Goal: Task Accomplishment & Management: Manage account settings

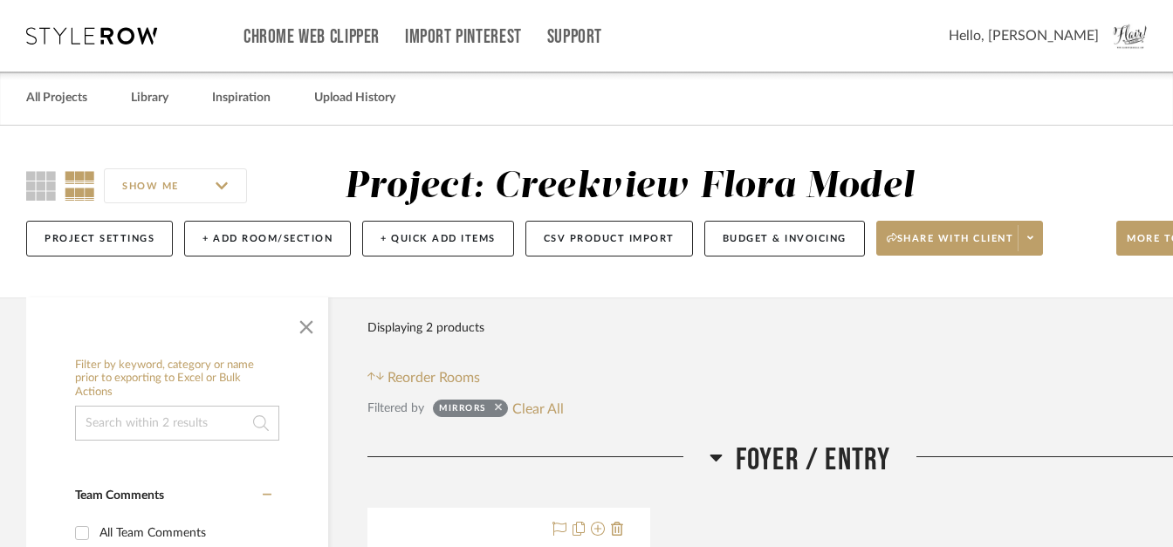
click at [500, 406] on icon at bounding box center [498, 407] width 7 height 11
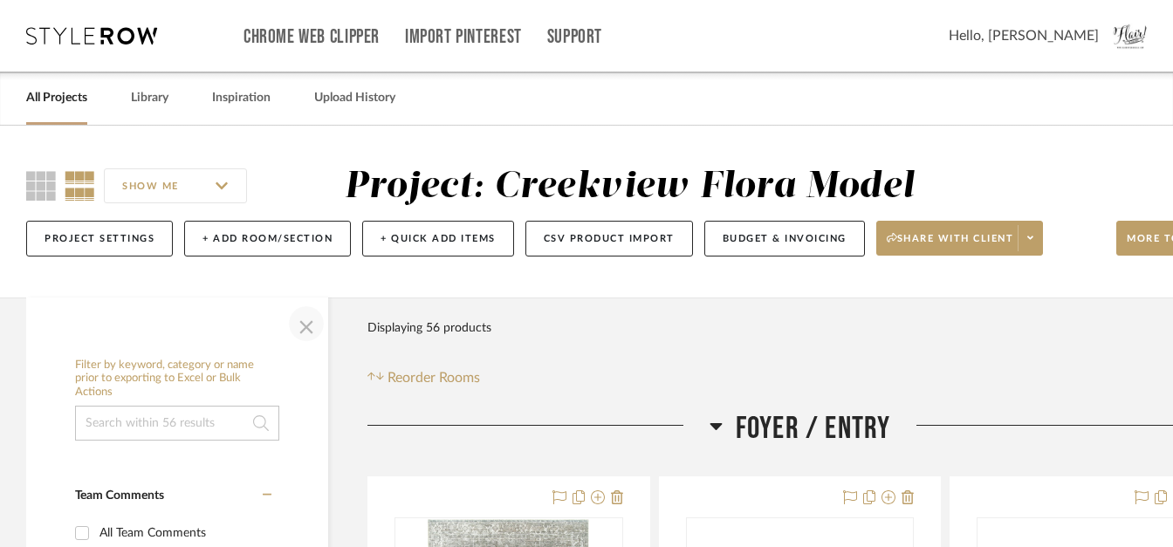
click at [313, 329] on span "button" at bounding box center [306, 324] width 42 height 42
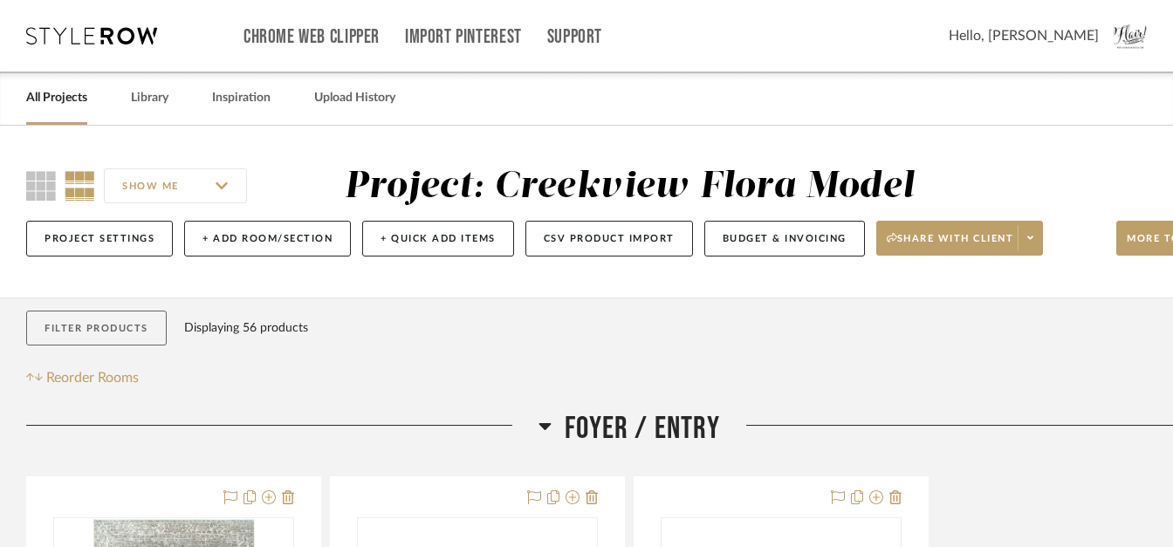
click at [127, 331] on button "Filter Products" at bounding box center [96, 329] width 141 height 36
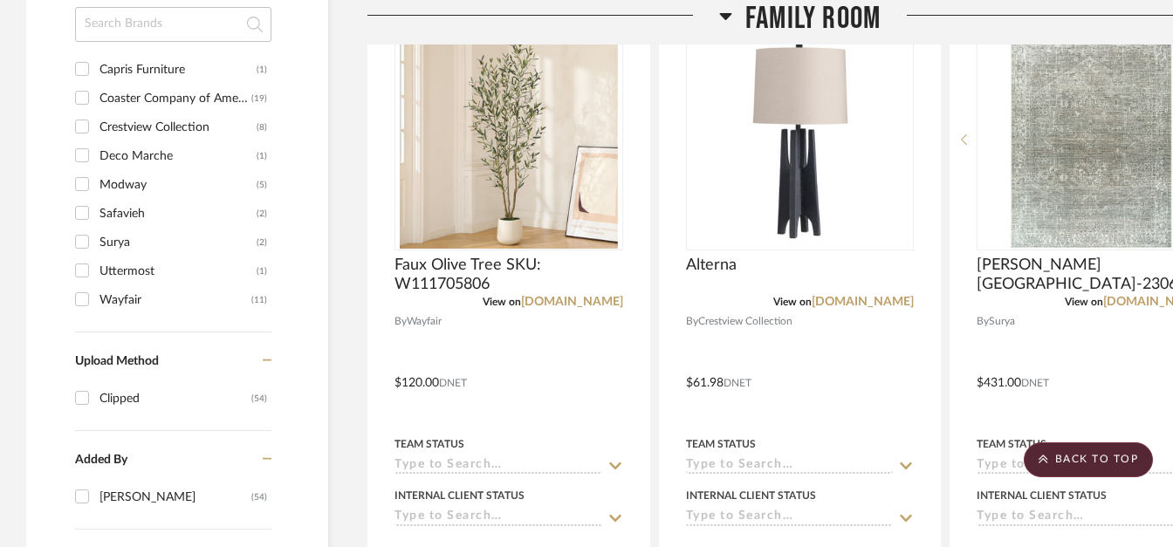
scroll to position [1342, 0]
click at [83, 98] on input "Coaster Company of America (19)" at bounding box center [82, 99] width 28 height 28
checkbox input "true"
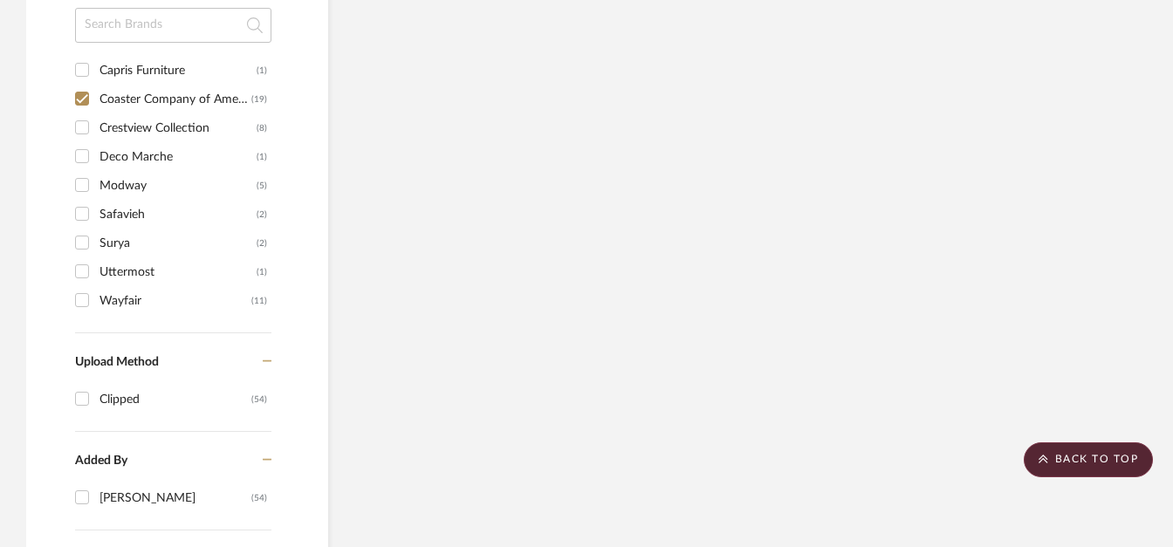
scroll to position [1223, 0]
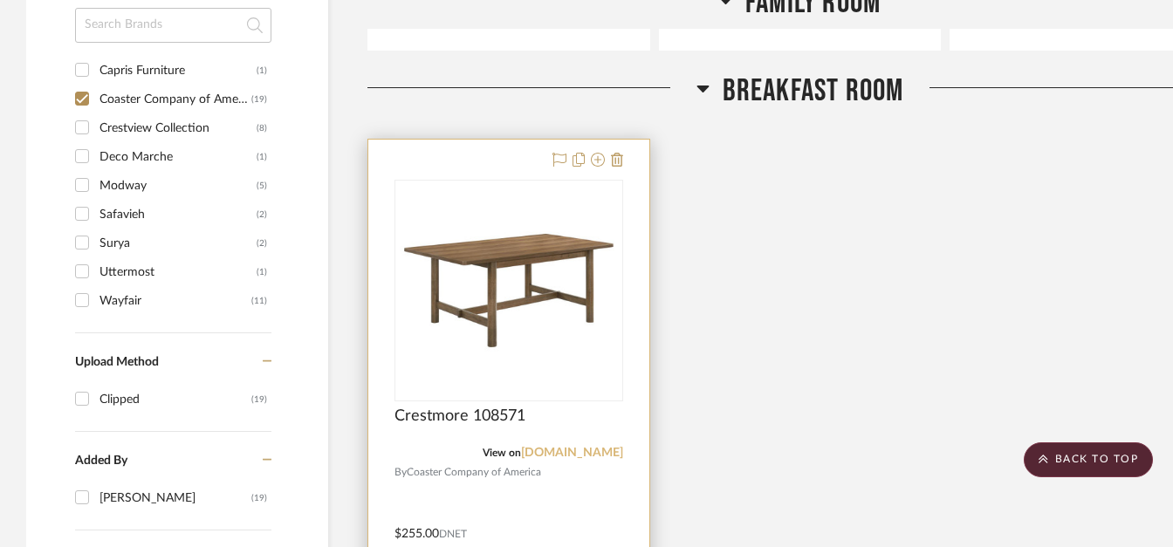
click at [531, 448] on link "coaster.coasteramer.com" at bounding box center [572, 453] width 102 height 12
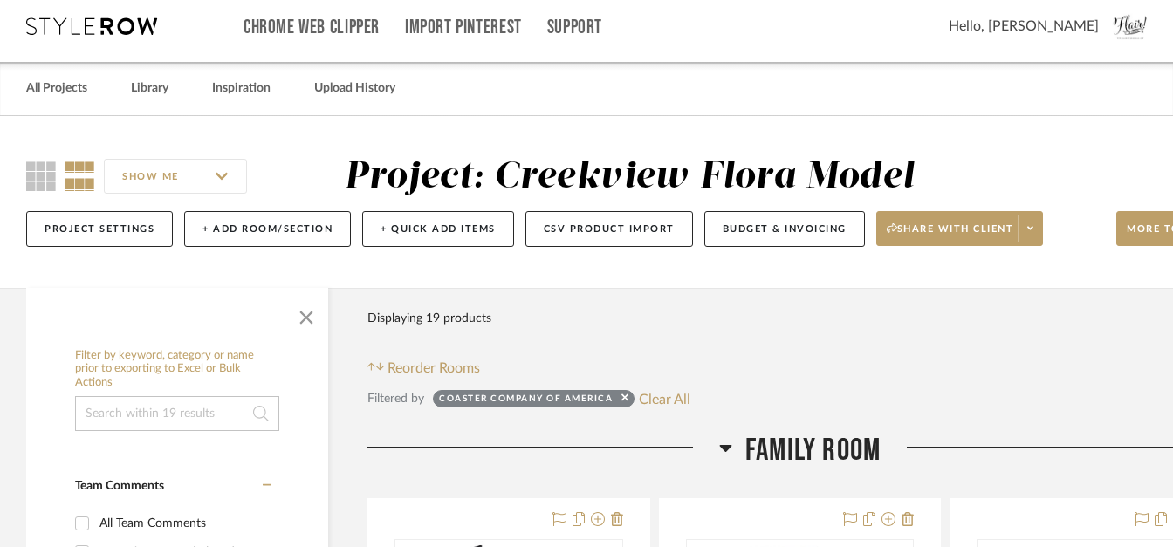
scroll to position [10, 0]
click at [40, 173] on icon at bounding box center [41, 176] width 30 height 30
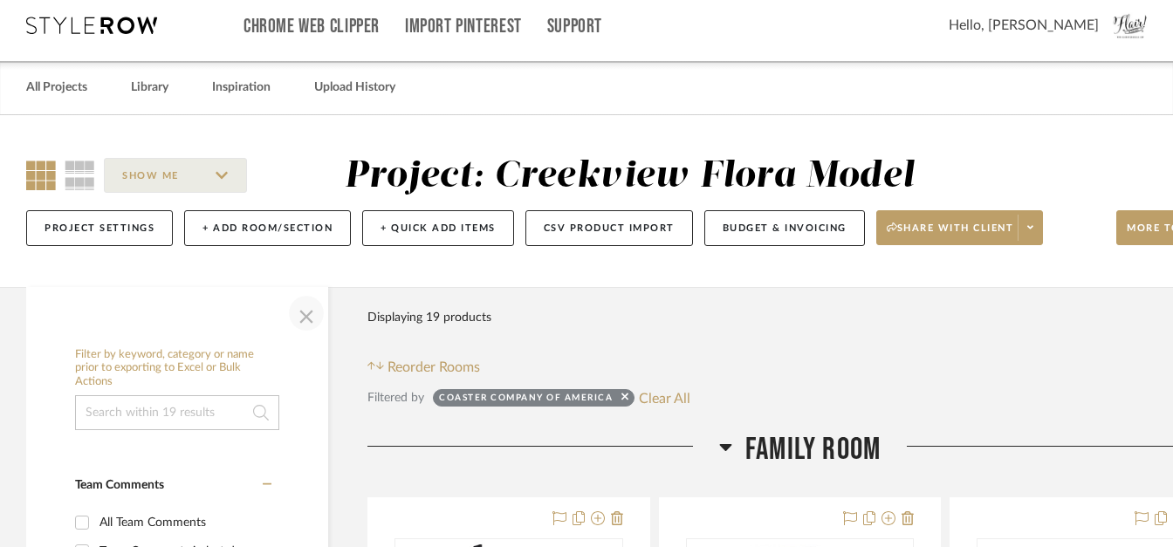
click at [302, 318] on span "button" at bounding box center [306, 313] width 42 height 42
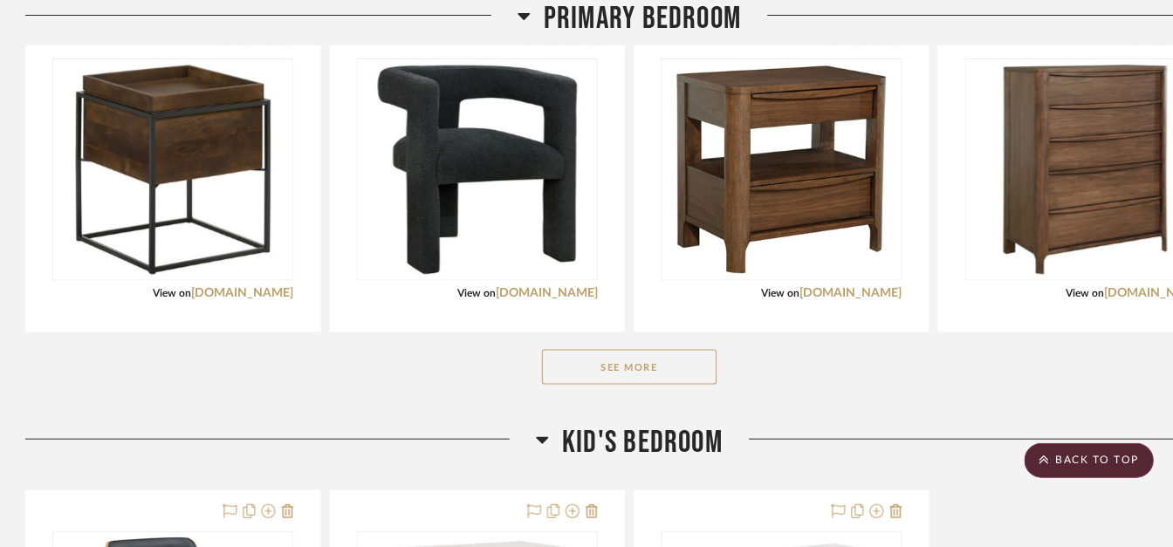
scroll to position [1302, 0]
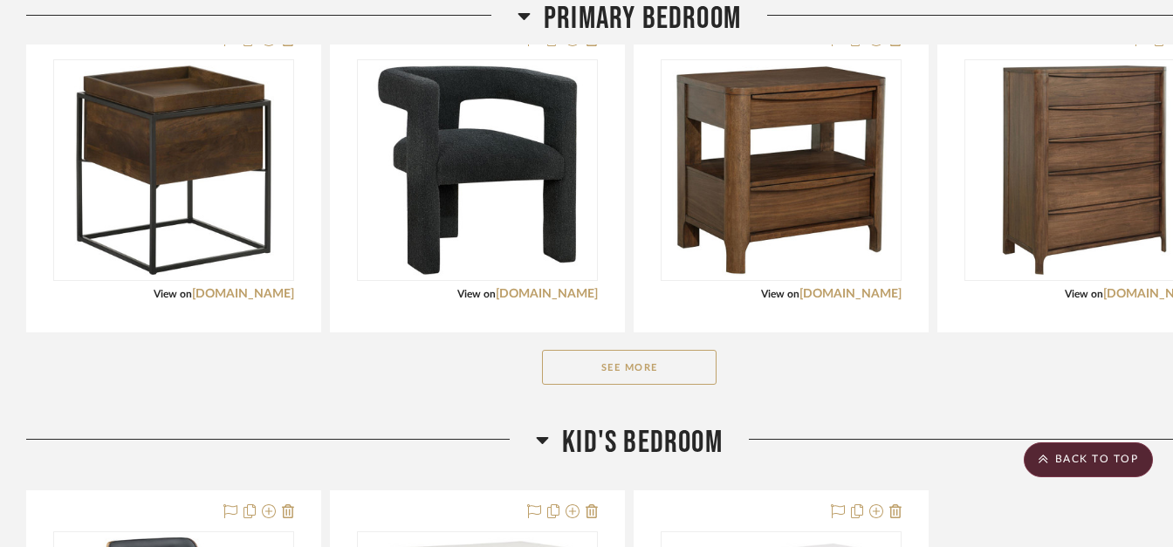
click at [631, 391] on div "See More" at bounding box center [629, 368] width 1206 height 70
click at [622, 377] on button "See More" at bounding box center [629, 367] width 175 height 35
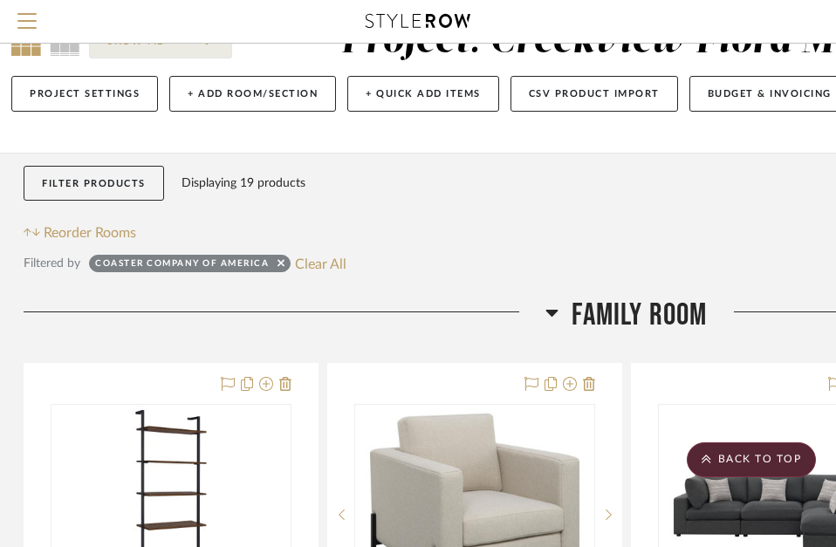
scroll to position [0, 3]
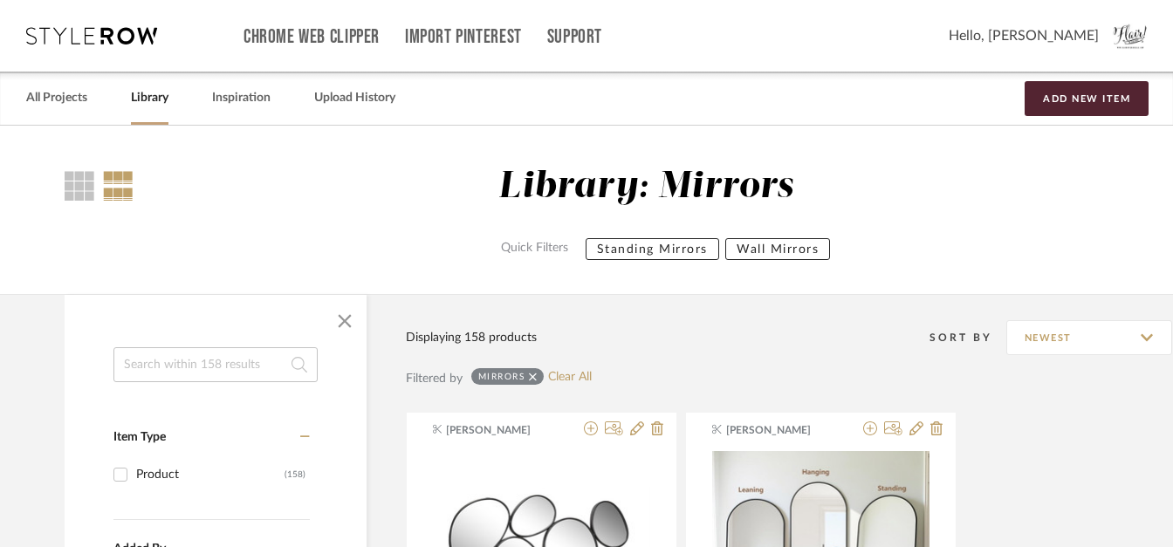
click at [535, 376] on icon at bounding box center [533, 377] width 8 height 8
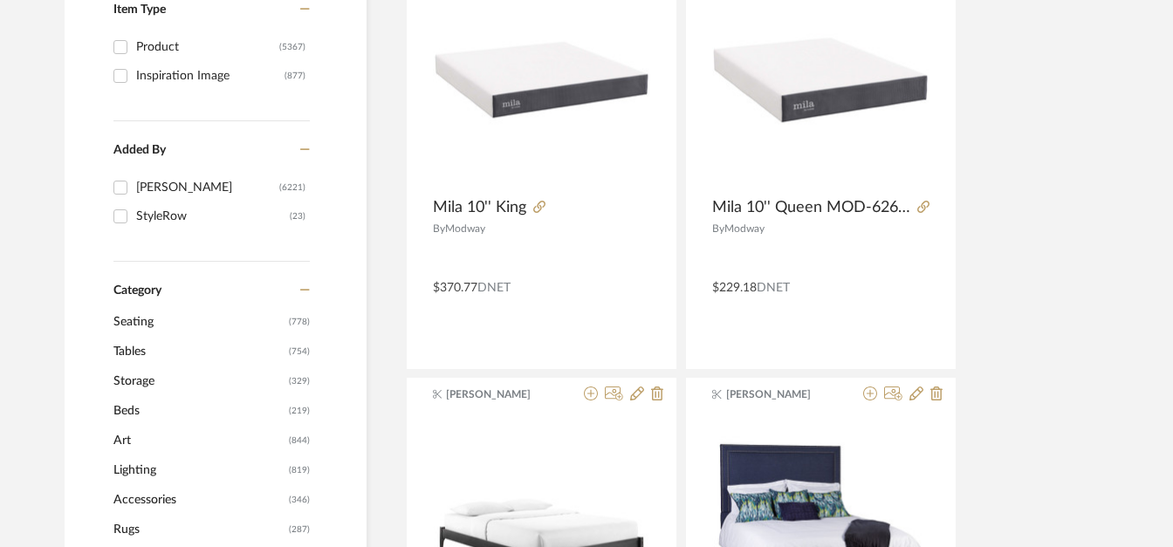
scroll to position [608, 0]
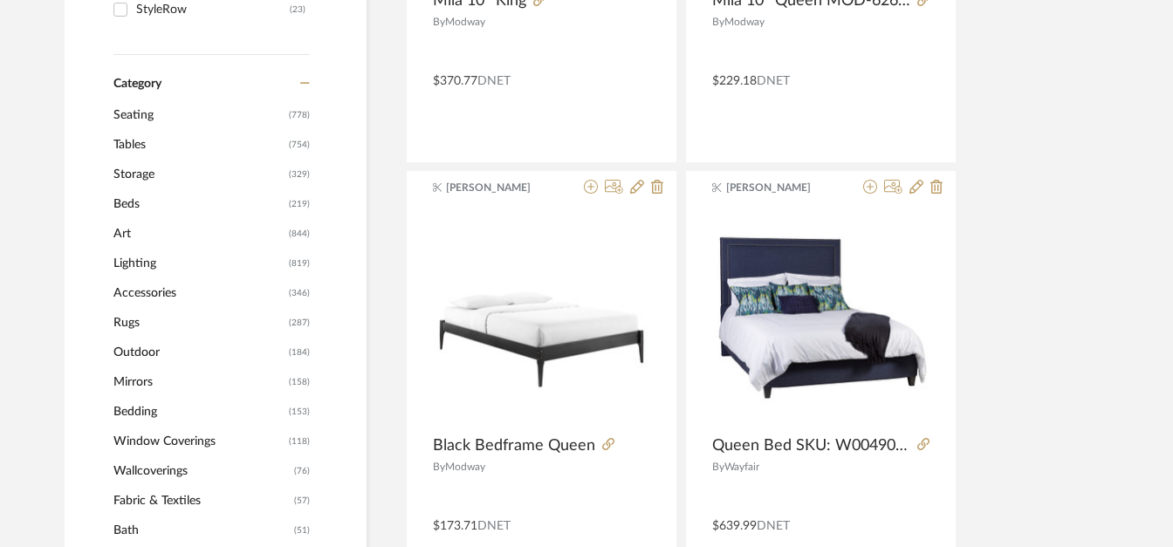
click at [136, 141] on span "Tables" at bounding box center [198, 145] width 171 height 30
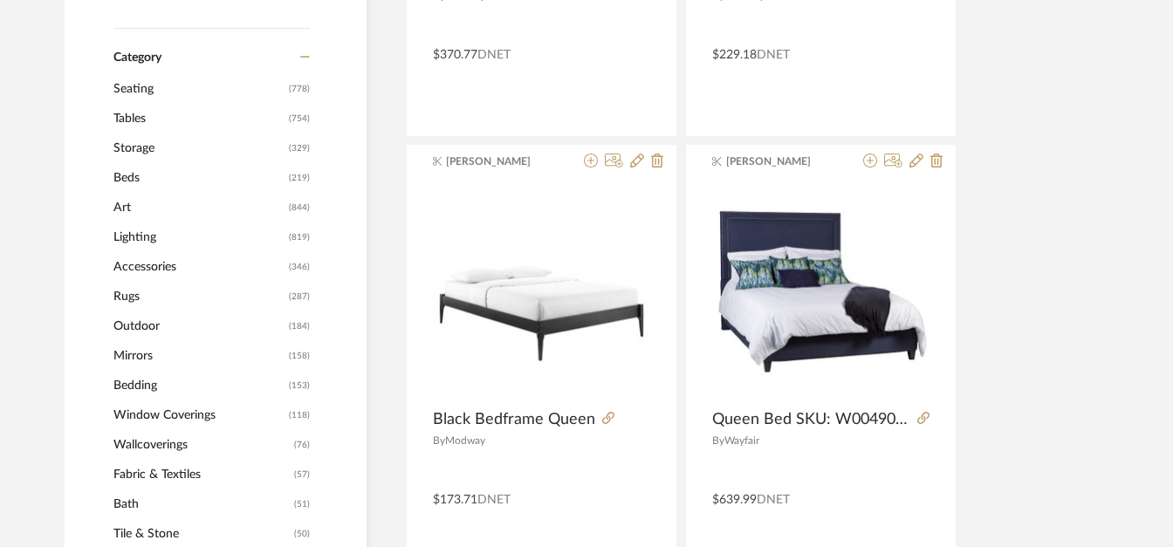
scroll to position [606, 0]
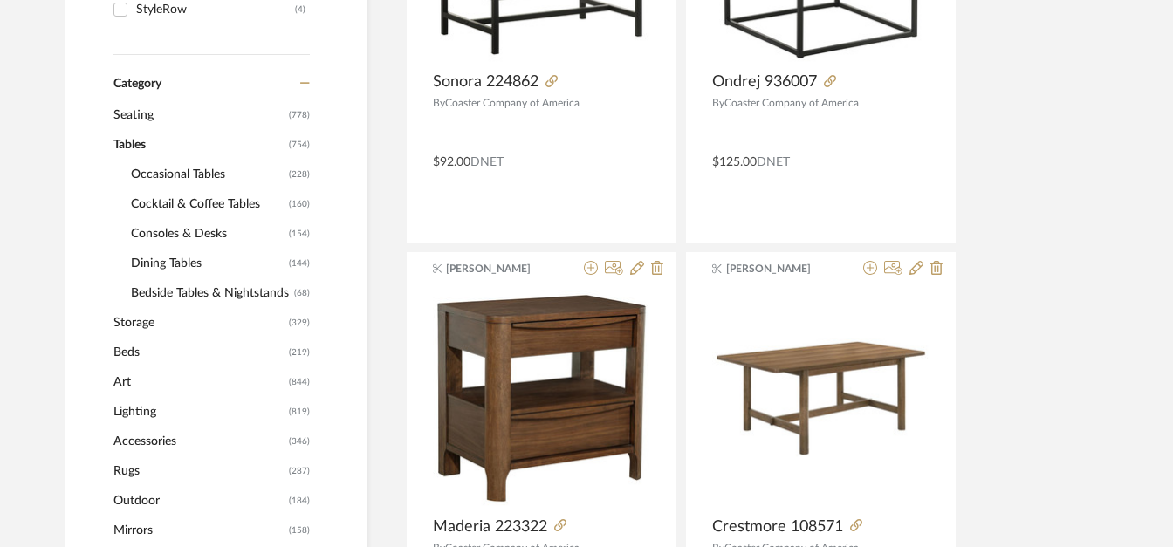
click at [171, 233] on span "Consoles & Desks" at bounding box center [208, 234] width 154 height 30
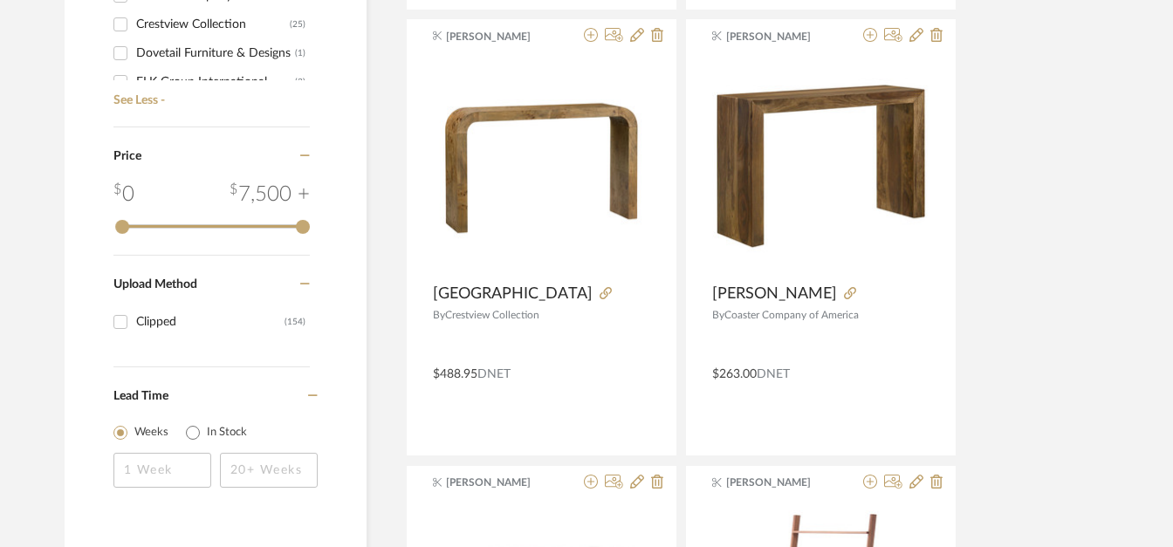
scroll to position [2177, 0]
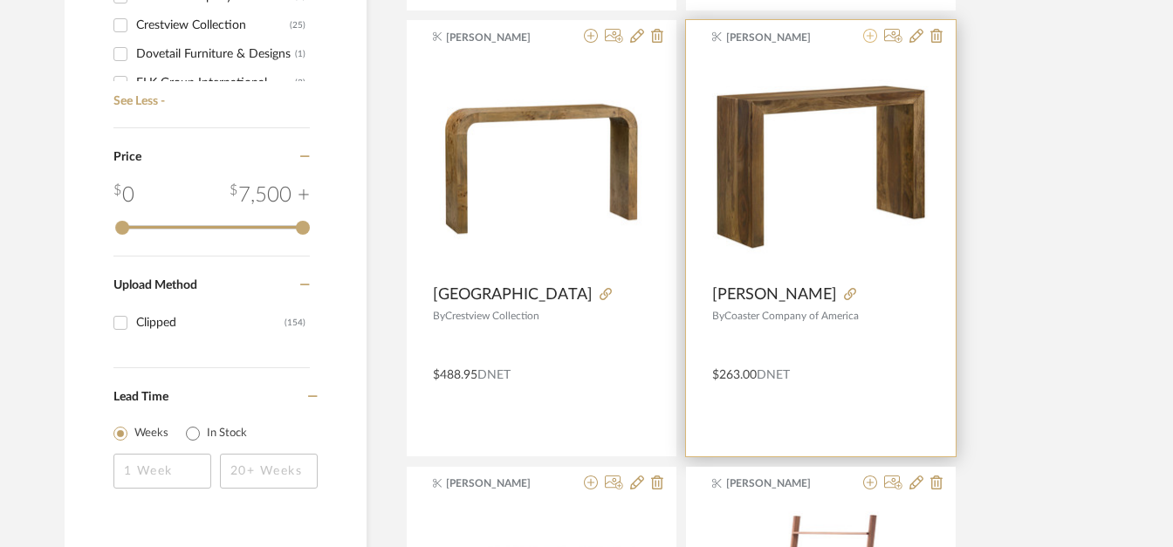
click at [874, 36] on icon at bounding box center [870, 36] width 14 height 14
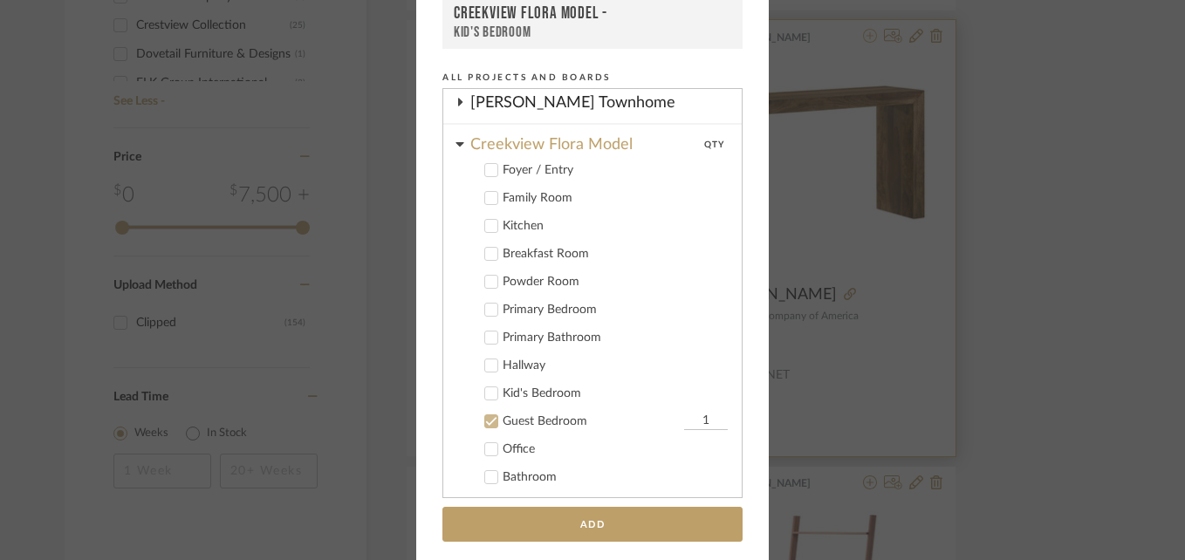
scroll to position [657, 0]
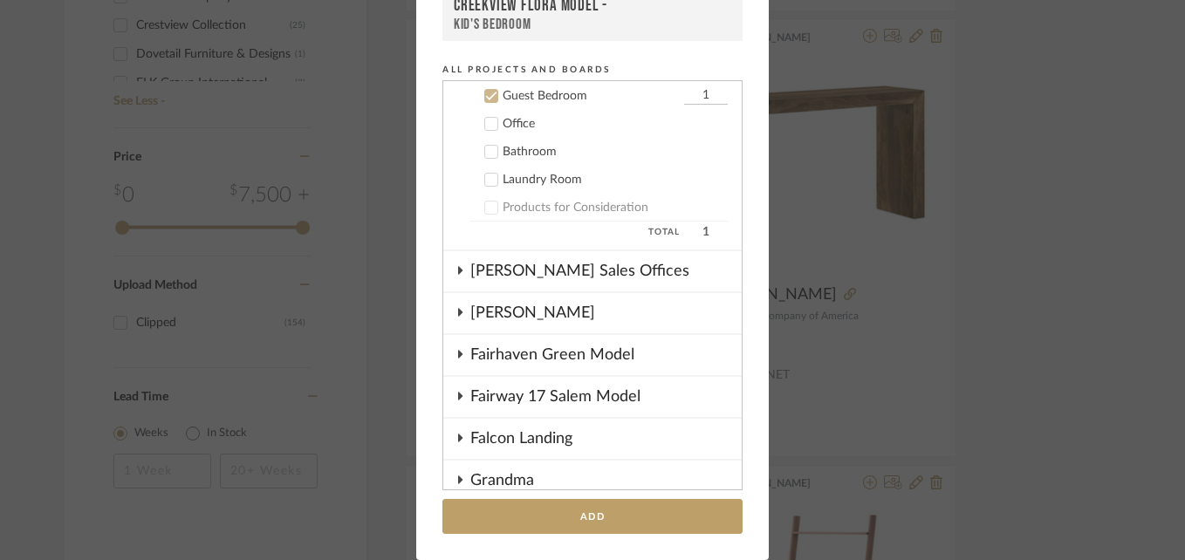
click at [482, 87] on label "Guest Bedroom 1" at bounding box center [599, 95] width 258 height 17
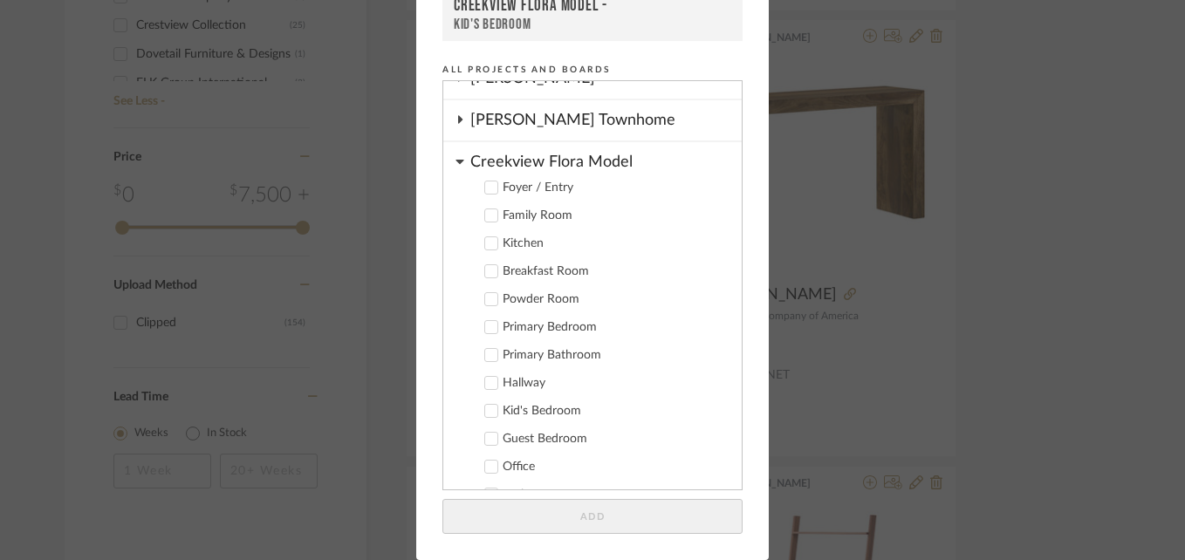
scroll to position [315, 0]
click at [487, 271] on icon at bounding box center [491, 271] width 11 height 9
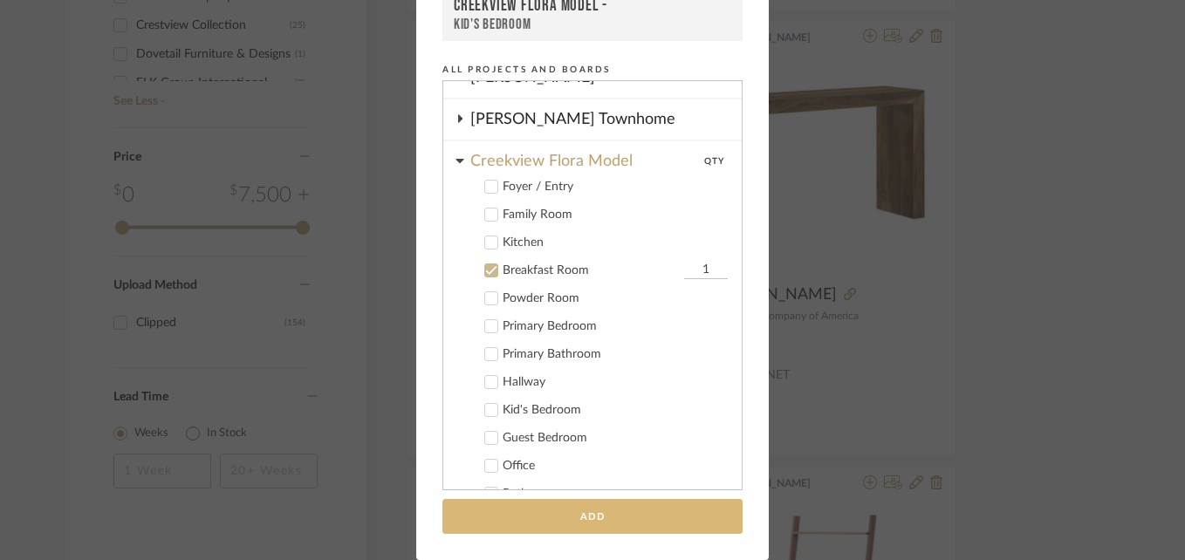
click at [601, 515] on button "Add" at bounding box center [593, 517] width 300 height 36
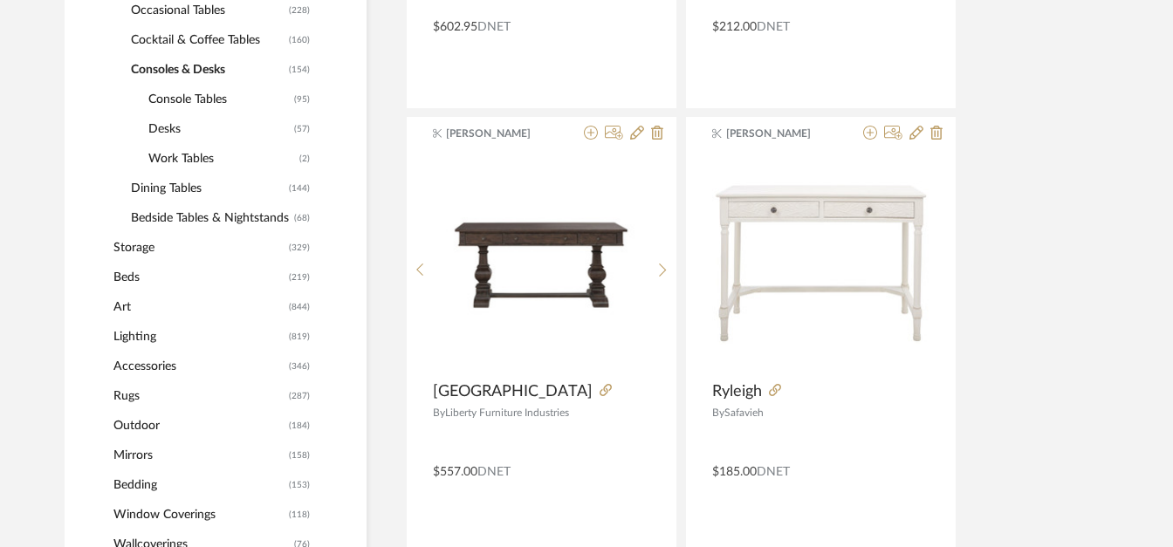
scroll to position [742, 0]
click at [150, 338] on span "Lighting" at bounding box center [198, 336] width 171 height 30
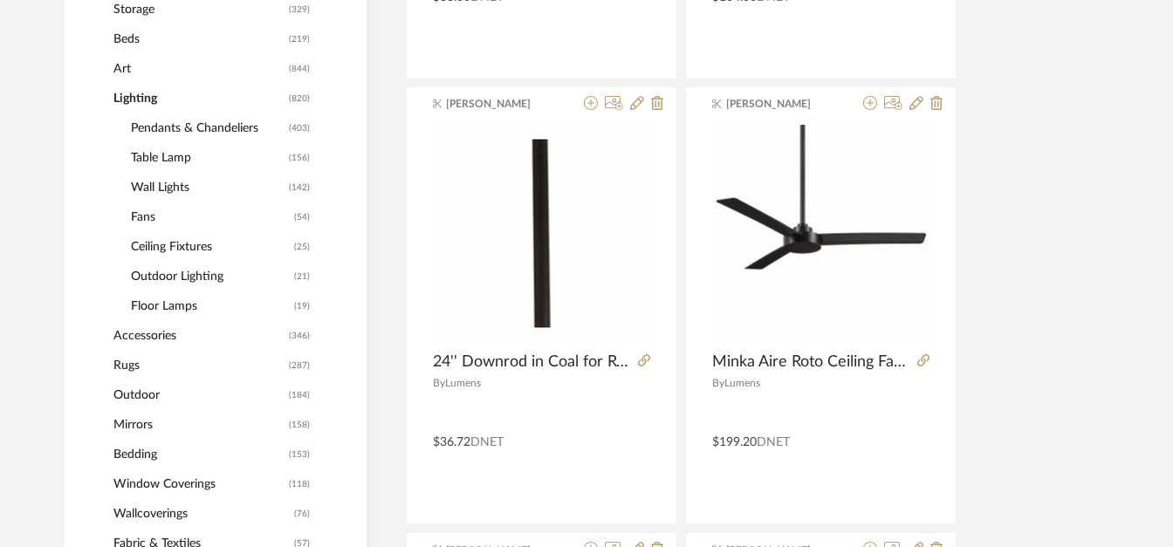
click at [147, 161] on span "Table Lamp" at bounding box center [208, 158] width 154 height 30
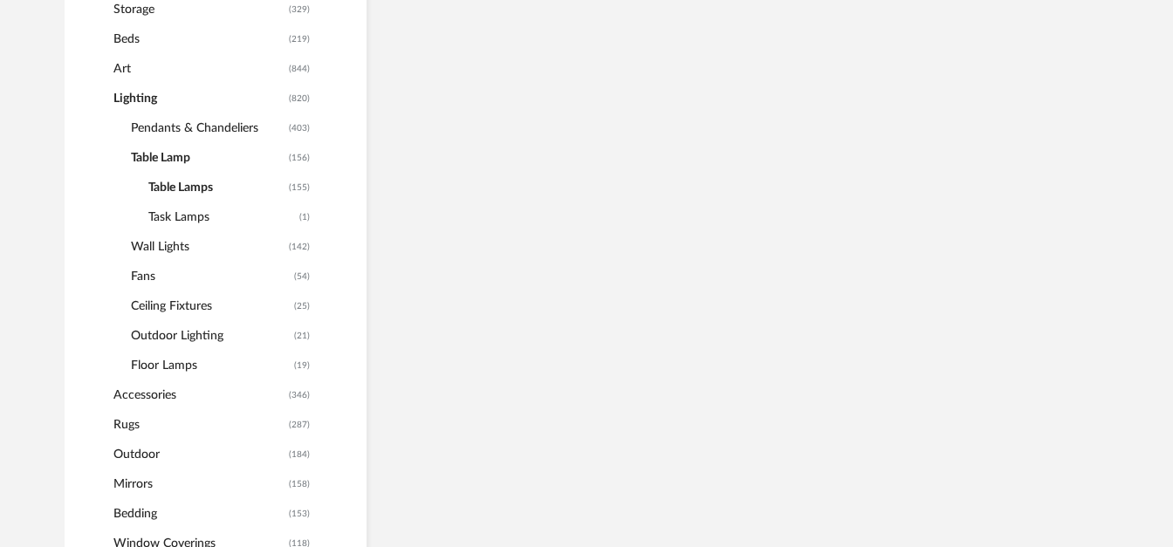
scroll to position [742, 0]
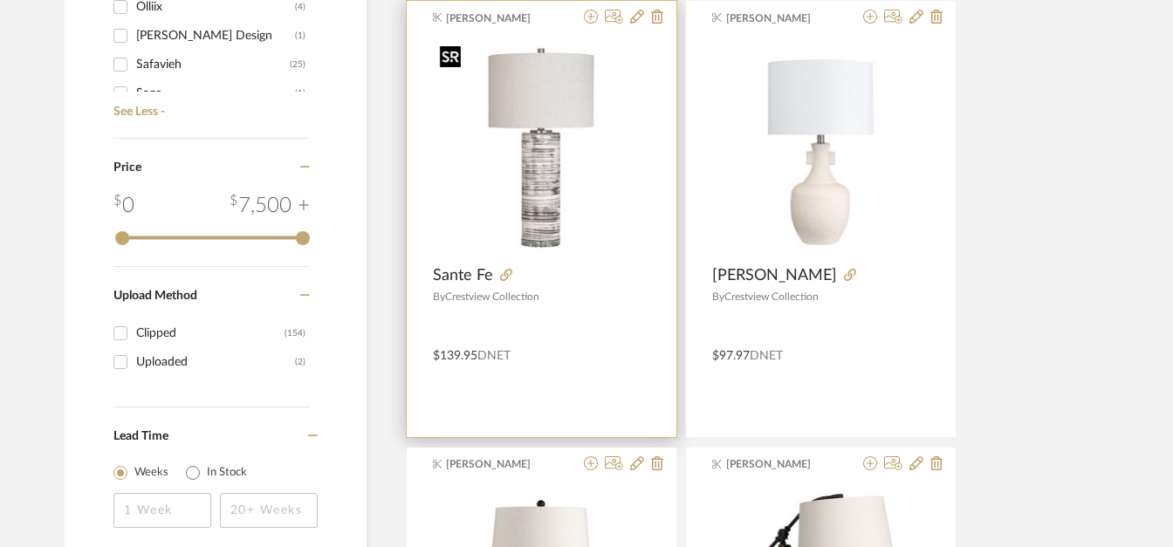
scroll to position [2095, 0]
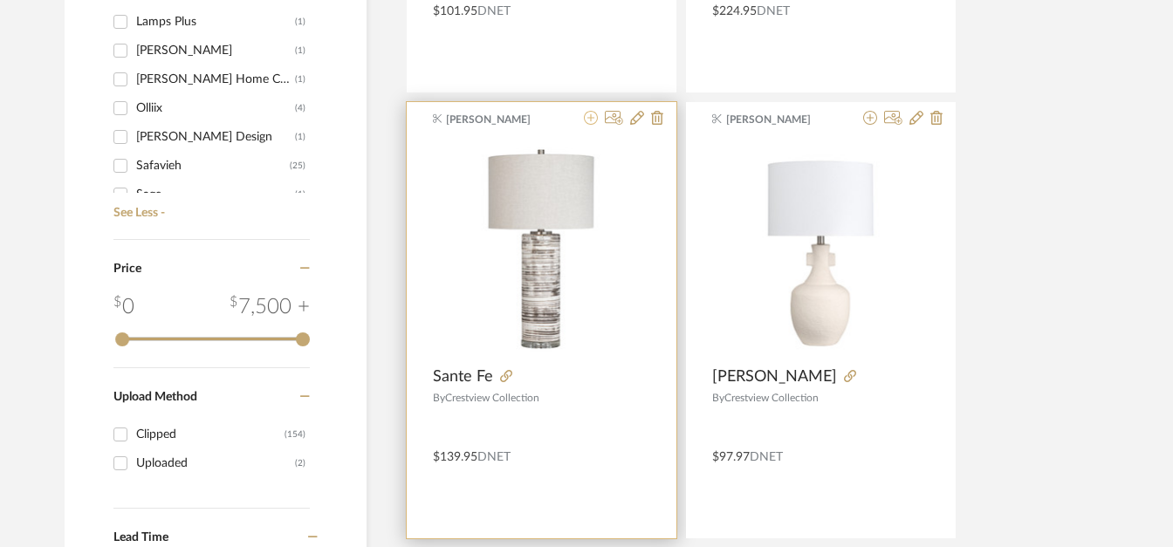
click at [591, 117] on icon at bounding box center [591, 118] width 14 height 14
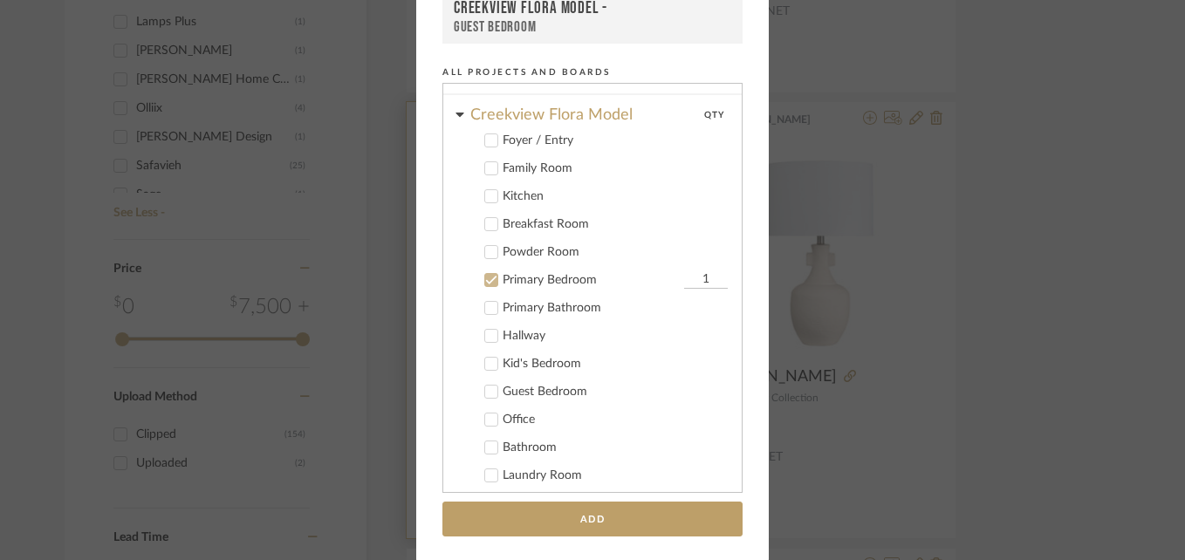
scroll to position [546, 0]
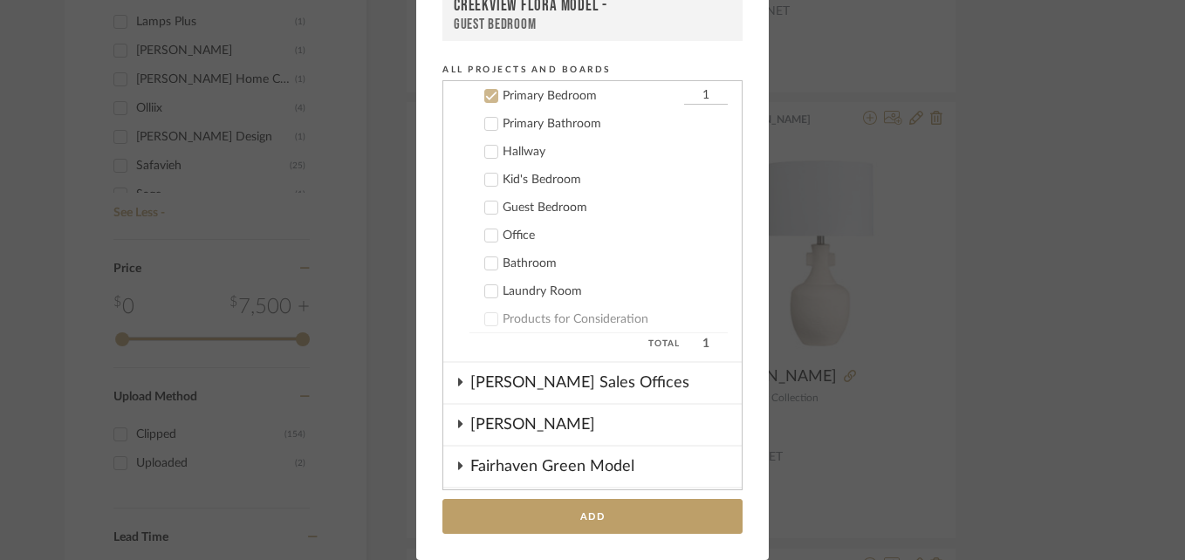
click at [684, 94] on input "1" at bounding box center [706, 95] width 44 height 17
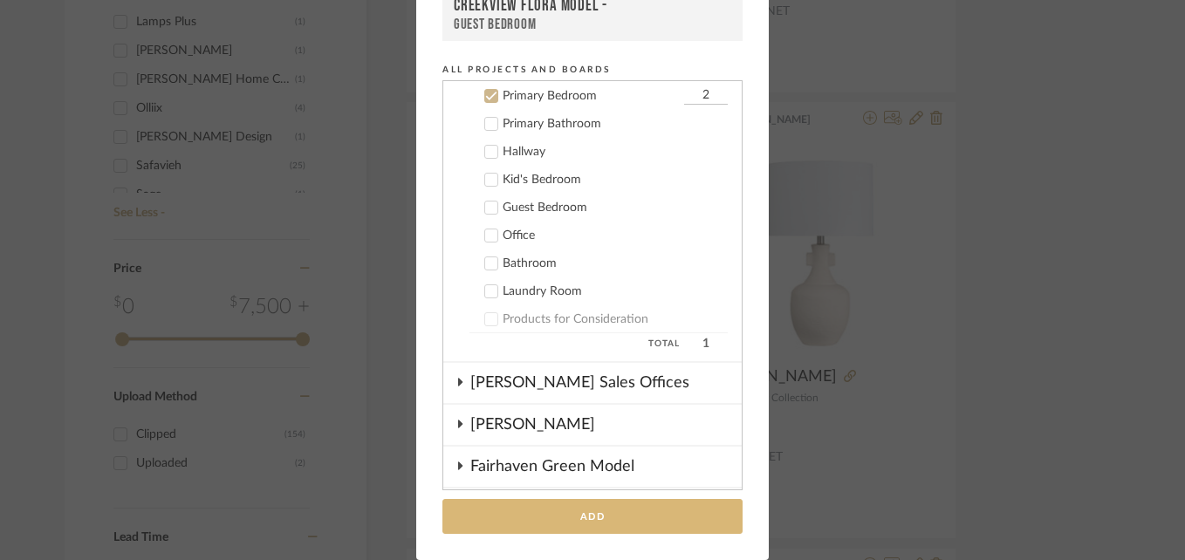
type input "2"
click at [582, 519] on button "Add" at bounding box center [593, 517] width 300 height 36
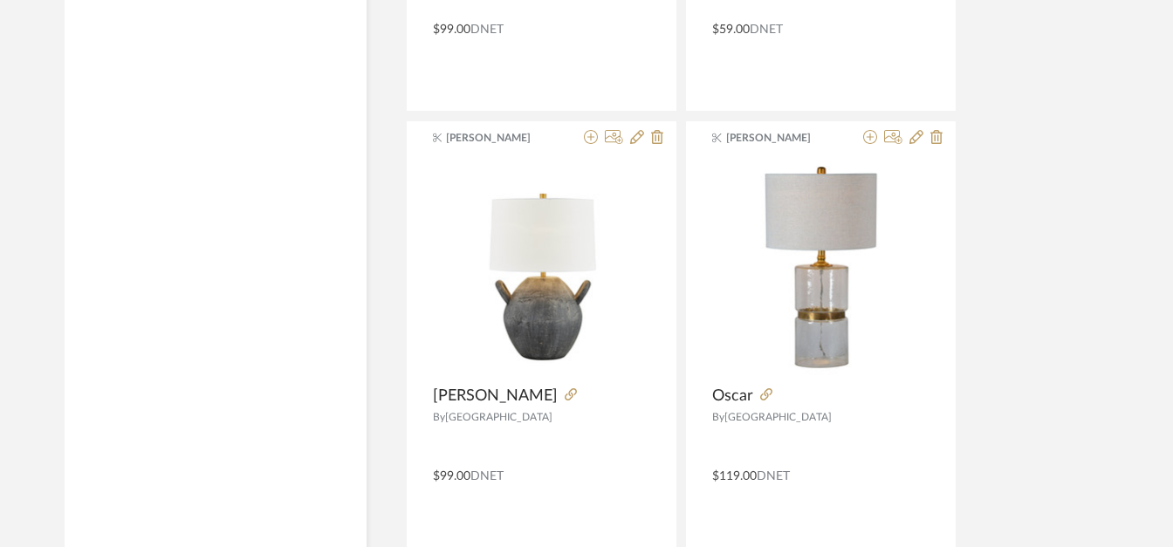
scroll to position [5203, 0]
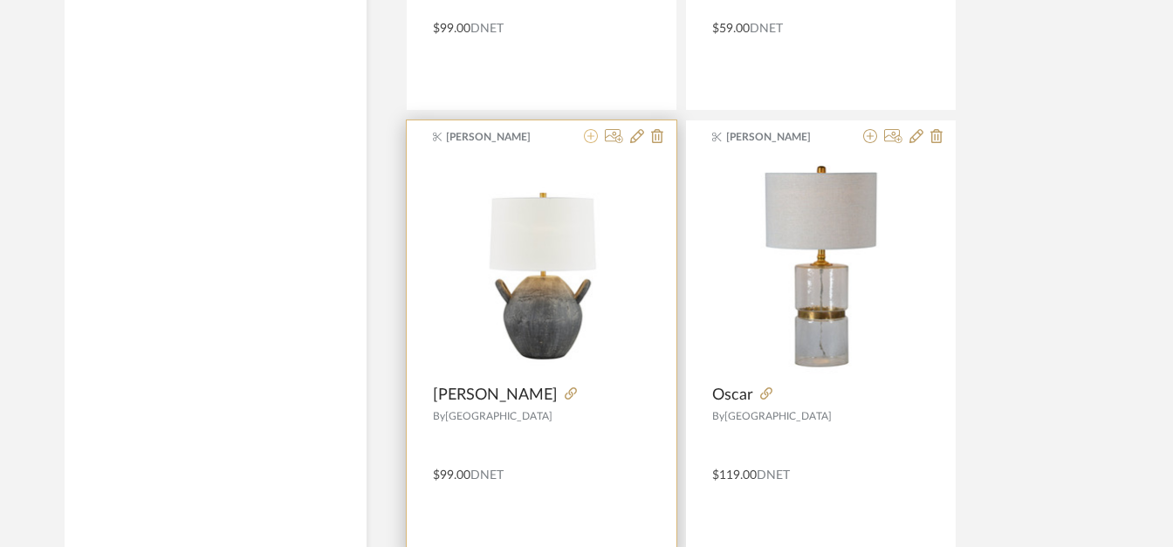
click at [593, 137] on icon at bounding box center [591, 136] width 14 height 14
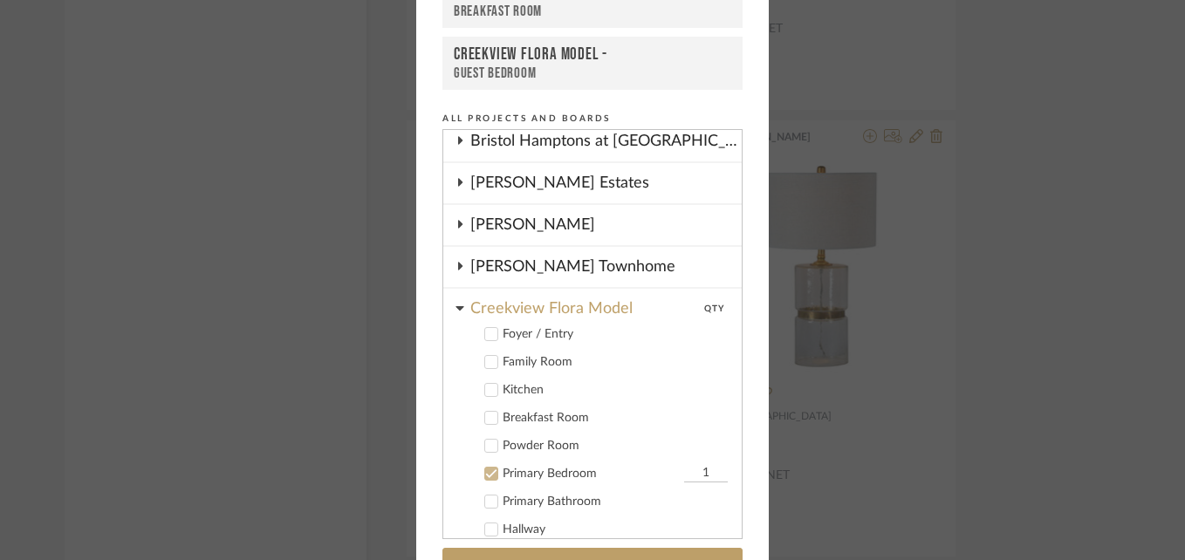
scroll to position [546, 0]
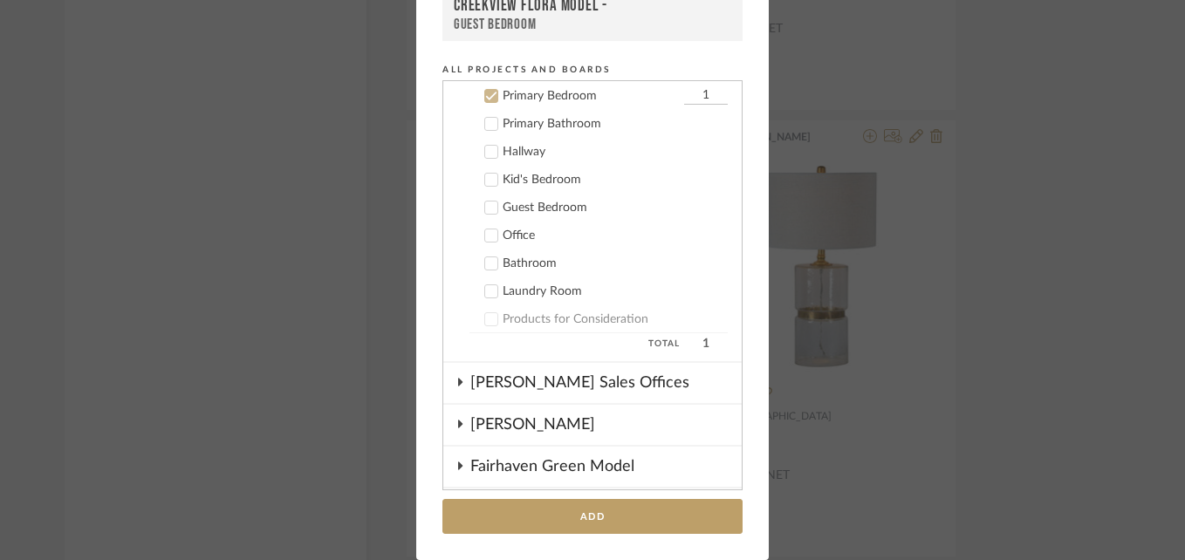
click at [485, 100] on icon at bounding box center [491, 96] width 12 height 12
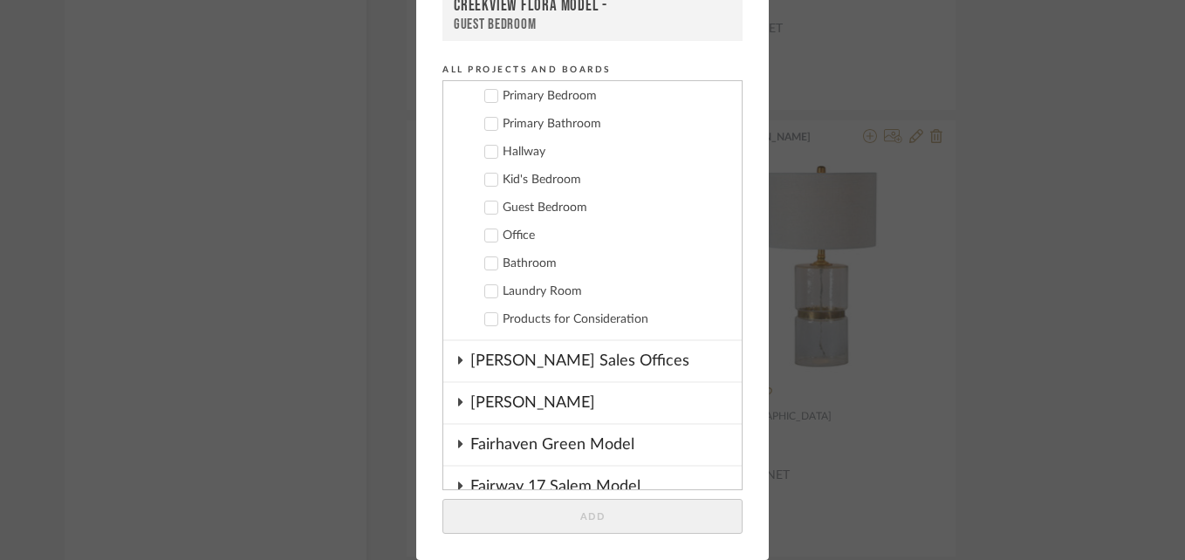
scroll to position [377, 0]
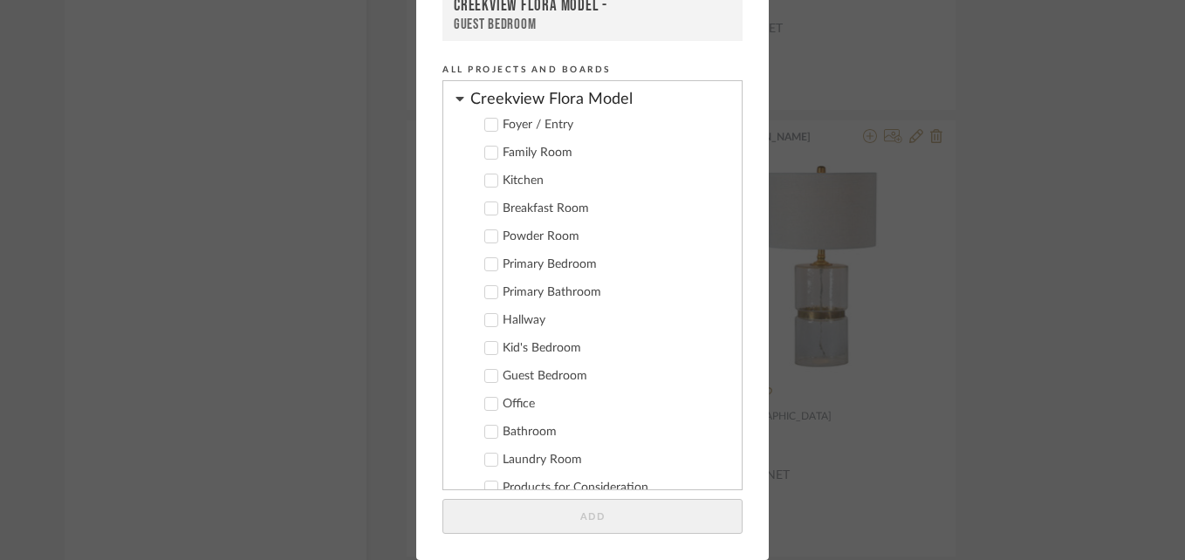
click at [487, 151] on icon at bounding box center [491, 153] width 12 height 12
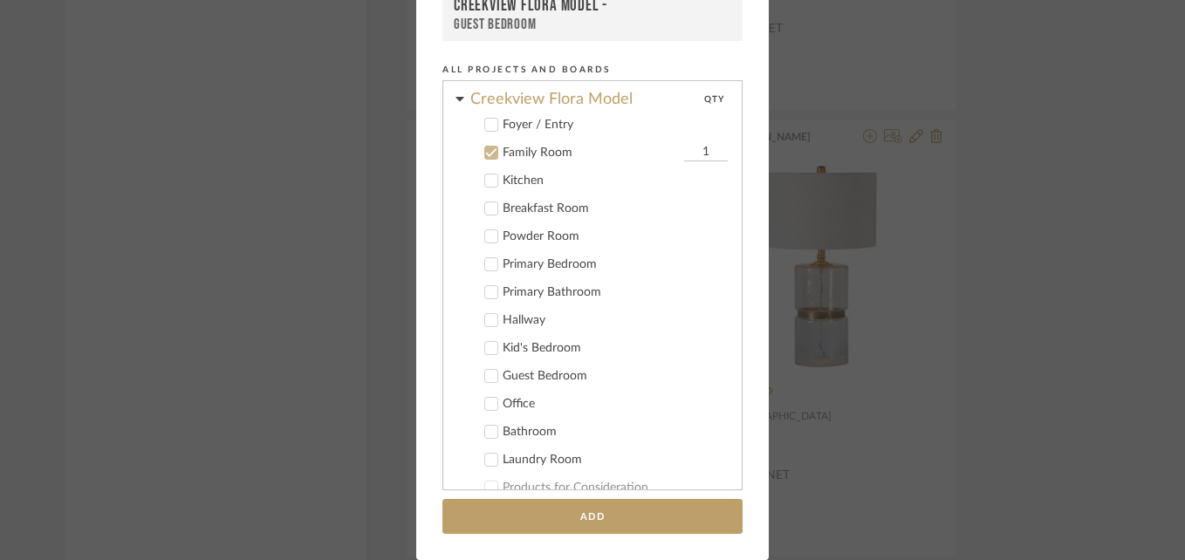
click at [684, 157] on input "1" at bounding box center [706, 152] width 44 height 17
click at [684, 151] on input "1" at bounding box center [706, 152] width 44 height 17
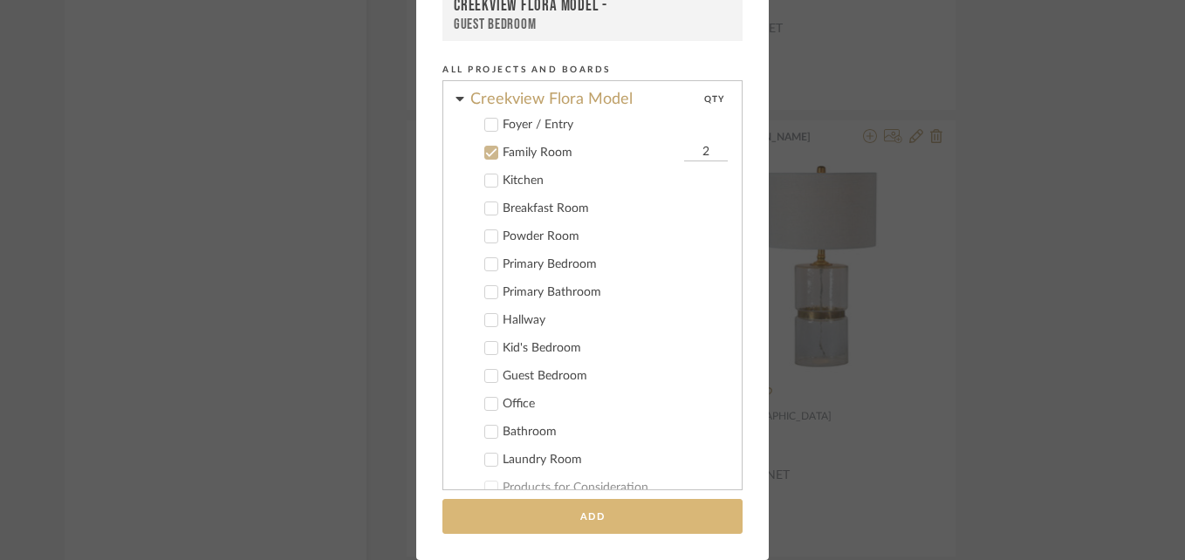
type input "2"
click at [549, 519] on button "Add" at bounding box center [593, 517] width 300 height 36
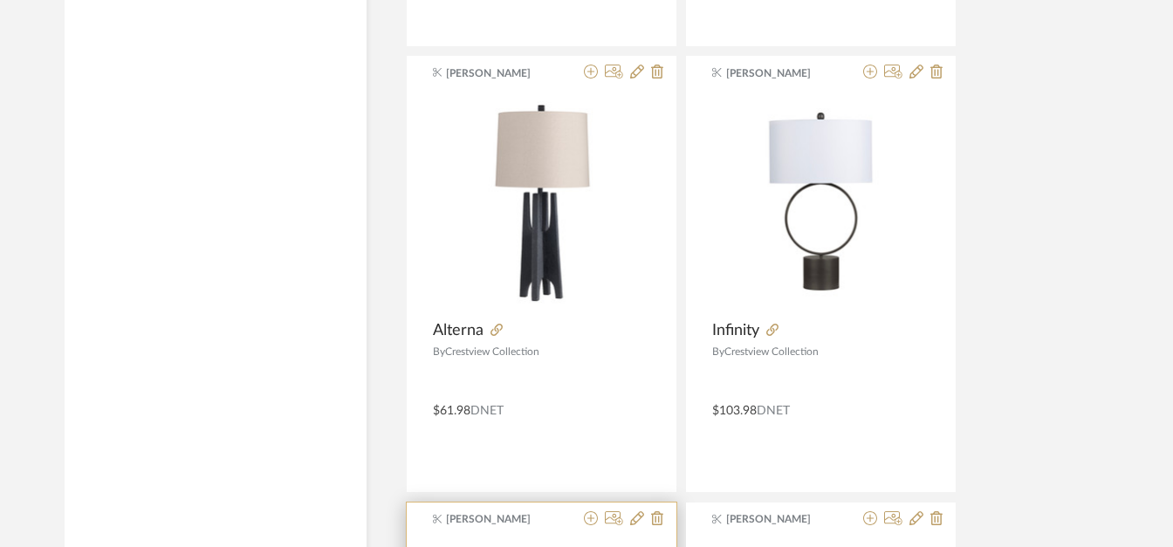
scroll to position [7499, 0]
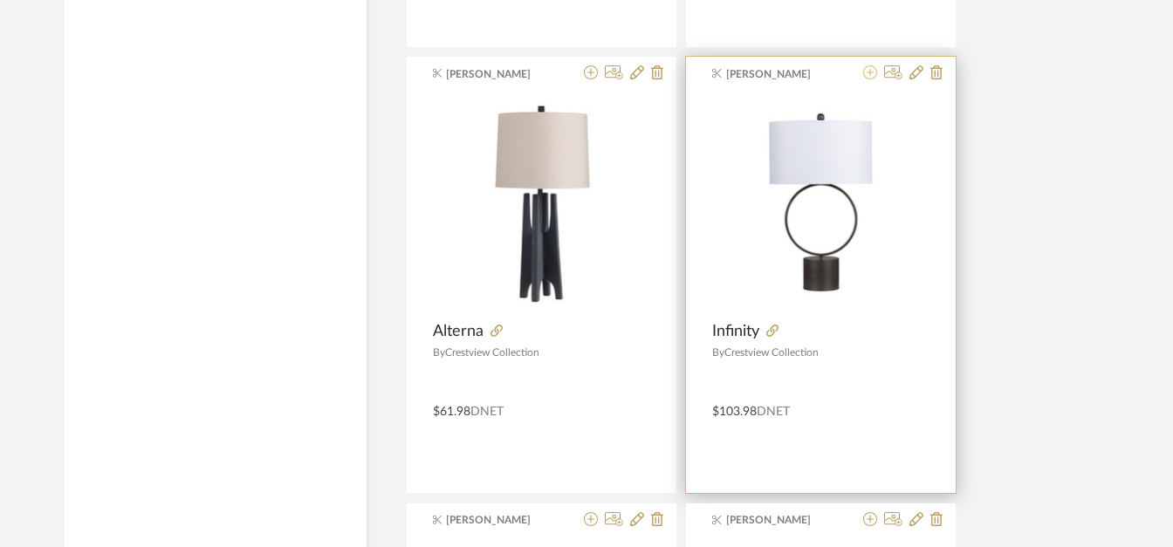
click at [868, 73] on icon at bounding box center [870, 72] width 14 height 14
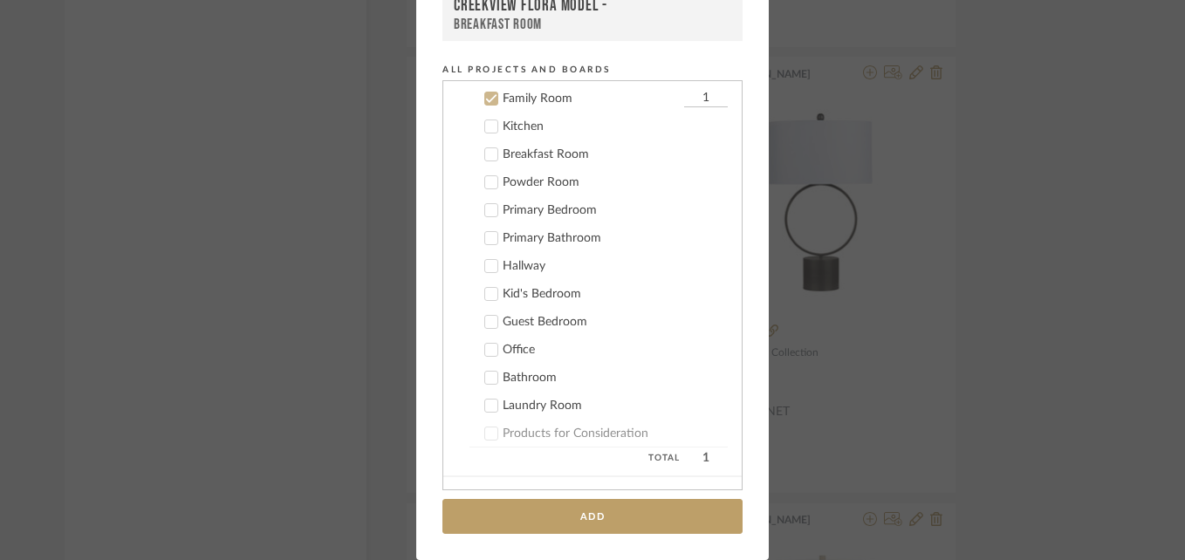
scroll to position [434, 0]
click at [684, 98] on input "1" at bounding box center [706, 95] width 44 height 17
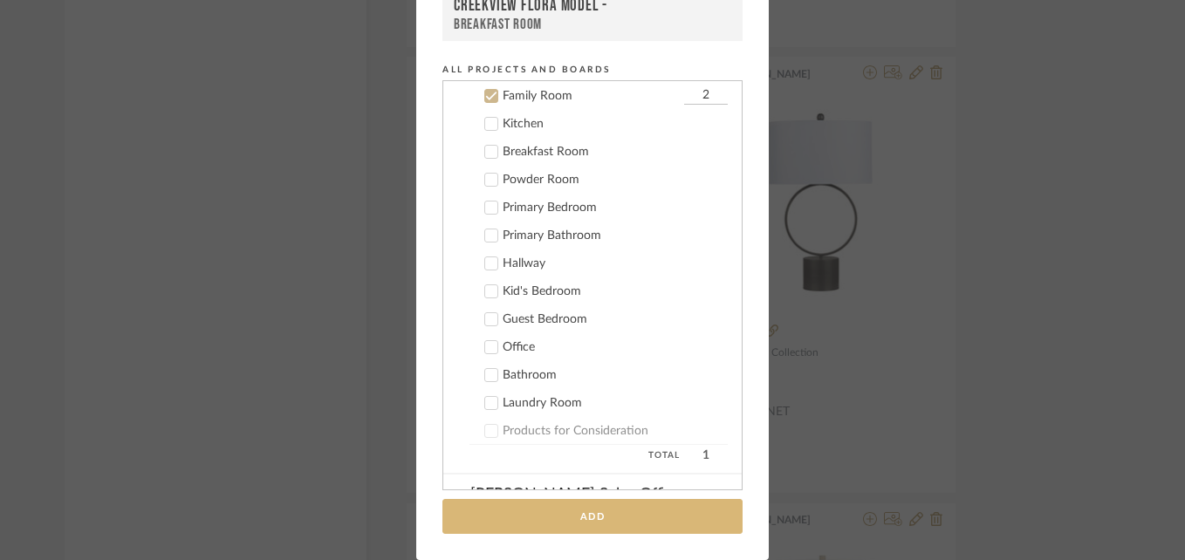
type input "2"
click at [591, 521] on button "Add" at bounding box center [593, 517] width 300 height 36
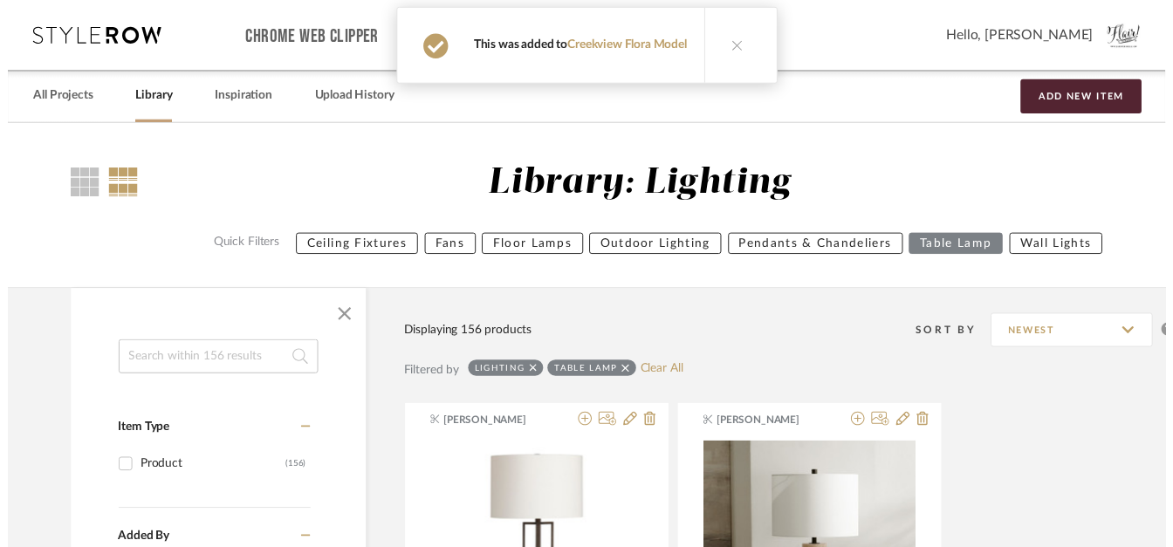
scroll to position [7499, 0]
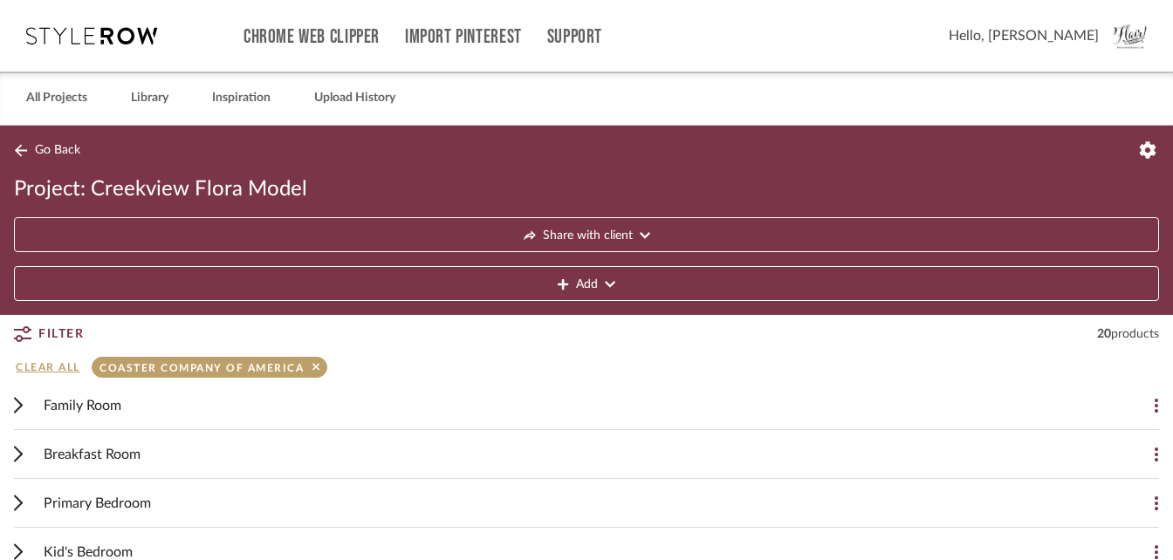
click at [55, 147] on span "Go Back" at bounding box center [57, 150] width 45 height 15
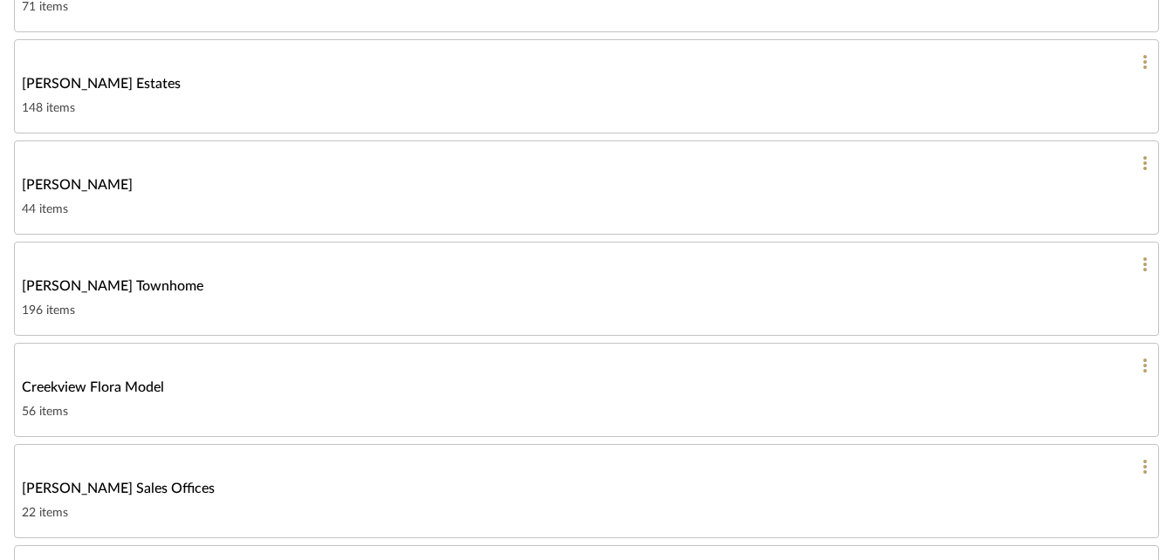
scroll to position [798, 0]
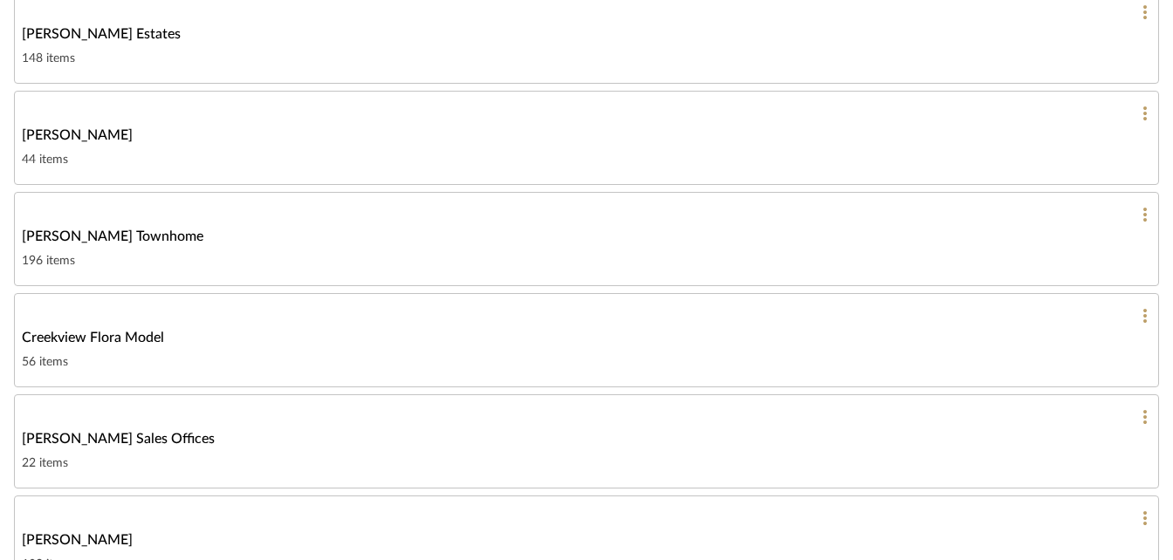
click at [106, 334] on span "Creekview Flora Model" at bounding box center [93, 337] width 142 height 21
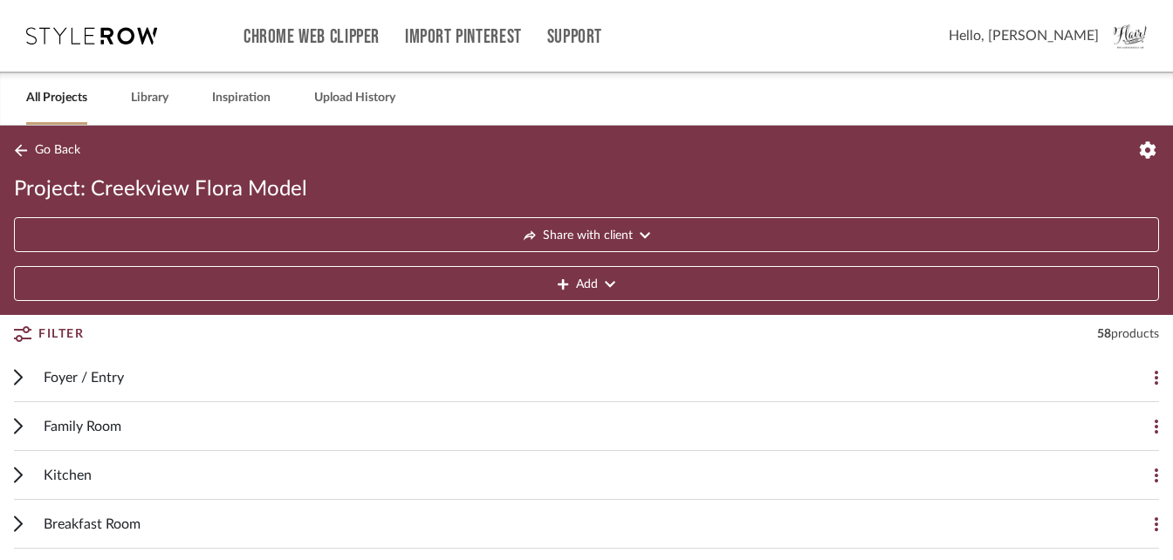
click at [87, 374] on span "Foyer / Entry" at bounding box center [84, 378] width 80 height 21
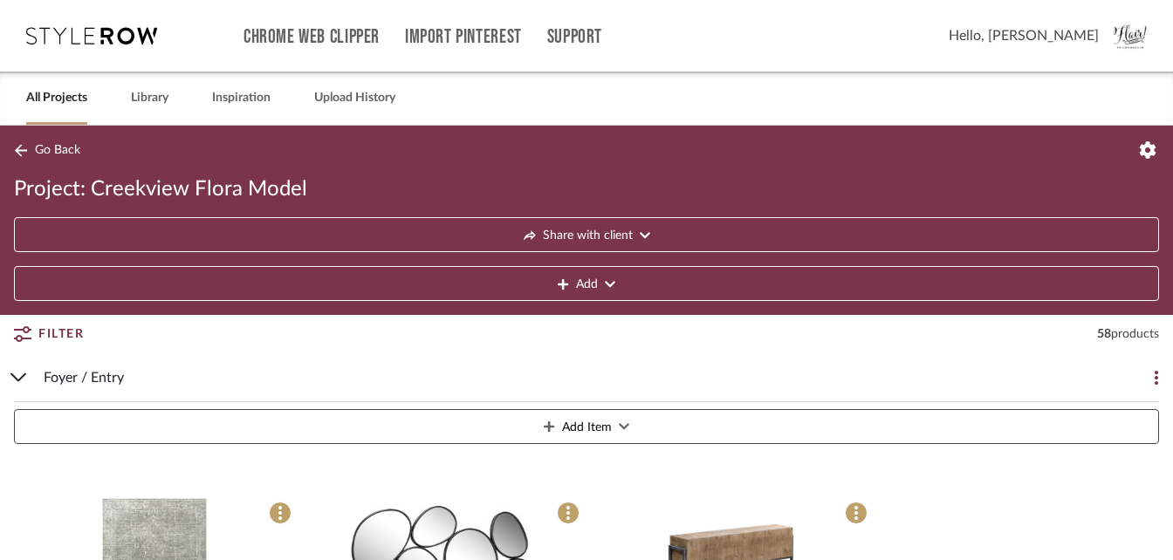
scroll to position [41, 0]
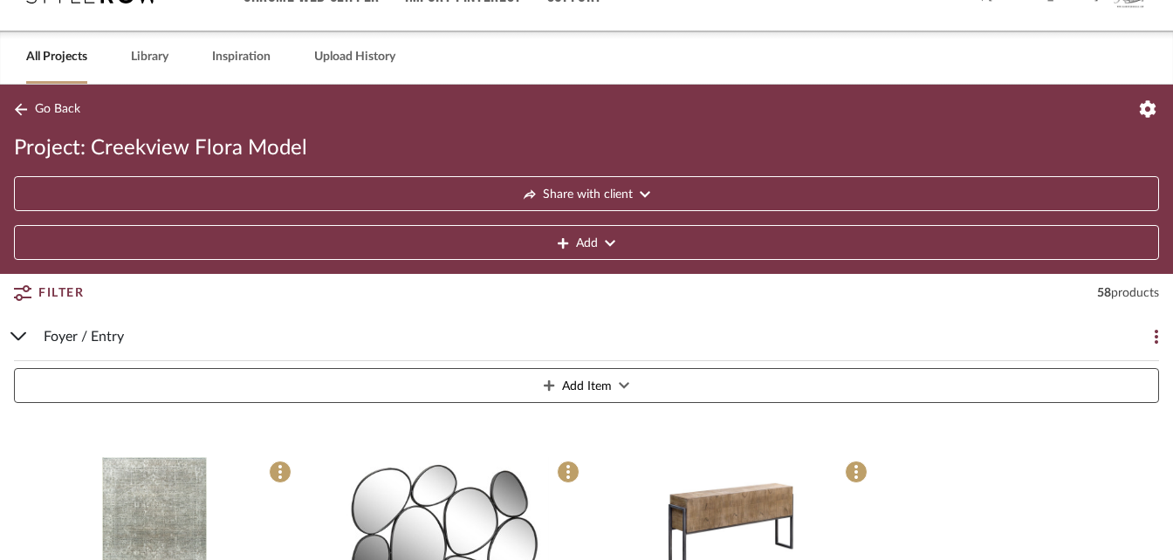
click at [31, 290] on button "Filter" at bounding box center [49, 293] width 70 height 31
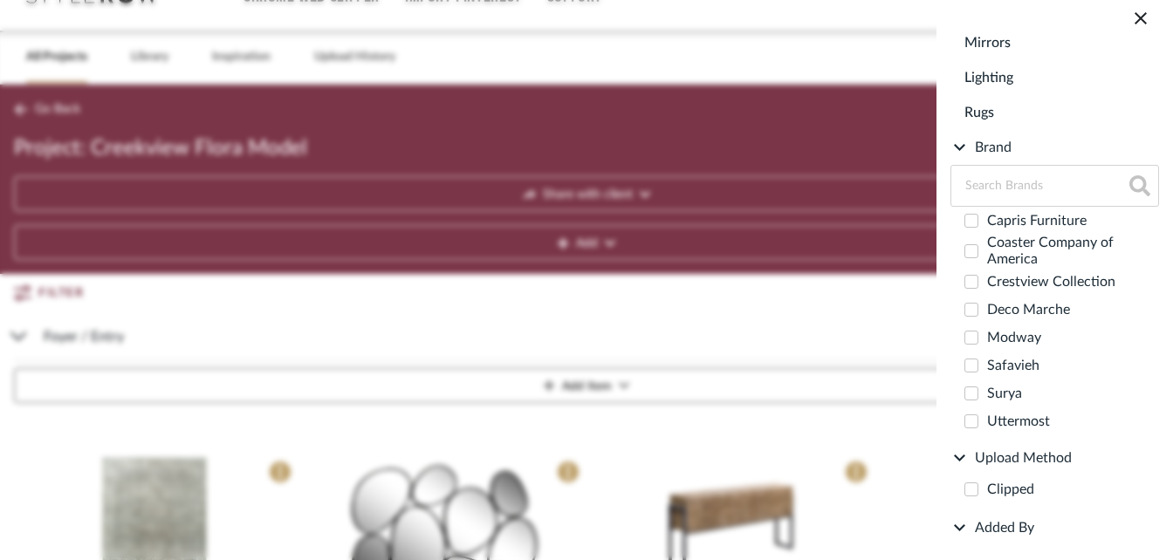
scroll to position [663, 0]
click at [1144, 24] on icon at bounding box center [1140, 18] width 21 height 21
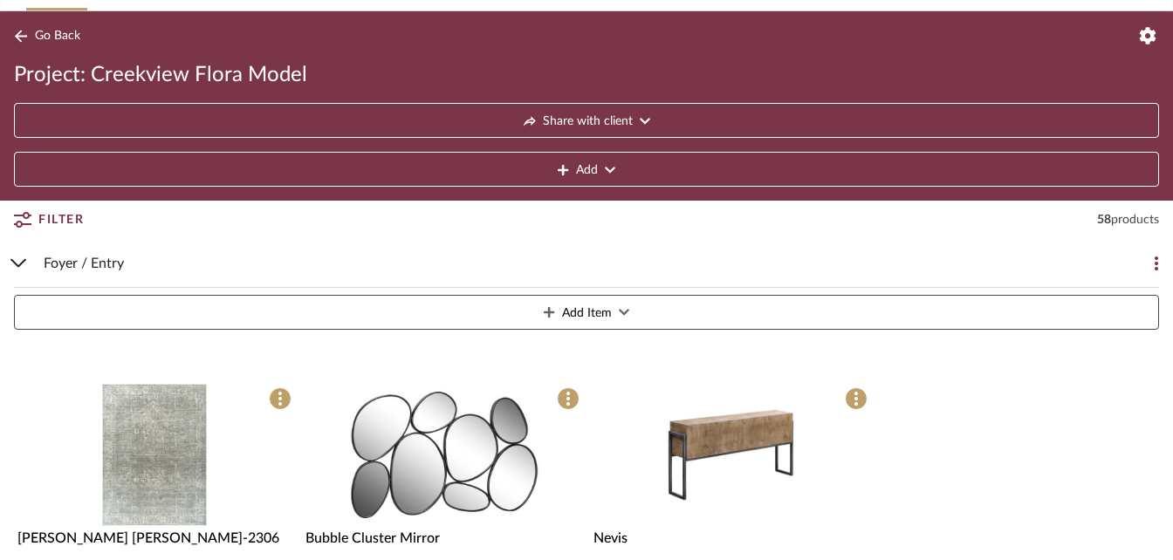
scroll to position [0, 0]
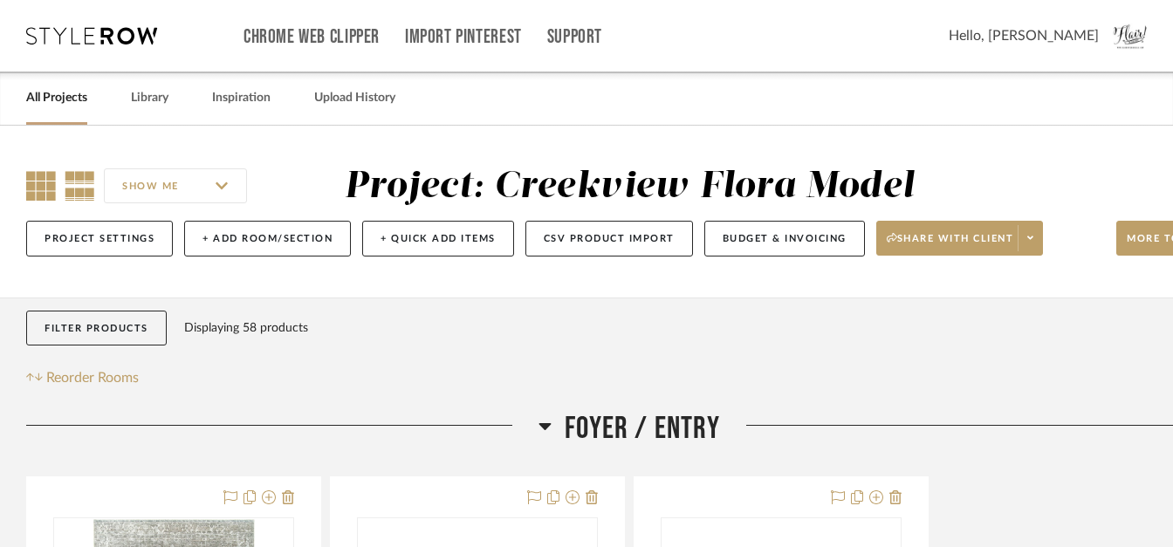
click at [37, 192] on icon at bounding box center [41, 186] width 30 height 30
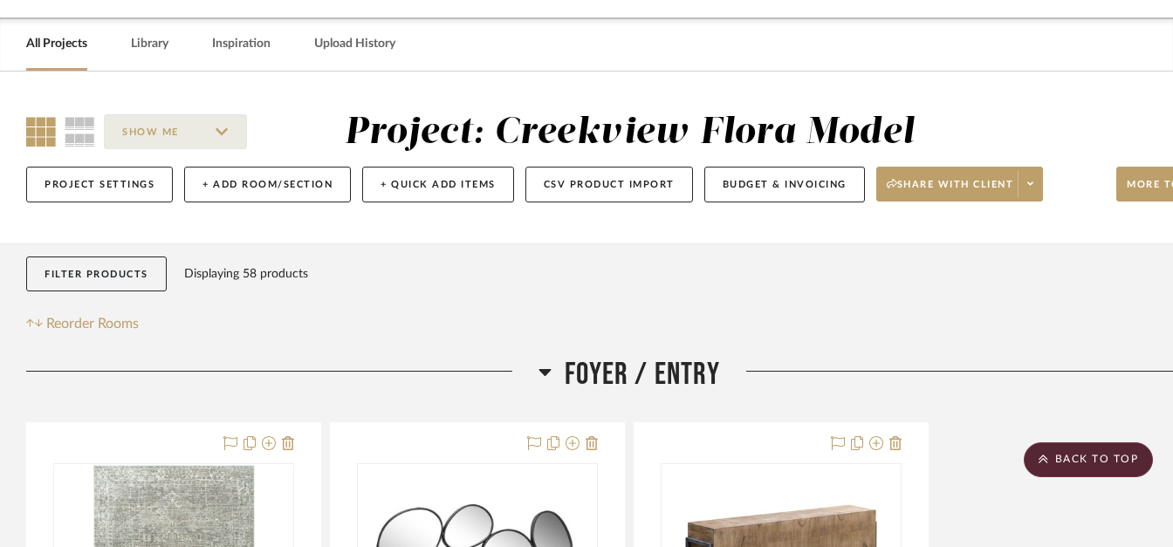
scroll to position [21, 8]
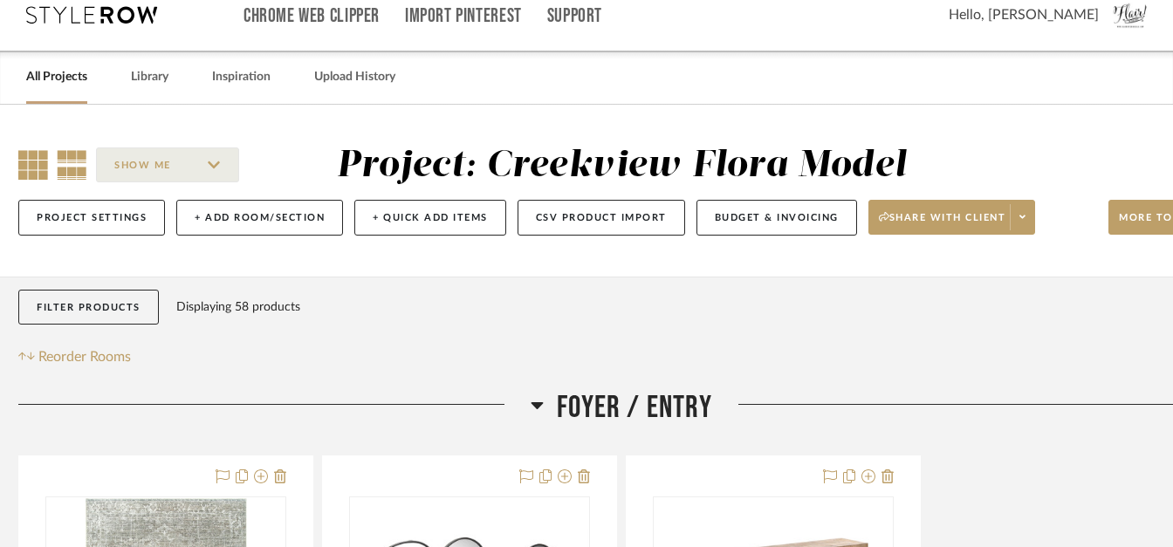
click at [68, 162] on icon at bounding box center [72, 165] width 31 height 30
click at [106, 305] on button "Filter Products" at bounding box center [88, 308] width 141 height 36
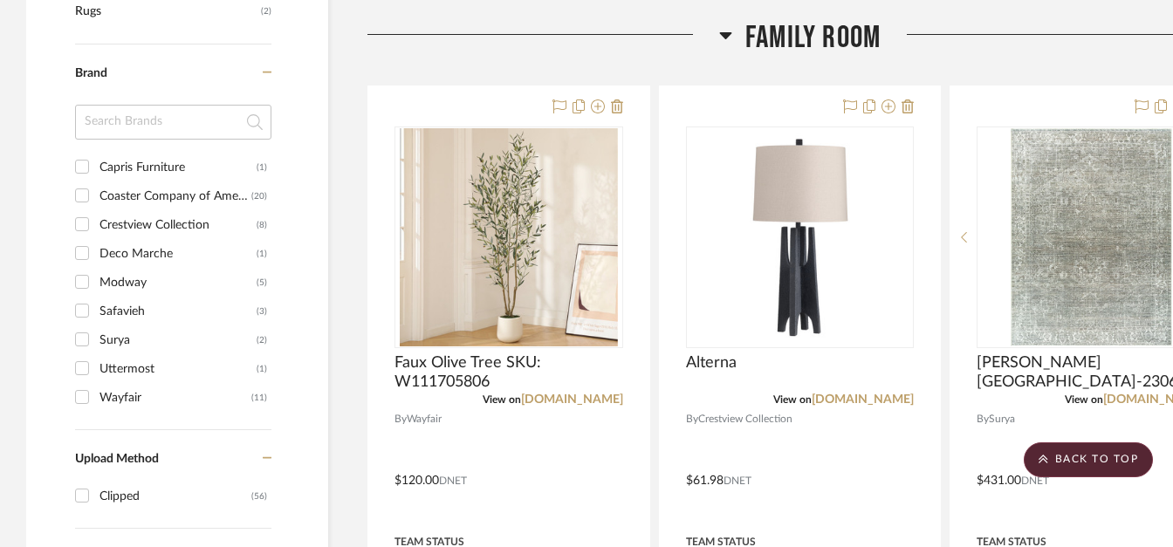
scroll to position [1246, 0]
click at [82, 189] on input "Coaster Company of America (20)" at bounding box center [82, 195] width 28 height 28
checkbox input "true"
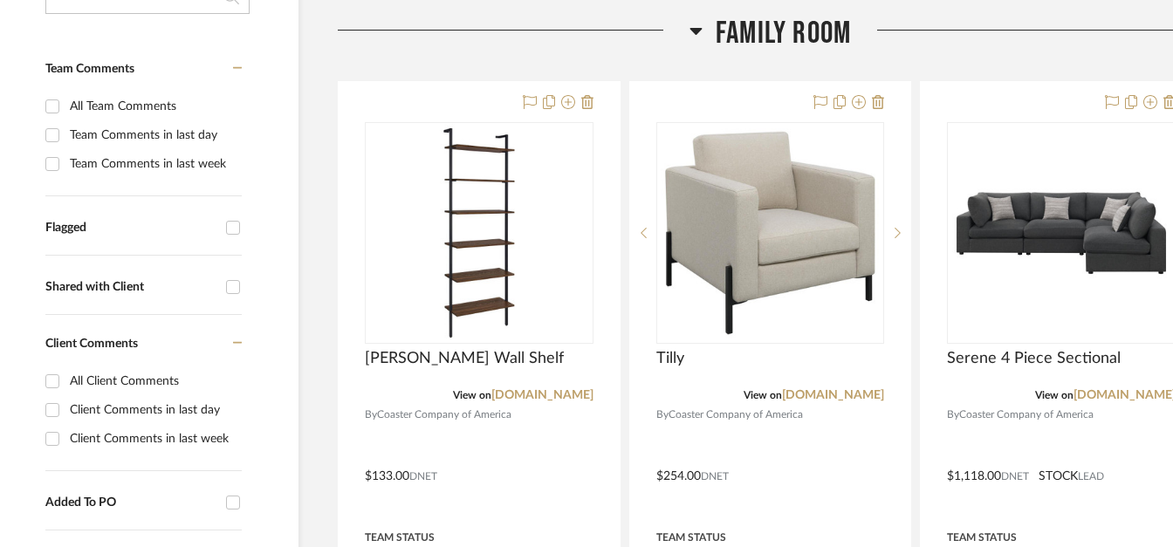
scroll to position [526, 30]
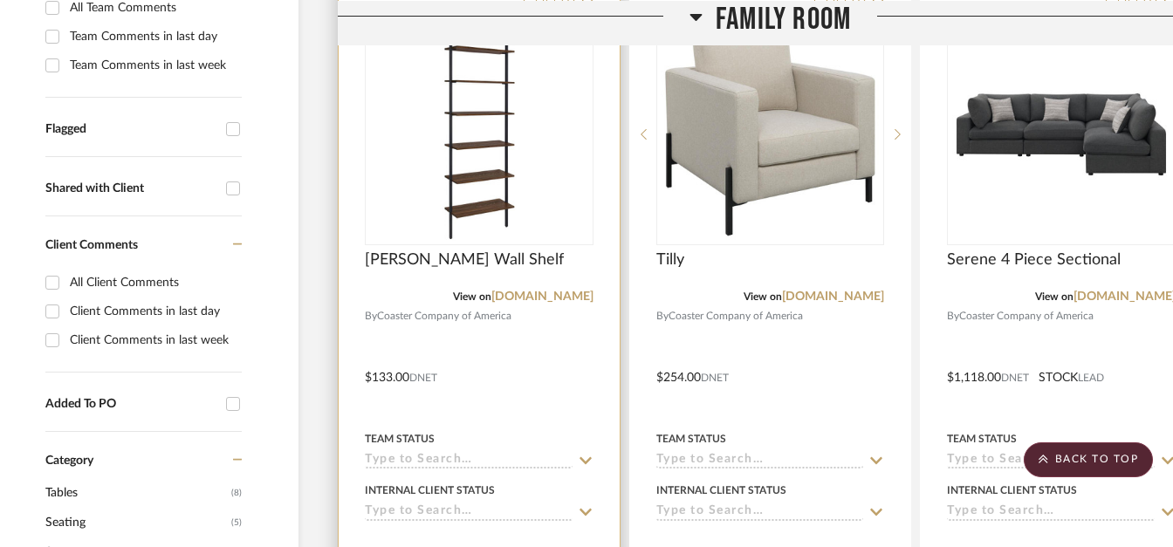
click at [416, 456] on input at bounding box center [469, 461] width 208 height 17
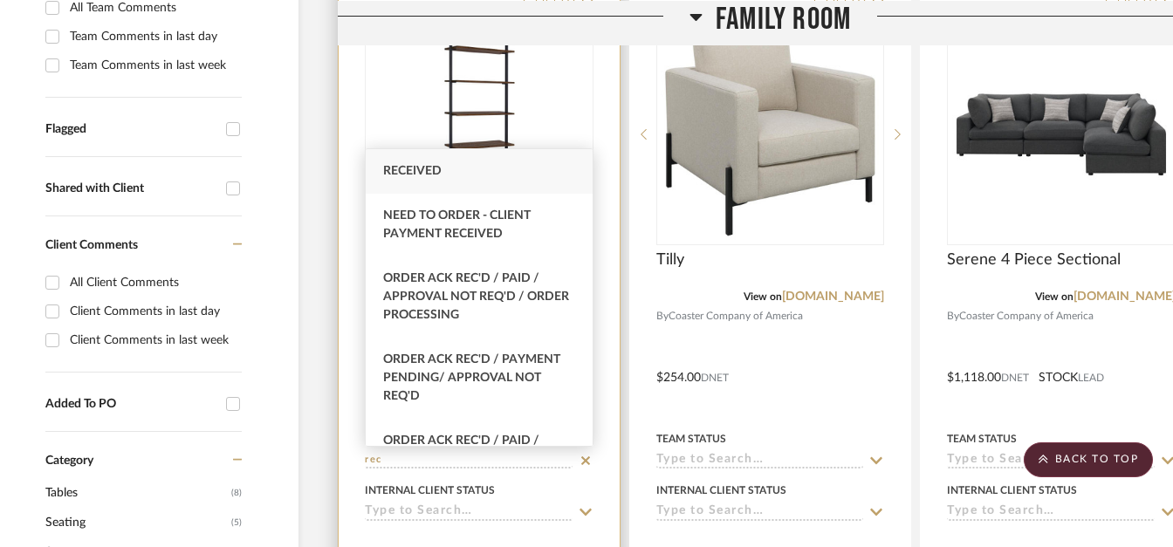
type input "Received"
type input "10/8/2025"
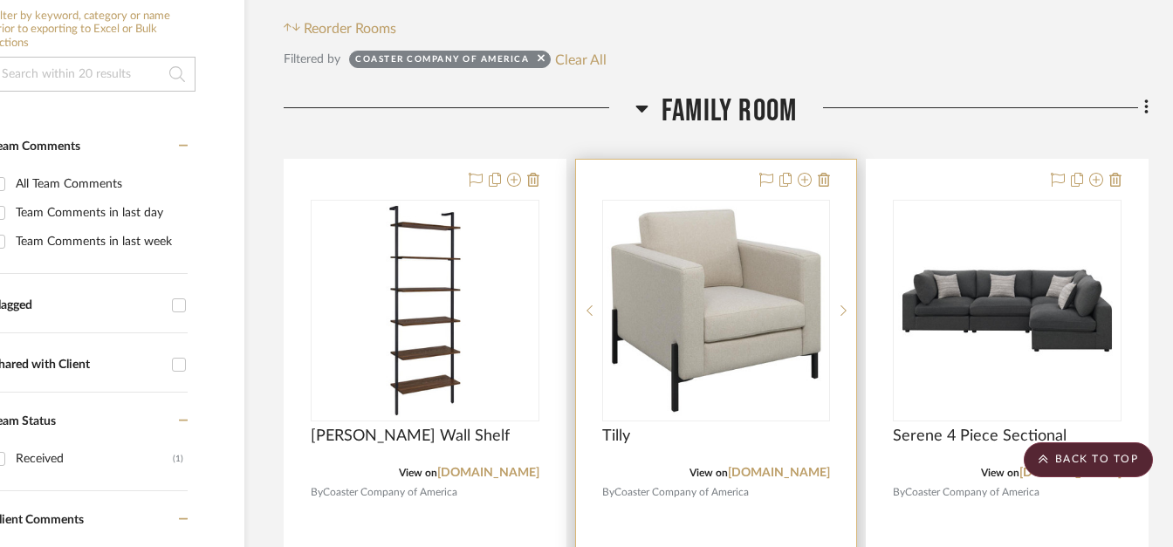
scroll to position [603, 84]
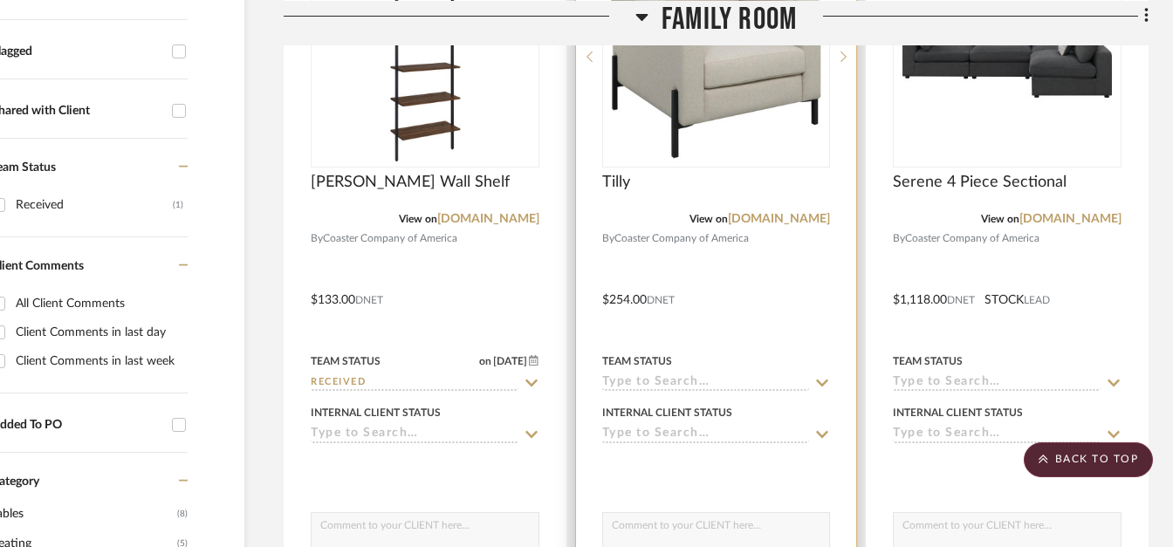
click at [649, 385] on input at bounding box center [706, 383] width 208 height 17
click at [680, 377] on input at bounding box center [706, 383] width 208 height 17
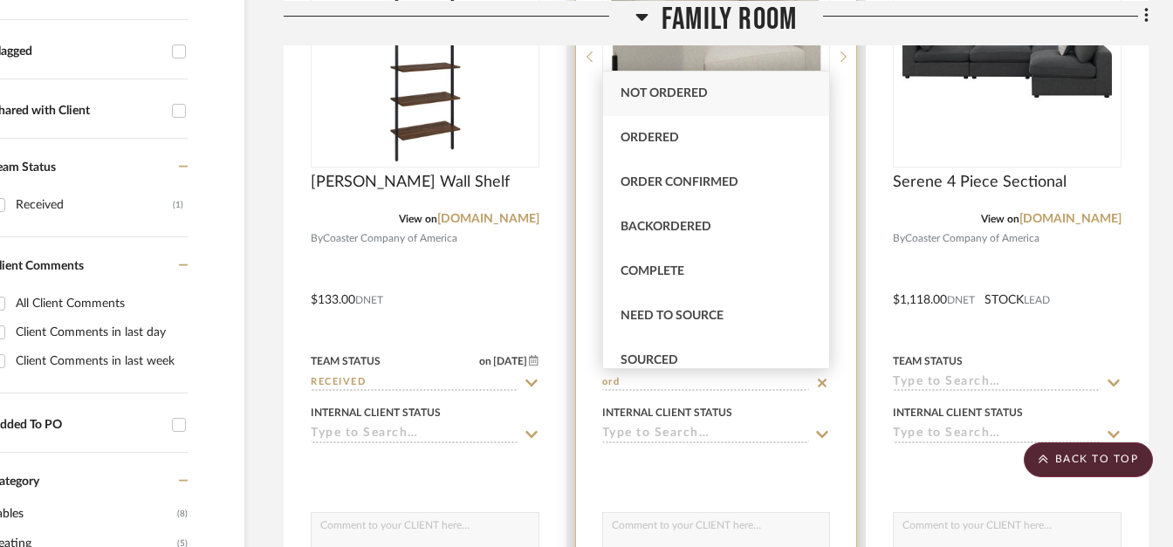
type input "Not ordered"
type input "10/8/2025"
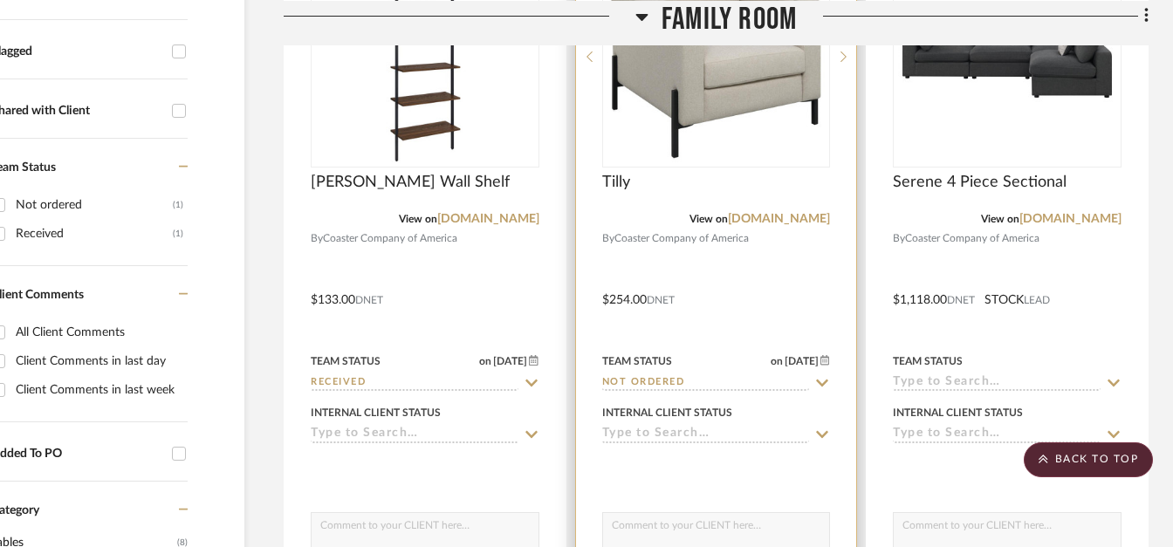
click at [688, 376] on input "Not ordered" at bounding box center [706, 383] width 208 height 17
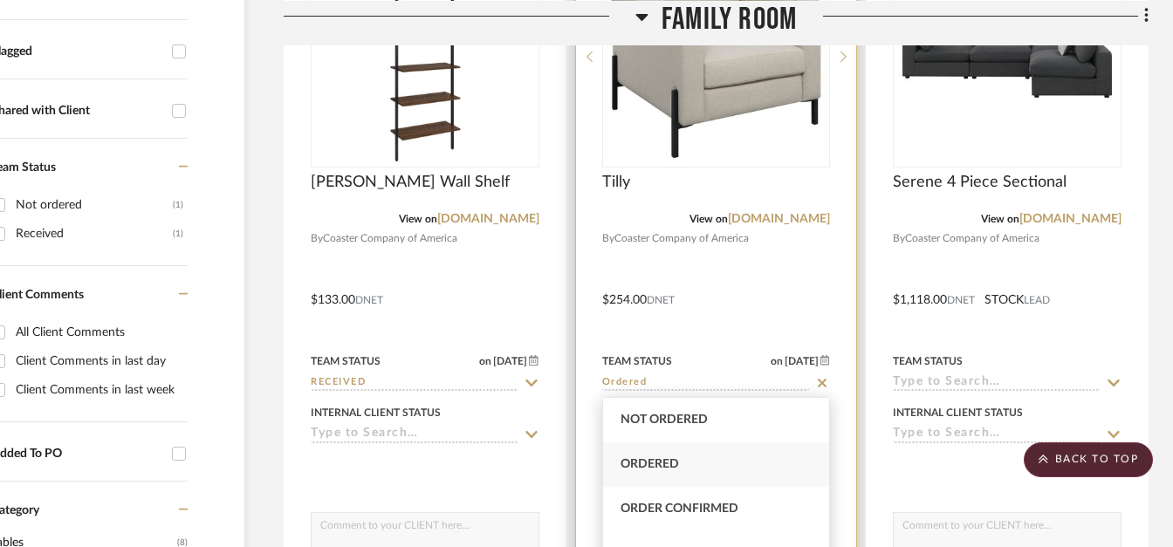
type input "Ordered"
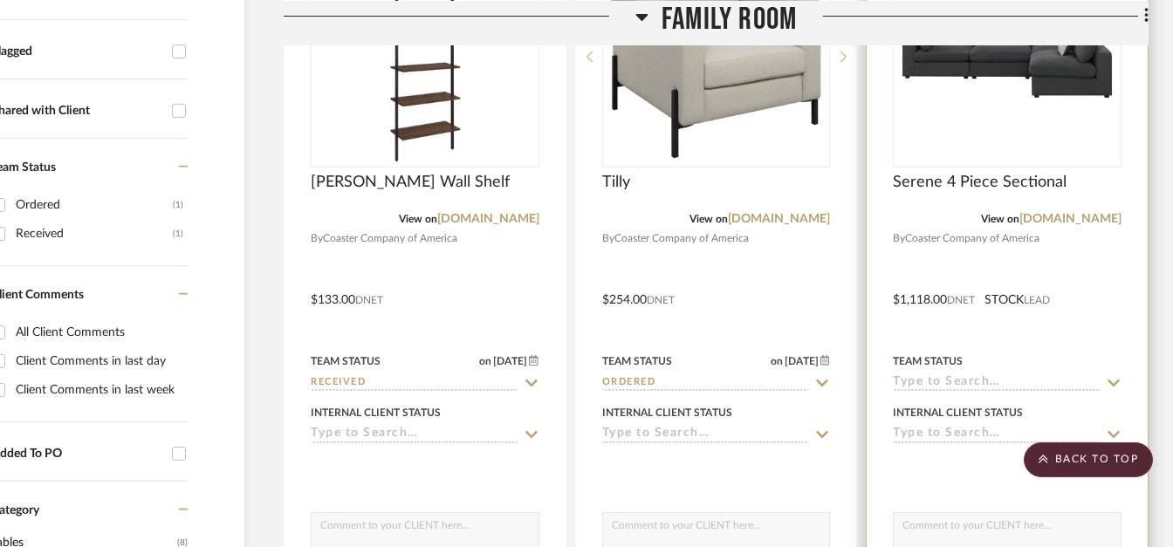
click at [919, 386] on input at bounding box center [997, 383] width 208 height 17
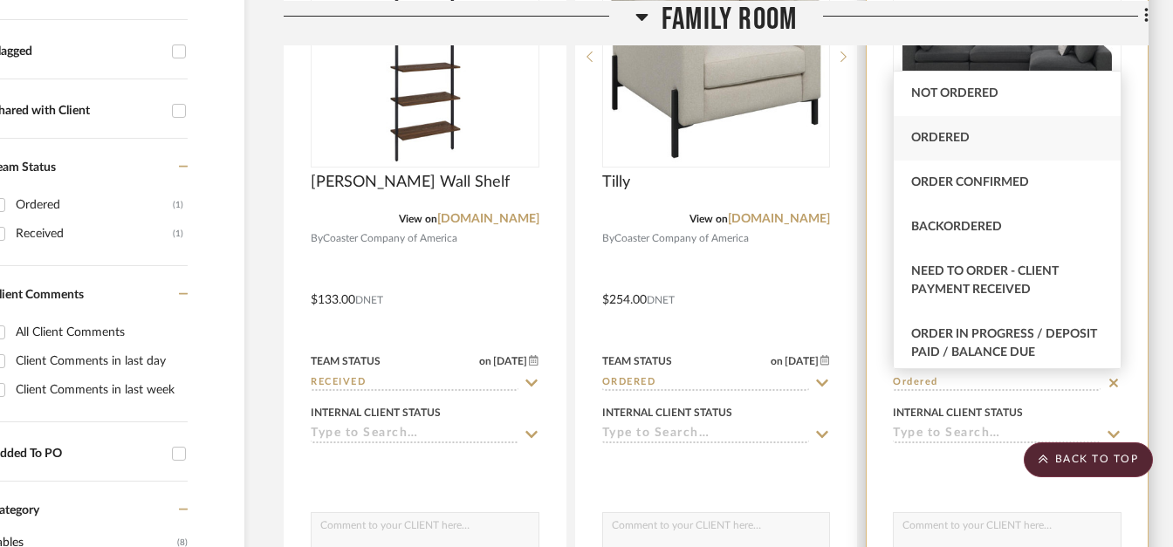
type input "Ordered"
type input "10/8/2025"
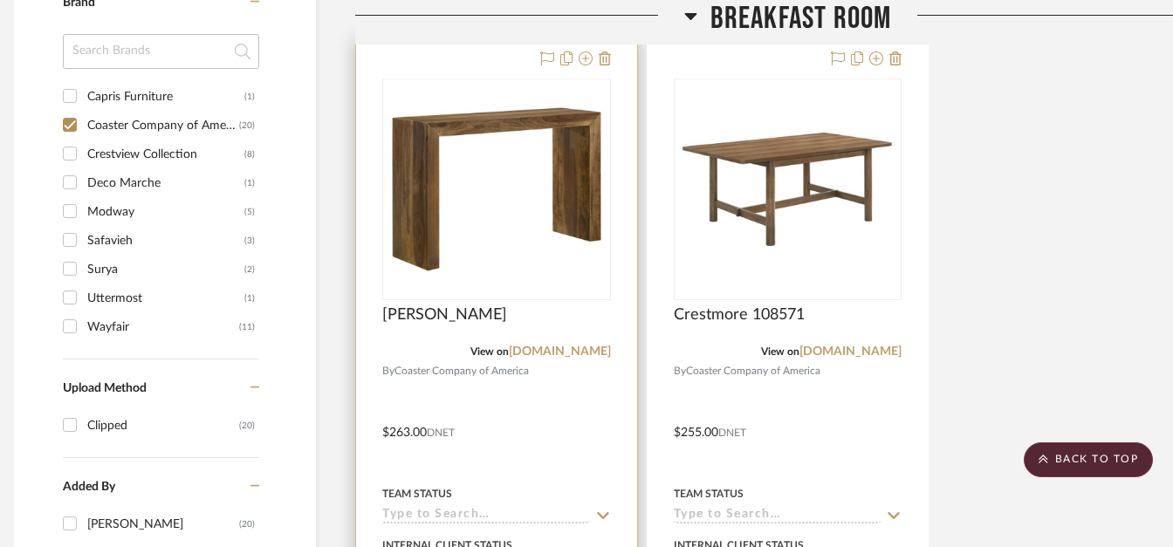
scroll to position [1325, 12]
click at [439, 505] on div "Team Status" at bounding box center [496, 503] width 229 height 42
click at [440, 518] on input at bounding box center [486, 515] width 208 height 17
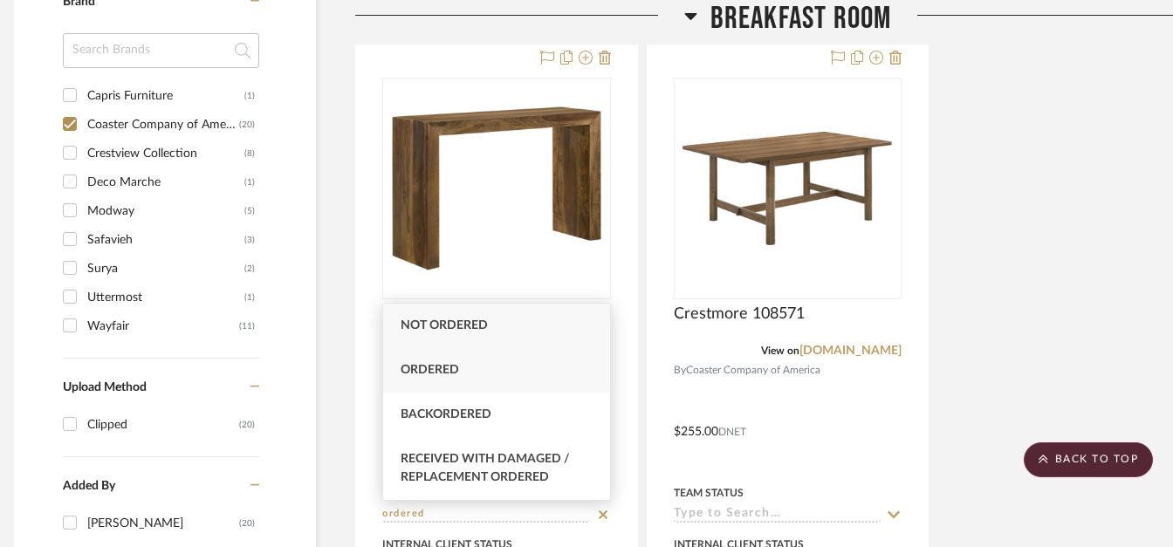
type input "Not ordered"
type input "10/8/2025"
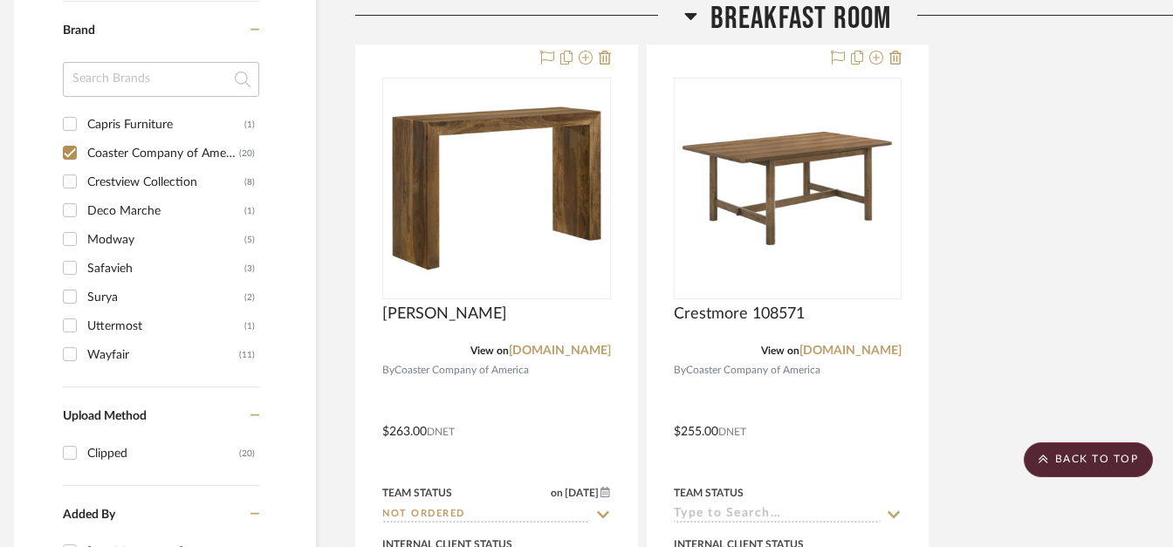
scroll to position [1354, 12]
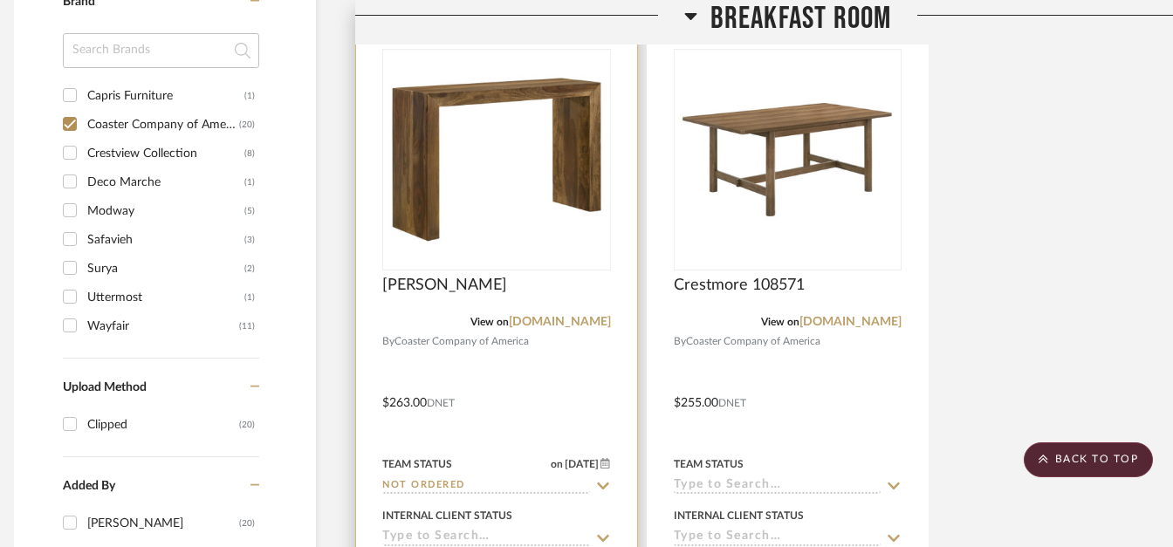
click at [448, 470] on div "Team Status" at bounding box center [417, 465] width 70 height 16
click at [450, 487] on input "Not ordered" at bounding box center [486, 486] width 208 height 17
click at [603, 488] on sr-typeahead "Not ordered" at bounding box center [496, 486] width 229 height 17
click at [458, 484] on input "Not ordered" at bounding box center [486, 486] width 208 height 17
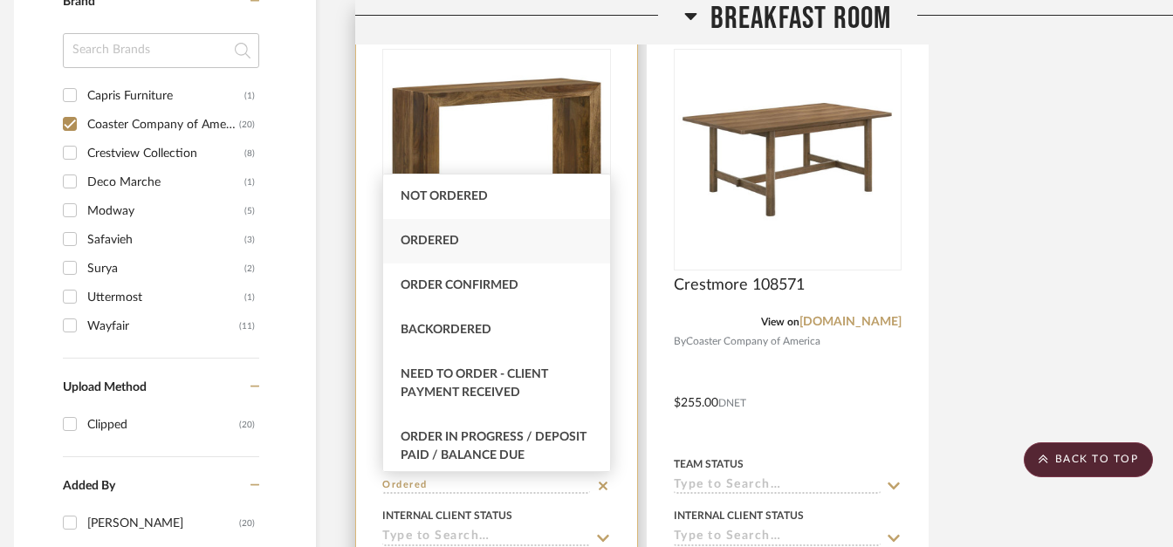
type input "Ordered"
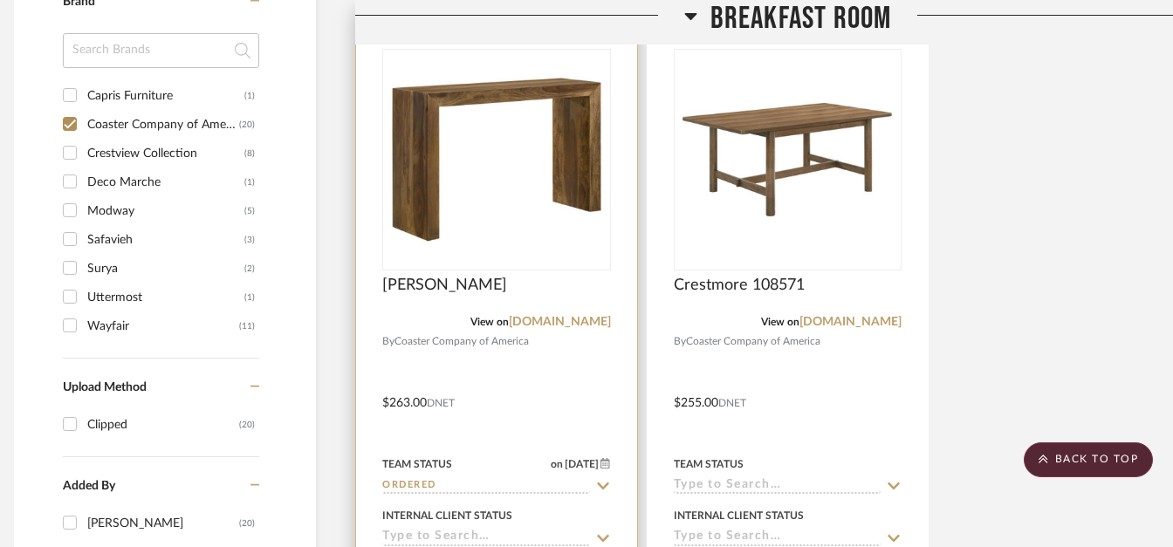
scroll to position [1325, 12]
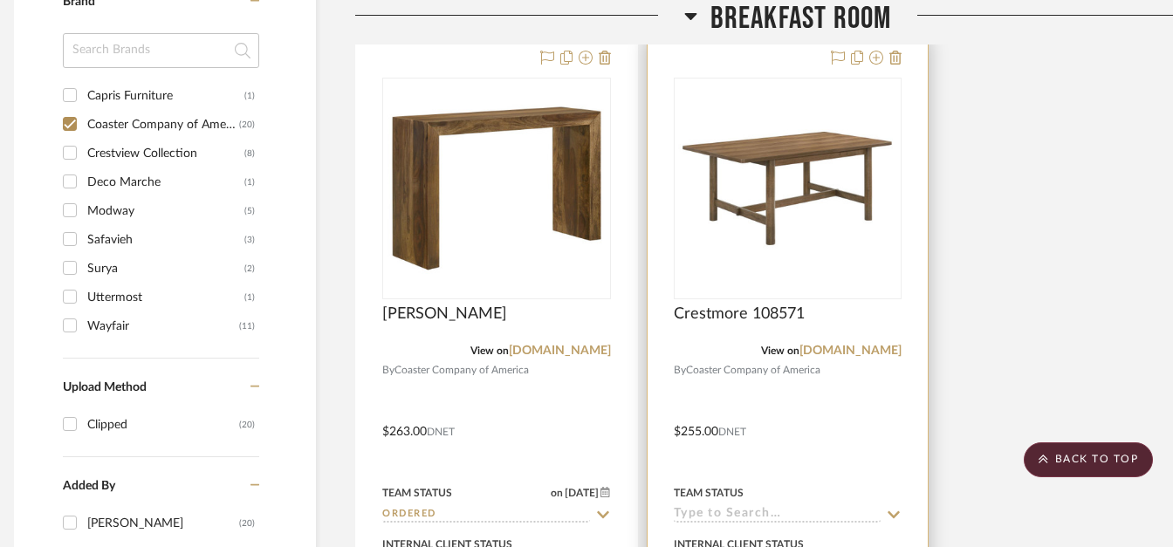
click at [736, 520] on input at bounding box center [778, 515] width 208 height 17
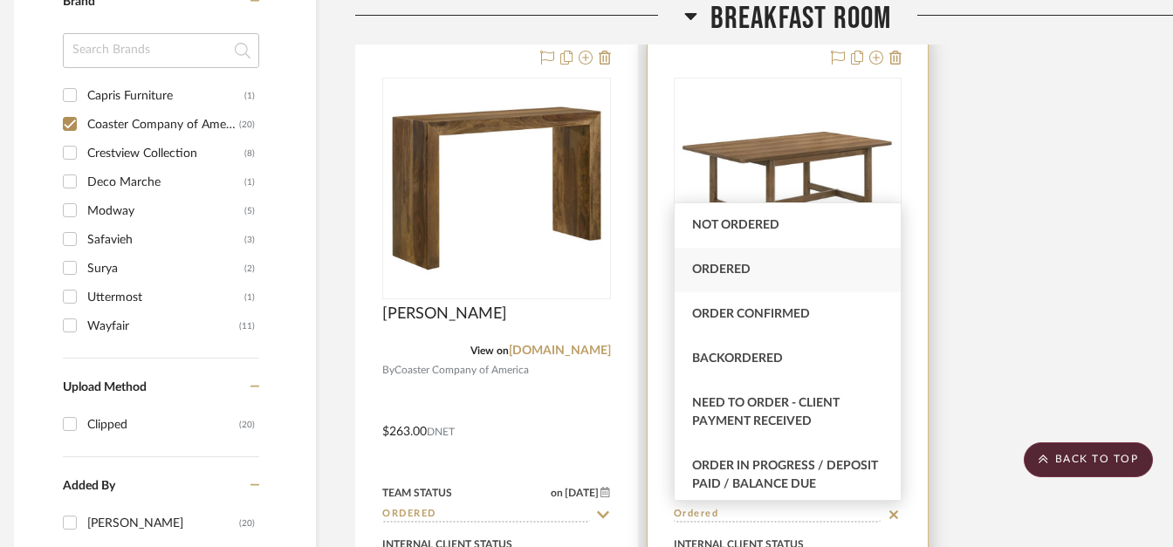
type input "Ordered"
type input "[DATE]"
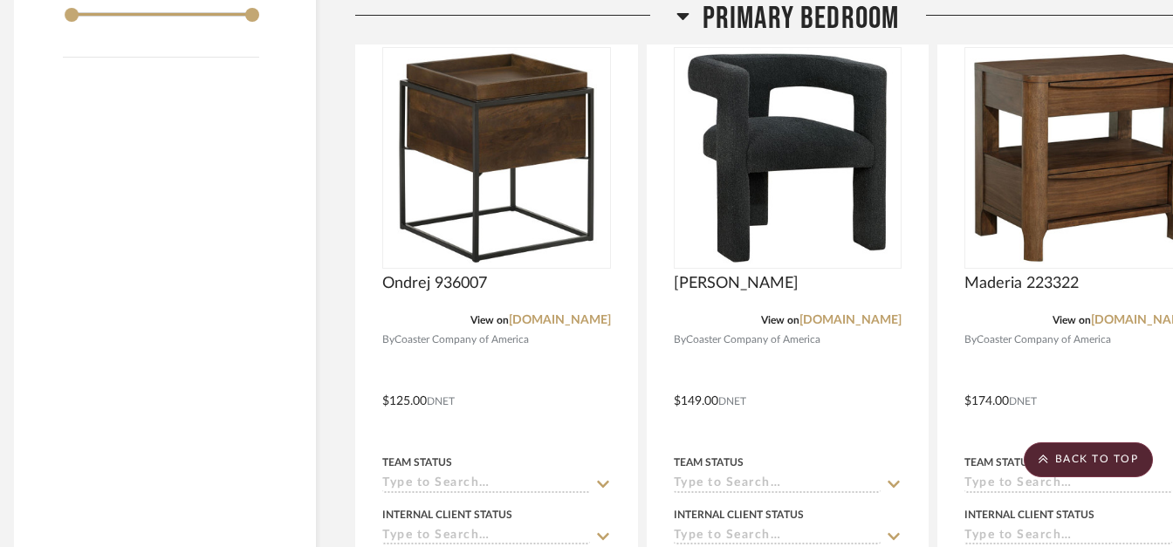
scroll to position [2209, 84]
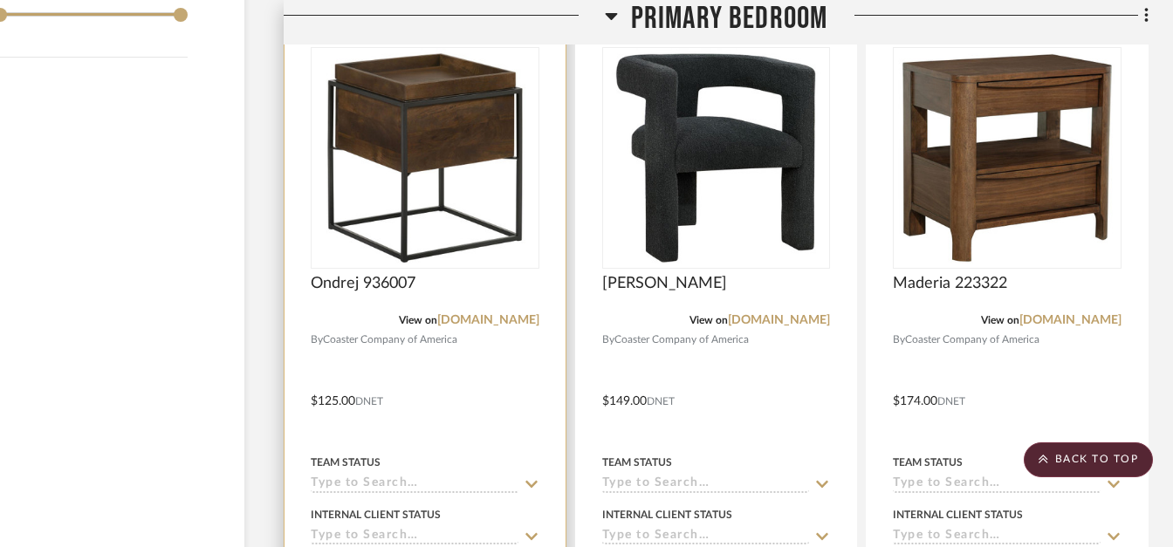
click at [363, 484] on input at bounding box center [415, 485] width 208 height 17
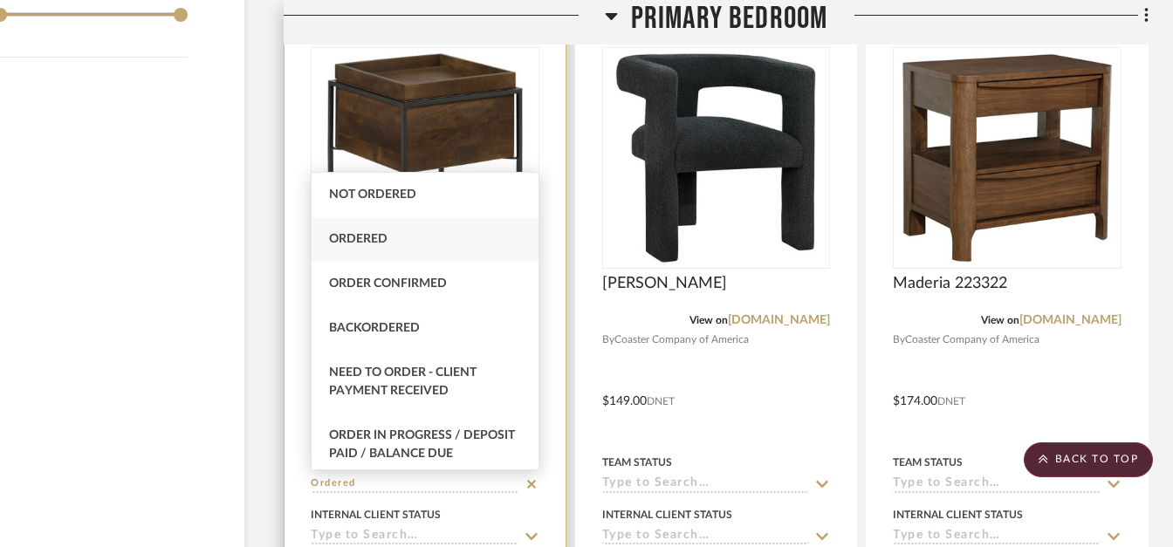
type input "Ordered"
type input "[DATE]"
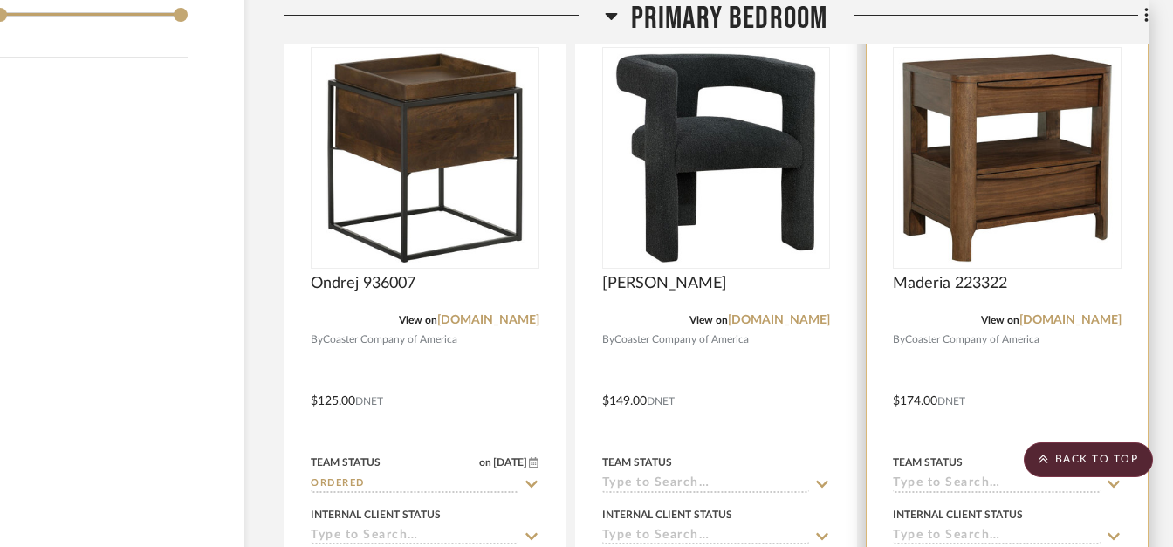
click at [917, 493] on div at bounding box center [1007, 389] width 281 height 764
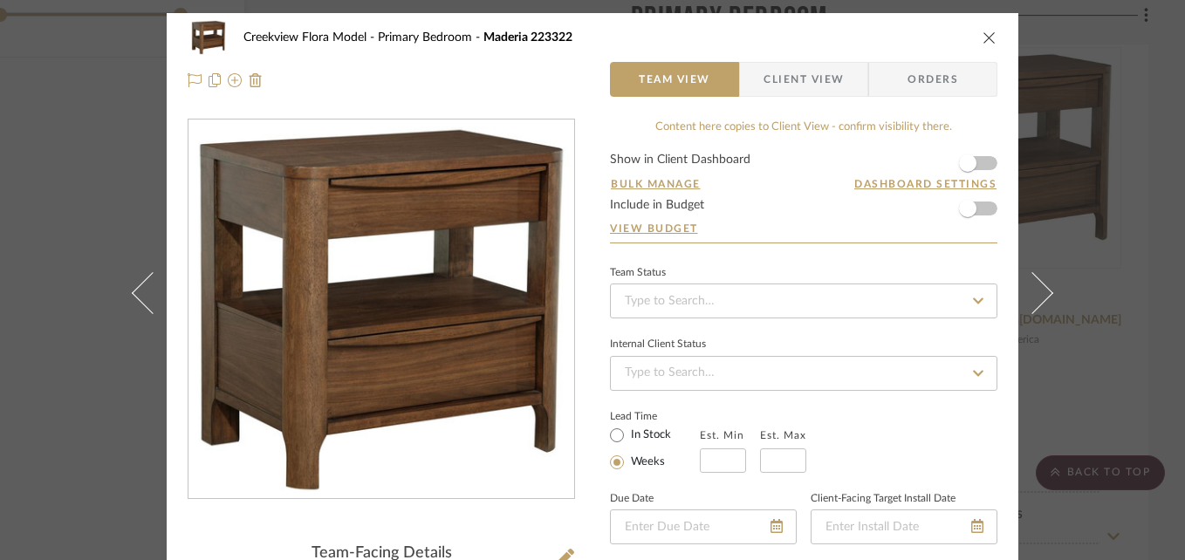
scroll to position [2, 0]
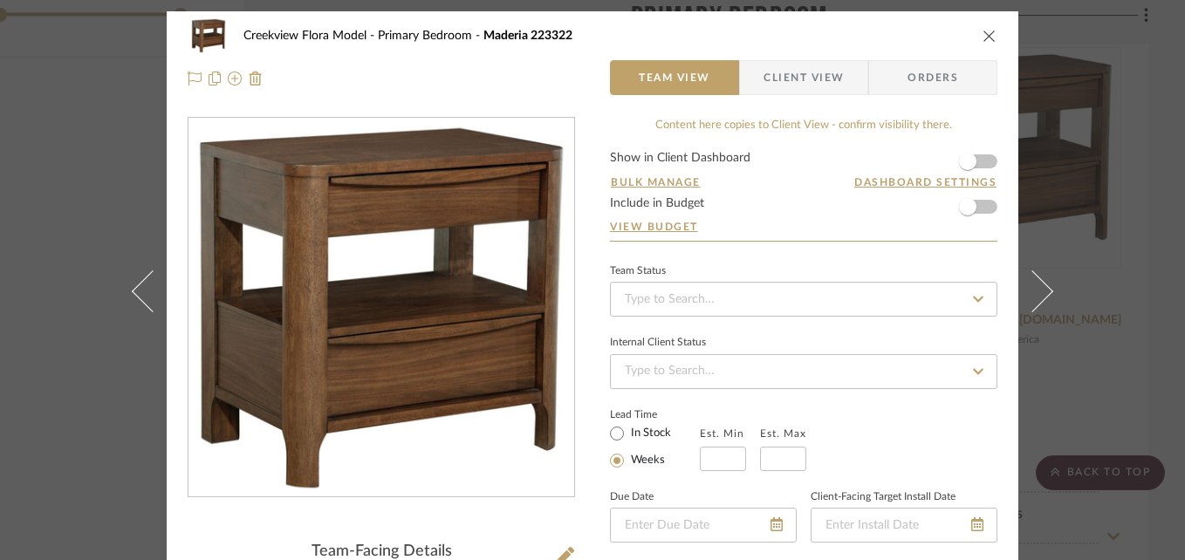
click at [983, 38] on icon "close" at bounding box center [990, 36] width 14 height 14
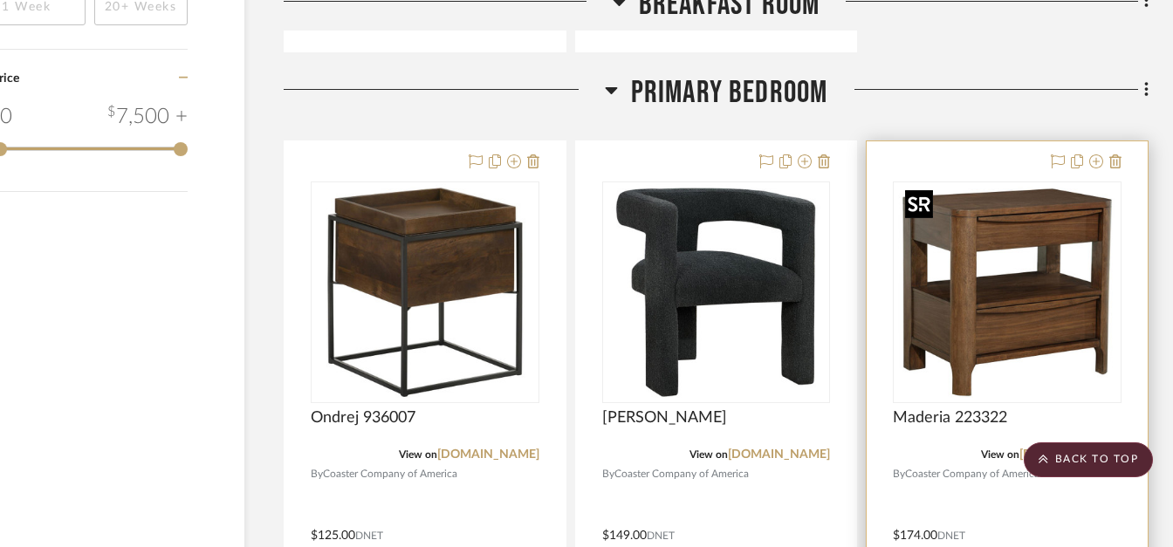
scroll to position [2074, 84]
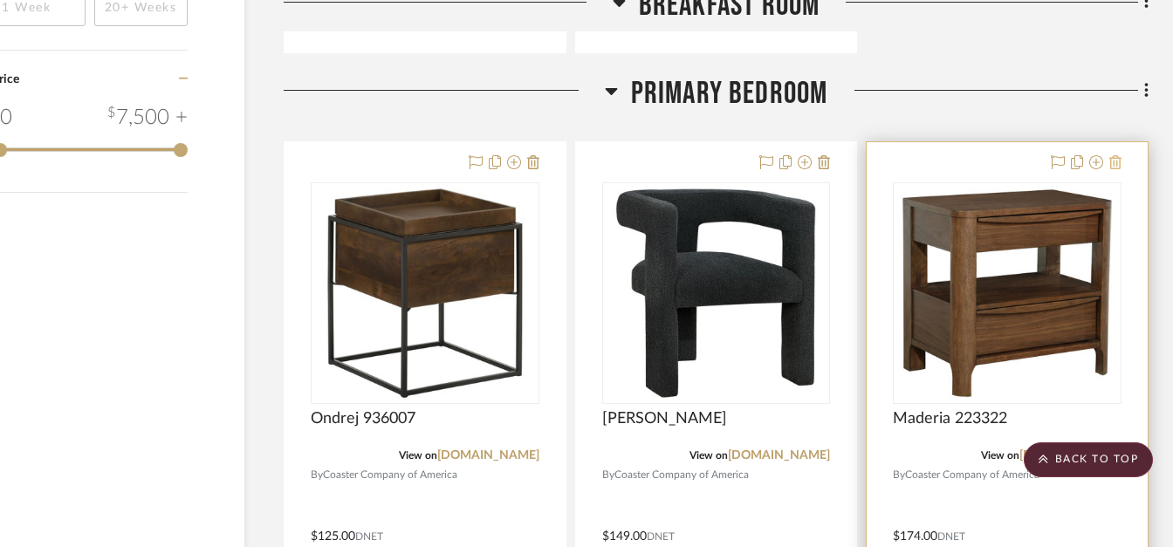
click at [1119, 161] on icon at bounding box center [1116, 162] width 12 height 14
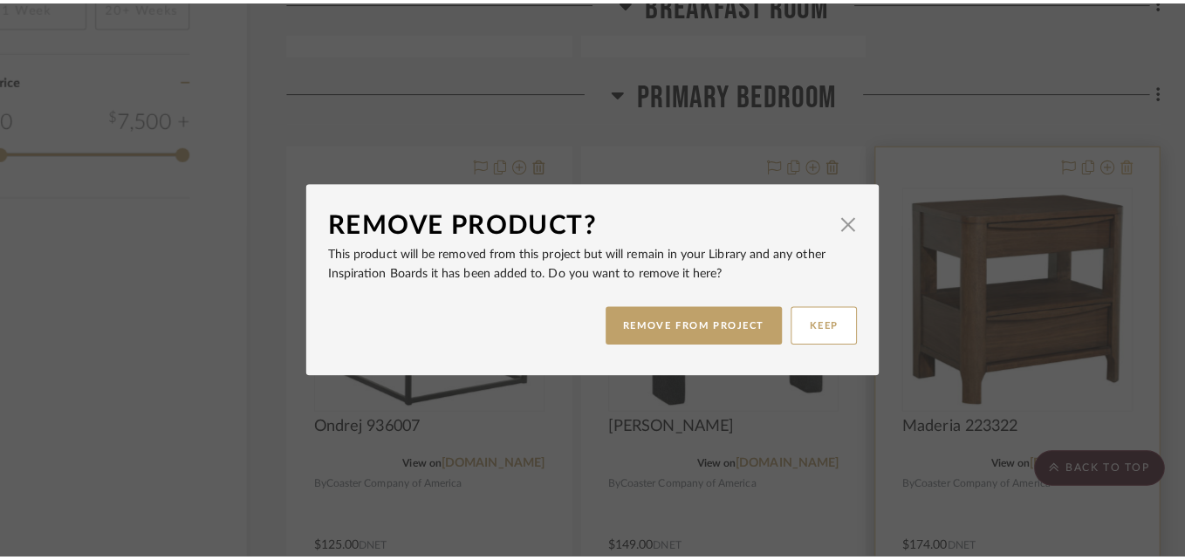
scroll to position [0, 0]
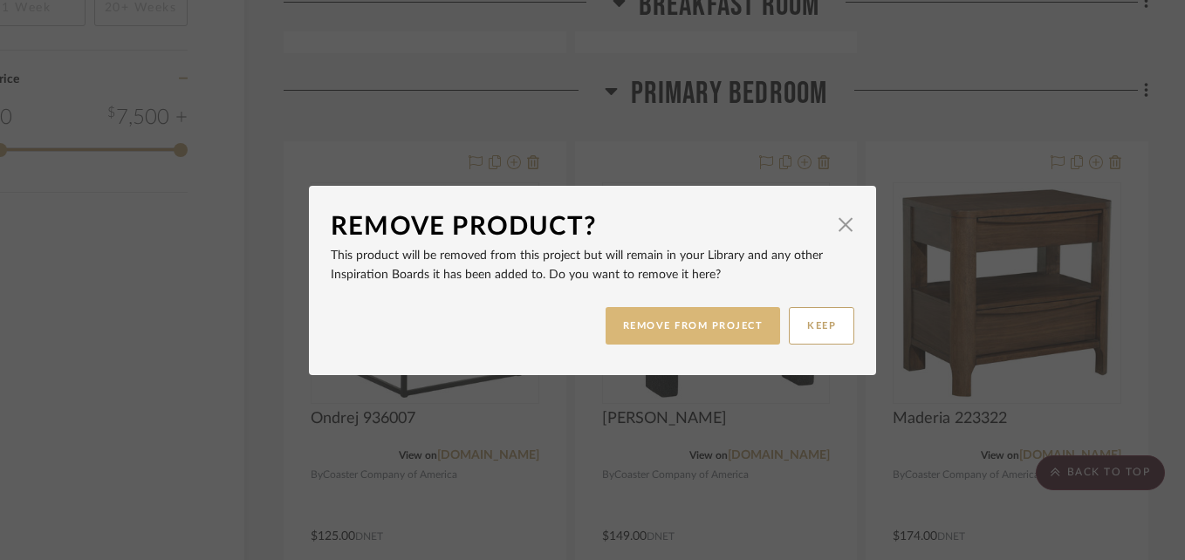
click at [725, 319] on button "REMOVE FROM PROJECT" at bounding box center [693, 326] width 175 height 38
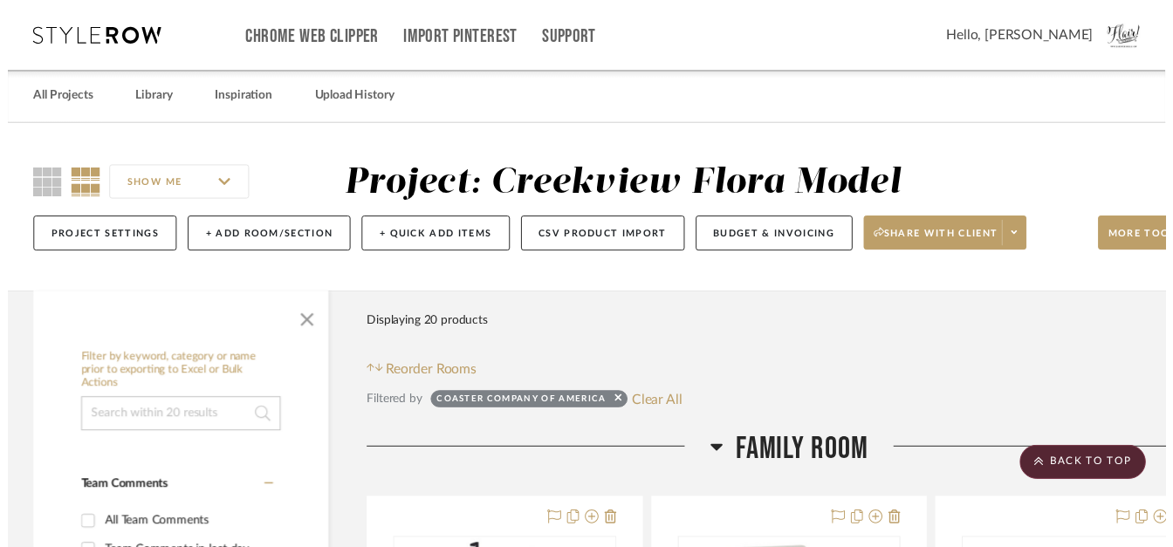
scroll to position [2074, 84]
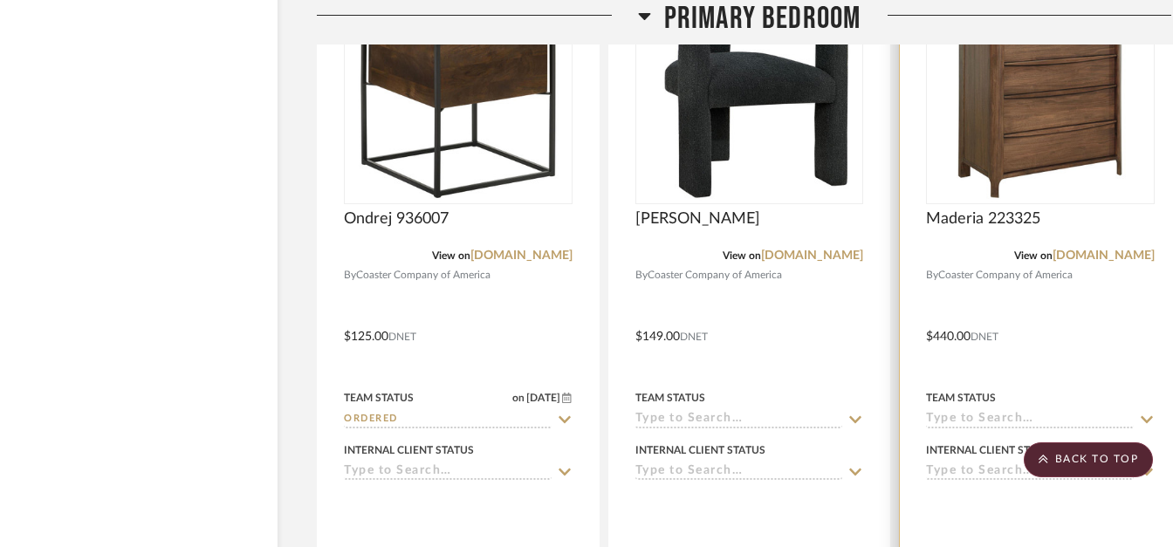
click at [924, 409] on div at bounding box center [1040, 324] width 281 height 764
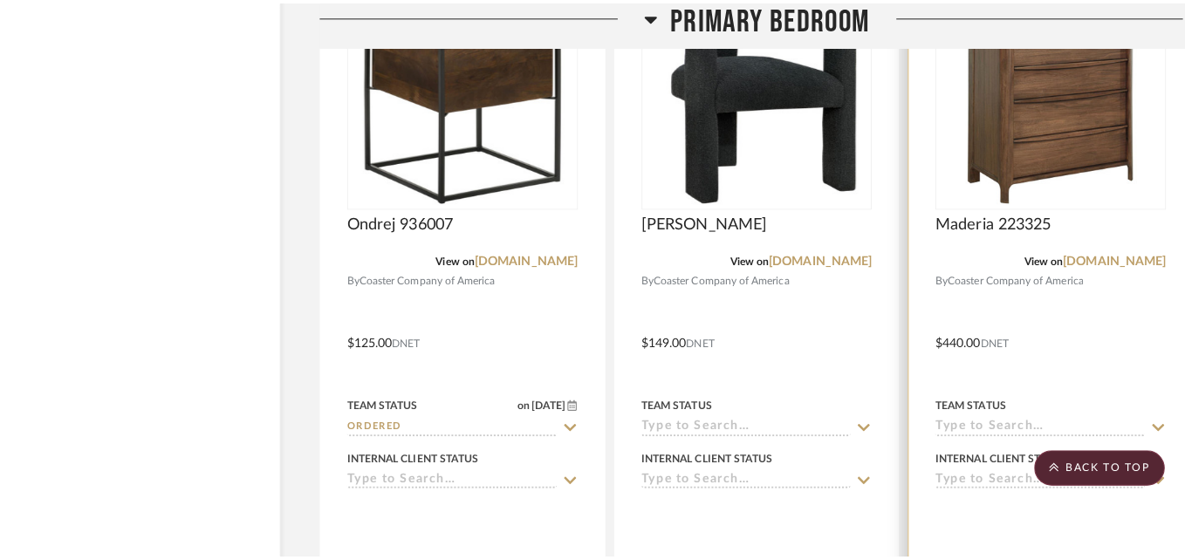
scroll to position [0, 0]
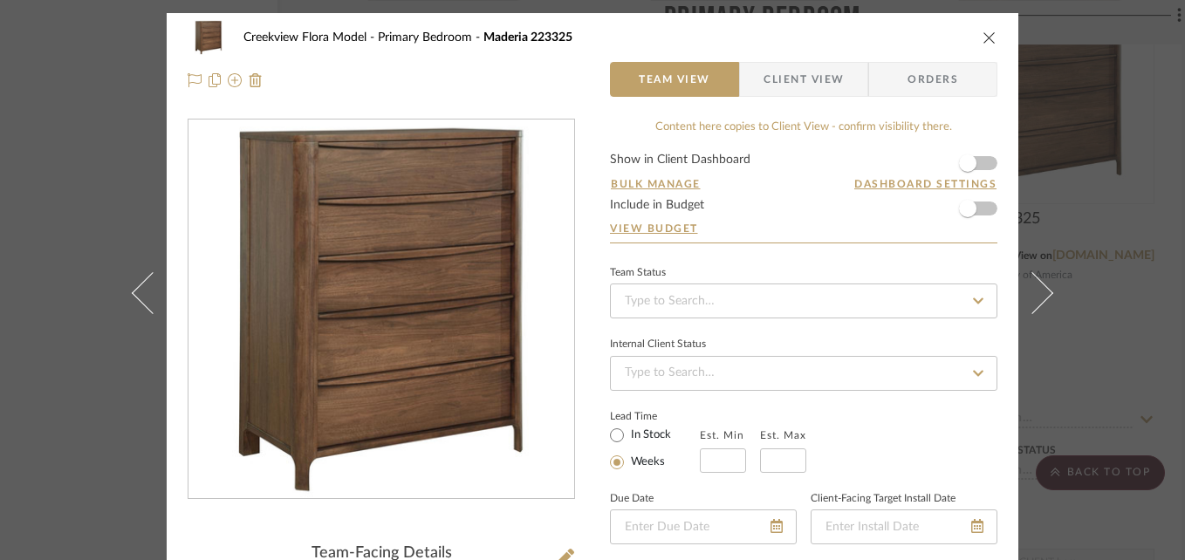
click at [983, 36] on icon "close" at bounding box center [990, 38] width 14 height 14
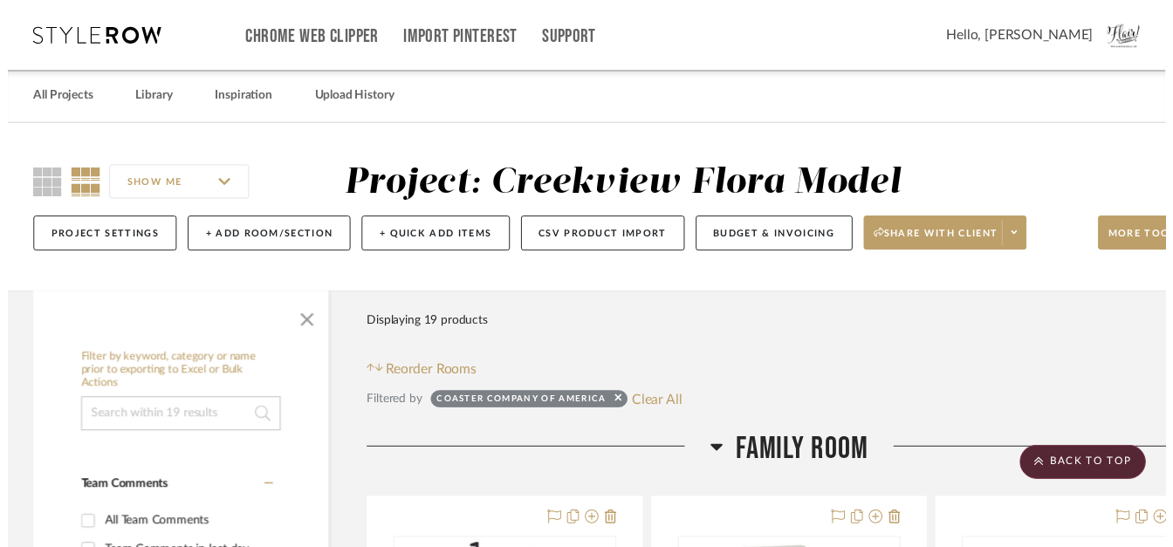
scroll to position [2274, 51]
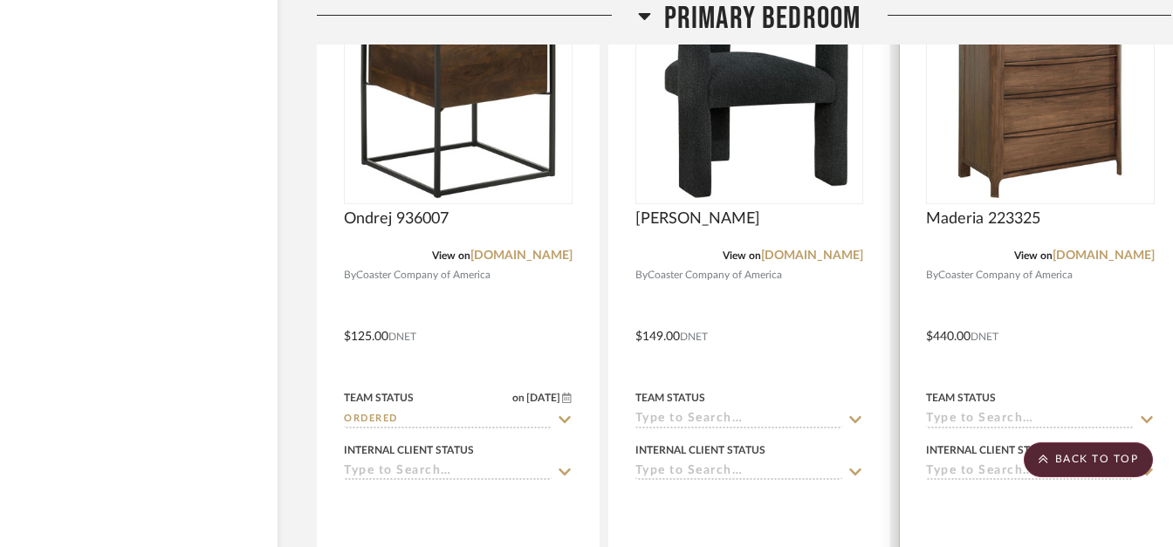
click at [1011, 417] on input at bounding box center [1030, 420] width 208 height 17
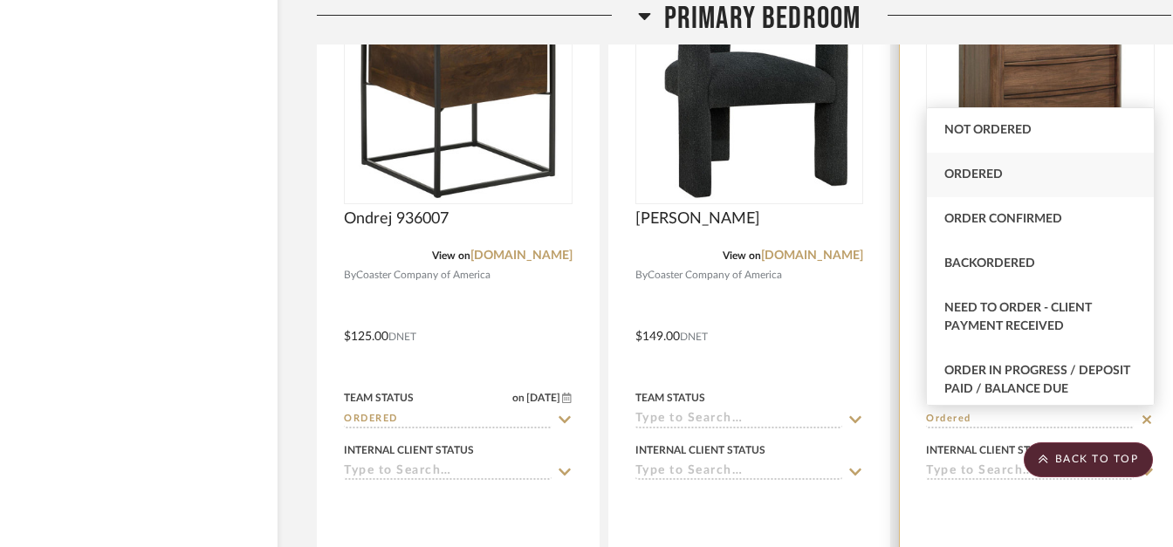
type input "Ordered"
type input "[DATE]"
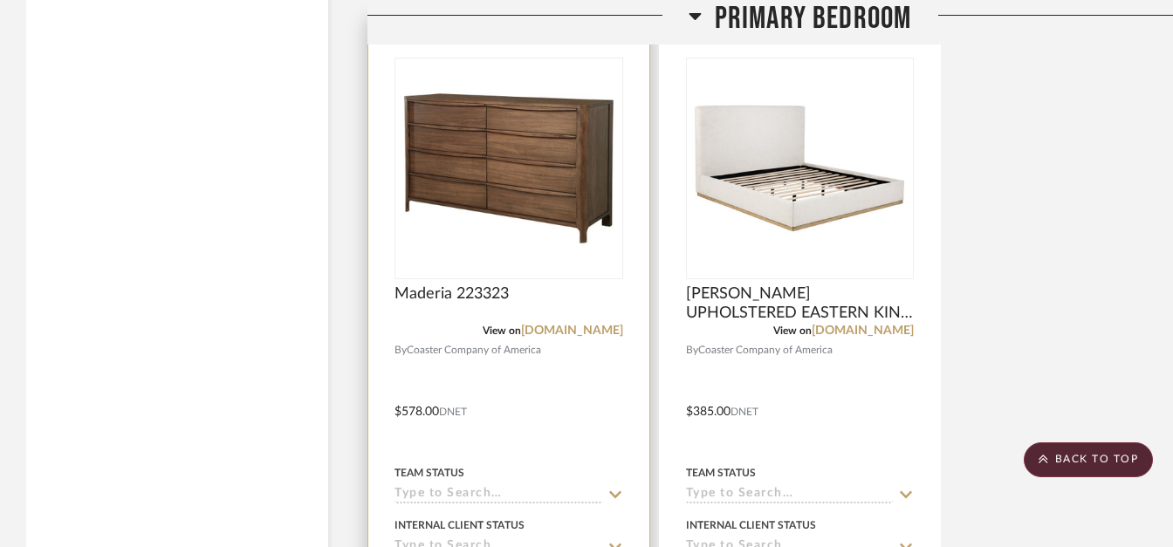
scroll to position [2986, 0]
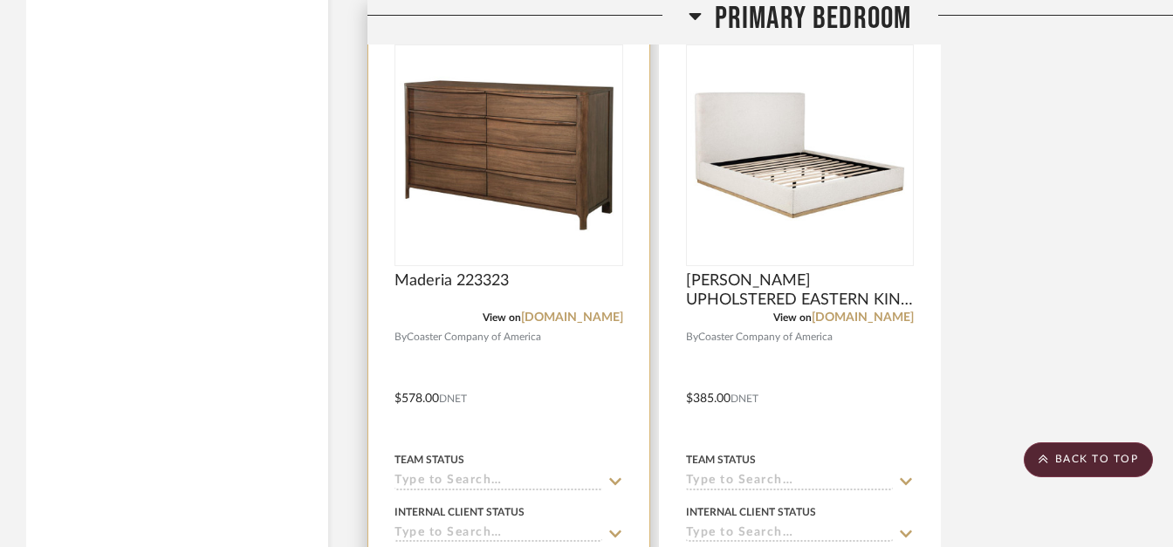
click at [429, 483] on input at bounding box center [499, 482] width 208 height 17
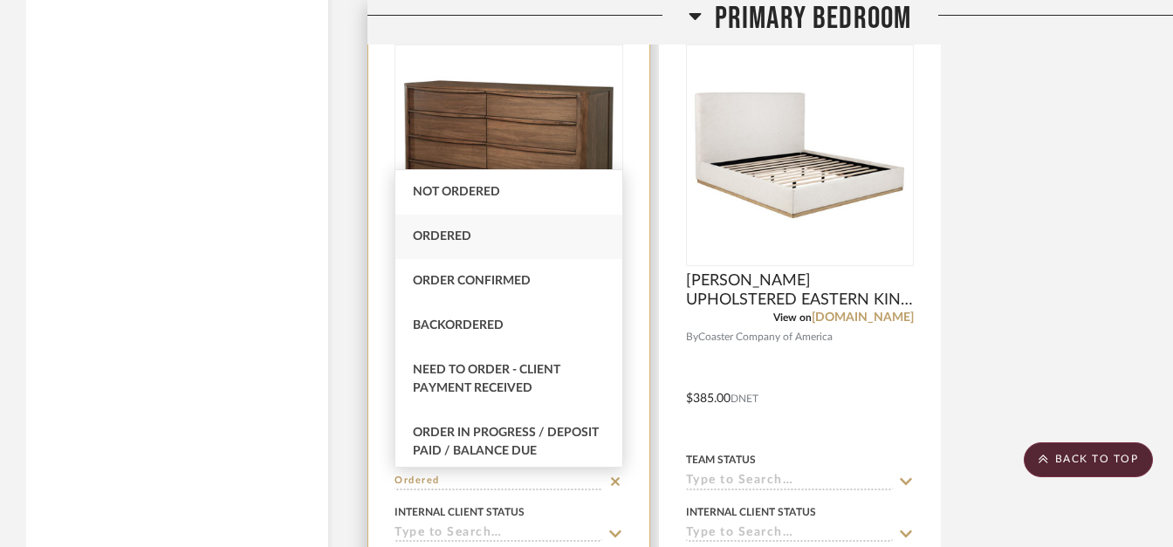
type input "Ordered"
type input "[DATE]"
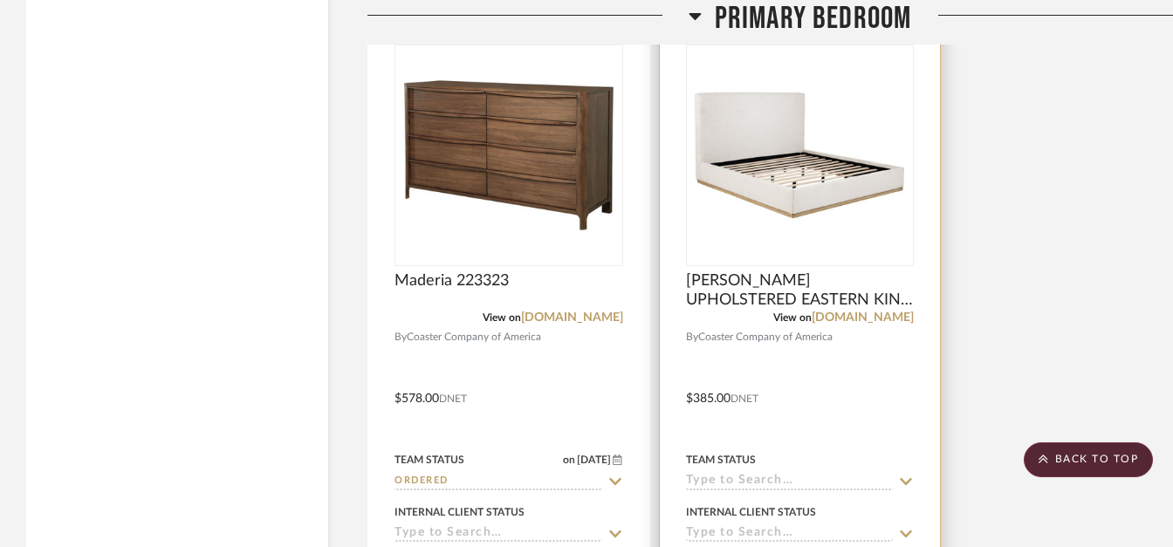
click at [750, 484] on input at bounding box center [790, 482] width 208 height 17
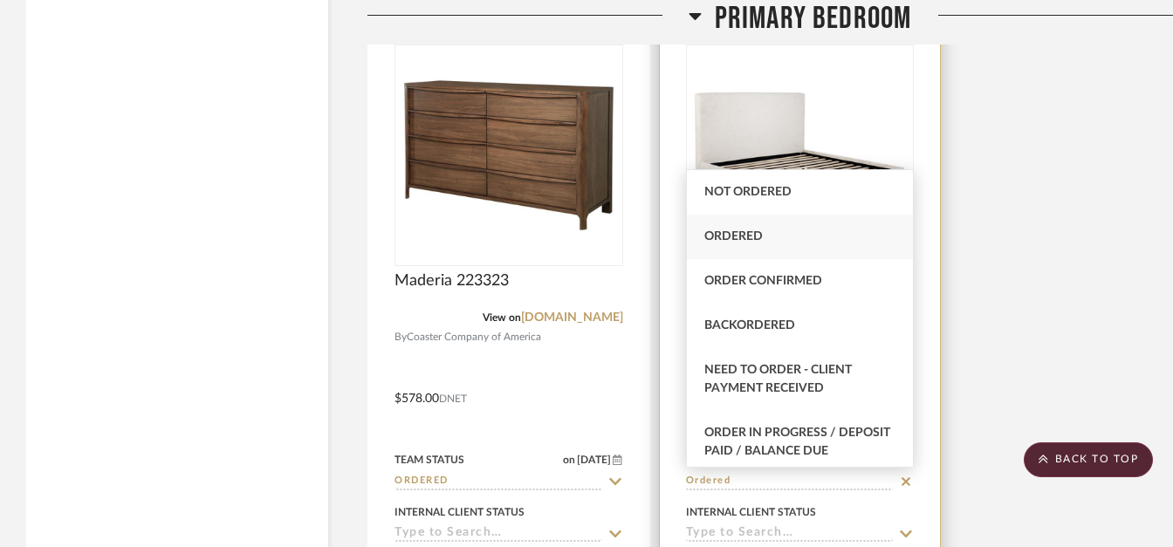
type input "Ordered"
type input "[DATE]"
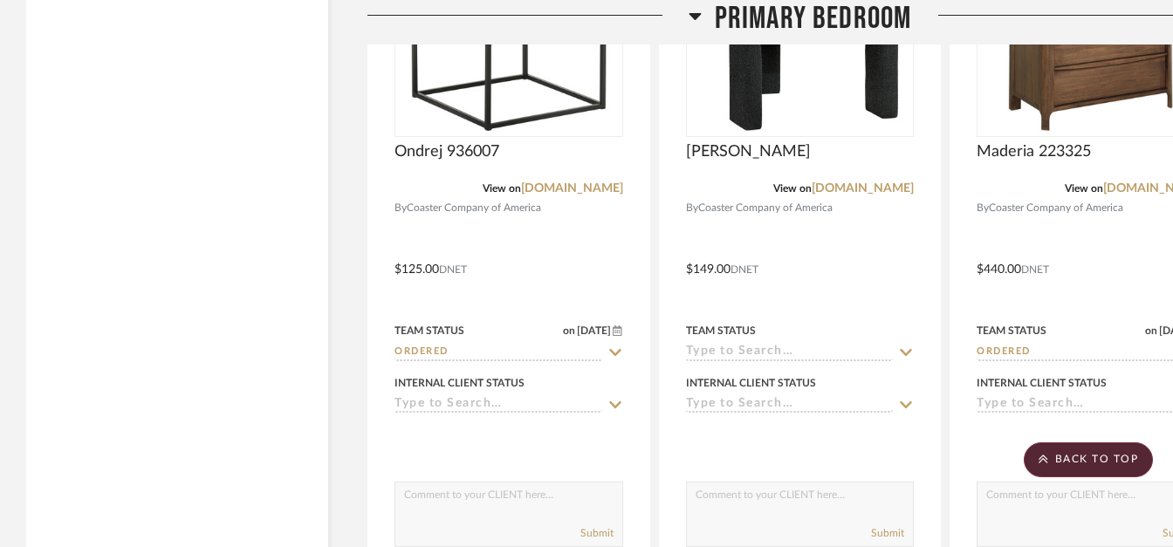
scroll to position [2211, 0]
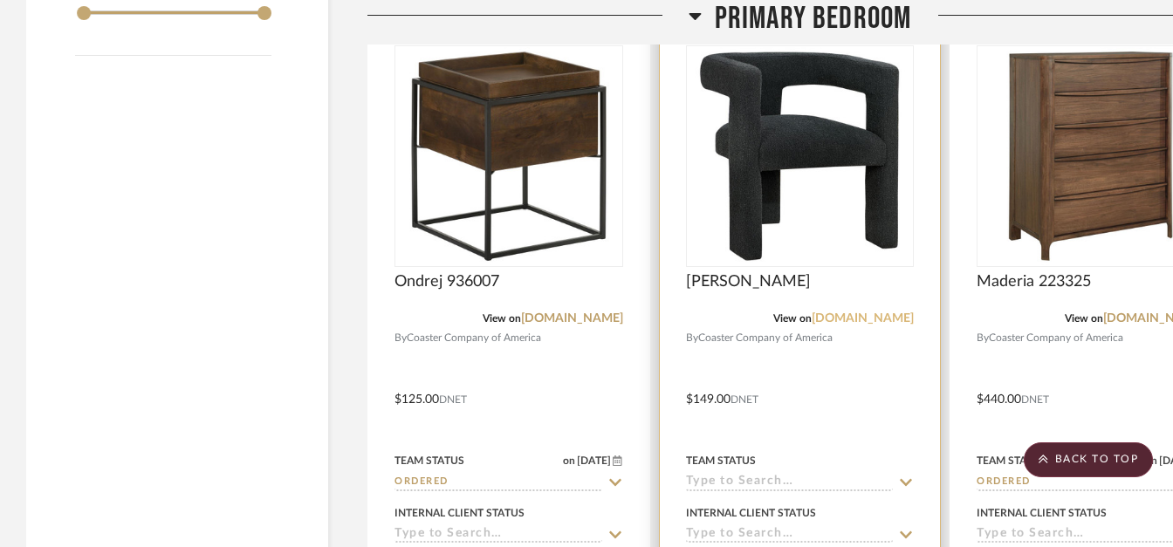
click at [847, 318] on link "[DOMAIN_NAME]" at bounding box center [863, 319] width 102 height 12
click at [729, 484] on input at bounding box center [790, 483] width 208 height 17
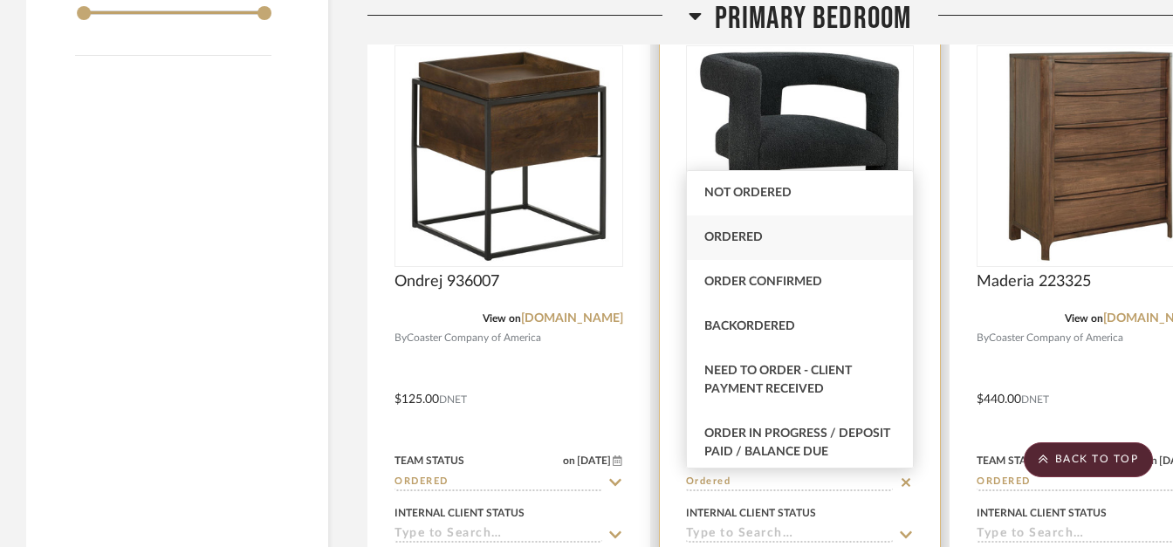
type input "Ordered"
type input "[DATE]"
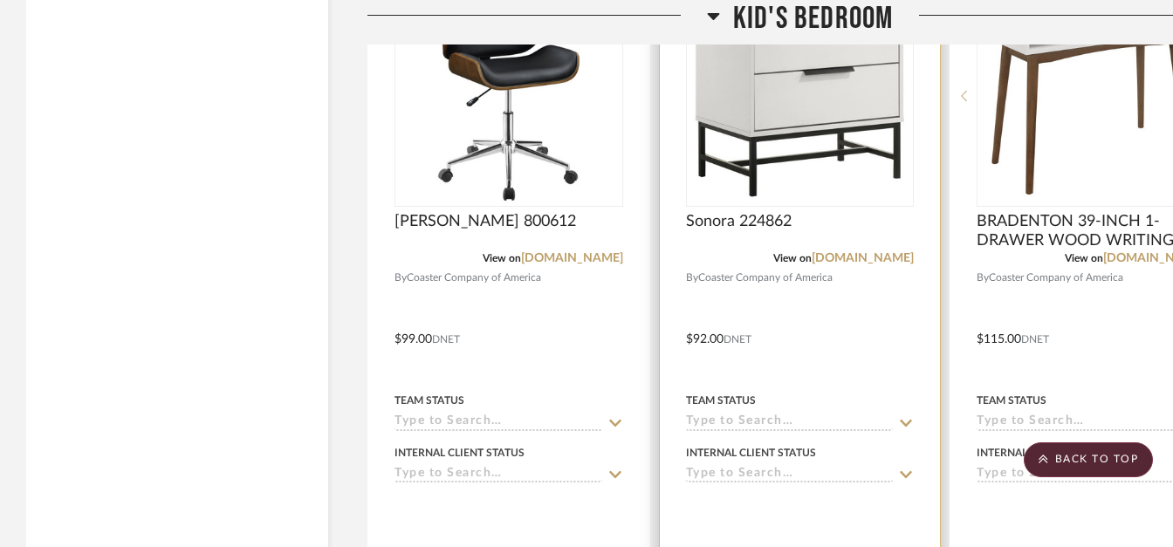
scroll to position [3878, 0]
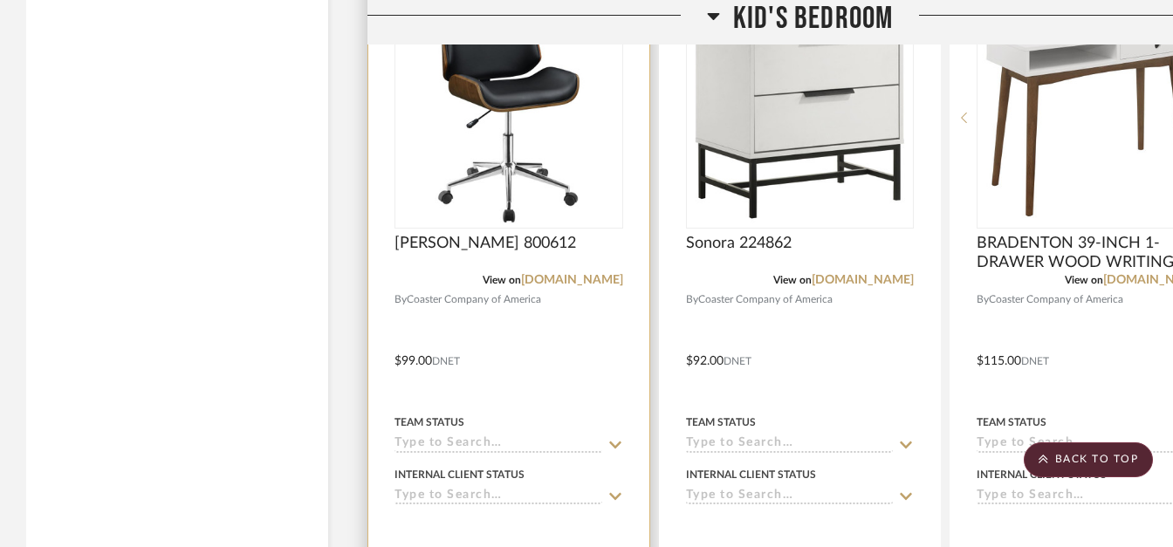
click at [529, 442] on input at bounding box center [499, 444] width 208 height 17
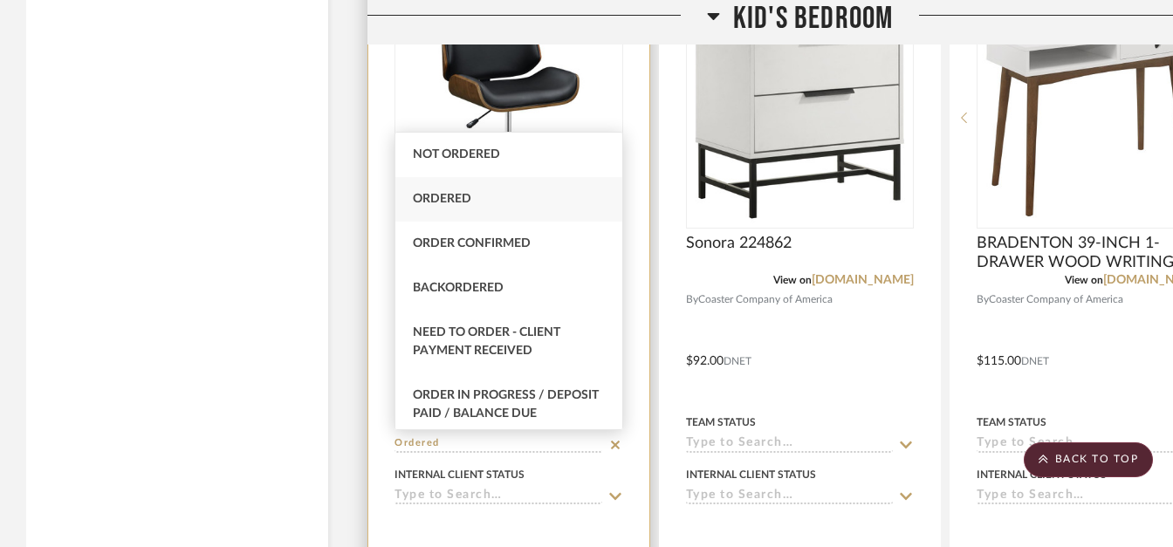
type input "Ordered"
type input "[DATE]"
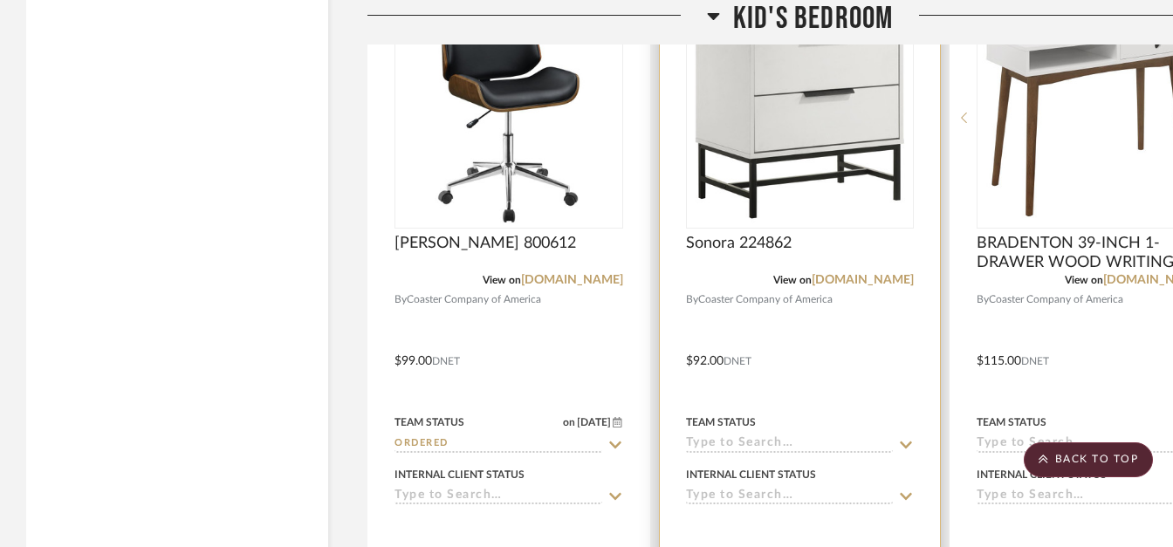
click at [715, 446] on input at bounding box center [790, 444] width 208 height 17
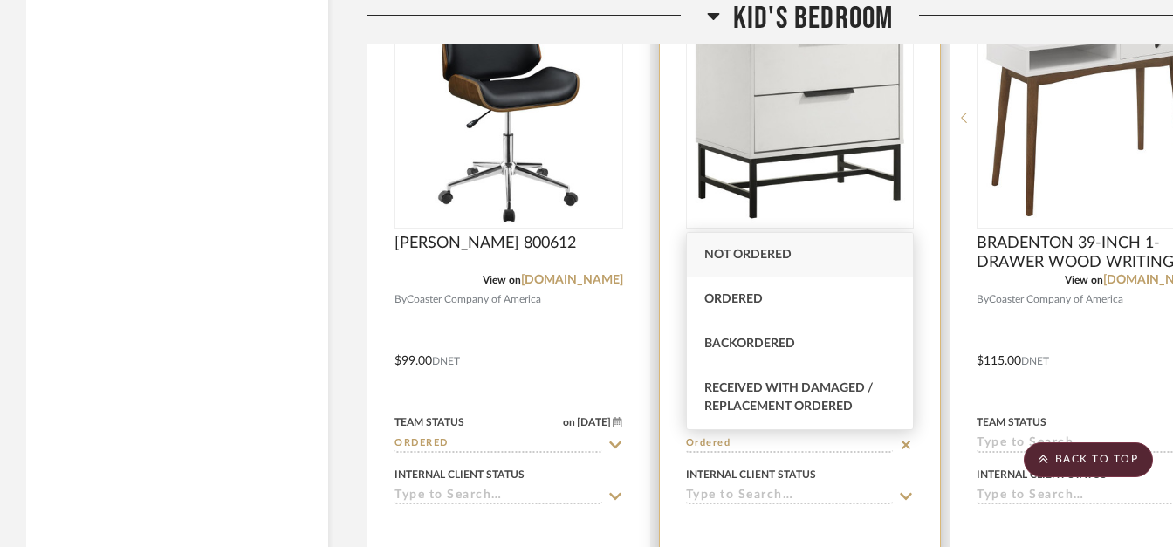
type input "Not ordered"
type input "[DATE]"
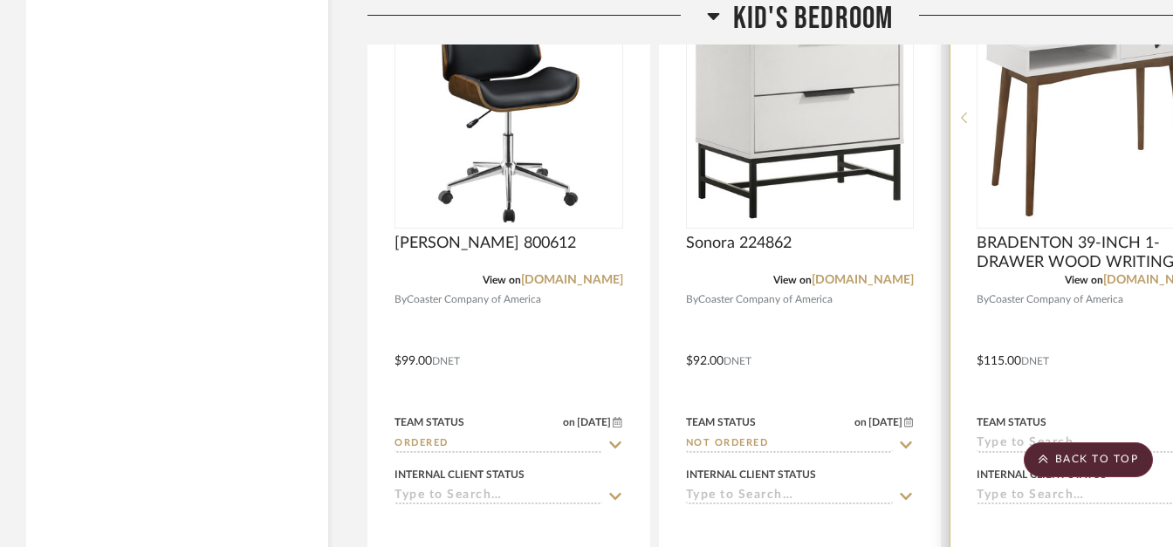
click at [997, 445] on input at bounding box center [1081, 444] width 208 height 17
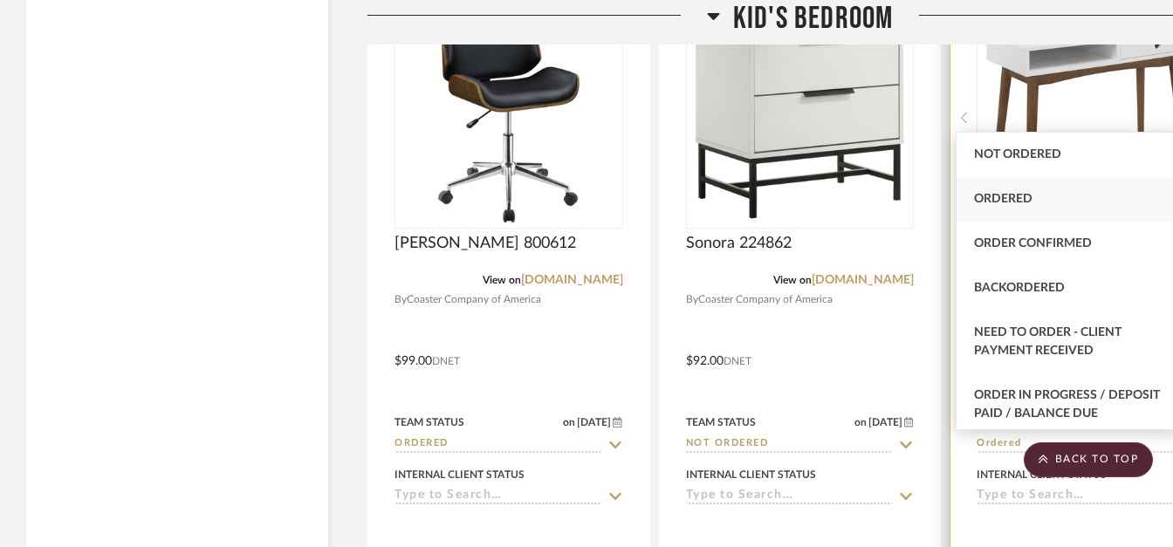
type input "Ordered"
type input "[DATE]"
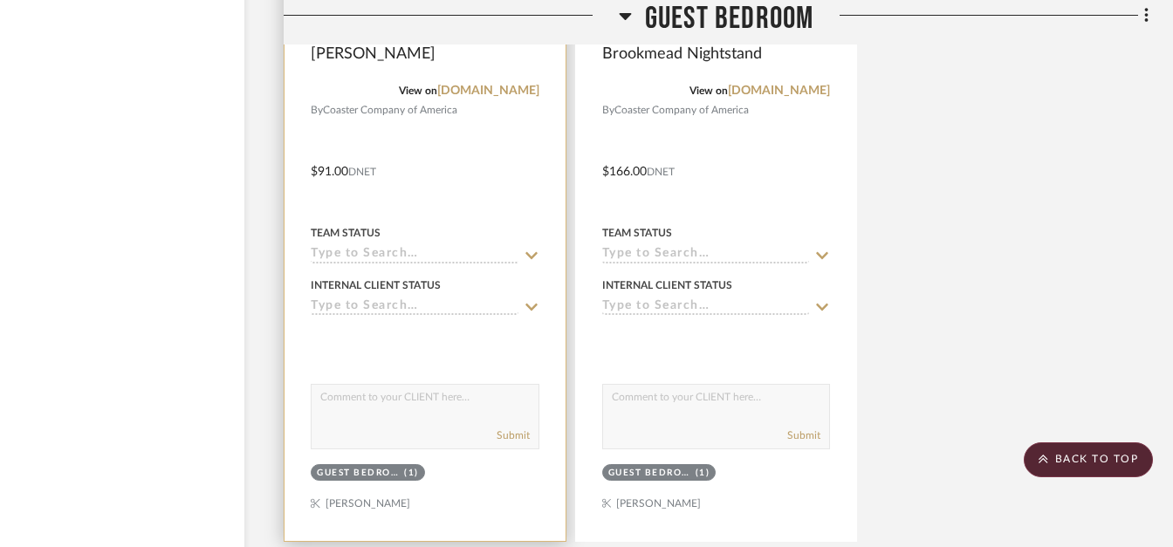
scroll to position [4932, 84]
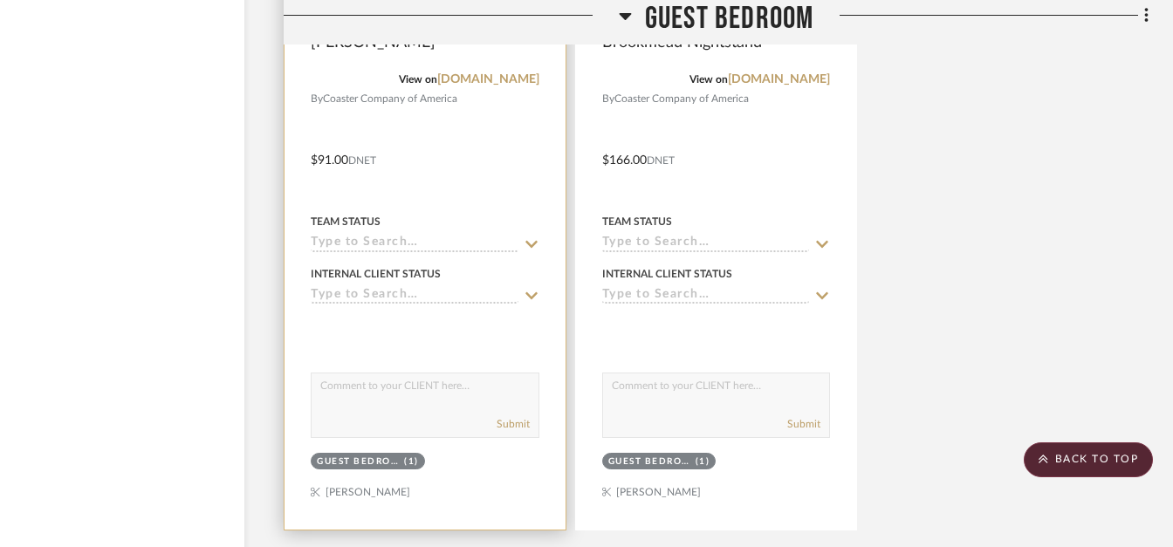
click at [392, 248] on input at bounding box center [415, 244] width 208 height 17
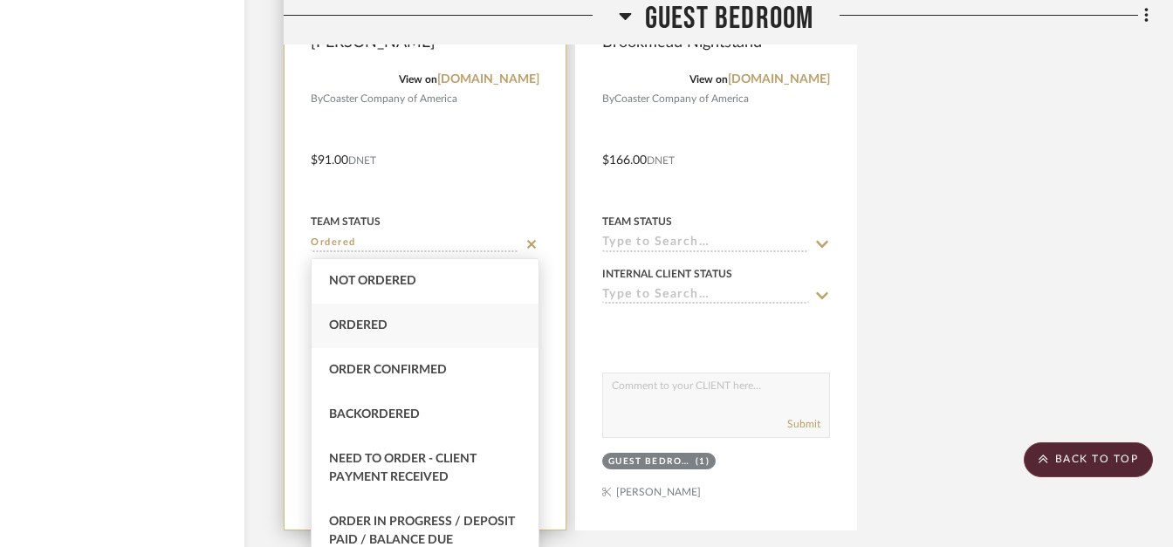
type input "Ordered"
type input "[DATE]"
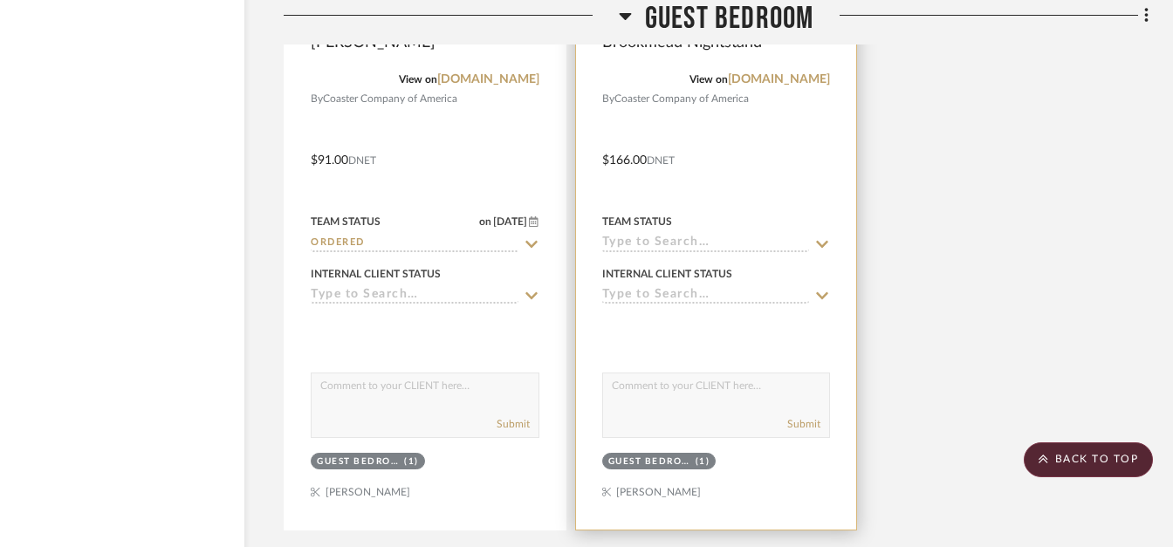
click at [713, 238] on input at bounding box center [706, 244] width 208 height 17
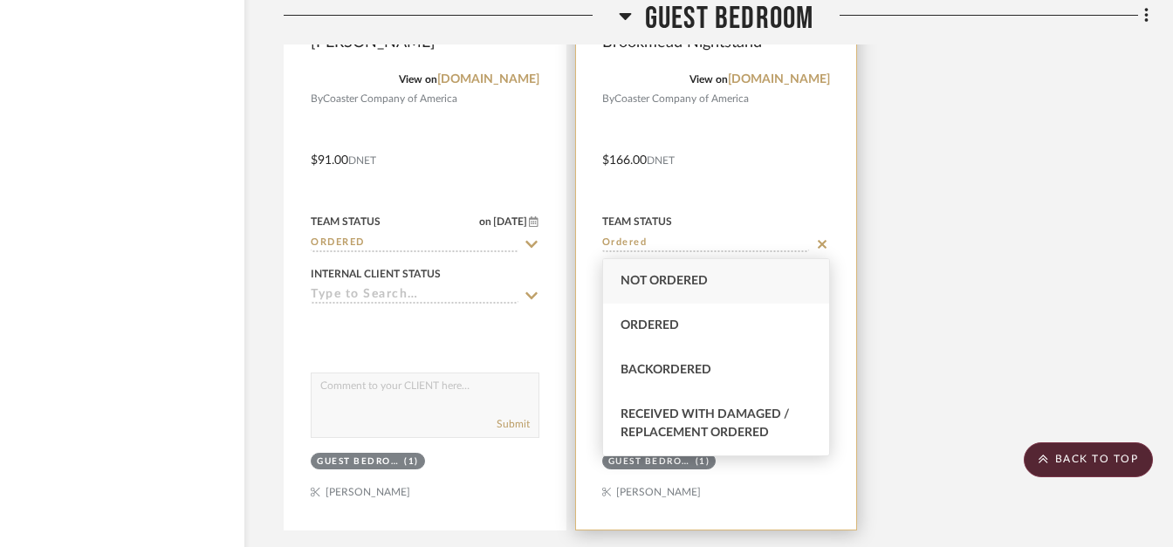
type input "Not ordered"
type input "[DATE]"
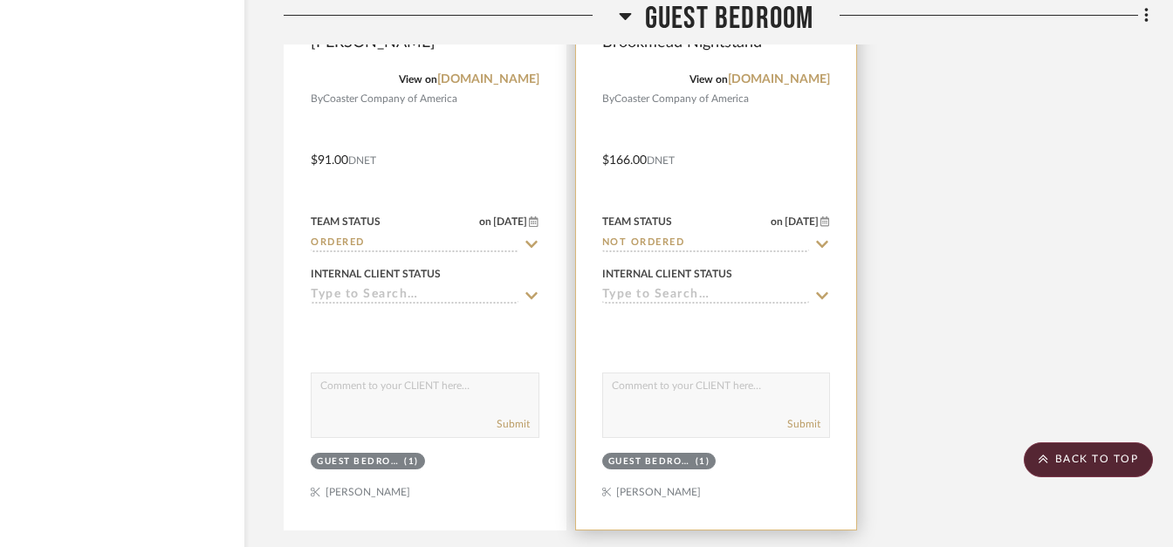
click at [713, 238] on input "Not ordered" at bounding box center [706, 244] width 208 height 17
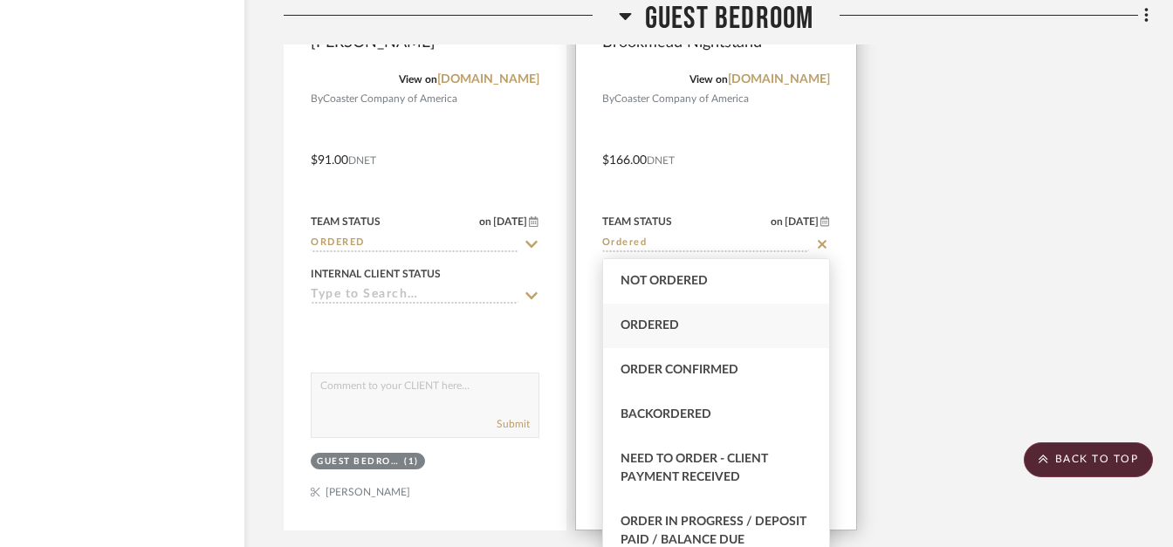
type input "Ordered"
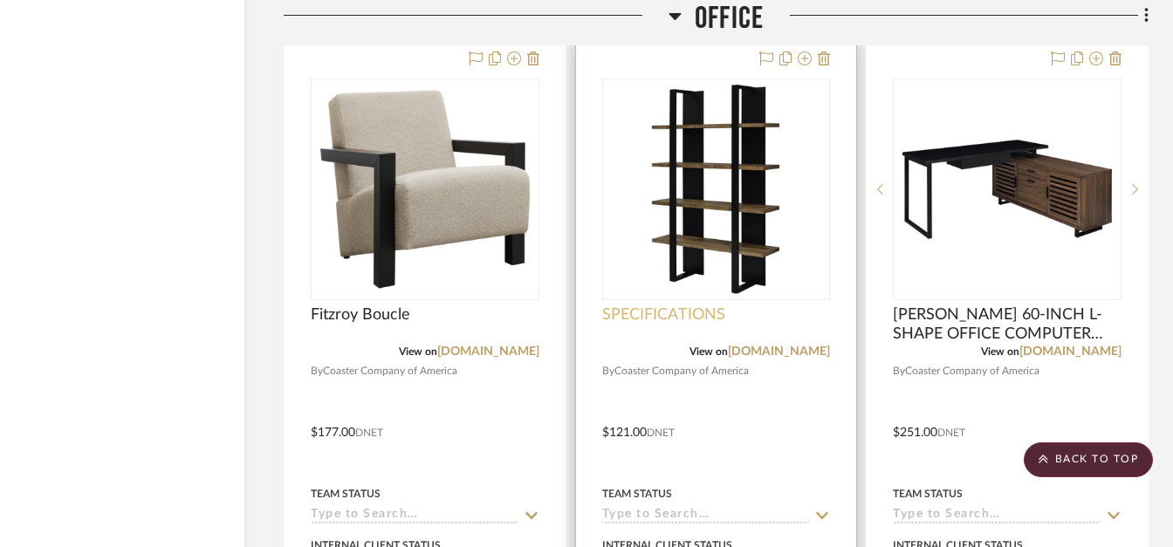
scroll to position [5740, 84]
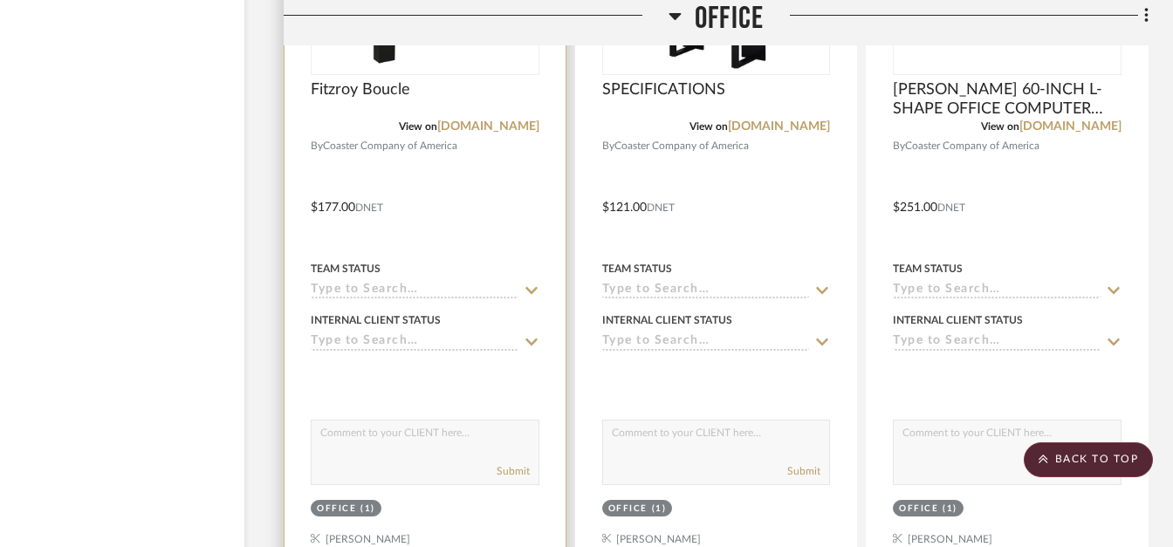
click at [403, 285] on input at bounding box center [415, 291] width 208 height 17
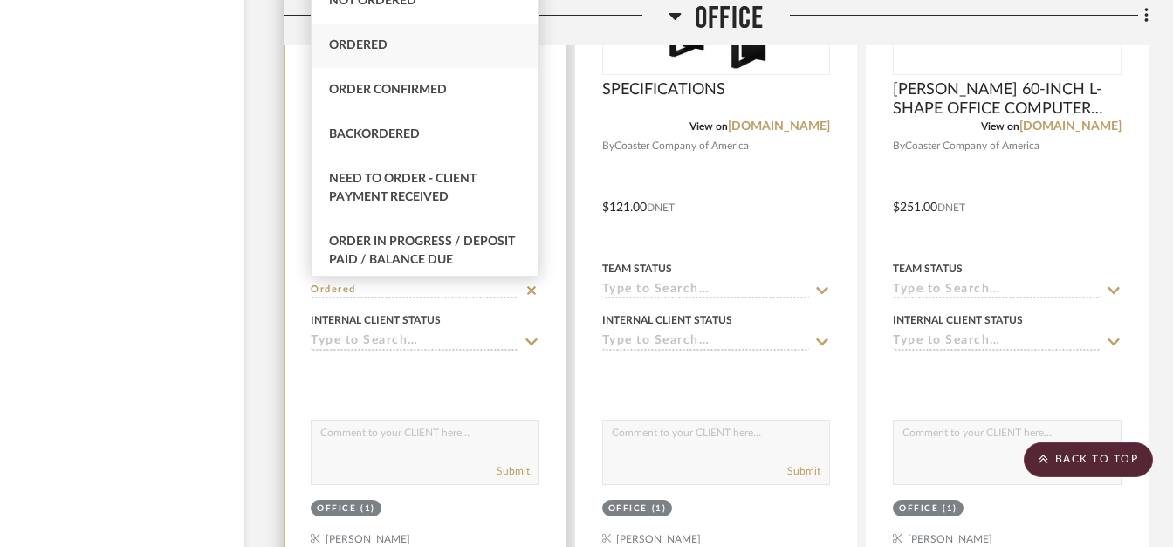
type input "Ordered"
type input "[DATE]"
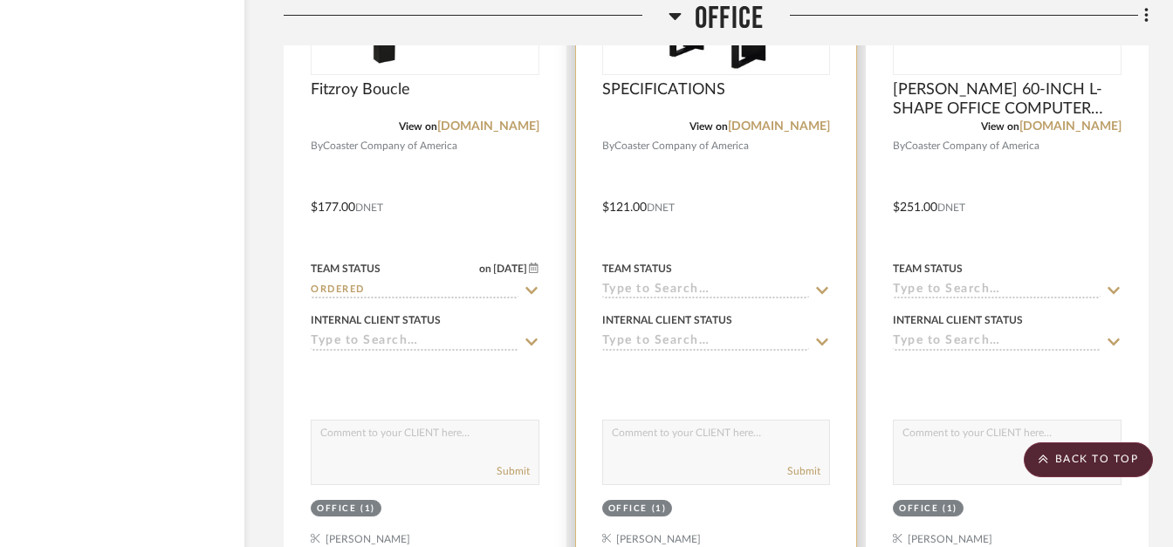
click at [642, 288] on input at bounding box center [706, 291] width 208 height 17
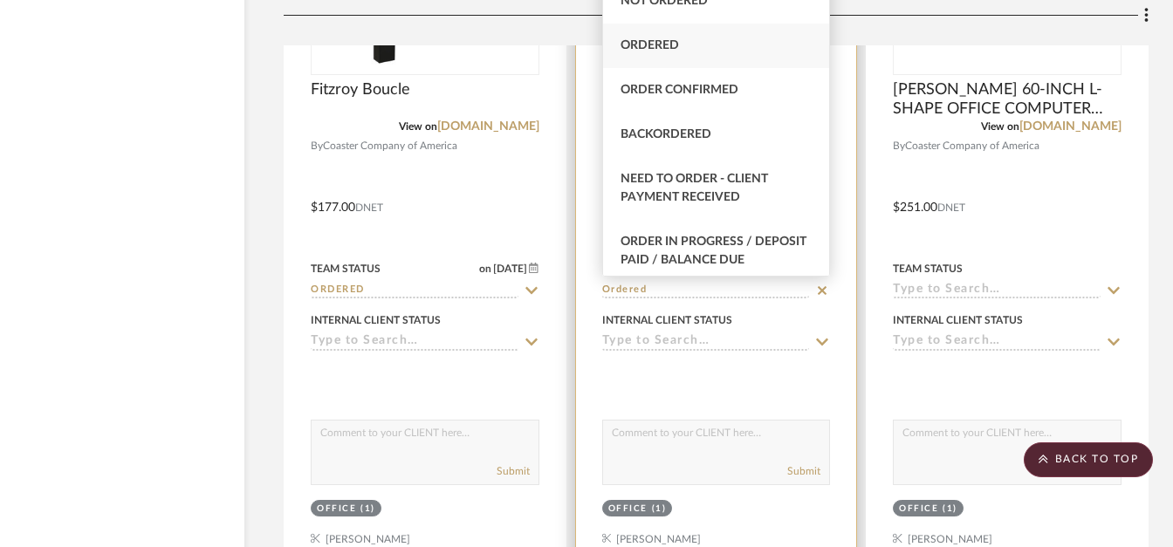
type input "Ordered"
type input "[DATE]"
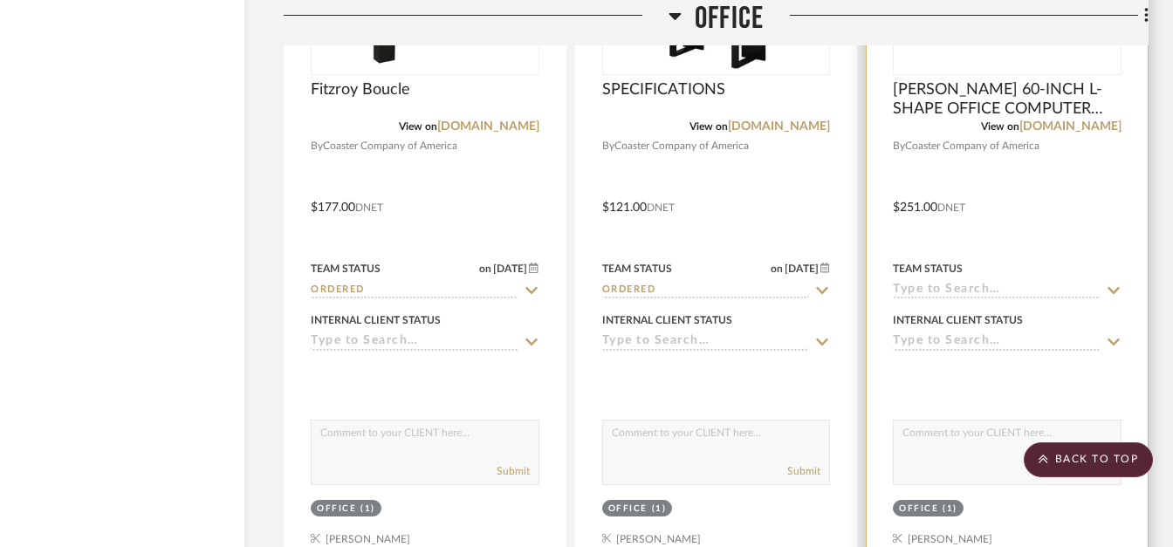
click at [969, 295] on input at bounding box center [997, 291] width 208 height 17
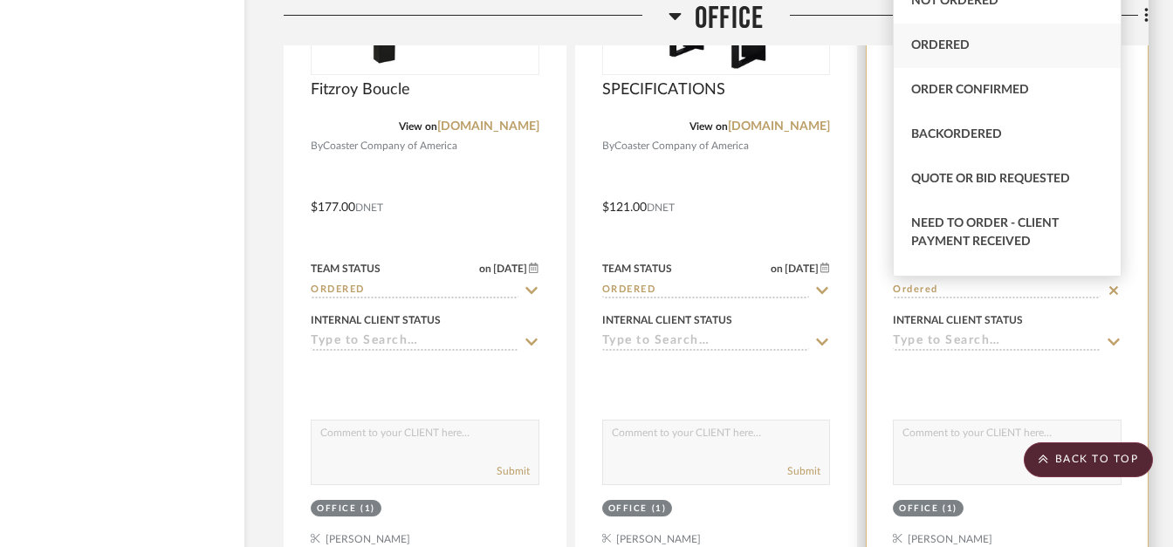
type input "Ordered"
type input "[DATE]"
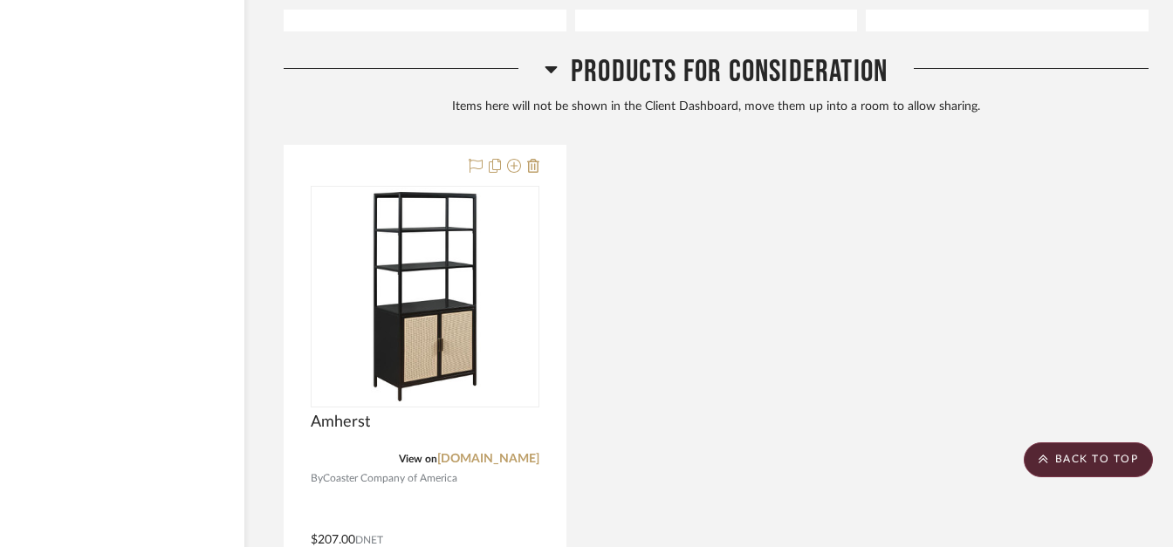
scroll to position [6285, 84]
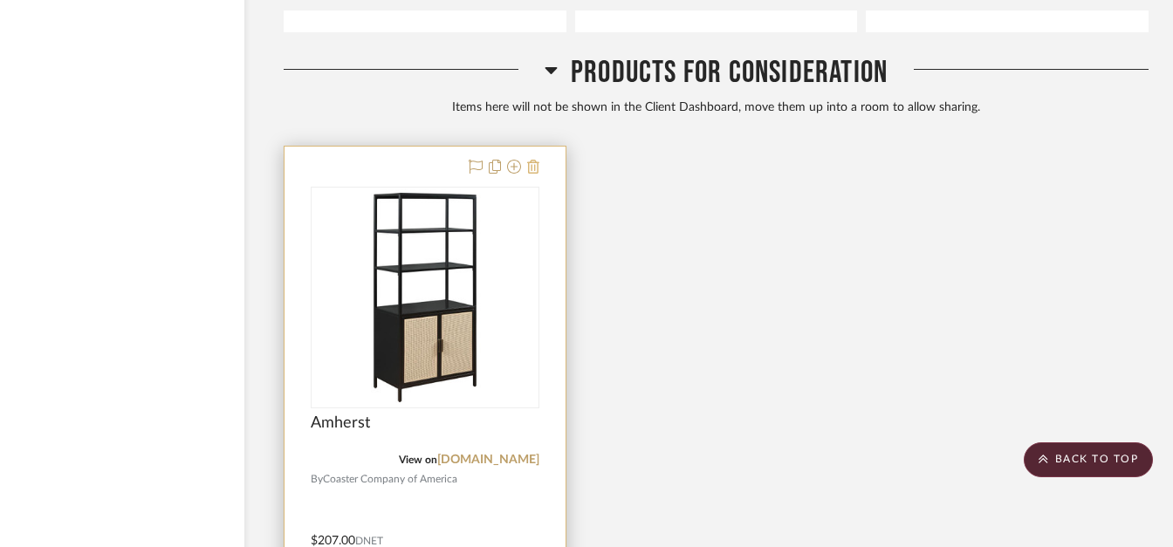
click at [533, 170] on icon at bounding box center [533, 167] width 12 height 14
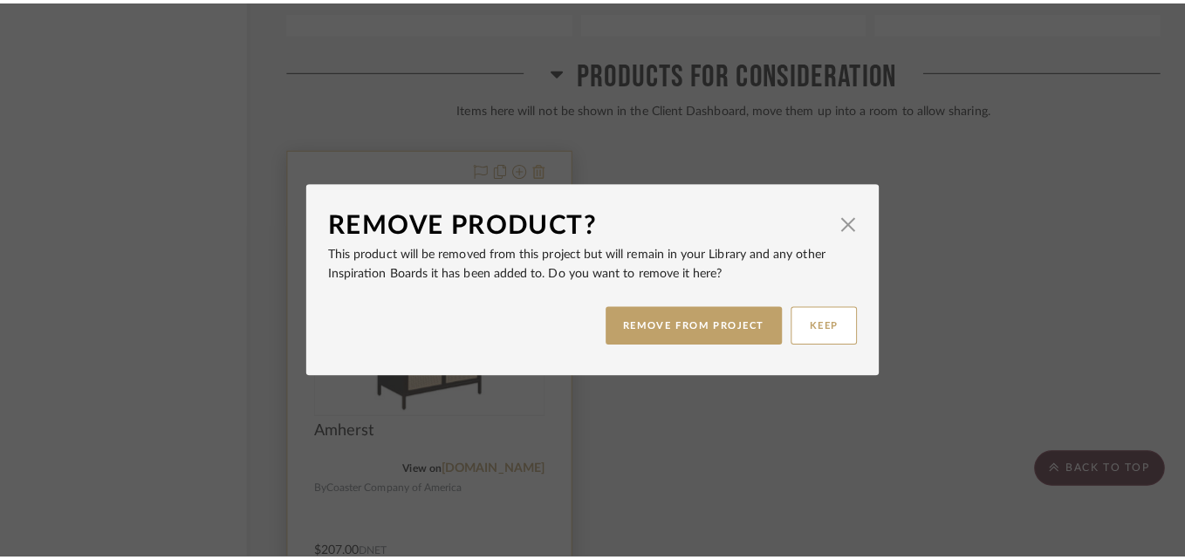
scroll to position [0, 0]
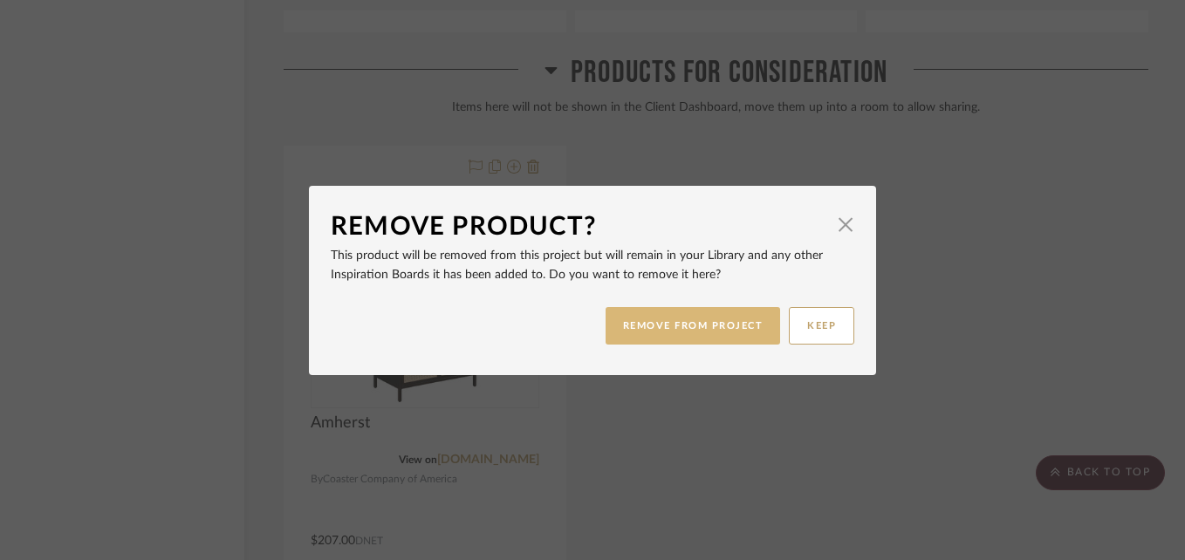
click at [644, 326] on button "REMOVE FROM PROJECT" at bounding box center [693, 326] width 175 height 38
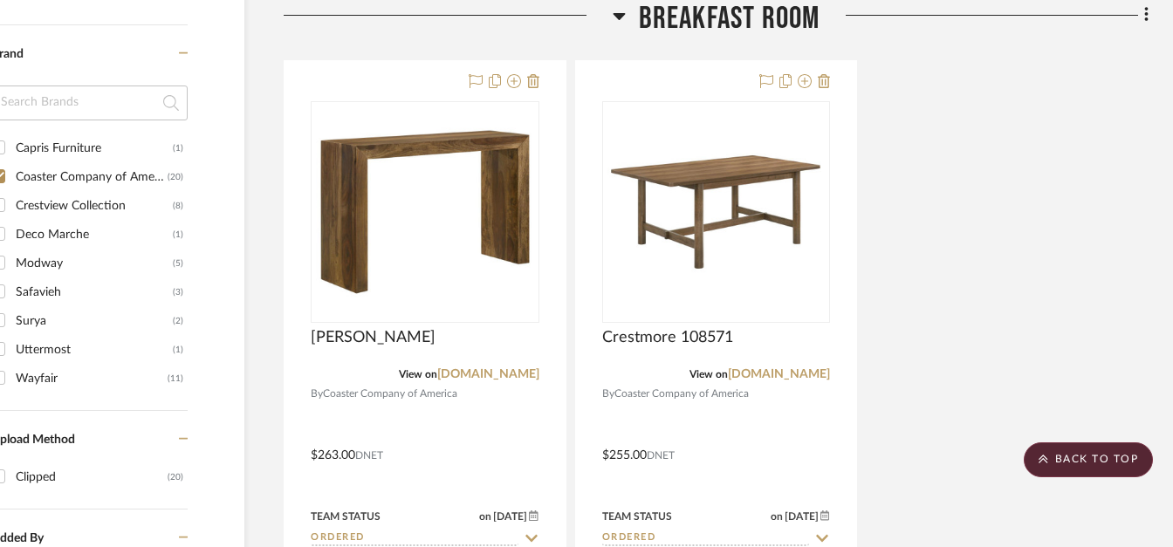
scroll to position [1302, 0]
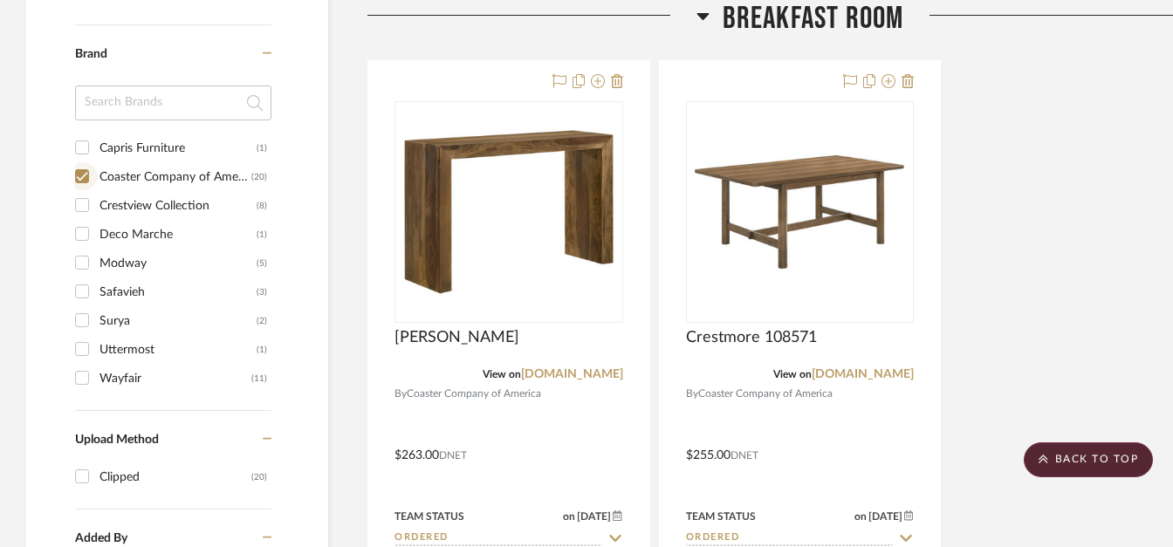
click at [84, 181] on input "Coaster Company of America (20)" at bounding box center [82, 176] width 28 height 28
checkbox input "false"
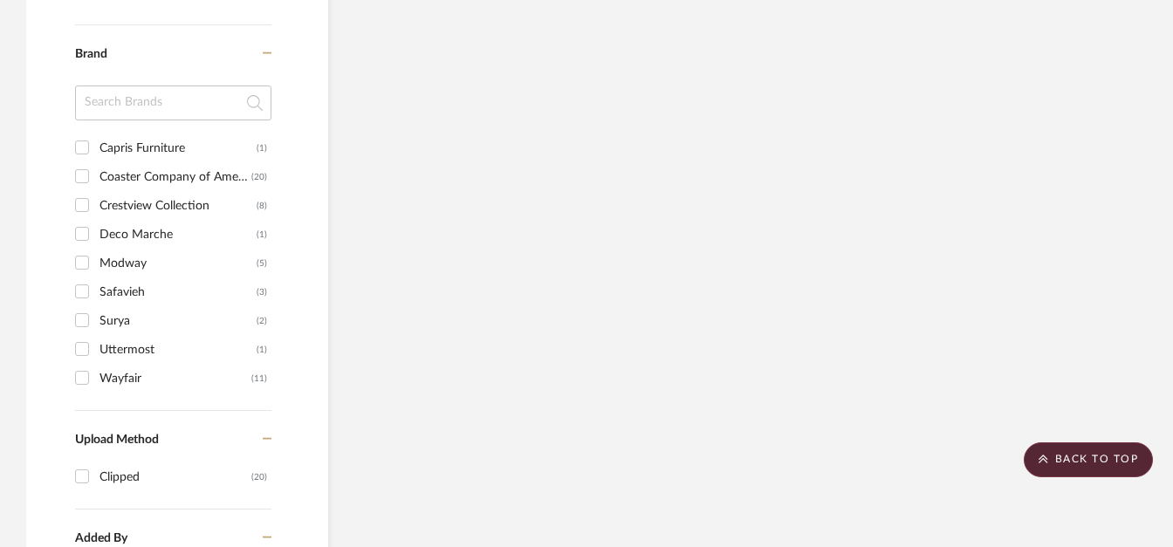
click at [83, 205] on input "Crestview Collection (8)" at bounding box center [82, 205] width 28 height 28
checkbox input "true"
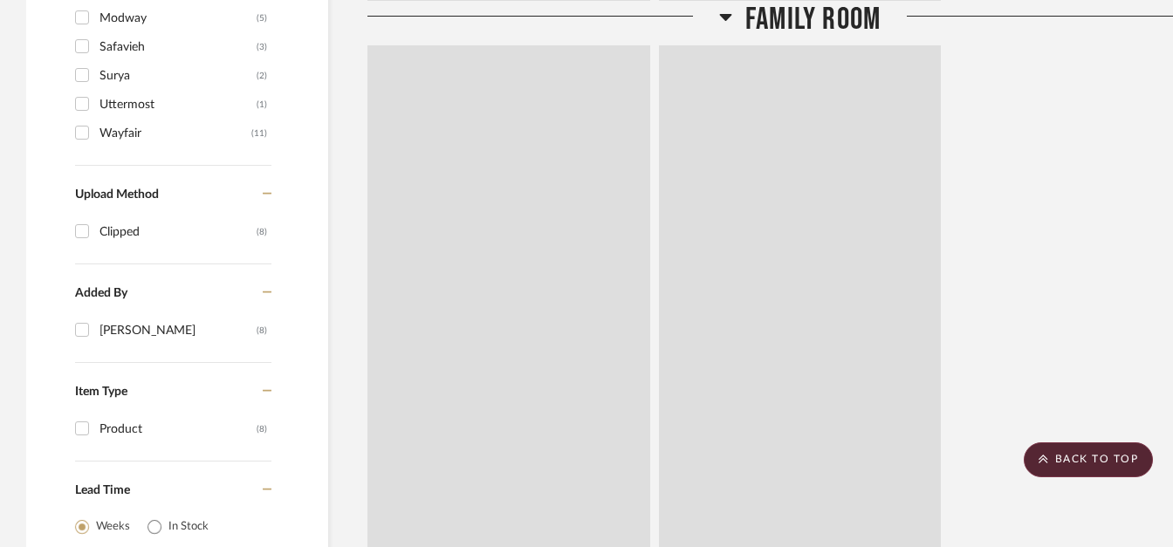
scroll to position [1116, 0]
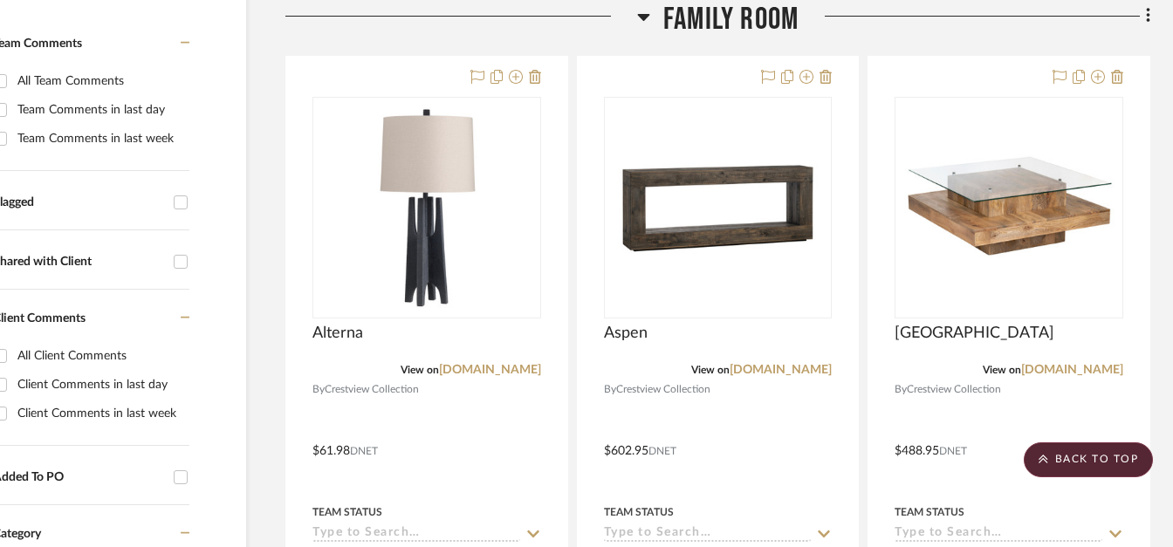
scroll to position [452, 84]
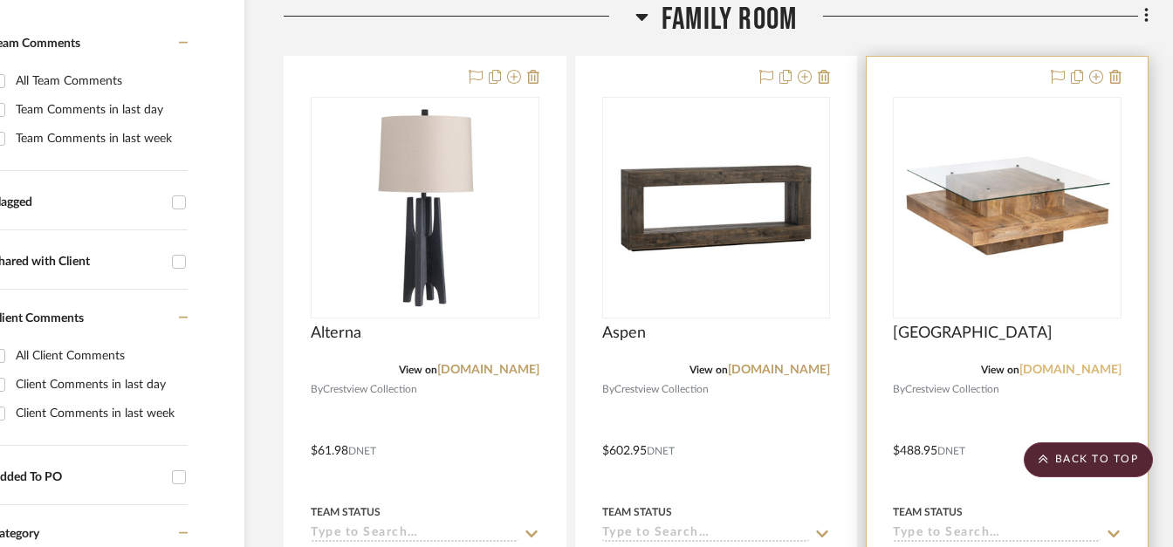
click at [1041, 368] on link "[DOMAIN_NAME]" at bounding box center [1071, 370] width 102 height 12
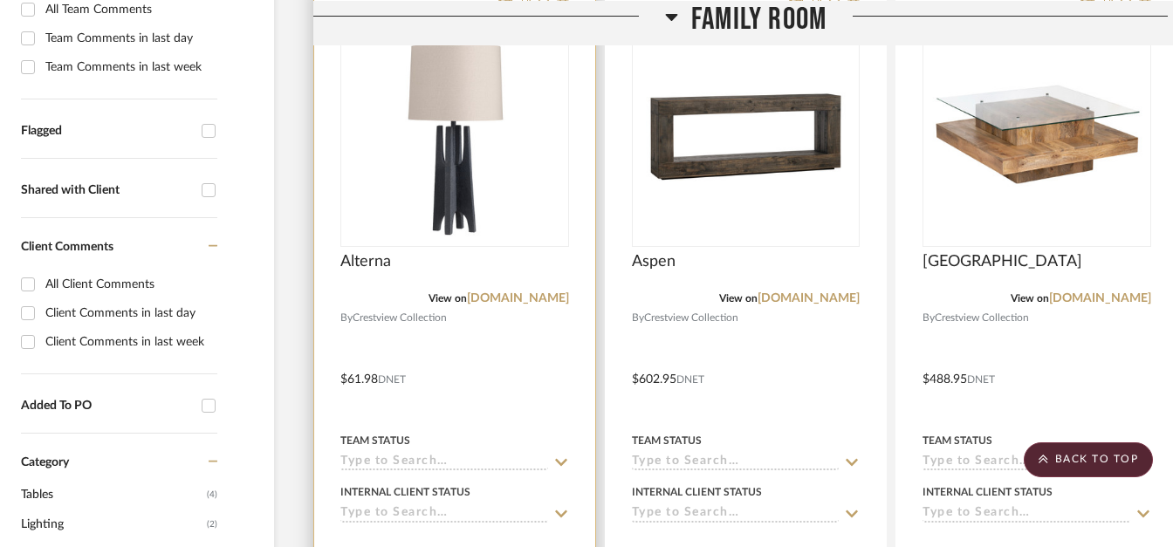
scroll to position [525, 53]
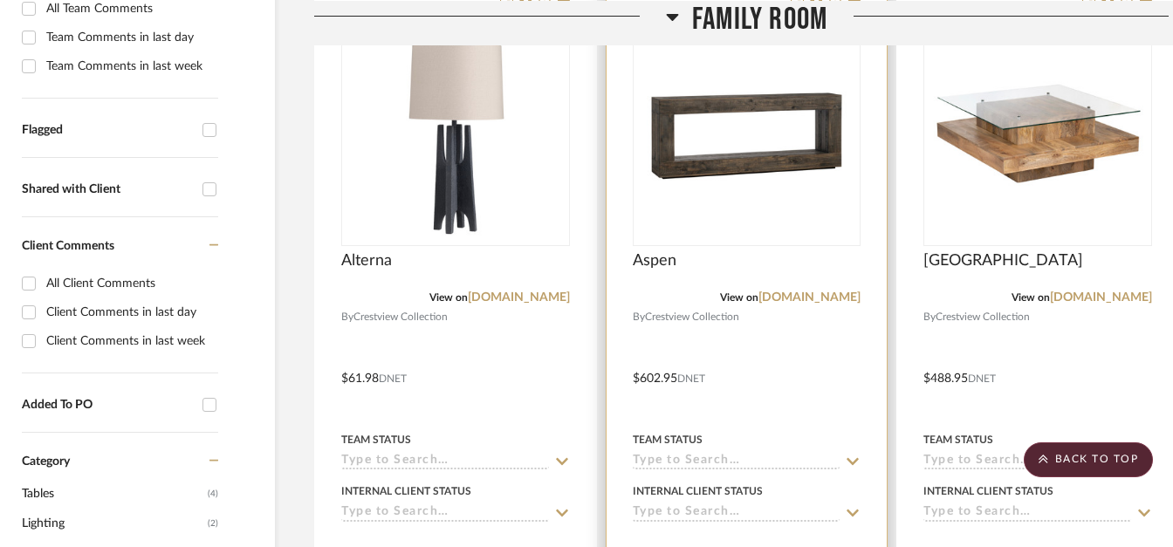
click at [711, 461] on input at bounding box center [737, 462] width 208 height 17
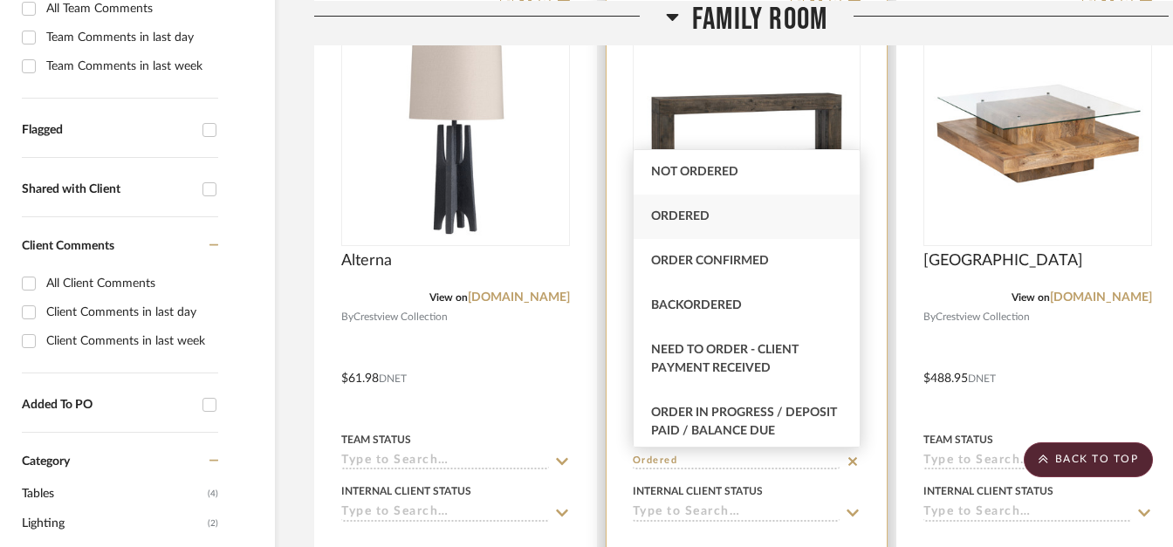
type input "Ordered"
type input "[DATE]"
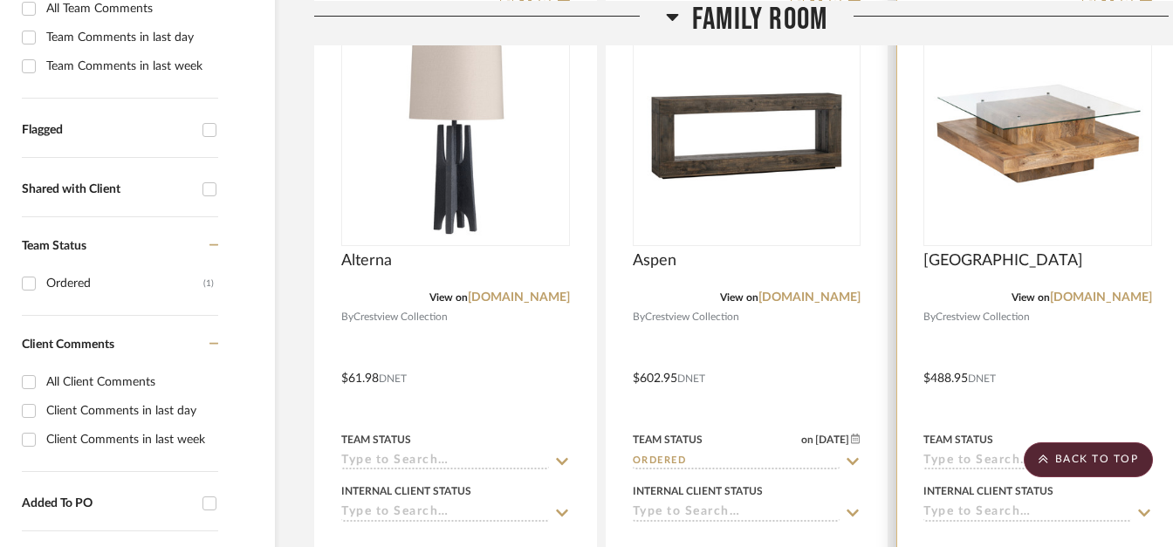
click at [946, 462] on input at bounding box center [1028, 462] width 208 height 17
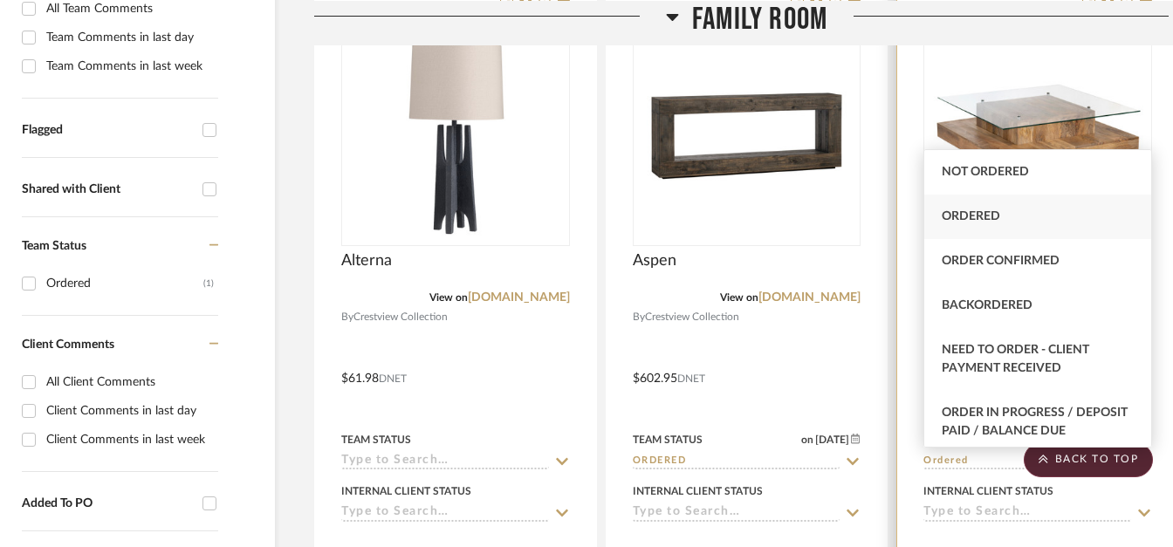
type input "Ordered"
type input "[DATE]"
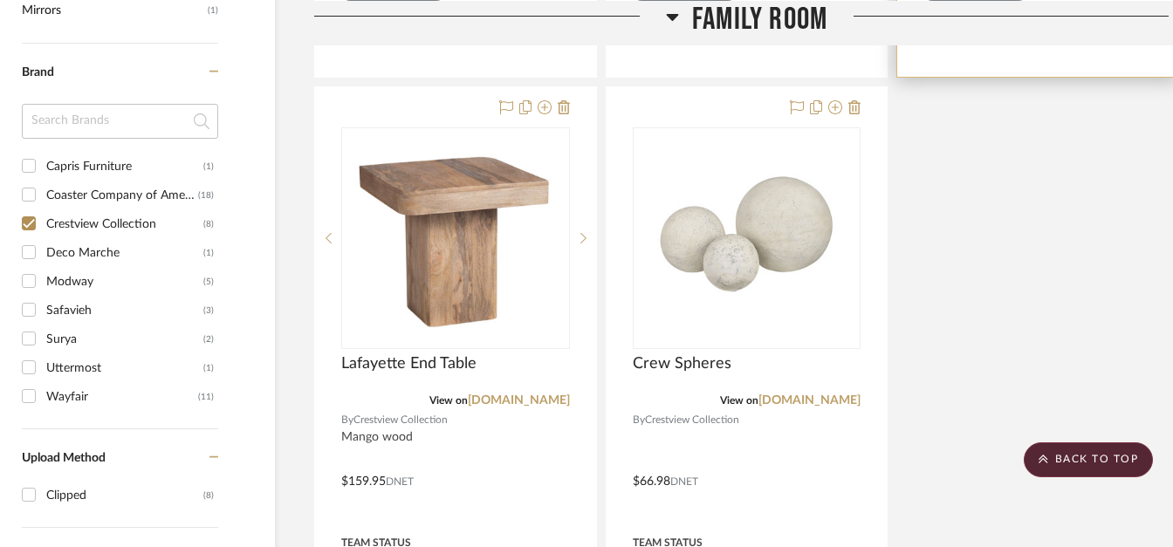
scroll to position [1196, 53]
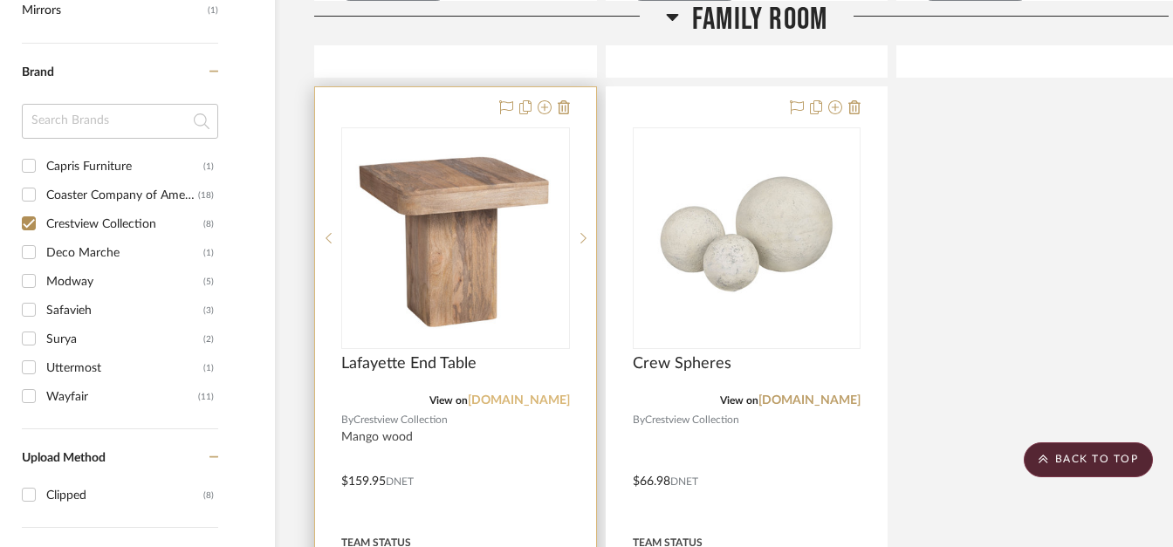
click at [533, 397] on link "[DOMAIN_NAME]" at bounding box center [519, 401] width 102 height 12
click at [561, 111] on icon at bounding box center [564, 107] width 12 height 14
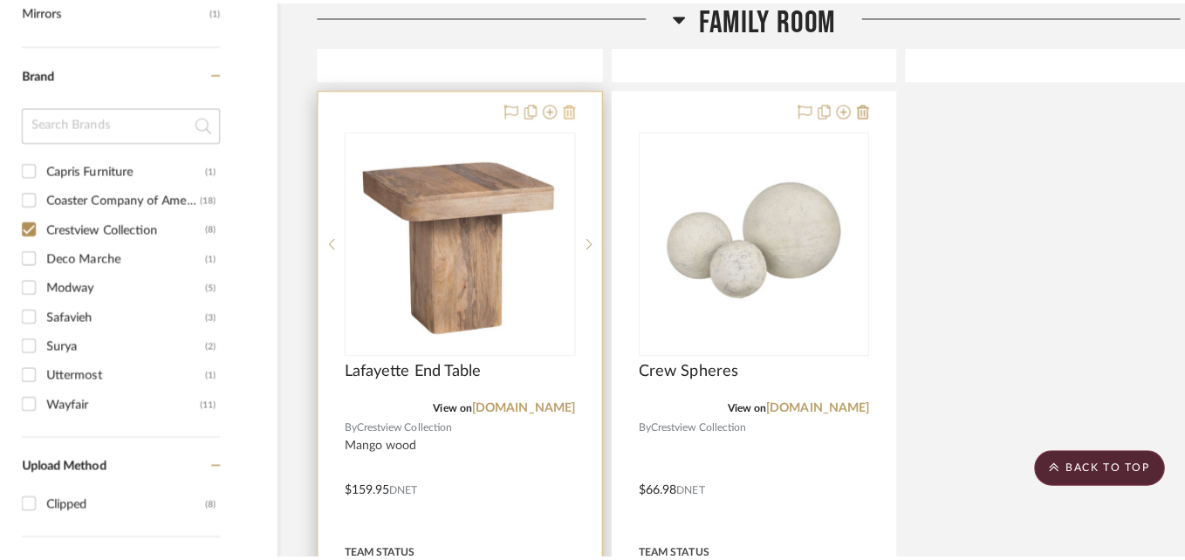
scroll to position [0, 0]
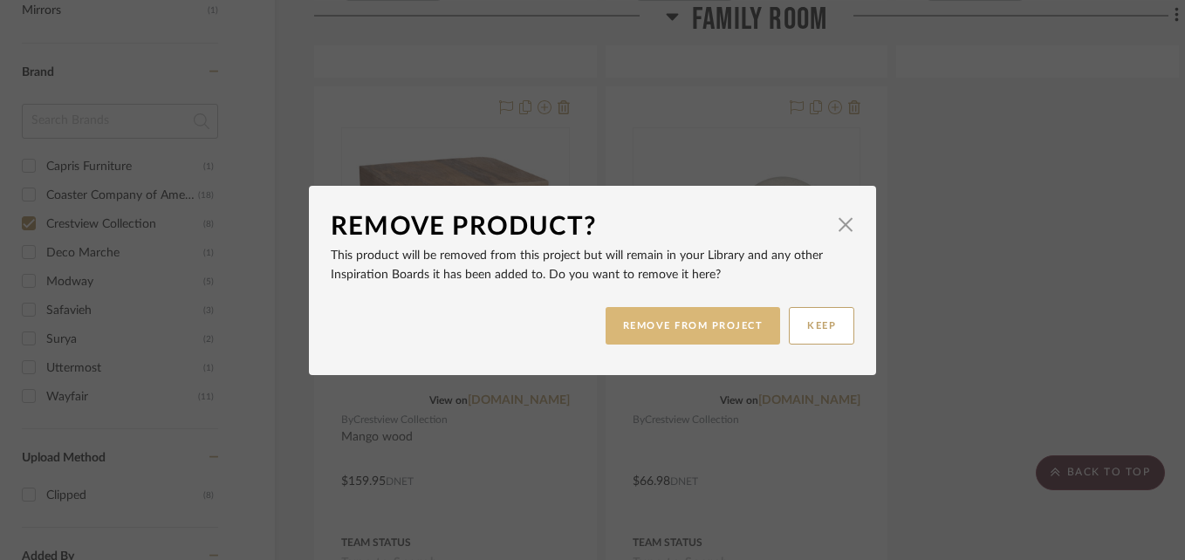
click at [672, 337] on button "REMOVE FROM PROJECT" at bounding box center [693, 326] width 175 height 38
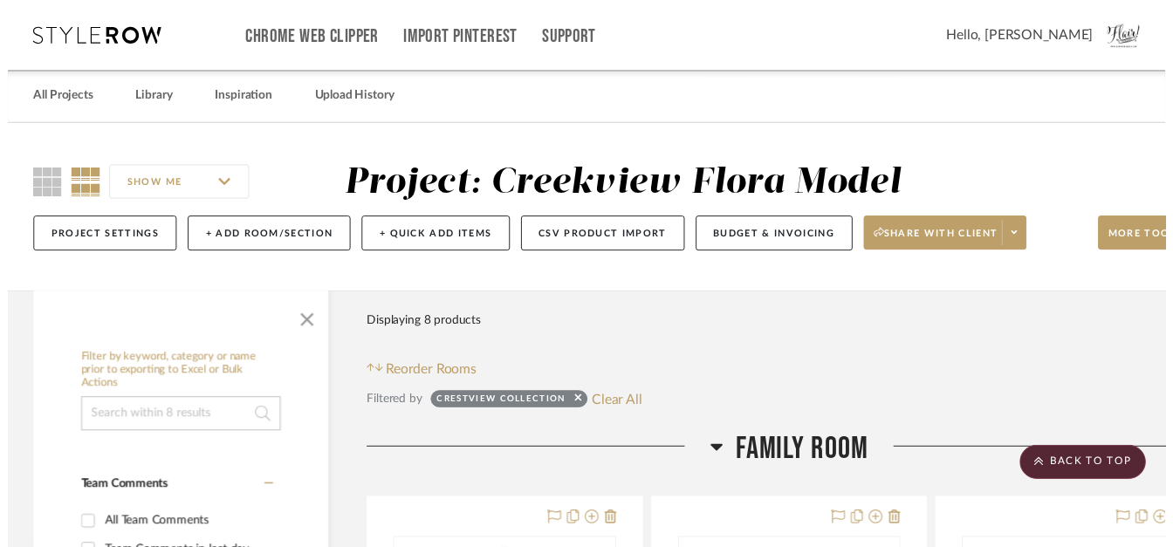
scroll to position [1196, 53]
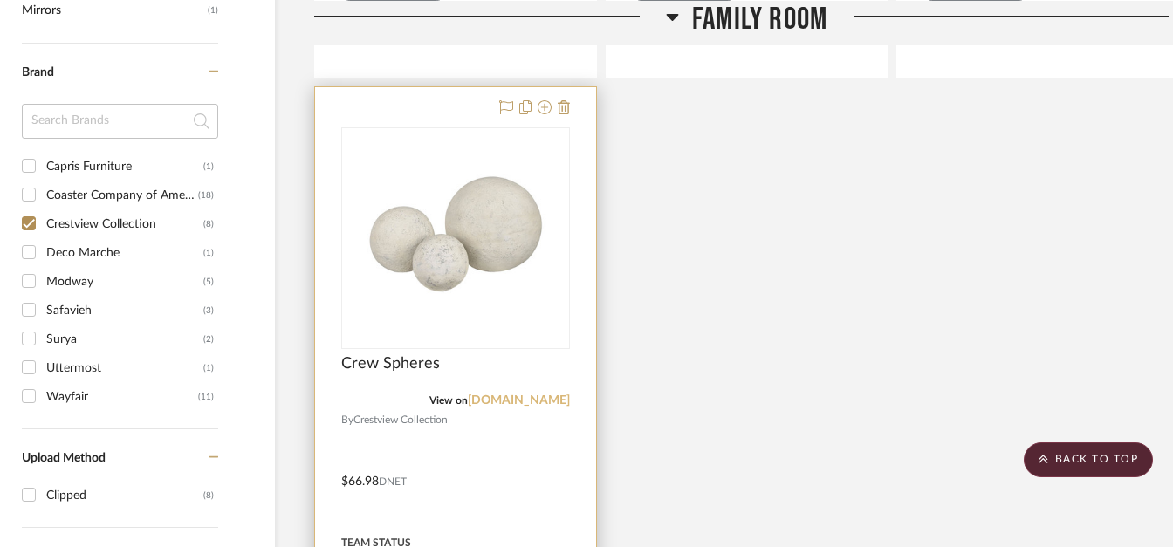
click at [522, 398] on link "[DOMAIN_NAME]" at bounding box center [519, 401] width 102 height 12
click at [560, 109] on icon at bounding box center [564, 107] width 12 height 14
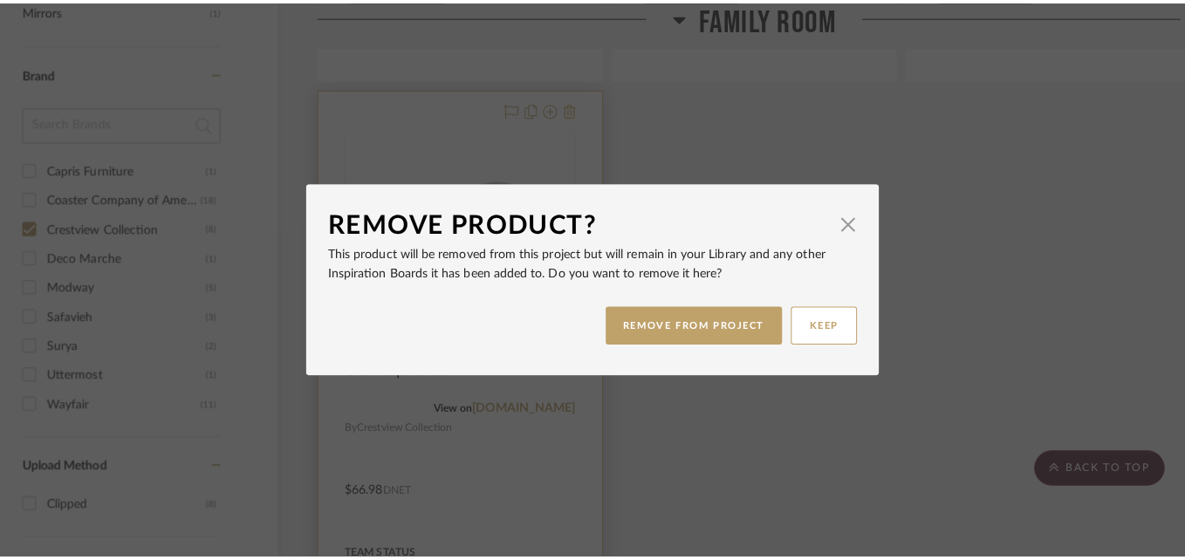
scroll to position [0, 0]
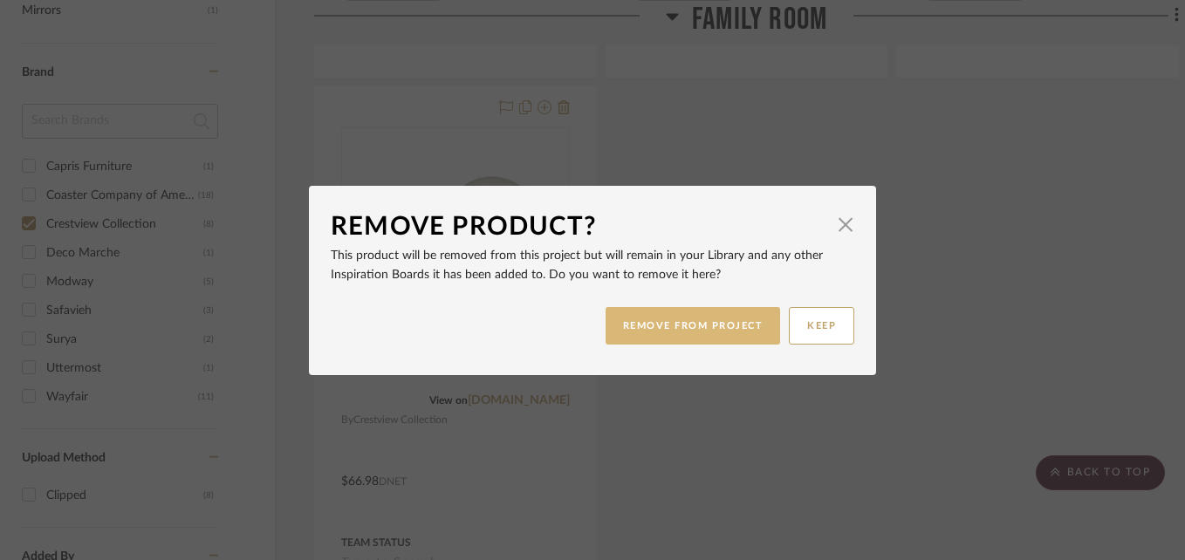
click at [631, 331] on button "REMOVE FROM PROJECT" at bounding box center [693, 326] width 175 height 38
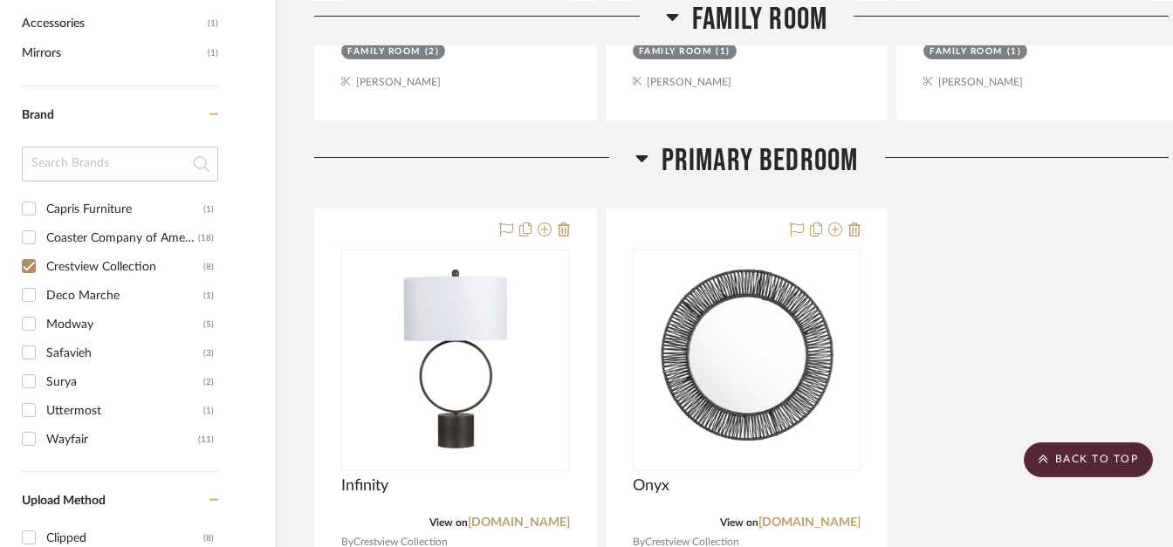
scroll to position [1337, 53]
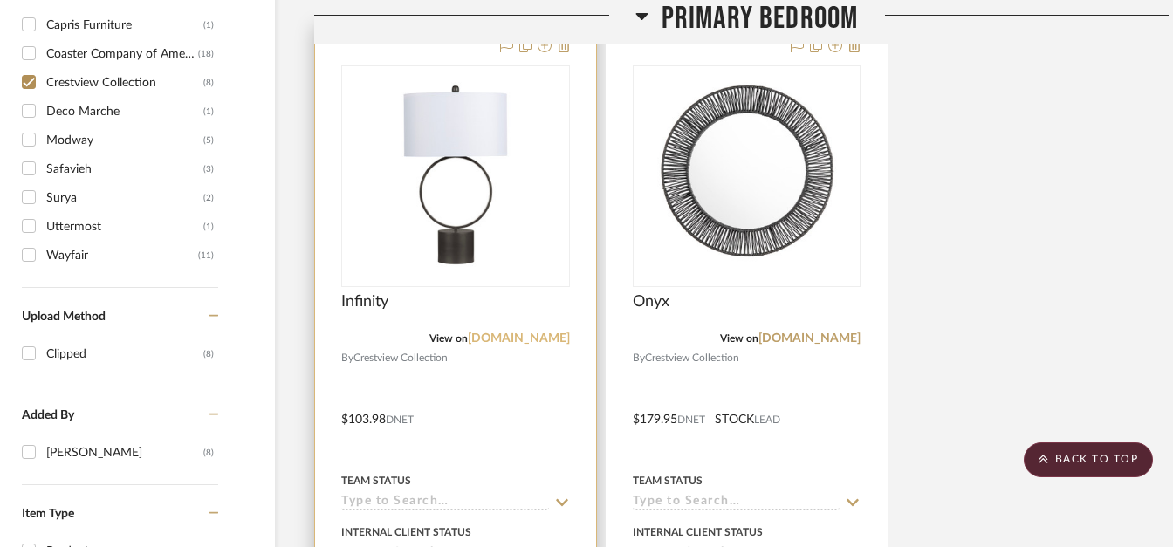
click at [542, 338] on link "[DOMAIN_NAME]" at bounding box center [519, 339] width 102 height 12
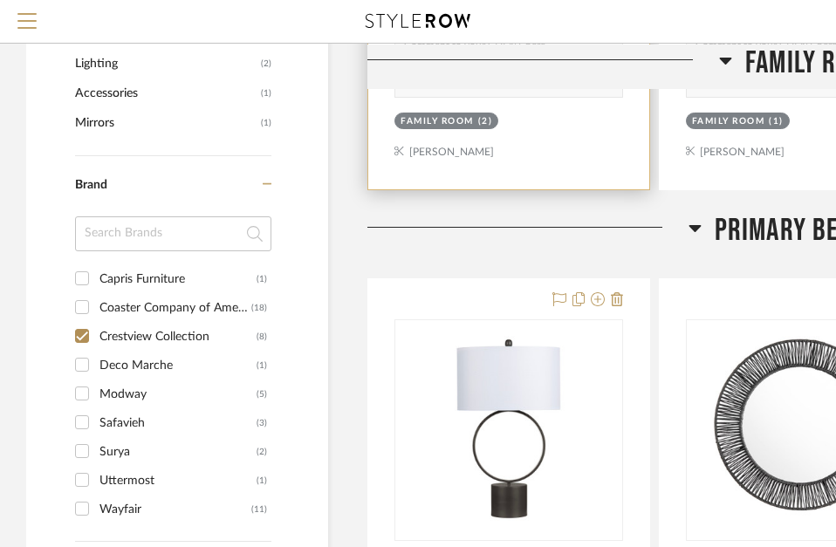
scroll to position [1002, 0]
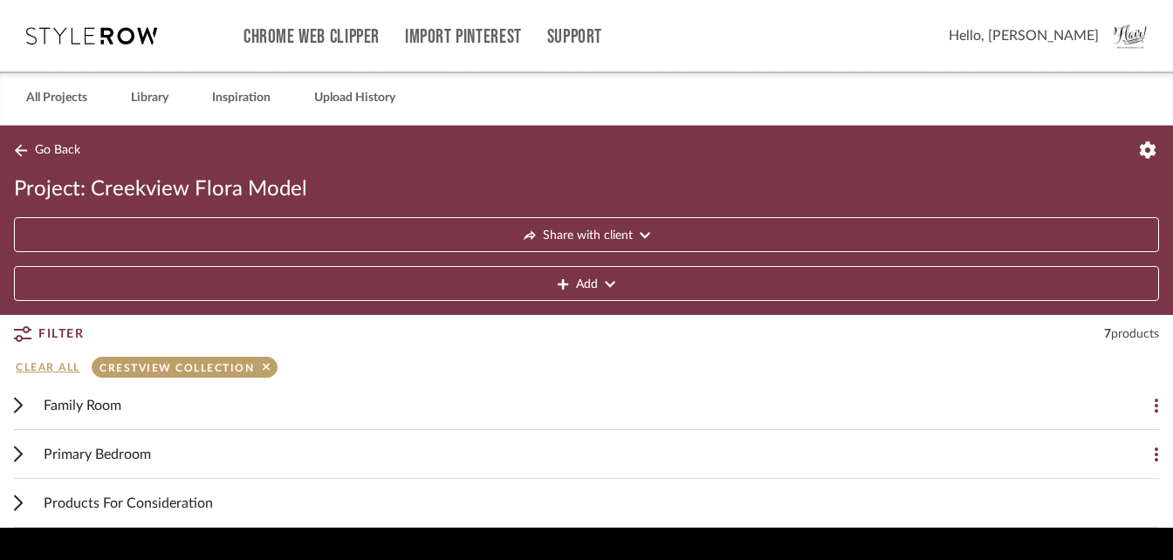
scroll to position [48, 0]
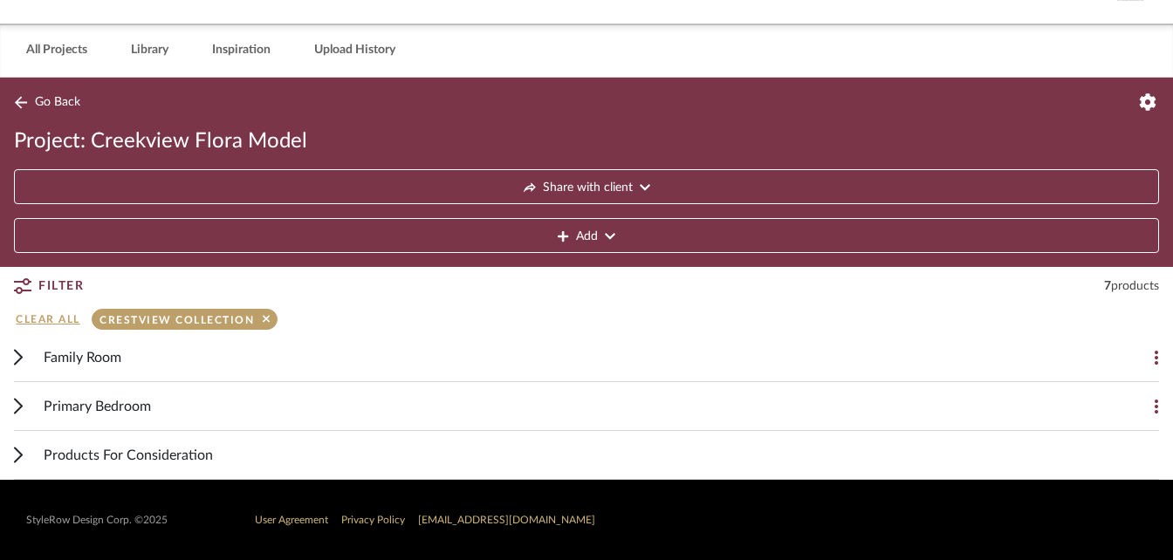
click at [56, 399] on span "Primary Bedroom" at bounding box center [97, 406] width 107 height 21
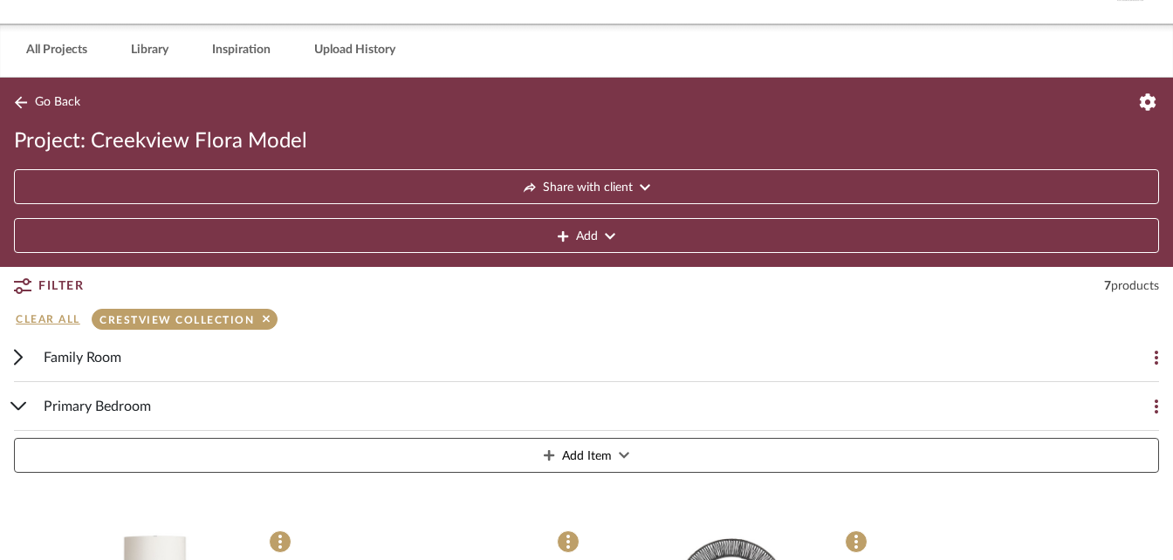
scroll to position [372, 0]
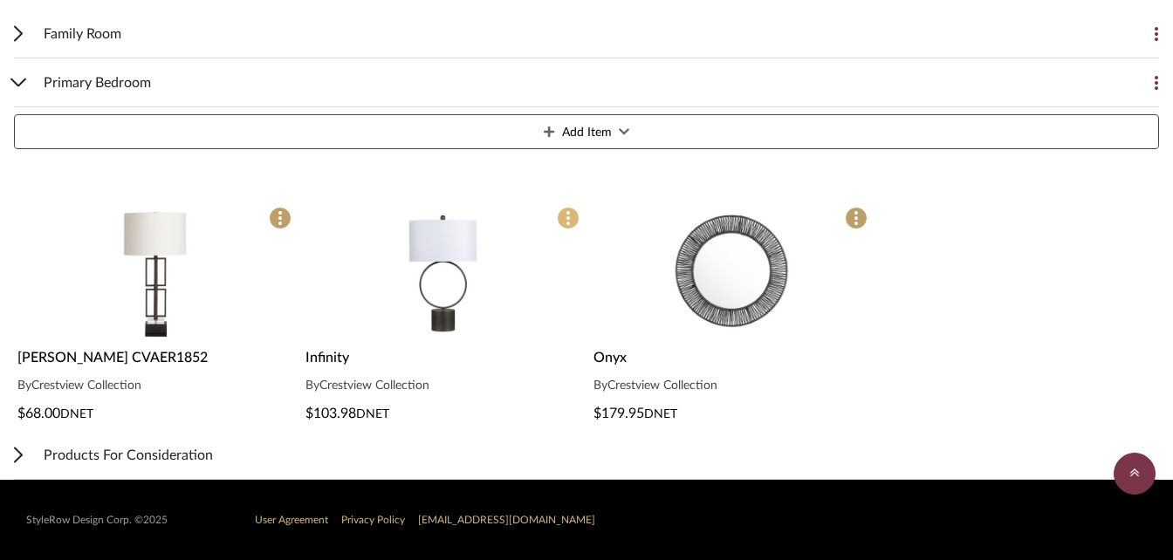
click at [570, 222] on span at bounding box center [568, 218] width 23 height 23
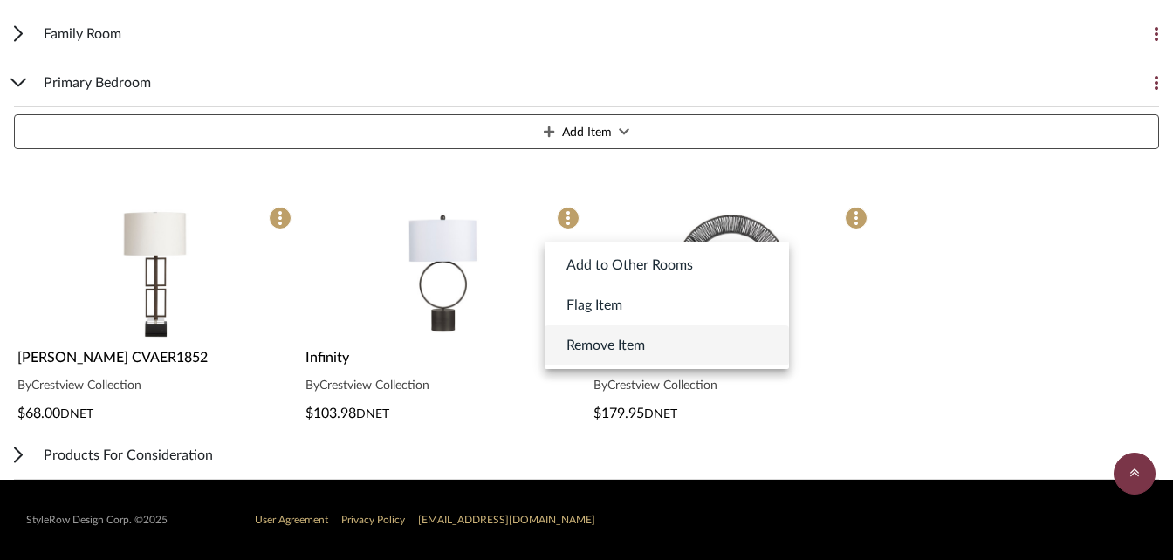
click at [595, 349] on span "Remove Item" at bounding box center [606, 345] width 79 height 21
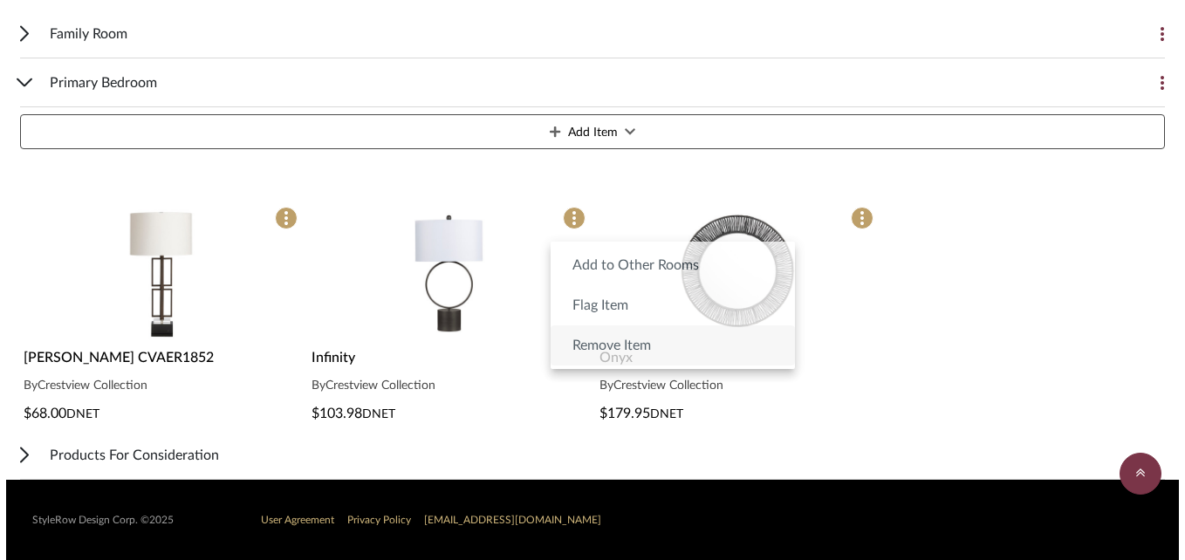
scroll to position [0, 0]
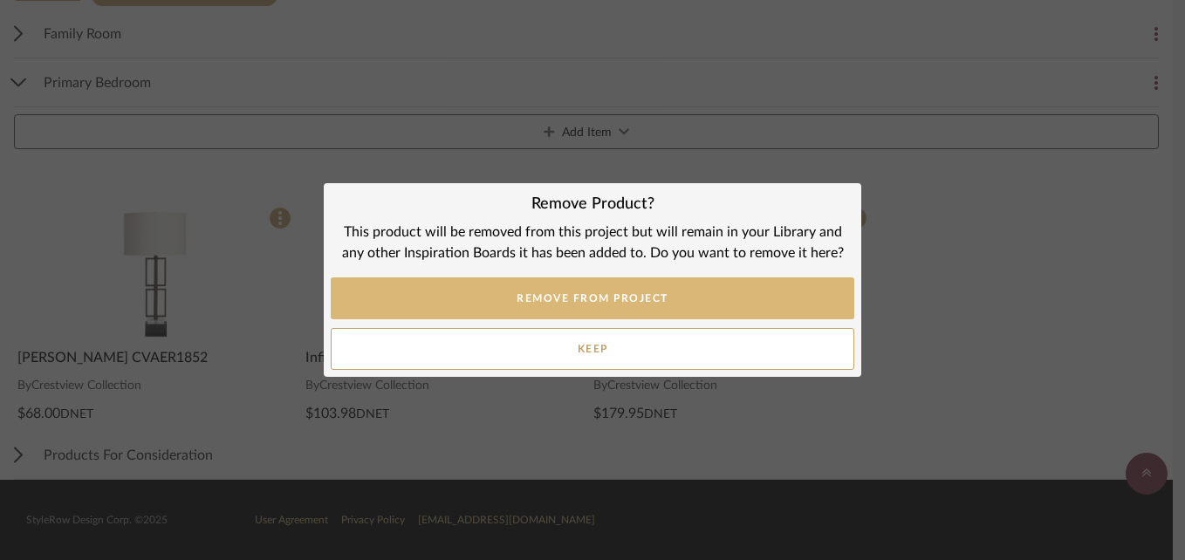
click at [573, 302] on button "REMOVE FROM PROJECT" at bounding box center [593, 299] width 524 height 42
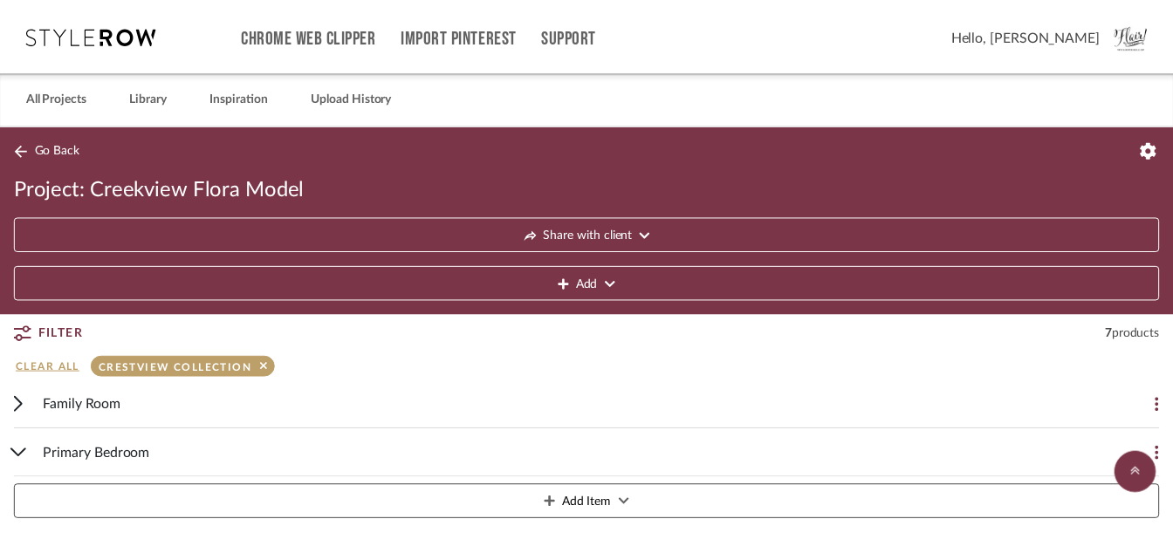
scroll to position [372, 0]
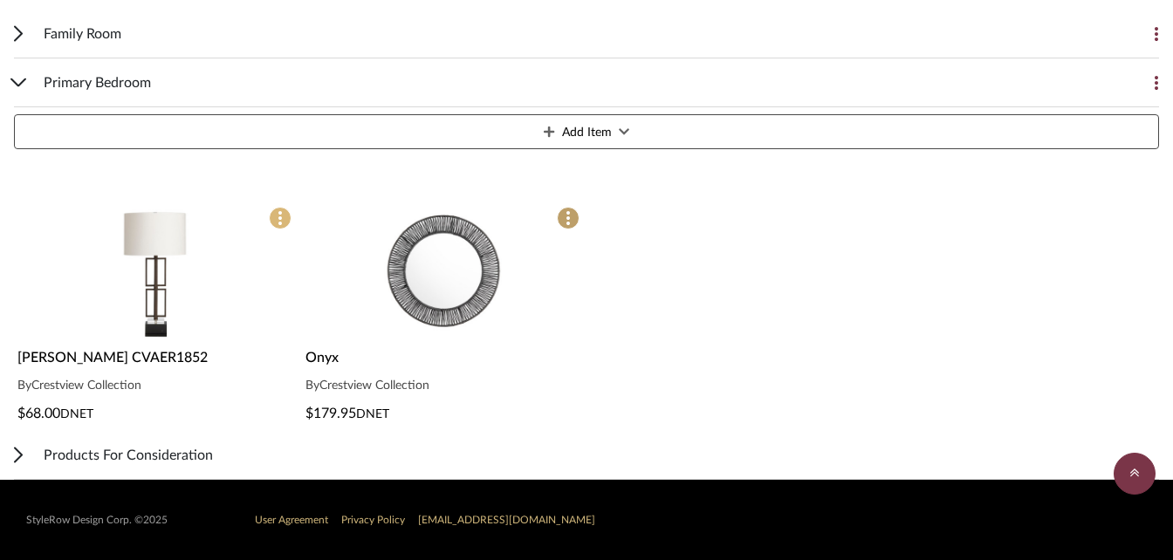
click at [282, 216] on span at bounding box center [280, 218] width 23 height 23
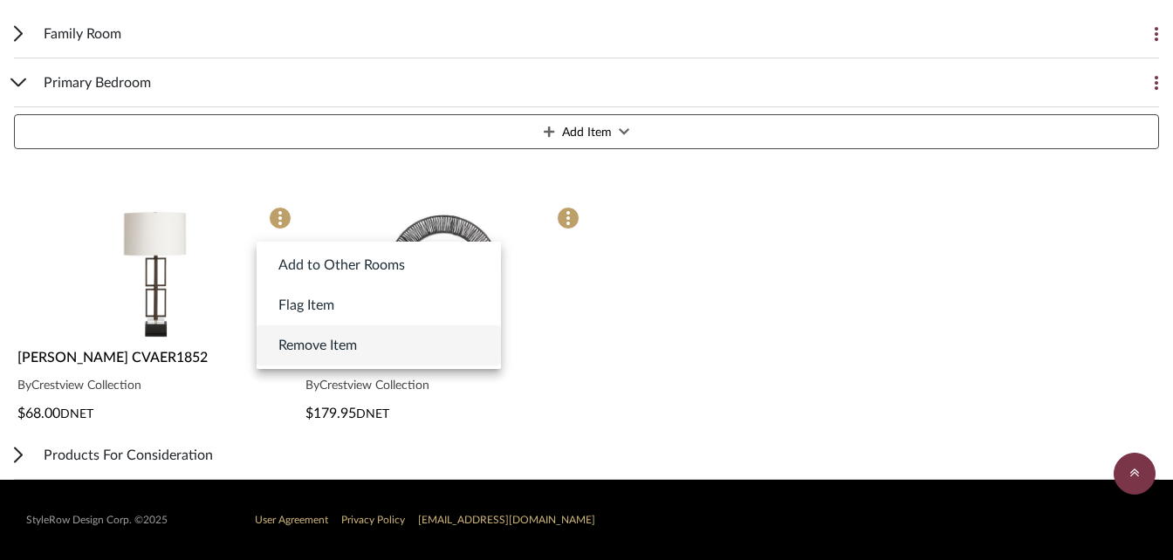
click at [299, 351] on span "Remove Item" at bounding box center [317, 345] width 79 height 21
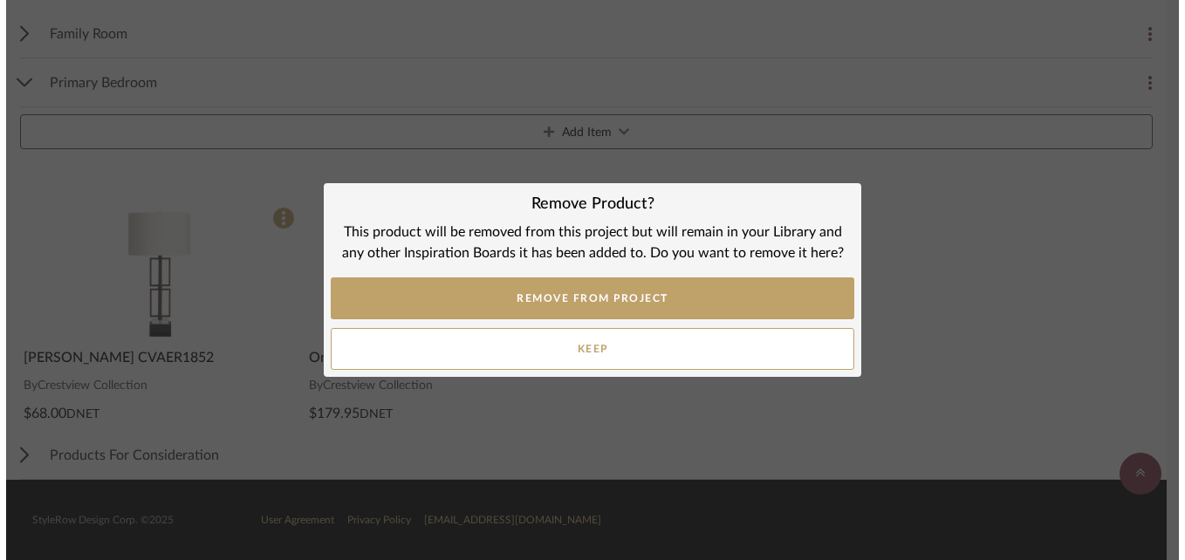
scroll to position [0, 0]
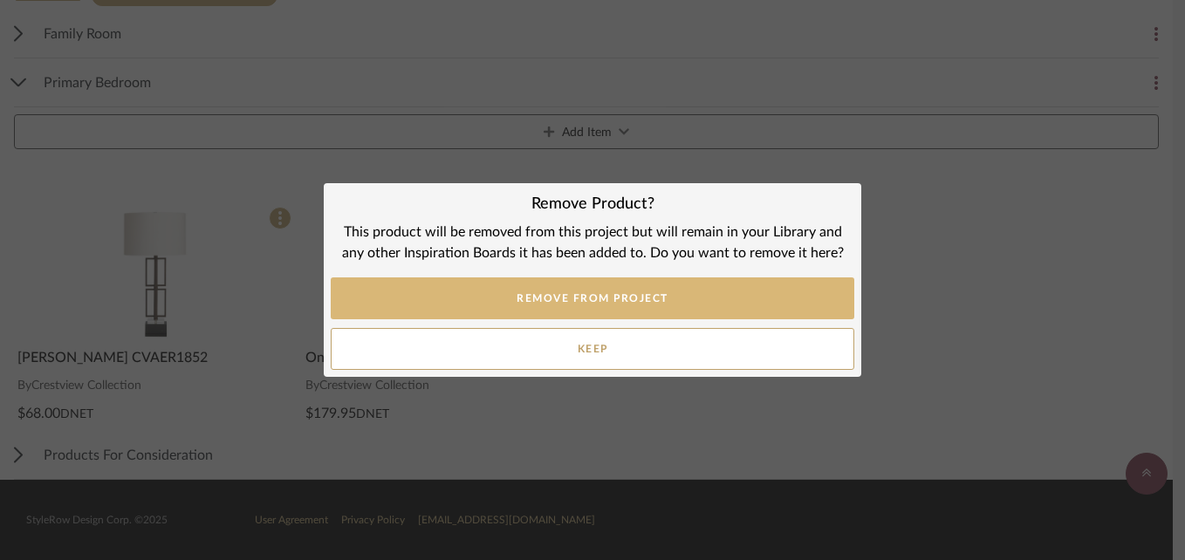
click at [581, 299] on button "REMOVE FROM PROJECT" at bounding box center [593, 299] width 524 height 42
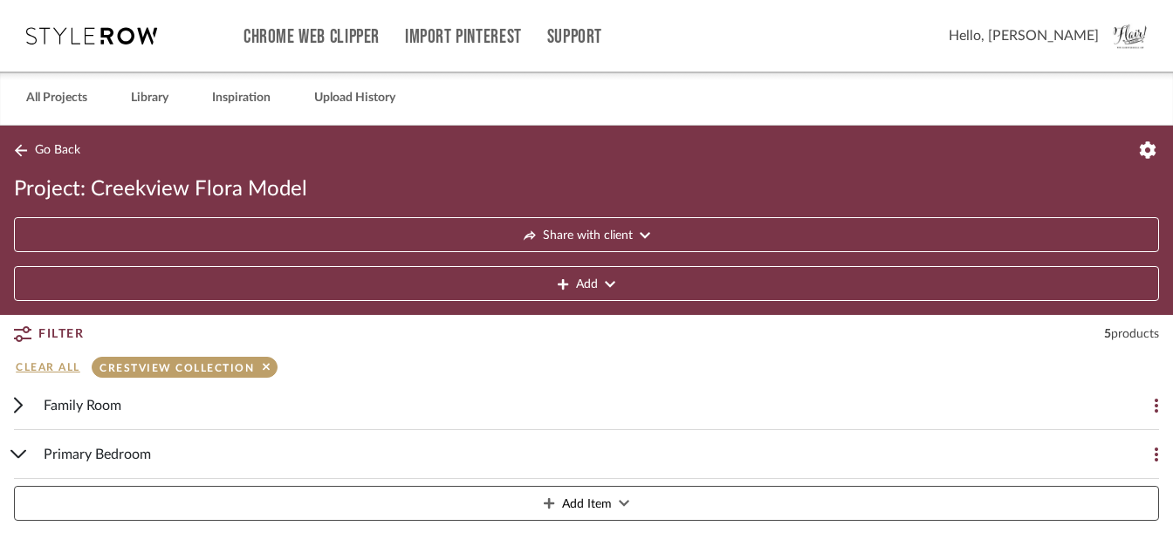
click at [41, 143] on span "Go Back" at bounding box center [57, 150] width 45 height 15
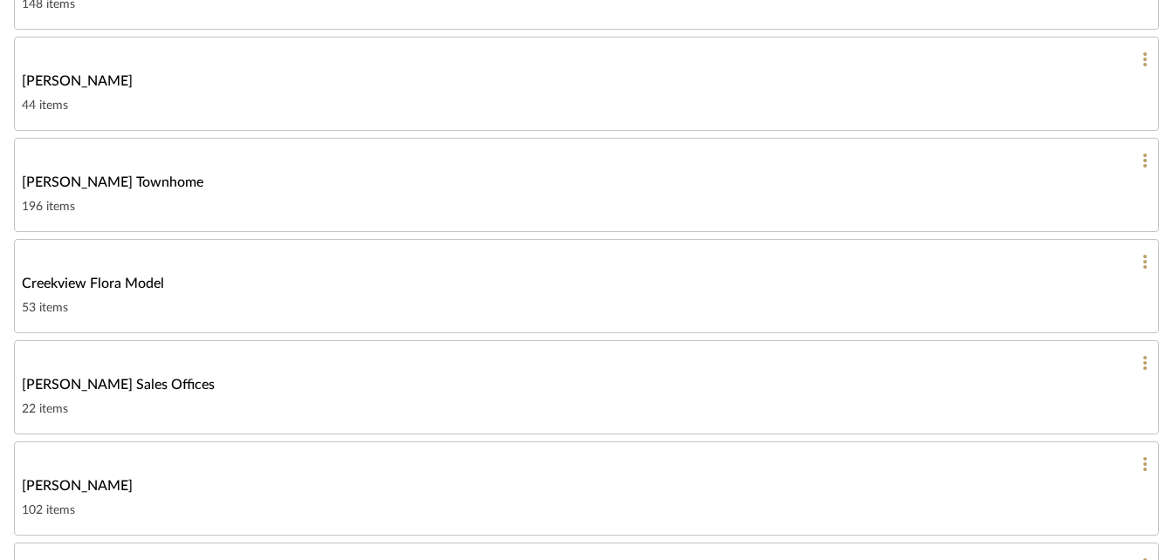
scroll to position [851, 0]
click at [101, 284] on span "Creekview Flora Model" at bounding box center [93, 284] width 142 height 21
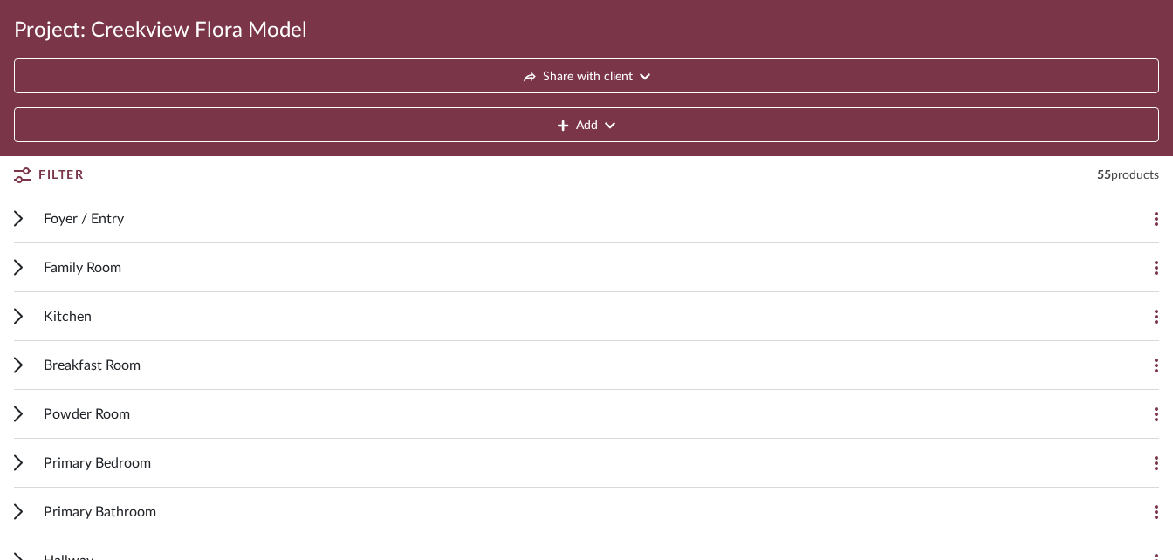
scroll to position [161, 0]
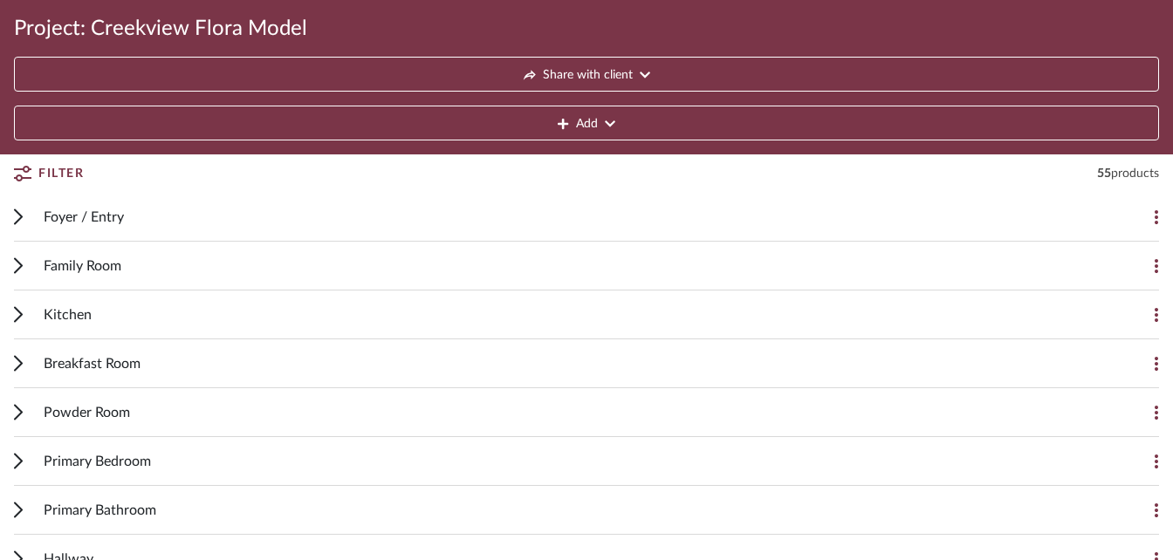
click at [17, 219] on icon at bounding box center [18, 217] width 9 height 17
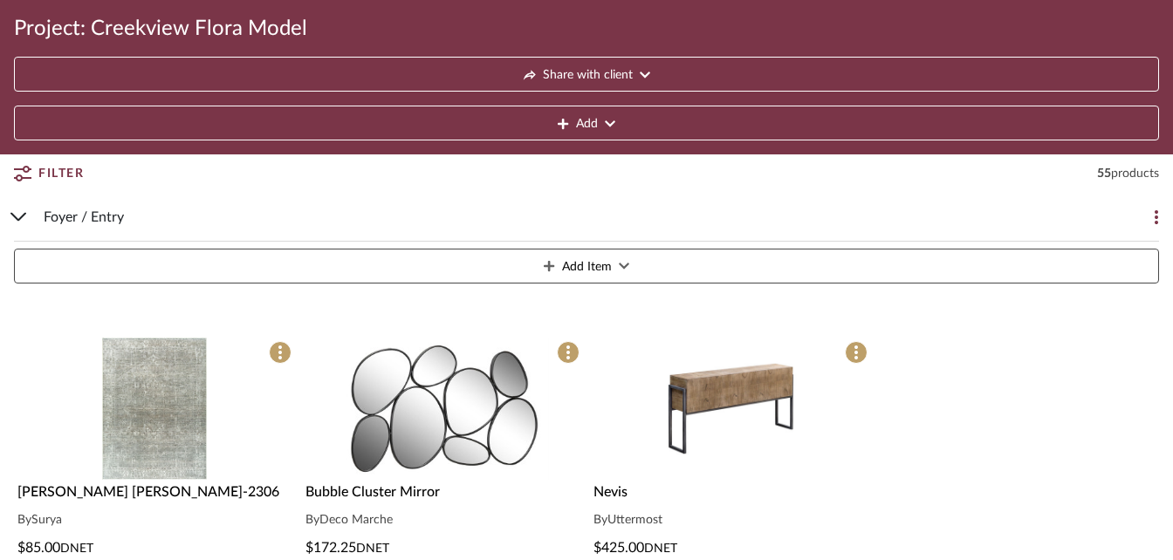
click at [17, 219] on icon at bounding box center [18, 217] width 14 height 7
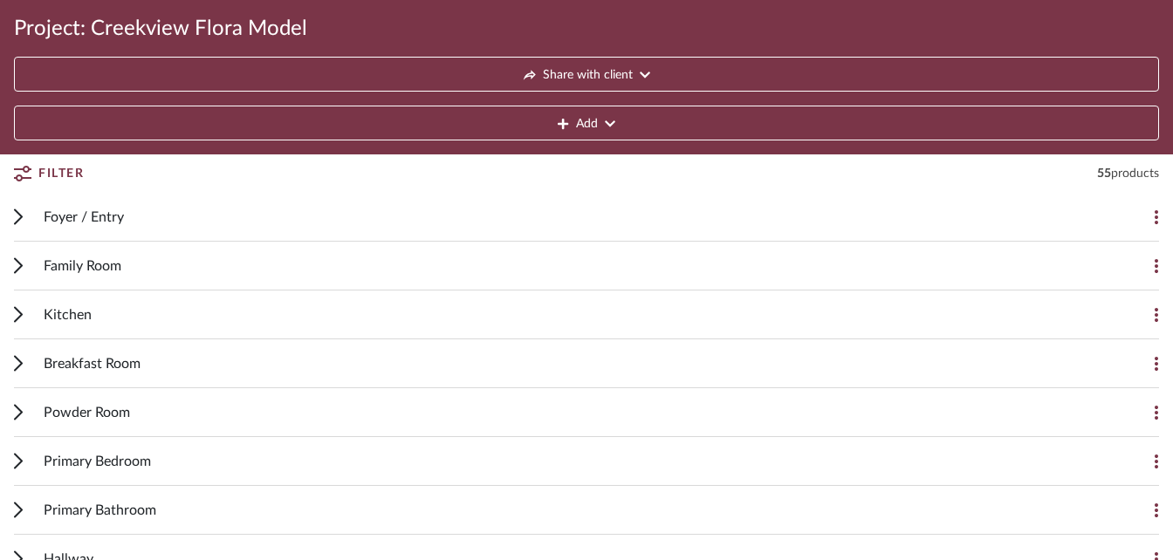
click at [26, 271] on div "Family Room Add Item" at bounding box center [586, 266] width 1145 height 49
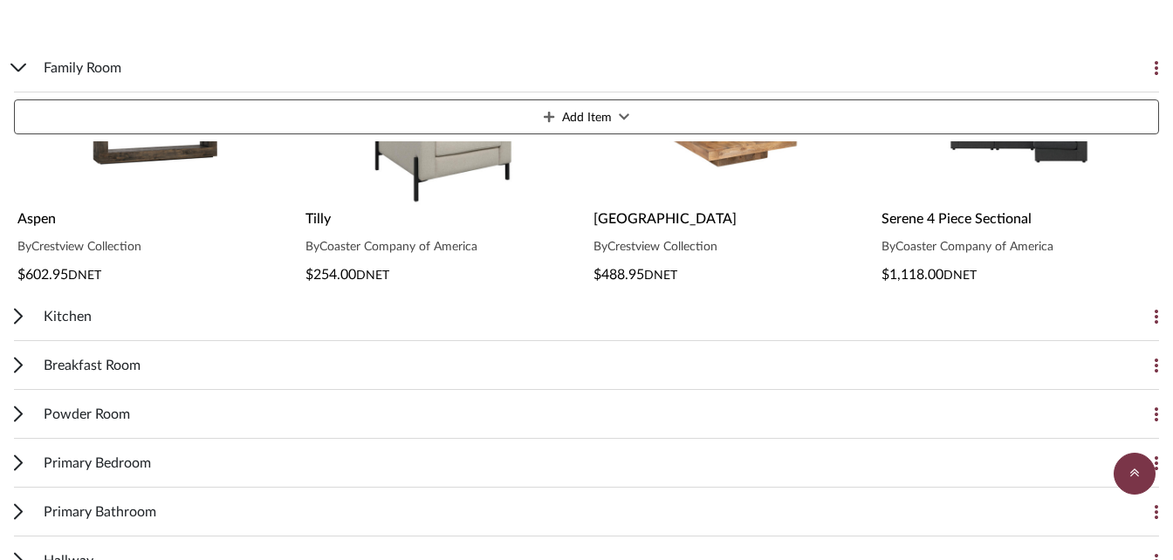
scroll to position [1048, 0]
click at [469, 321] on div "Kitchen" at bounding box center [574, 316] width 1060 height 48
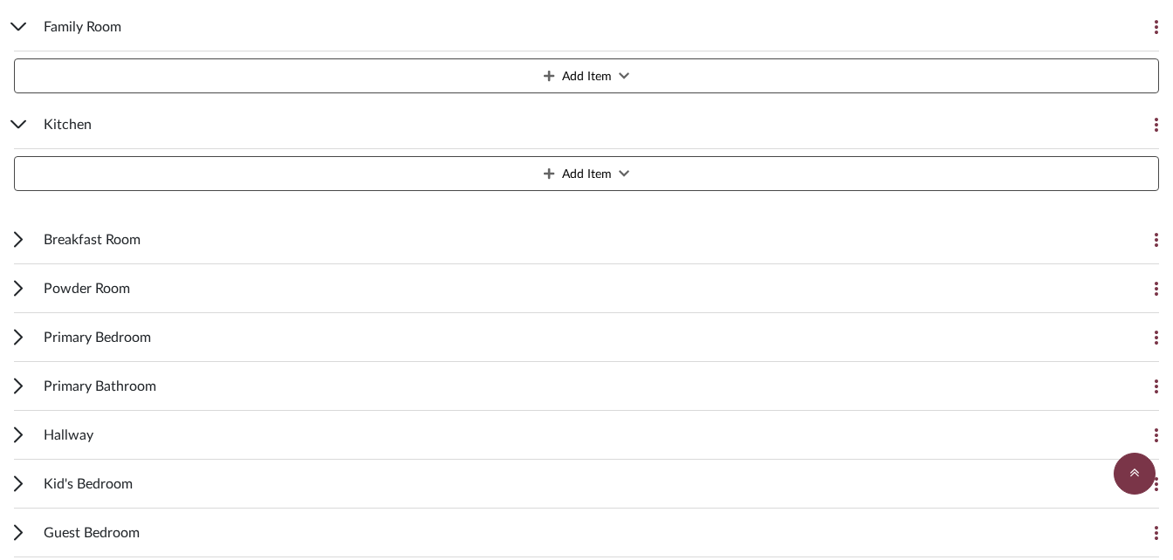
scroll to position [1240, 0]
click at [408, 237] on div "Breakfast Room" at bounding box center [574, 239] width 1060 height 48
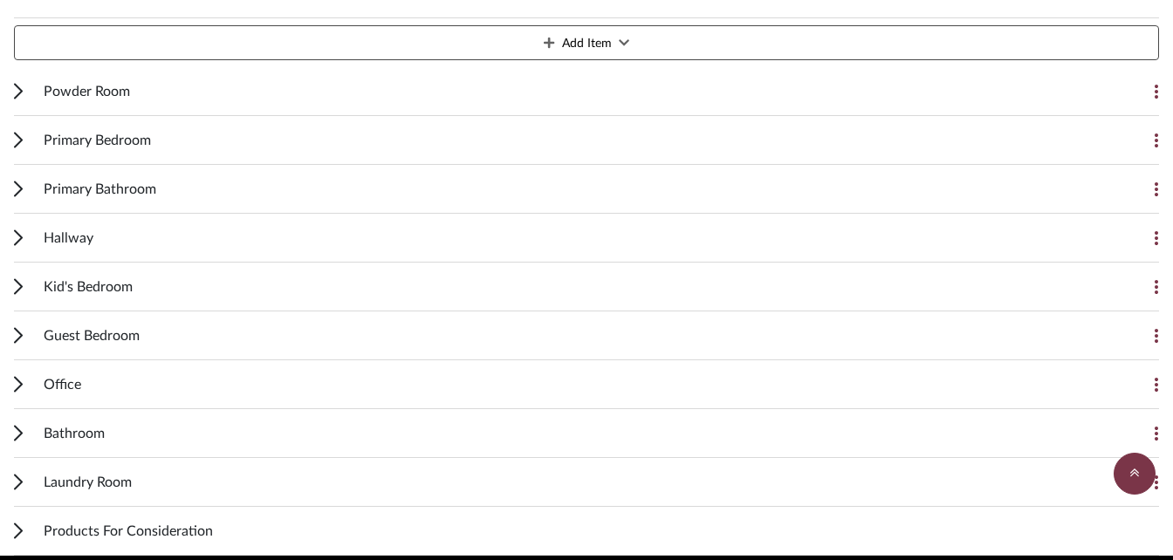
scroll to position [2107, 0]
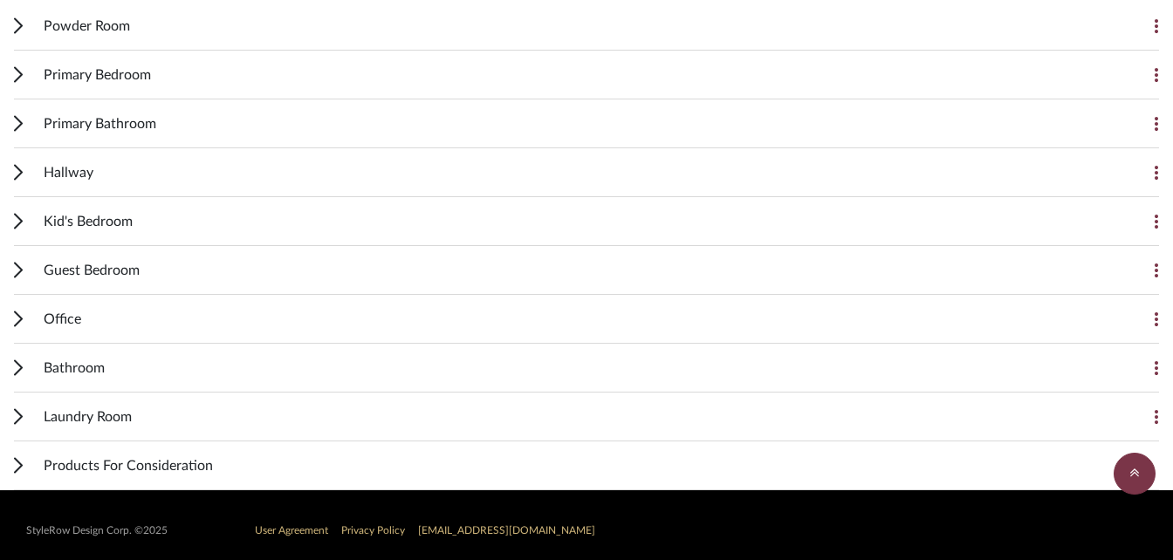
click at [150, 75] on span "Primary Bedroom" at bounding box center [97, 75] width 107 height 21
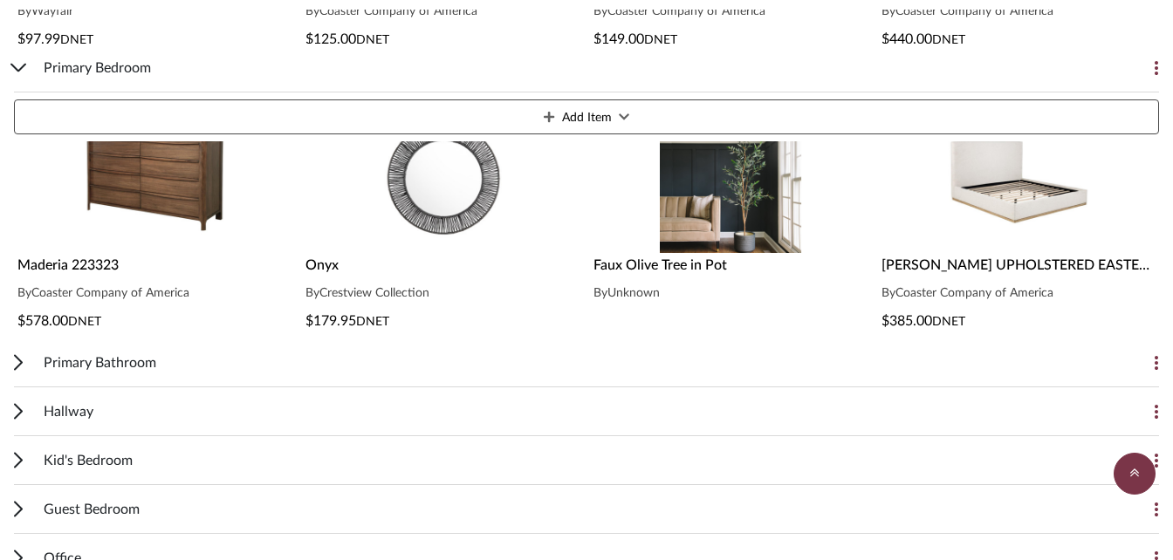
scroll to position [2760, 0]
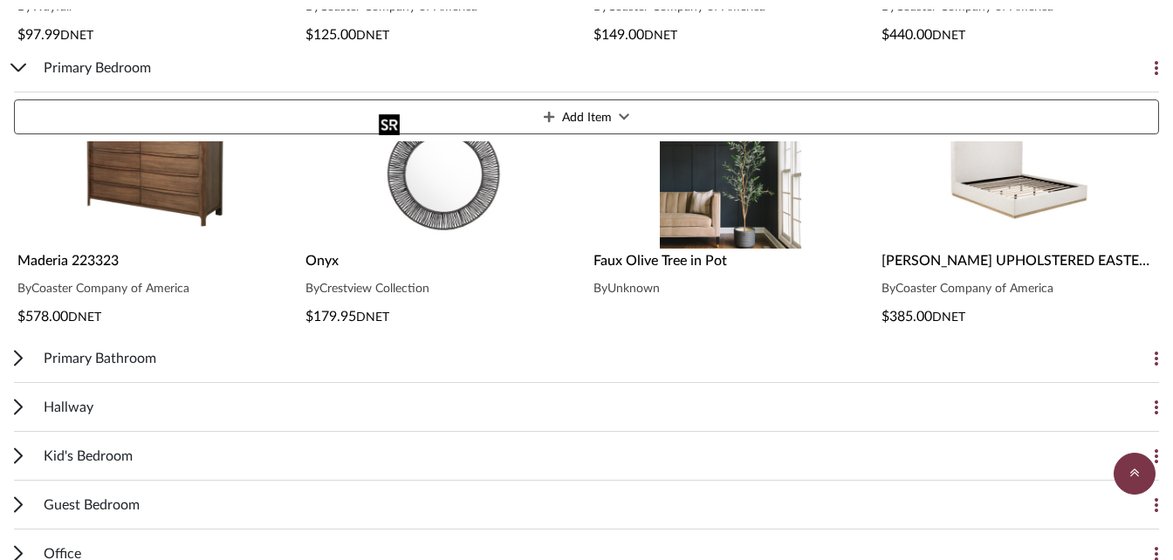
click at [381, 205] on img "0" at bounding box center [443, 177] width 142 height 142
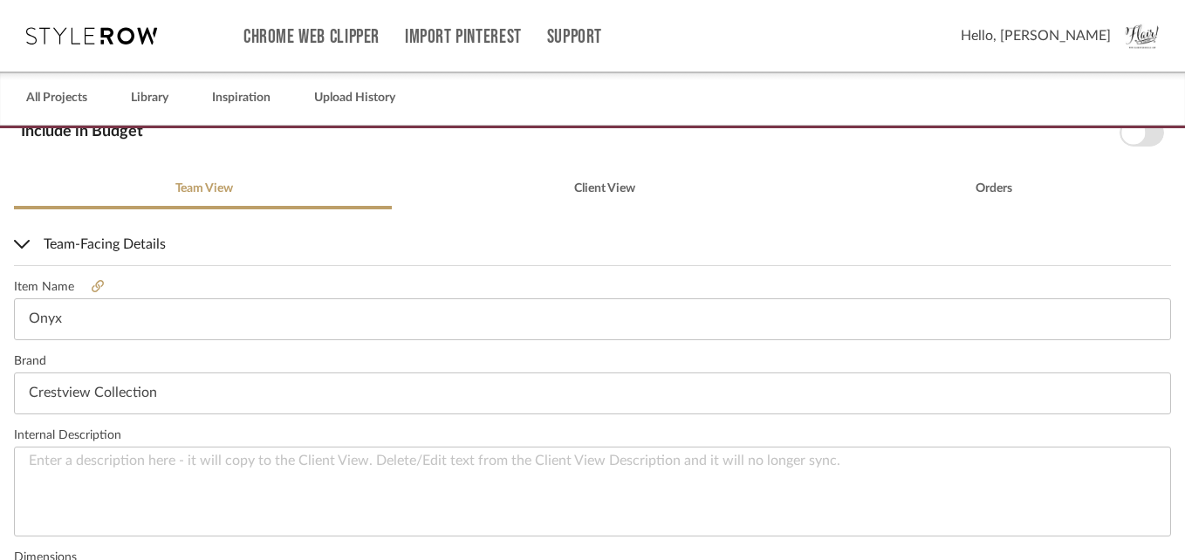
scroll to position [353, 0]
click at [102, 285] on icon at bounding box center [98, 285] width 12 height 12
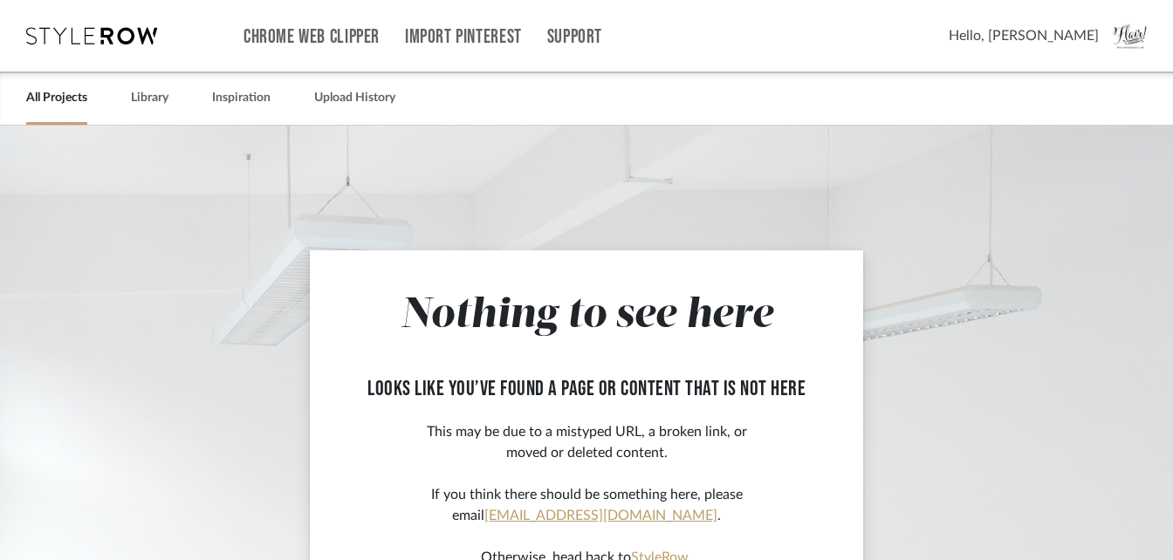
click at [59, 92] on link "All Projects" at bounding box center [56, 98] width 61 height 24
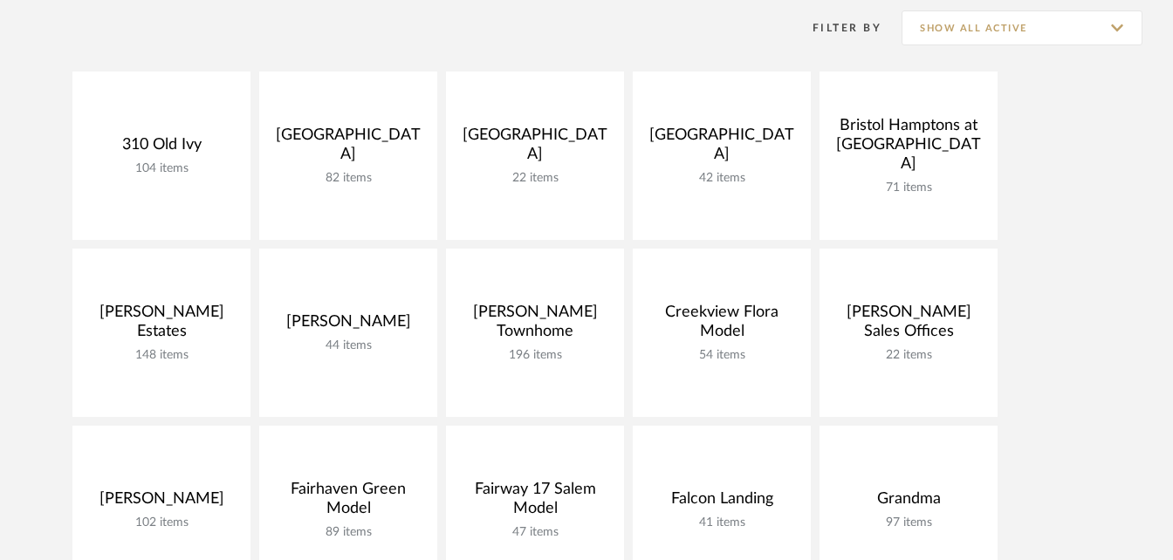
scroll to position [429, 0]
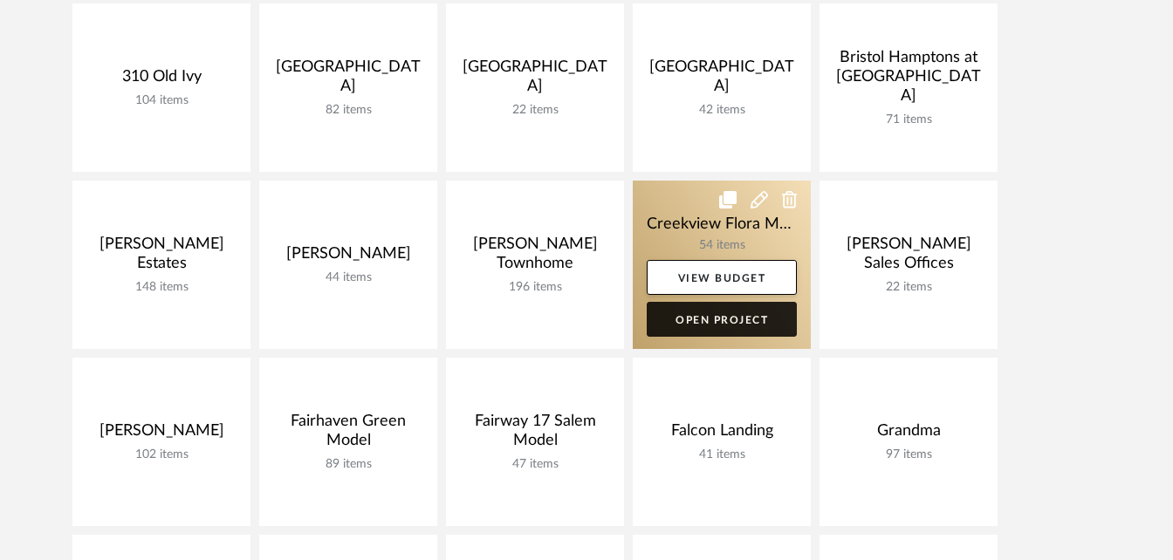
click at [719, 318] on link "Open Project" at bounding box center [722, 319] width 150 height 35
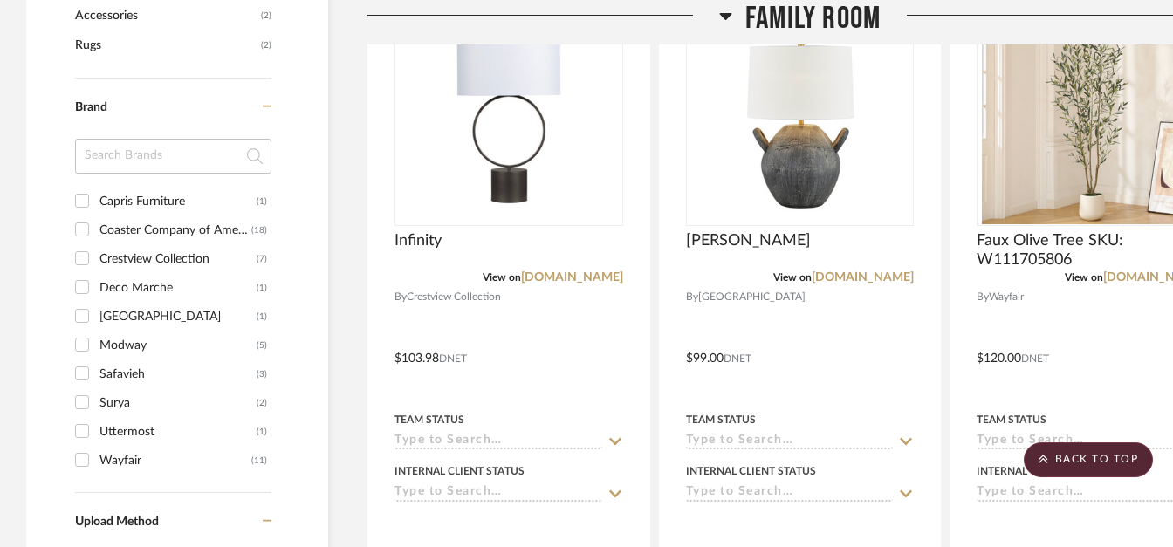
scroll to position [1368, 0]
click at [85, 255] on input "Crestview Collection (7)" at bounding box center [82, 258] width 28 height 28
checkbox input "true"
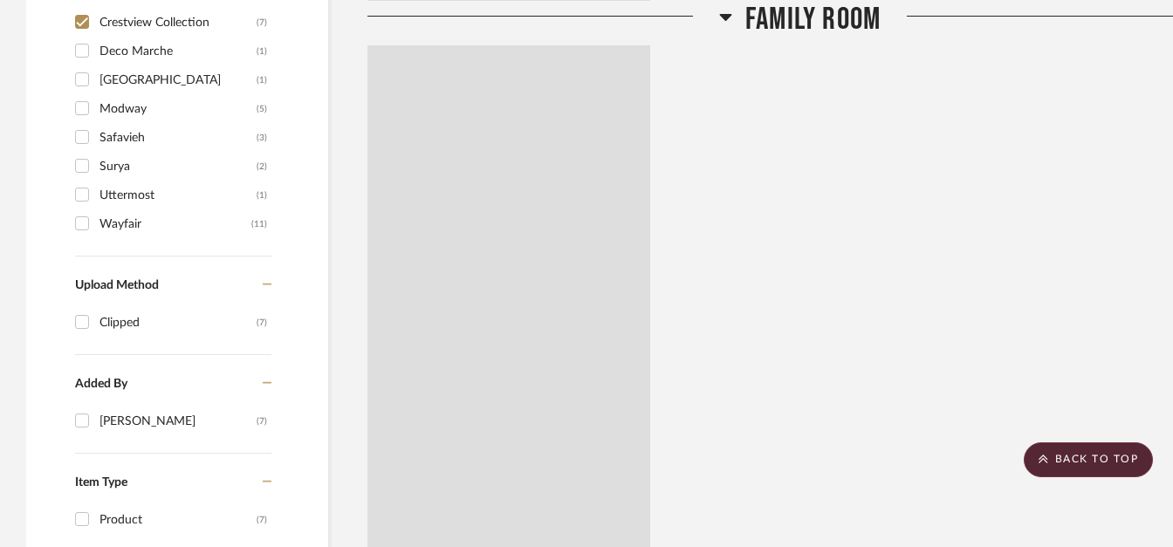
scroll to position [1310, 0]
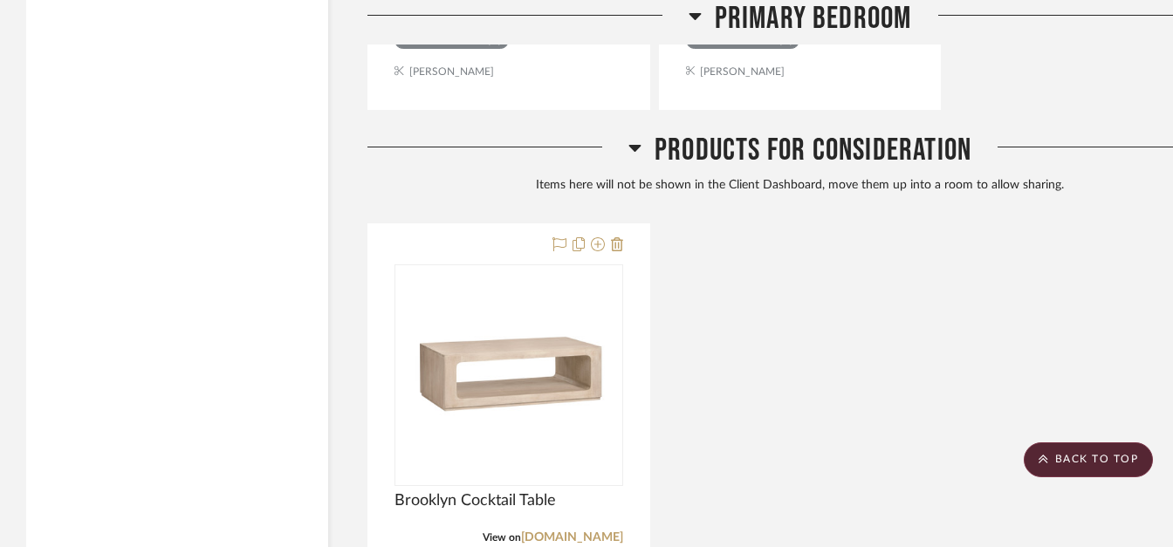
scroll to position [2786, 0]
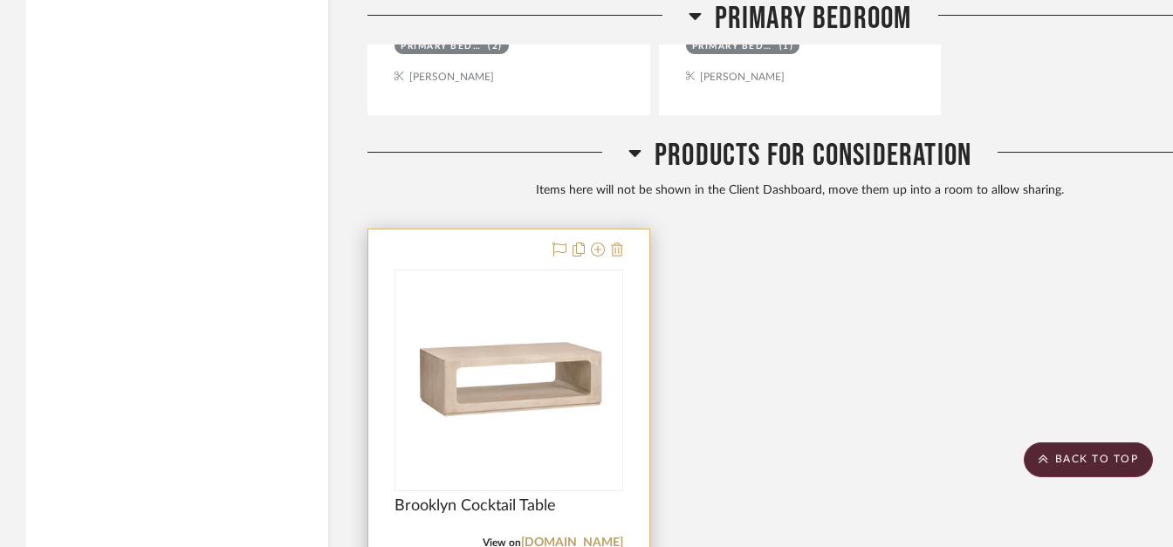
click at [618, 258] on button at bounding box center [617, 250] width 12 height 21
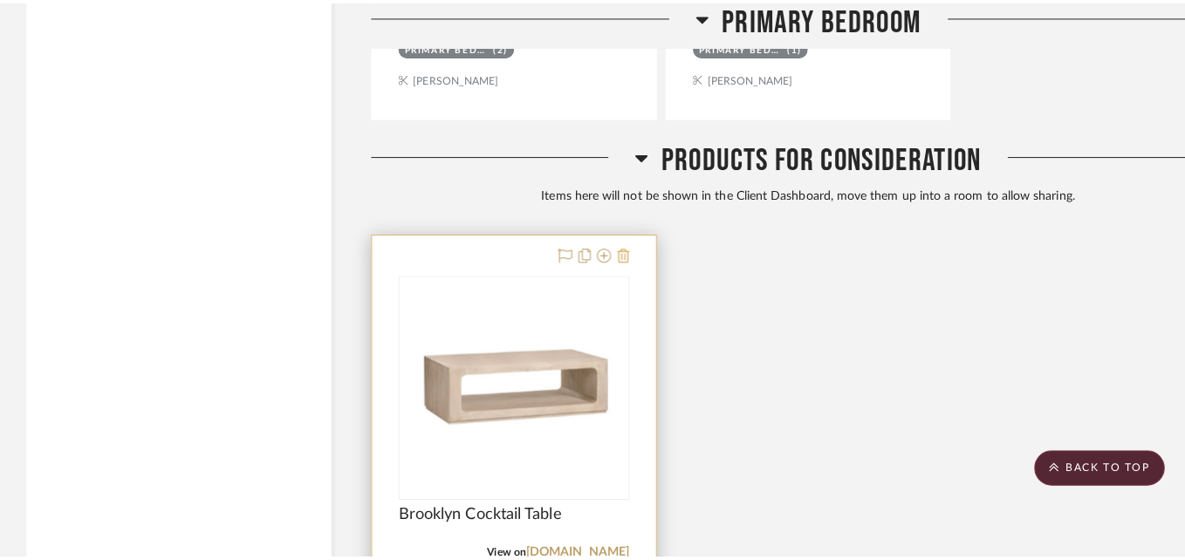
scroll to position [0, 0]
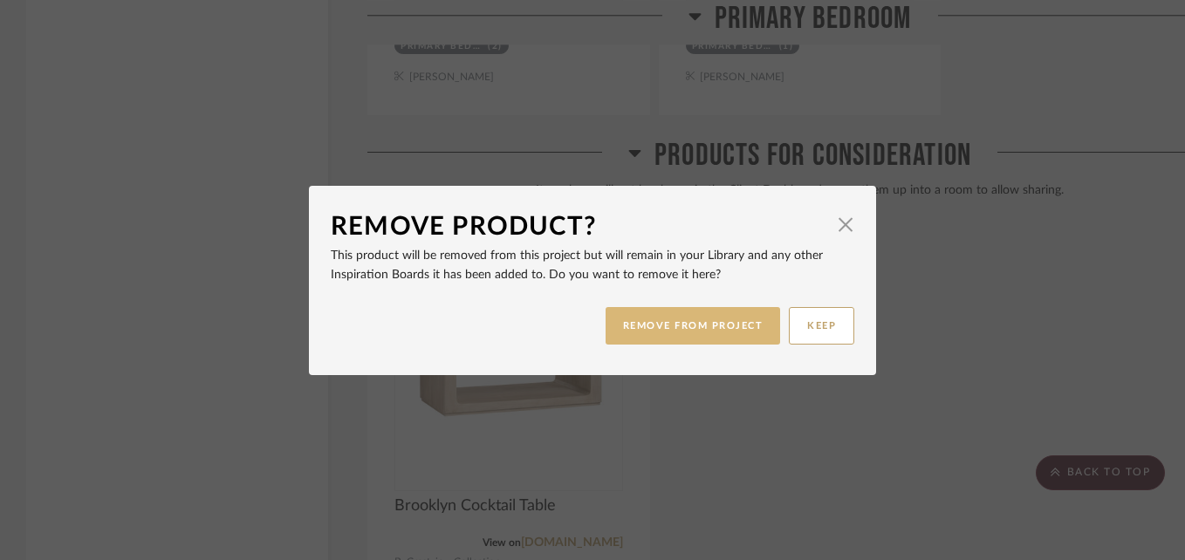
click at [684, 331] on button "REMOVE FROM PROJECT" at bounding box center [693, 326] width 175 height 38
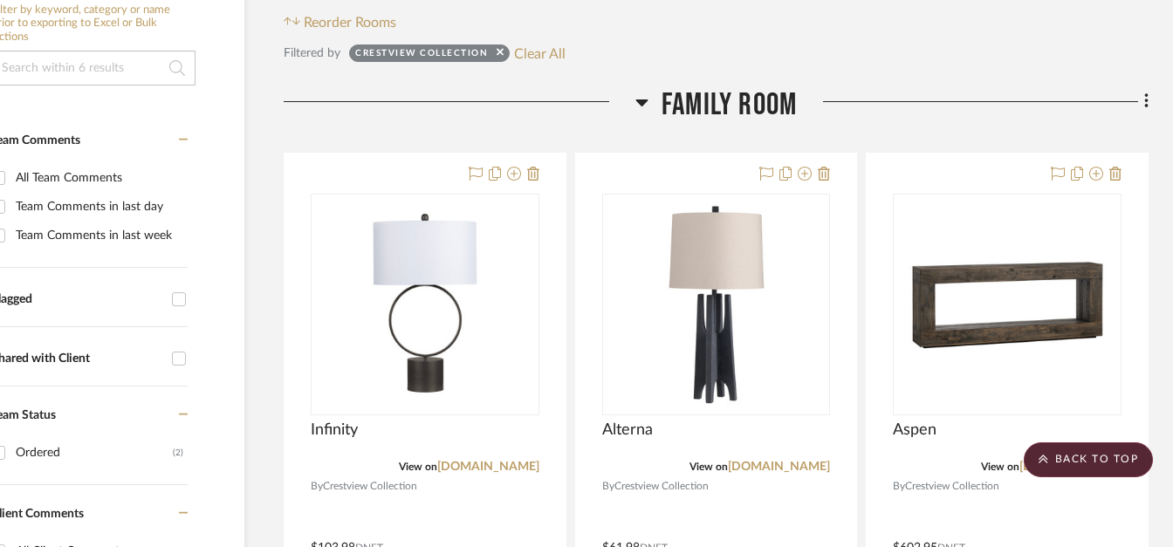
scroll to position [356, 84]
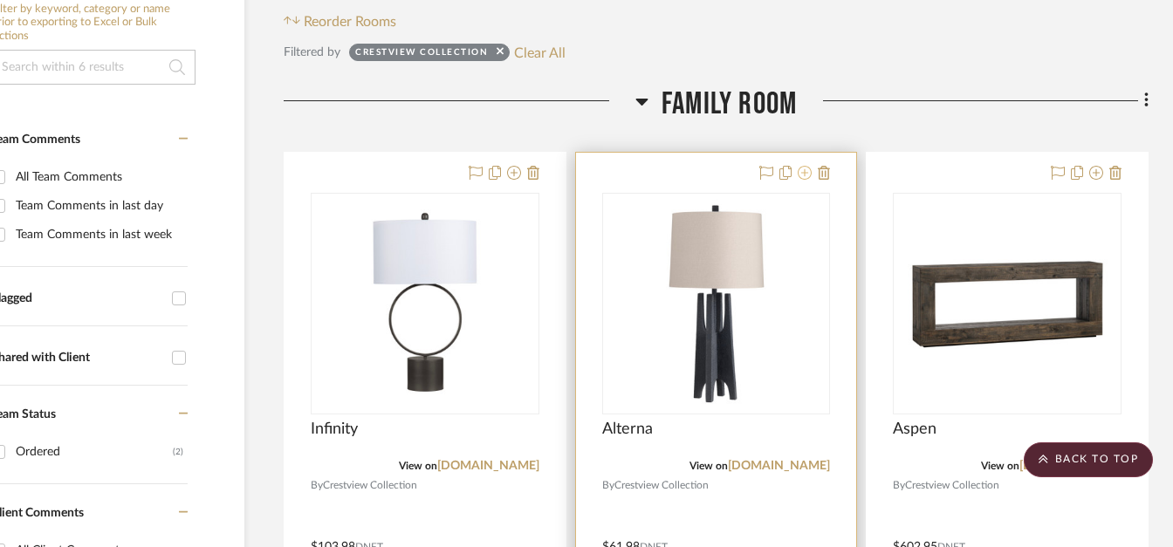
click at [804, 175] on icon at bounding box center [805, 173] width 14 height 14
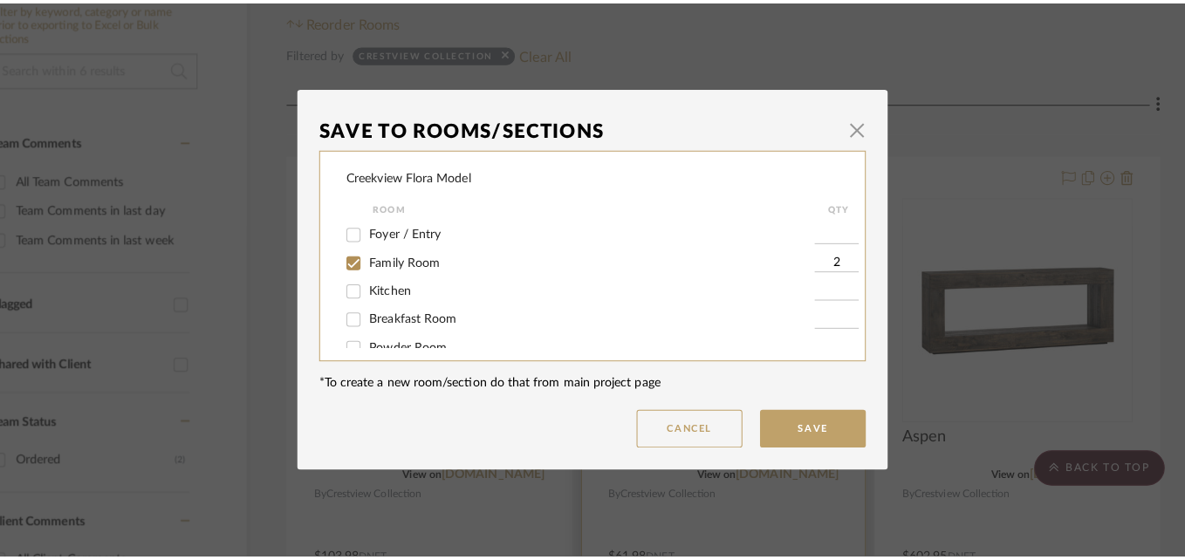
scroll to position [0, 0]
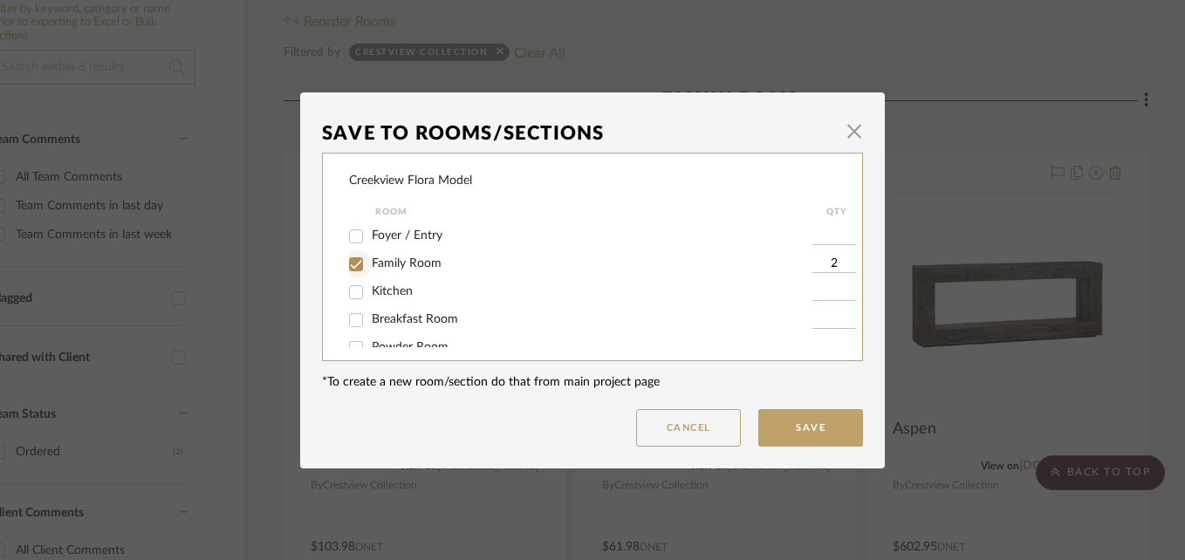
click at [345, 260] on input "Family Room" at bounding box center [356, 265] width 28 height 28
checkbox input "false"
click at [347, 327] on input "Guest Bedroom" at bounding box center [356, 327] width 28 height 28
checkbox input "true"
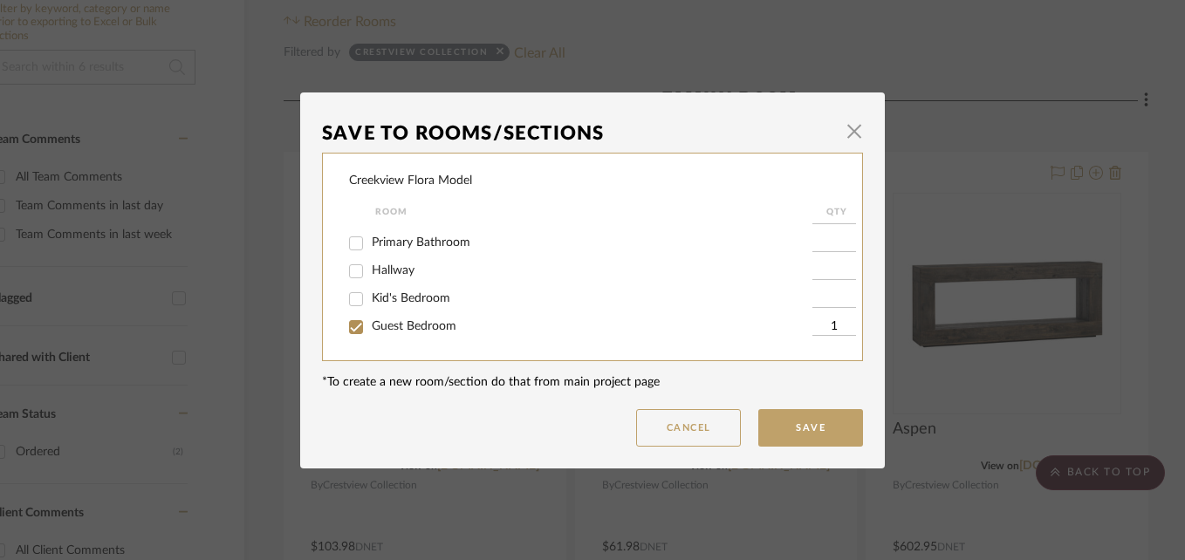
click at [824, 322] on input "1" at bounding box center [835, 327] width 44 height 17
type input "2"
click at [807, 430] on button "Save" at bounding box center [811, 428] width 105 height 38
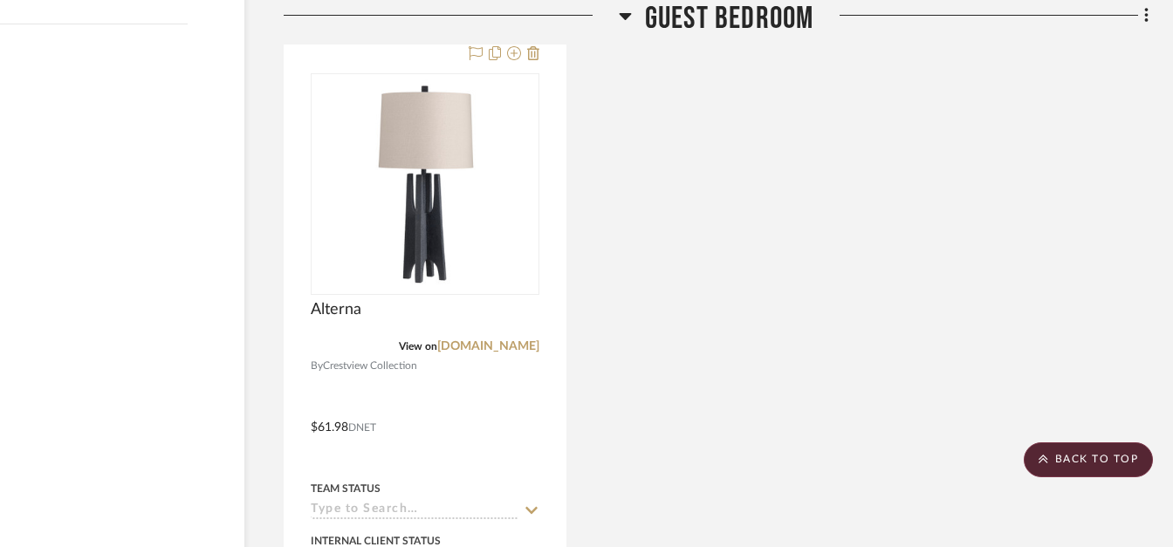
scroll to position [2145, 84]
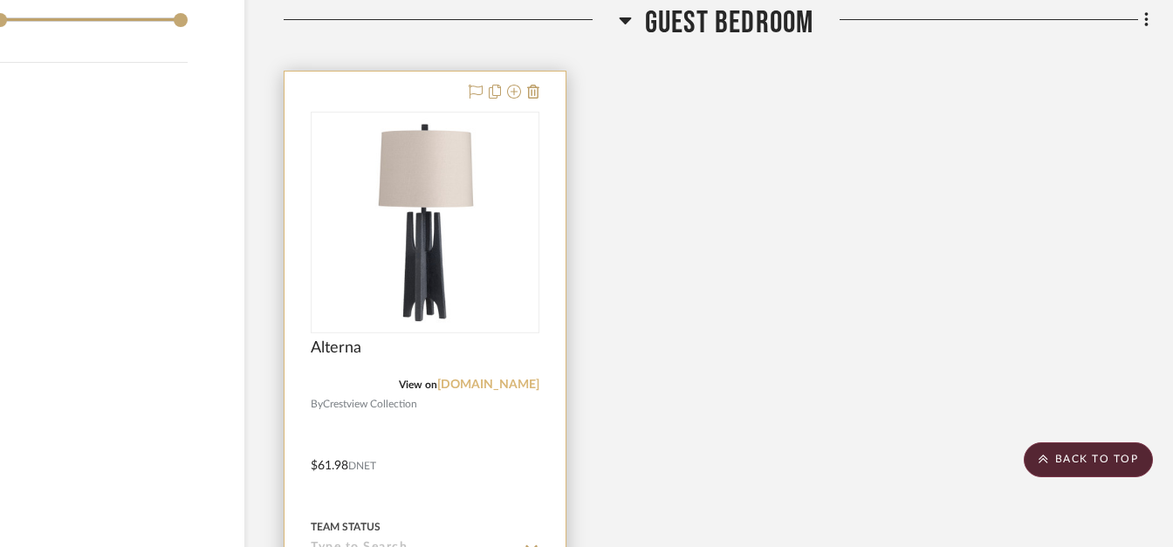
click at [494, 385] on link "[DOMAIN_NAME]" at bounding box center [488, 385] width 102 height 12
click at [480, 381] on link "[DOMAIN_NAME]" at bounding box center [488, 385] width 102 height 12
click at [442, 386] on link "[DOMAIN_NAME]" at bounding box center [488, 385] width 102 height 12
click at [532, 93] on icon at bounding box center [533, 92] width 12 height 14
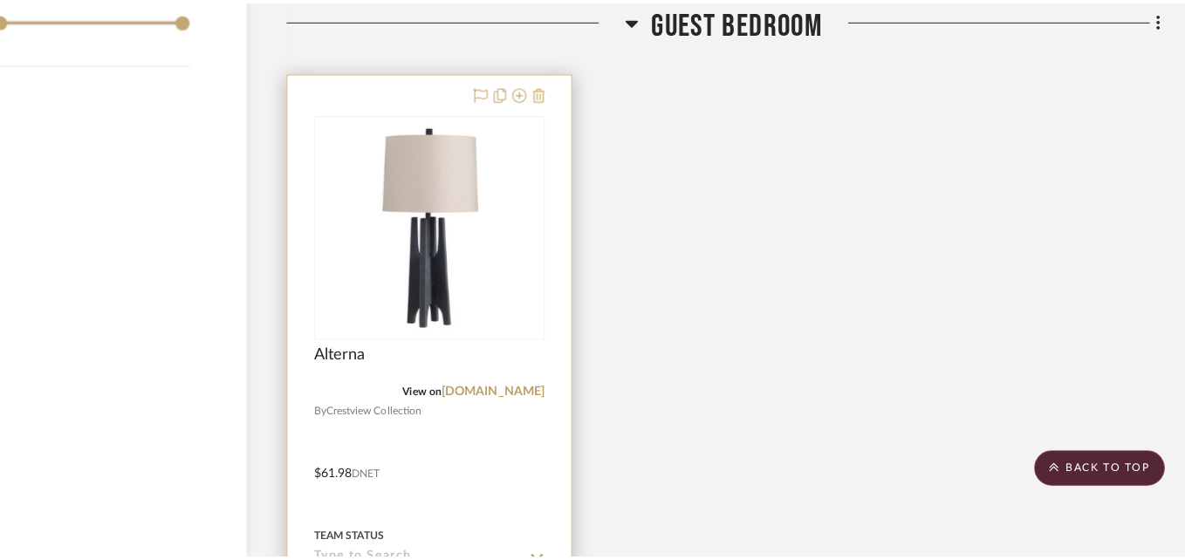
scroll to position [0, 0]
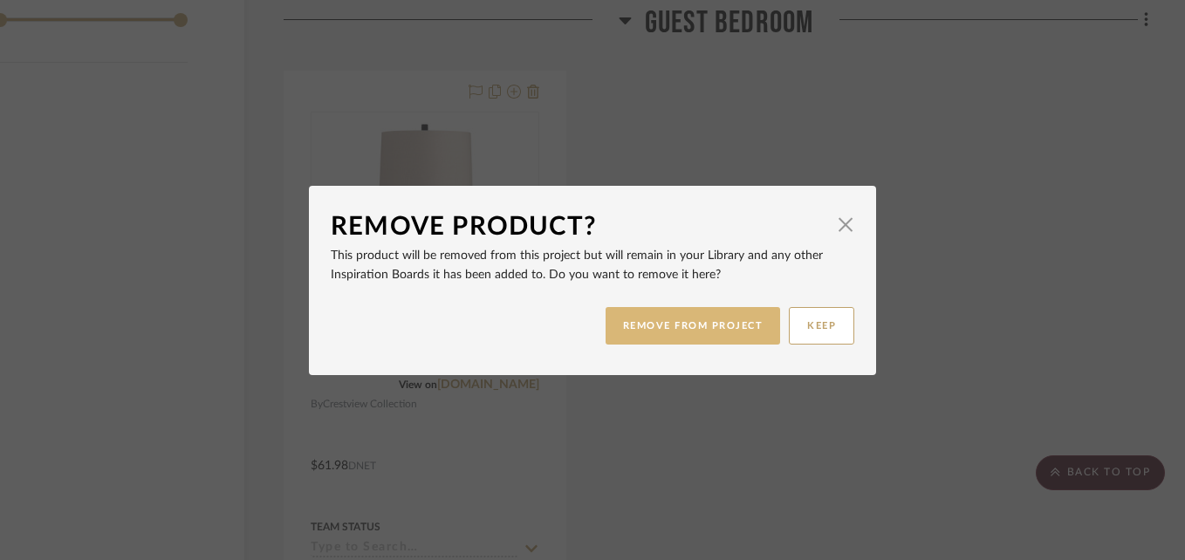
click at [681, 328] on button "REMOVE FROM PROJECT" at bounding box center [693, 326] width 175 height 38
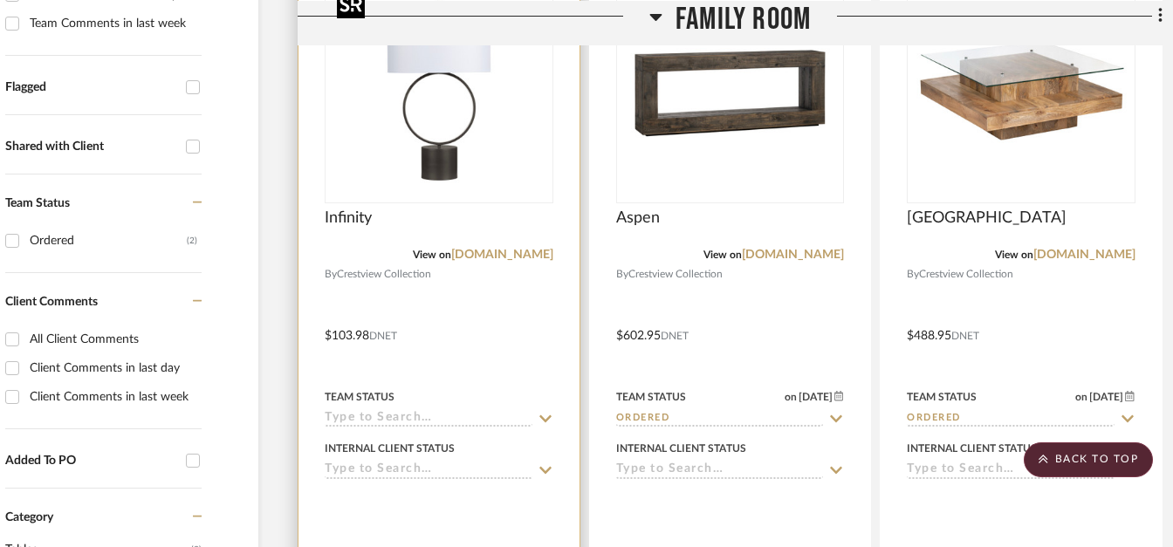
scroll to position [567, 70]
click at [427, 410] on div "Team Status" at bounding box center [439, 408] width 229 height 42
click at [425, 424] on input at bounding box center [429, 420] width 208 height 17
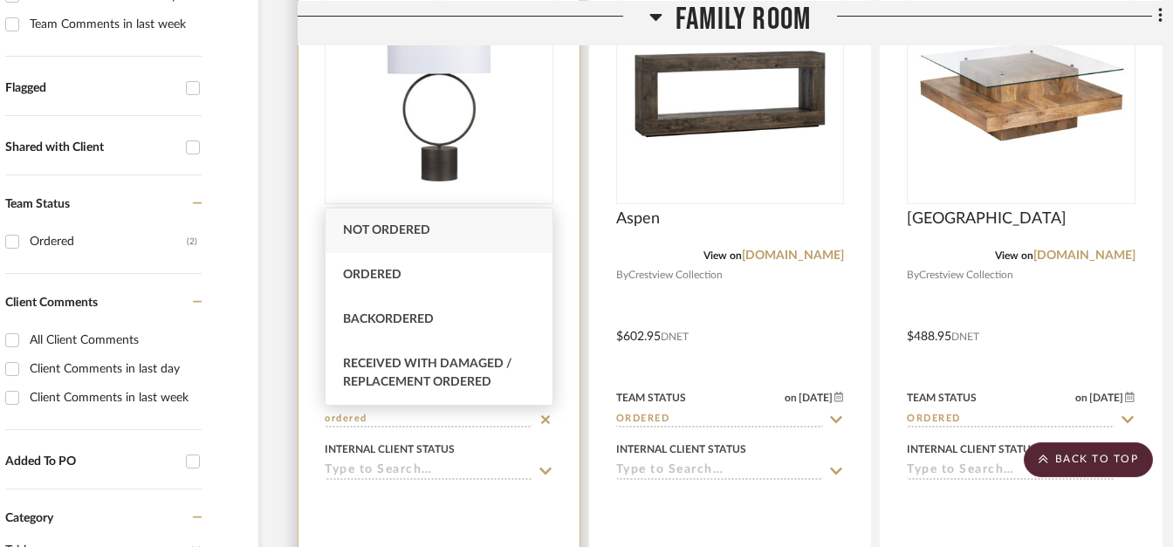
type input "Not ordered"
type input "[DATE]"
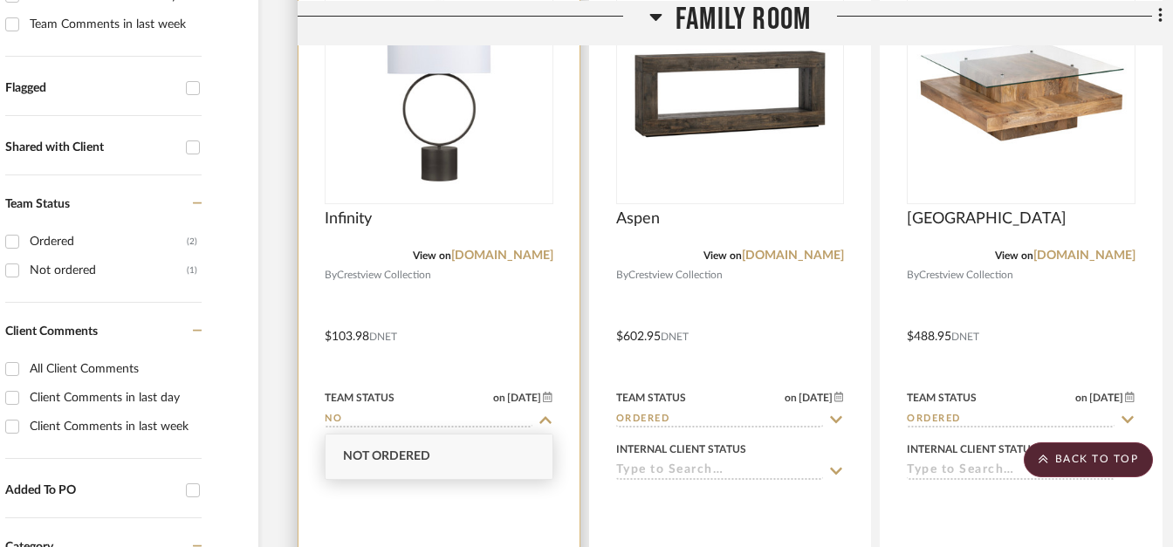
type input "N"
type input "Ordered"
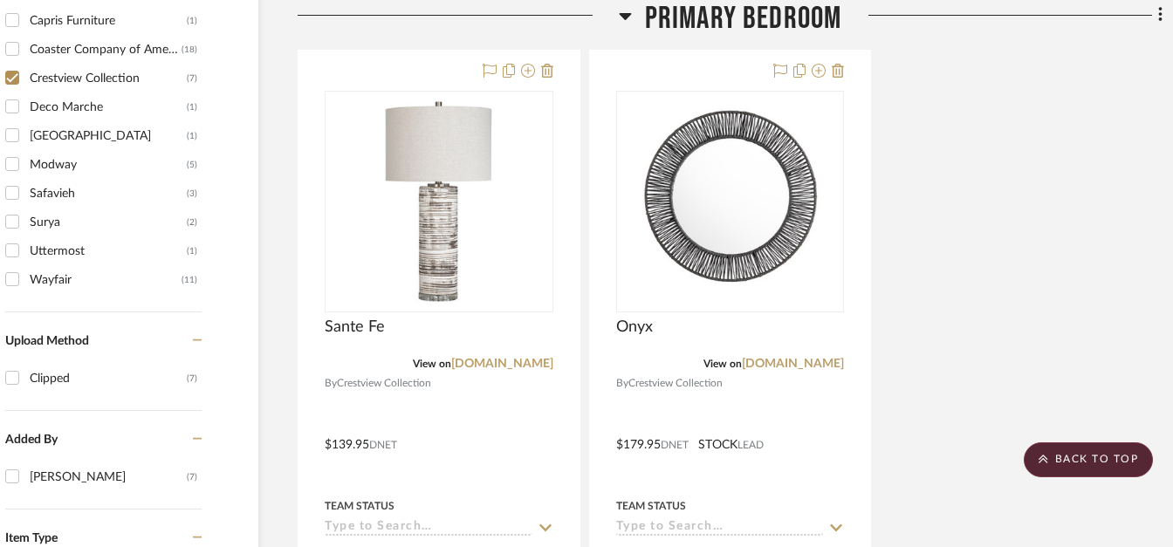
scroll to position [1429, 70]
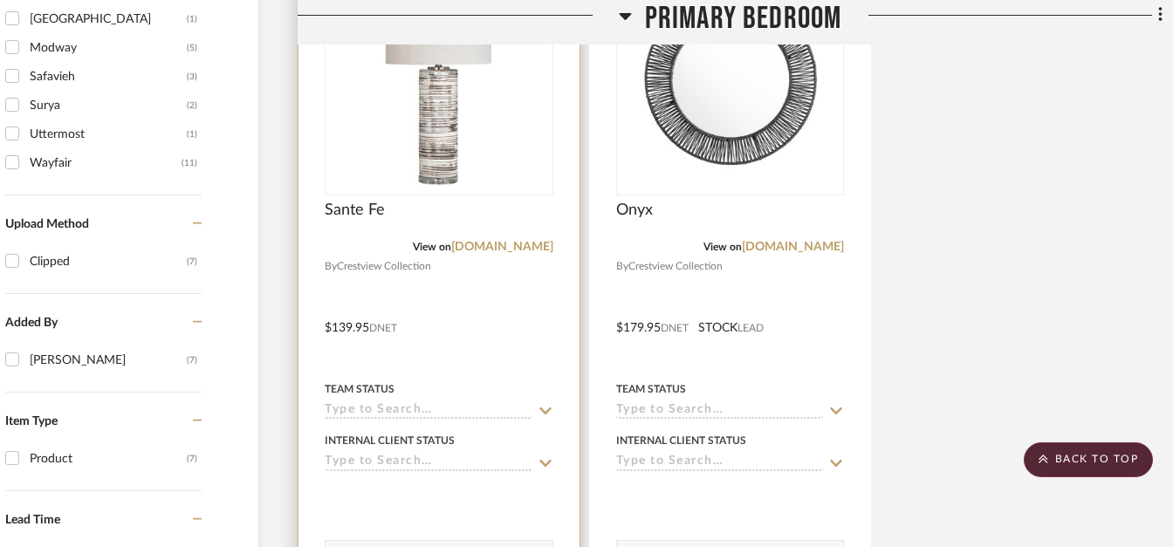
click at [374, 409] on input at bounding box center [429, 411] width 208 height 17
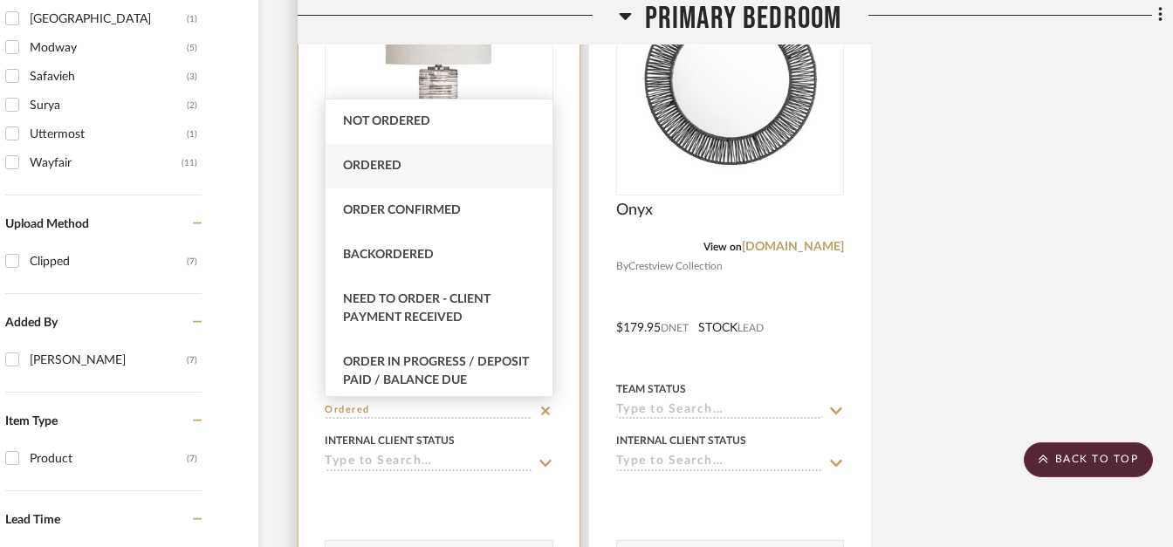
type input "Ordered"
type input "[DATE]"
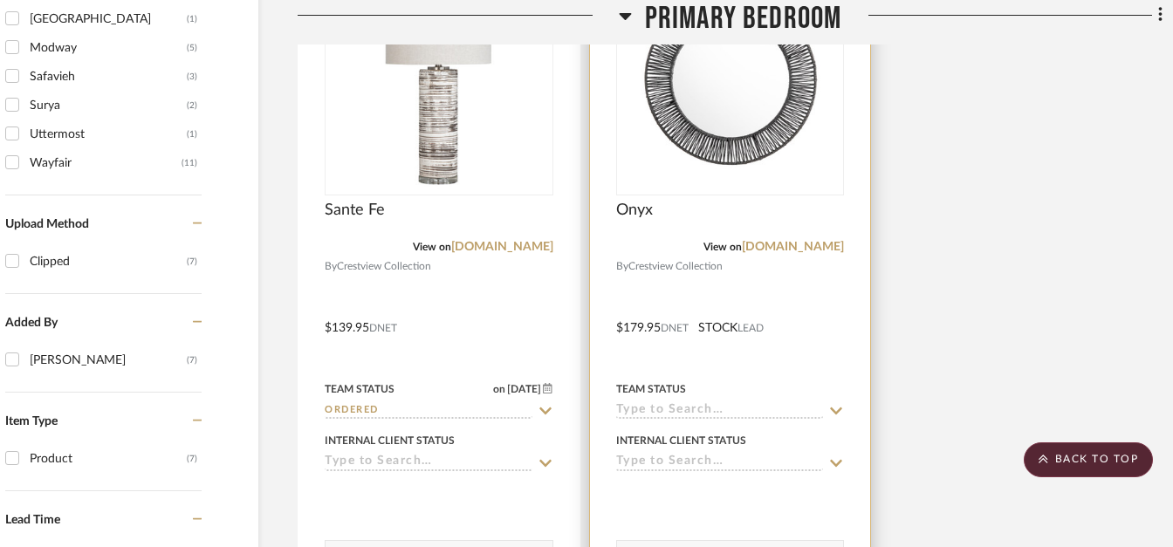
click at [631, 415] on input at bounding box center [720, 411] width 208 height 17
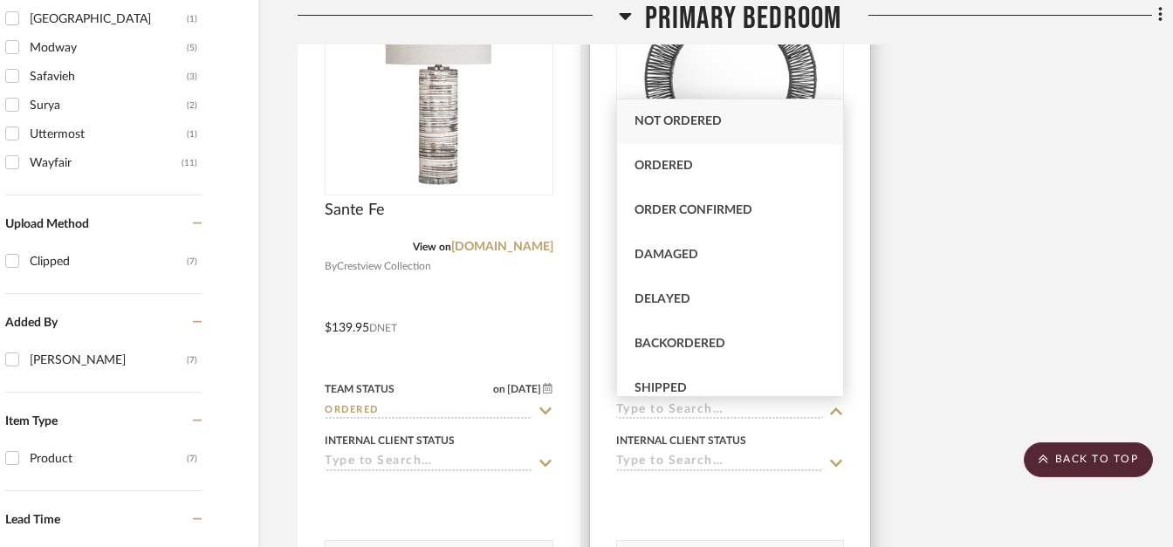
type input "r"
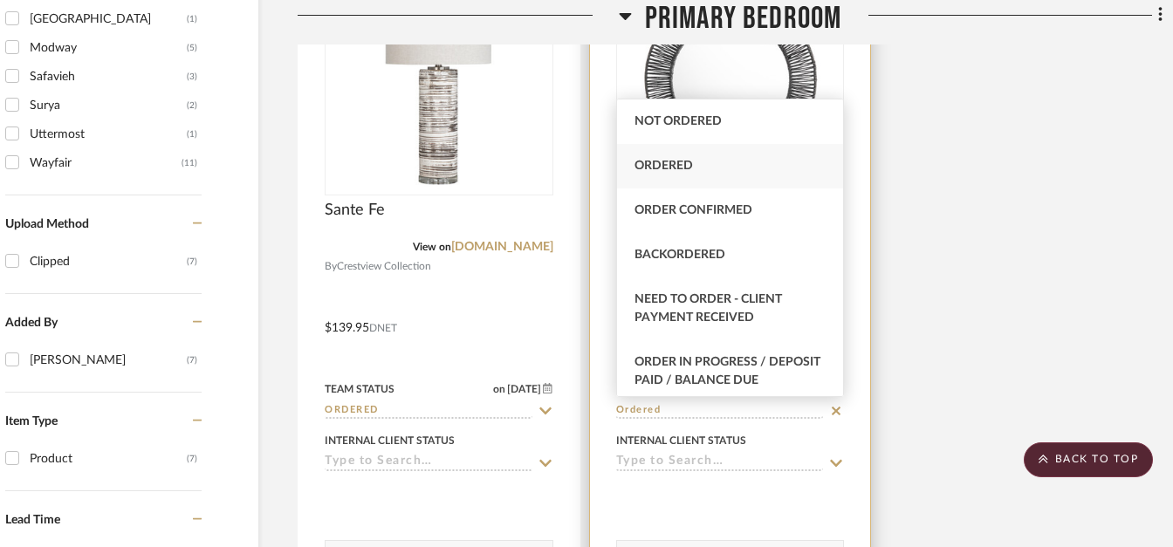
type input "Ordered"
type input "[DATE]"
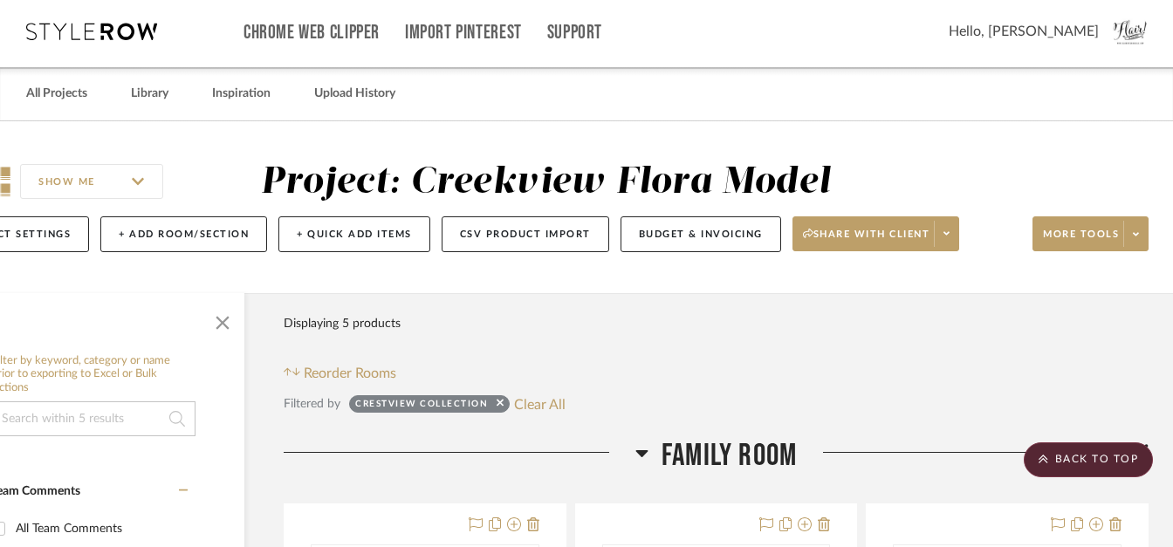
scroll to position [0, 84]
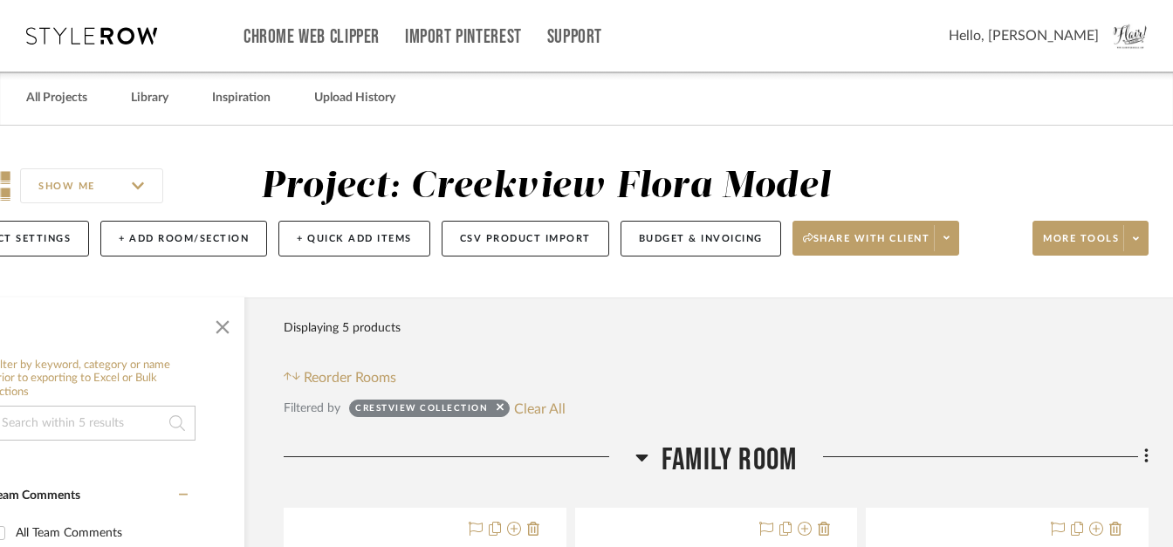
click at [499, 409] on icon at bounding box center [500, 407] width 7 height 11
checkbox input "false"
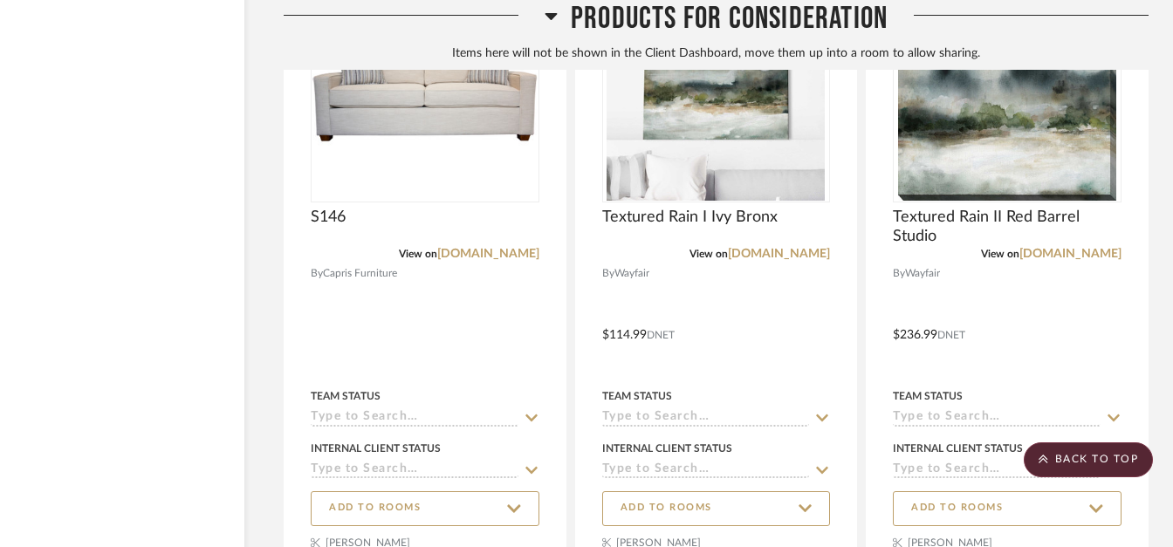
scroll to position [14602, 84]
click at [576, 449] on div at bounding box center [716, 260] width 281 height 640
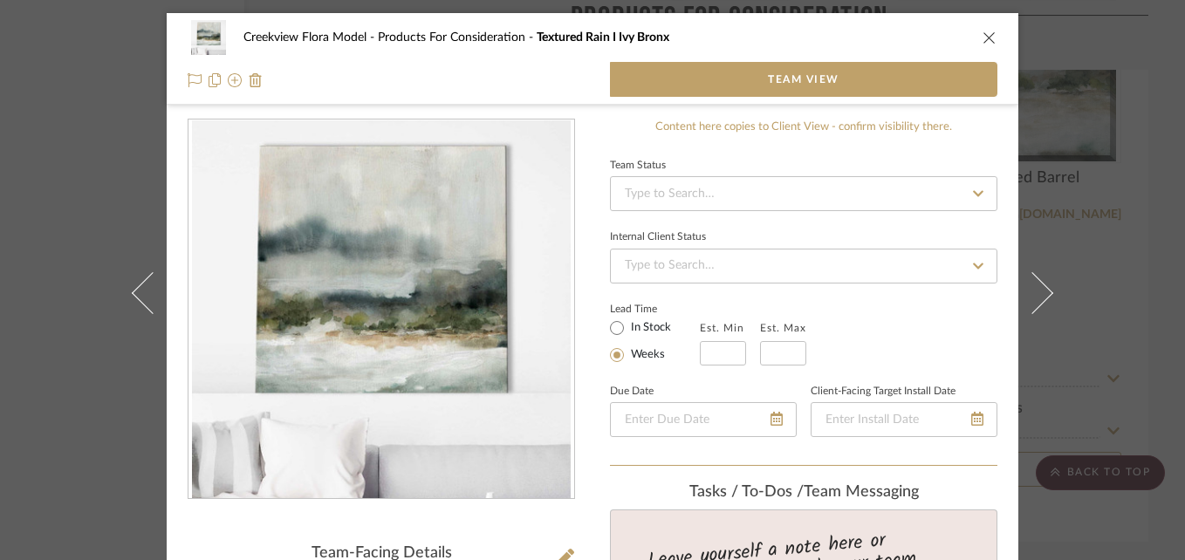
scroll to position [154, 0]
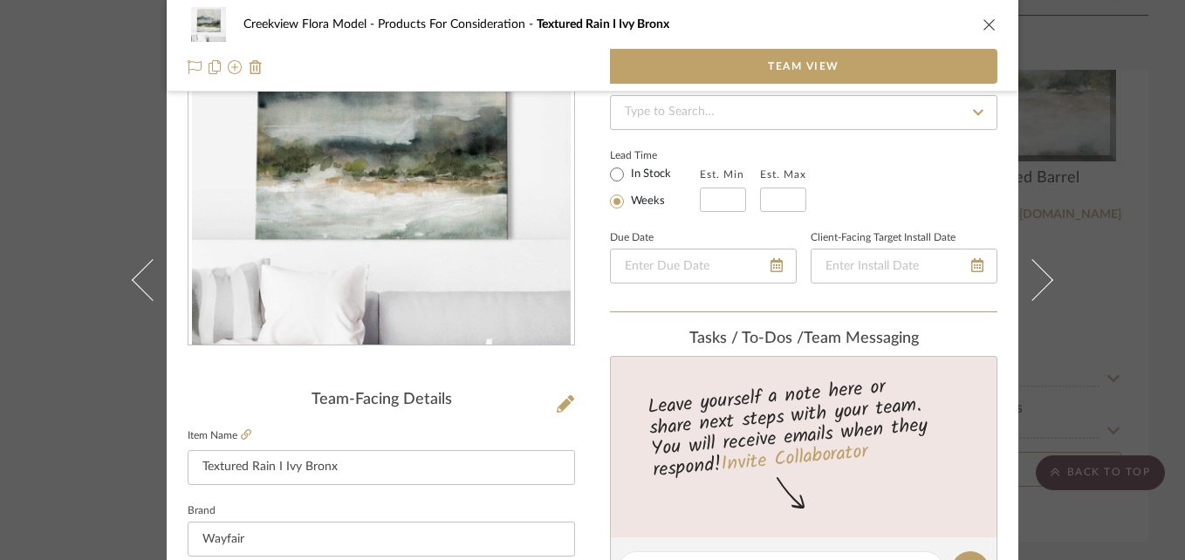
click at [989, 19] on icon "close" at bounding box center [990, 24] width 14 height 14
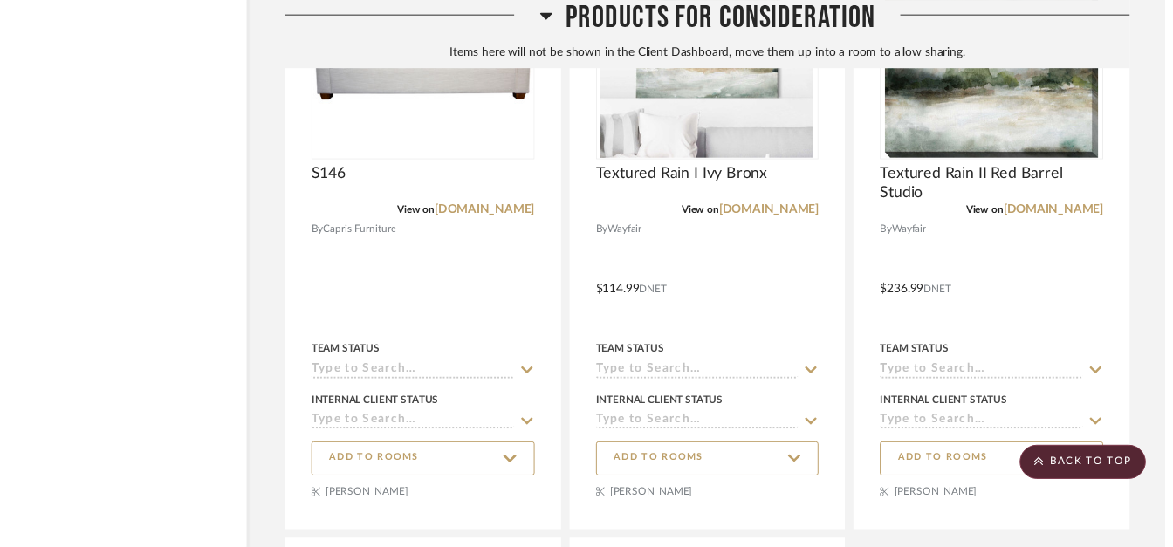
scroll to position [14640, 84]
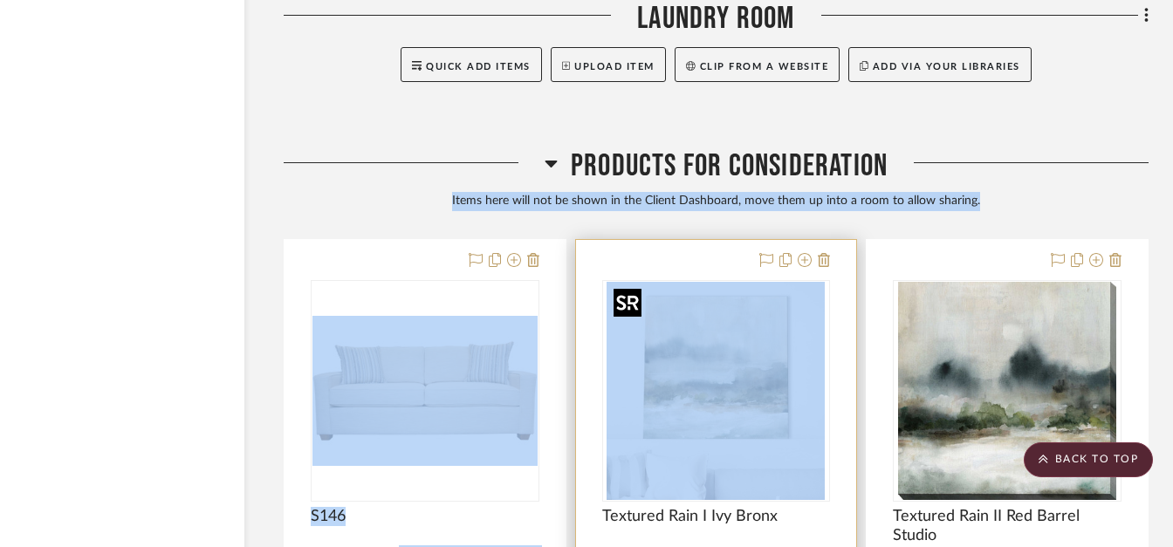
click at [531, 255] on icon at bounding box center [533, 260] width 12 height 14
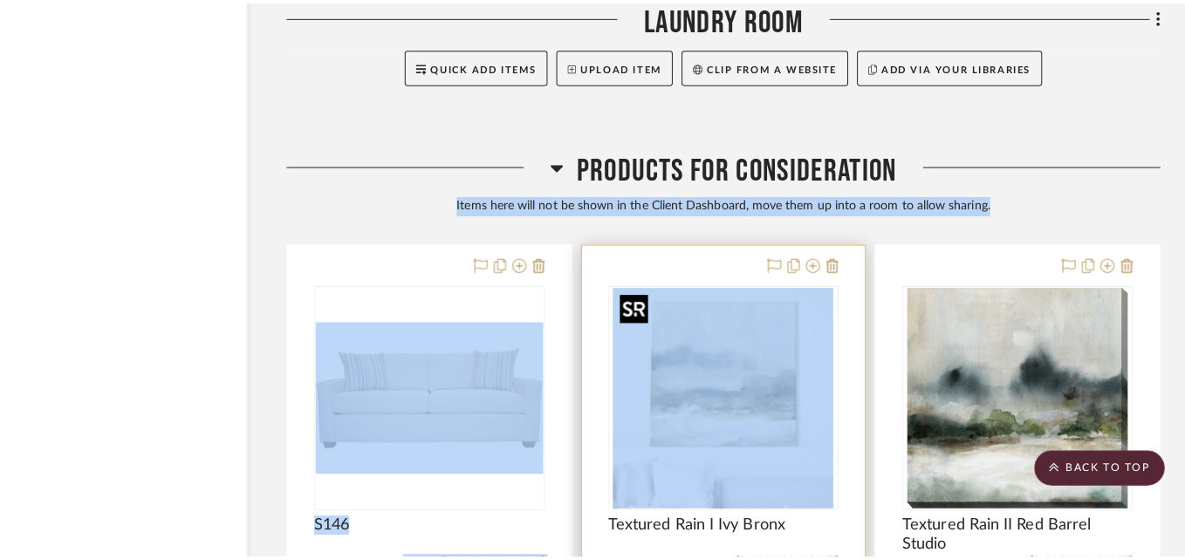
scroll to position [0, 0]
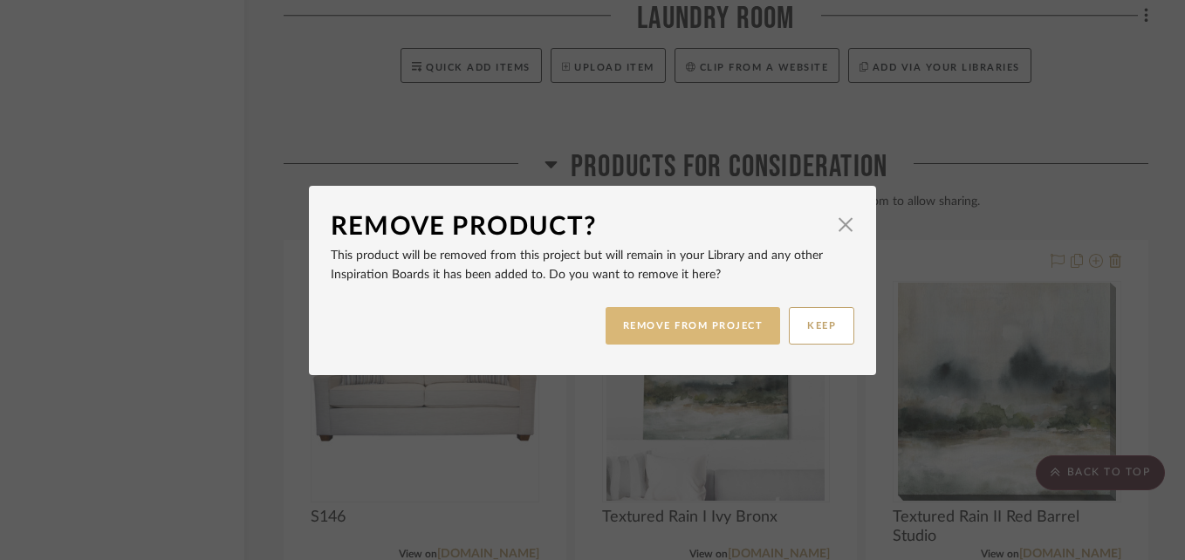
click at [648, 323] on button "REMOVE FROM PROJECT" at bounding box center [693, 326] width 175 height 38
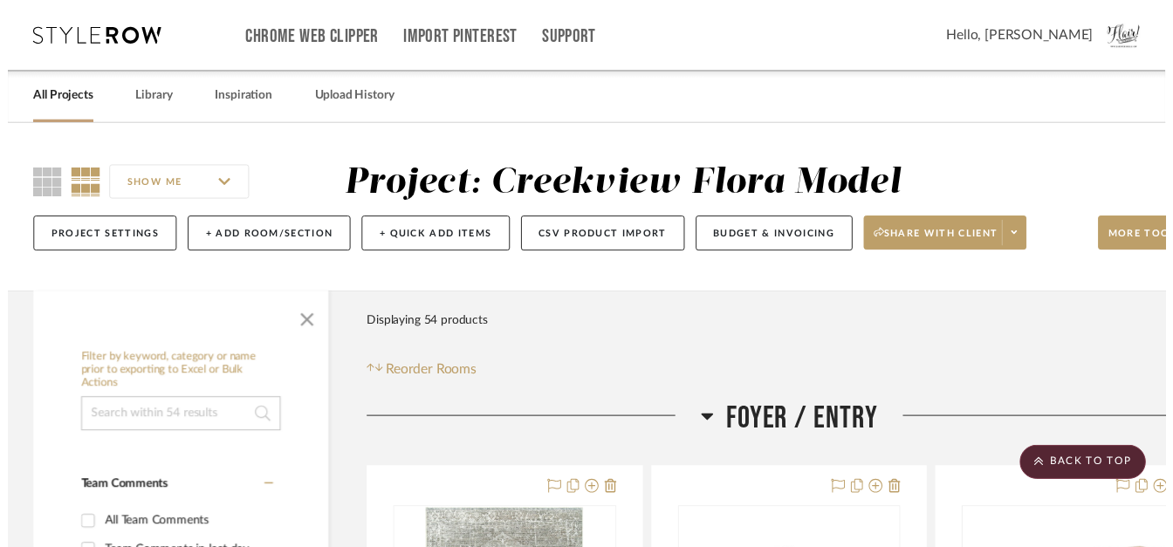
scroll to position [14301, 84]
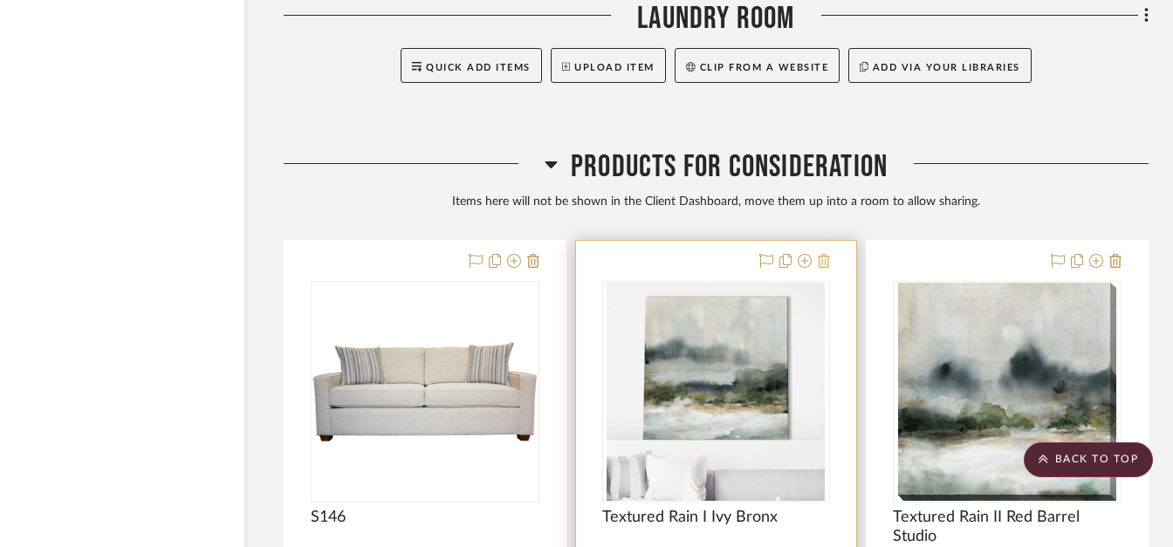
click at [826, 263] on icon at bounding box center [824, 261] width 12 height 14
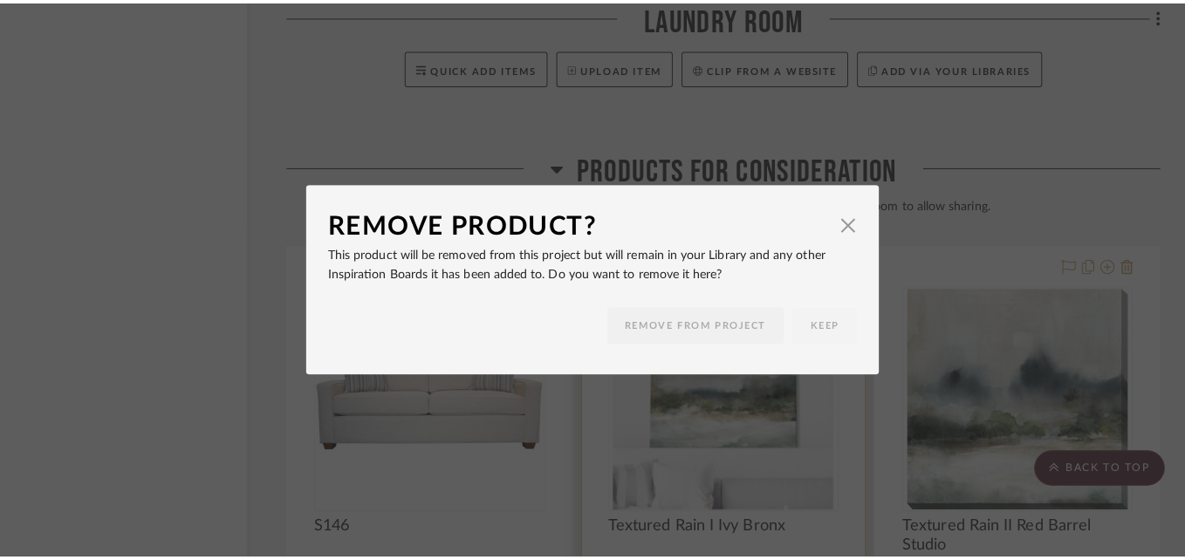
scroll to position [0, 0]
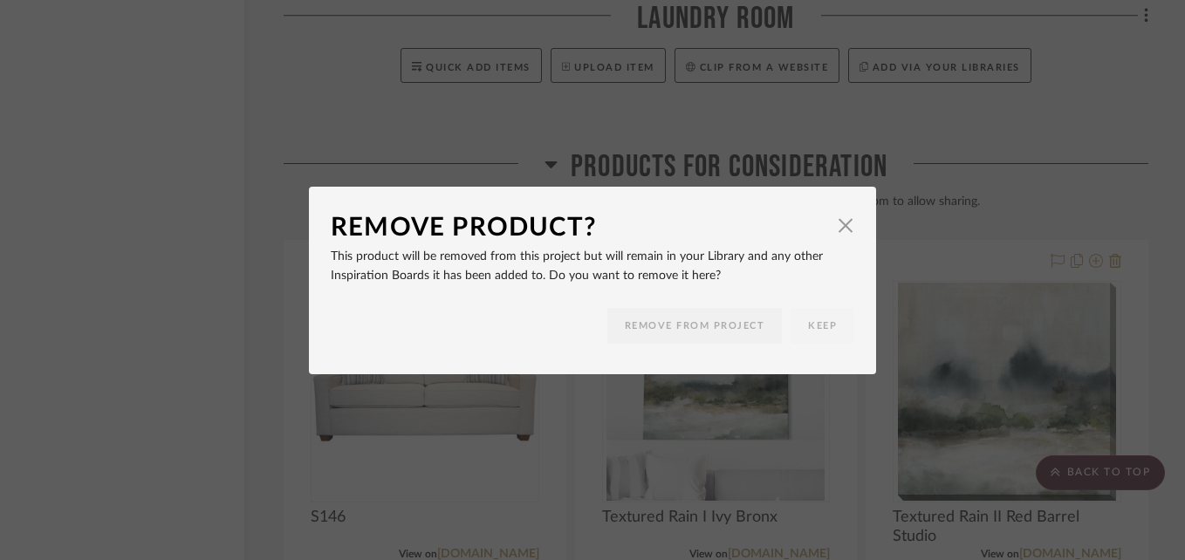
click at [724, 322] on button "REMOVE FROM PROJECT" at bounding box center [695, 326] width 175 height 36
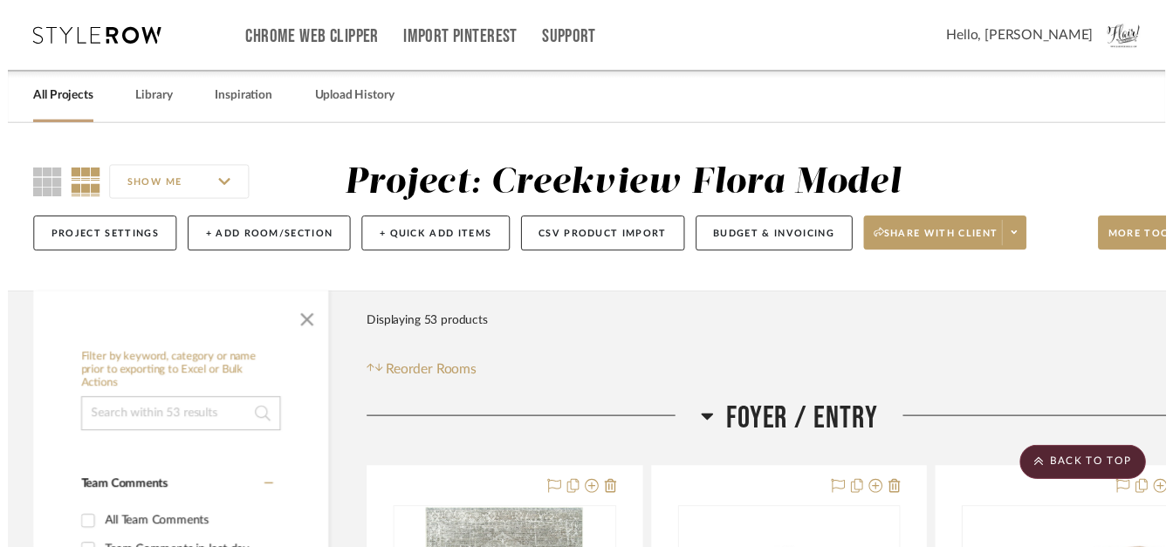
scroll to position [14301, 84]
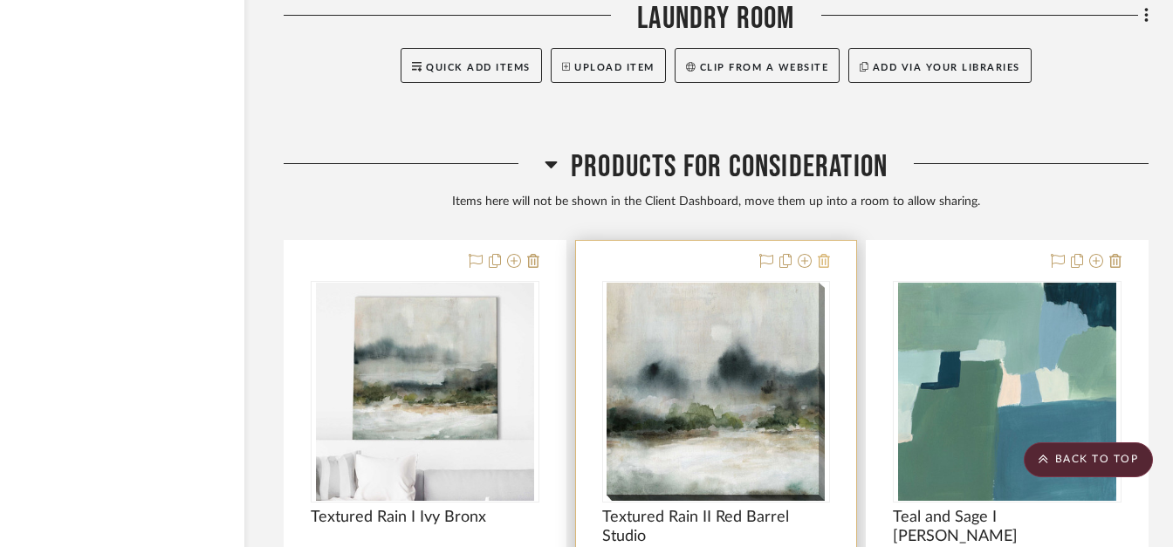
click at [821, 265] on icon at bounding box center [824, 261] width 12 height 14
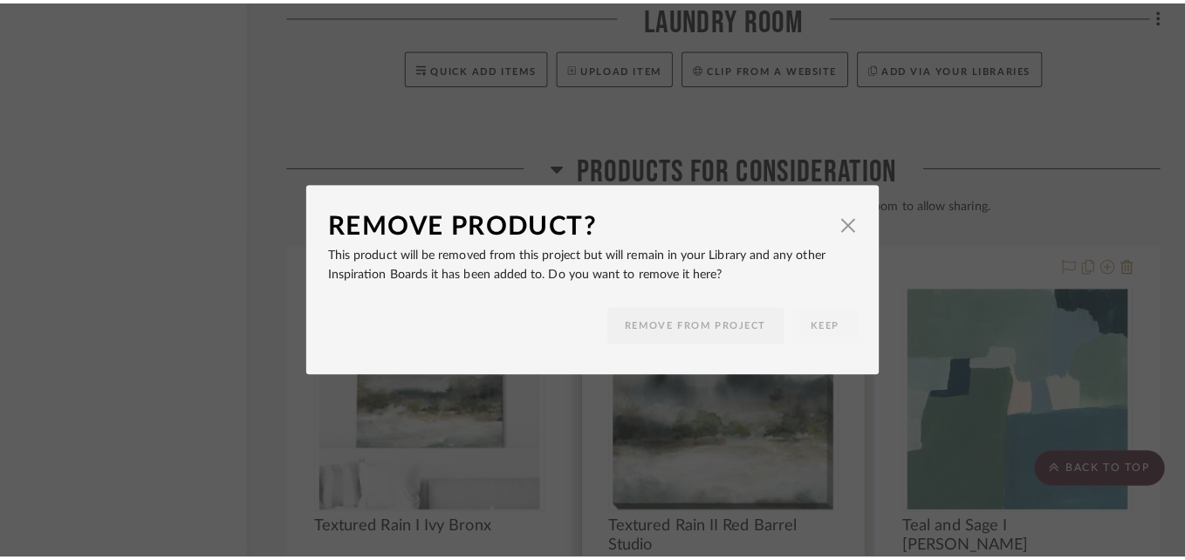
scroll to position [0, 0]
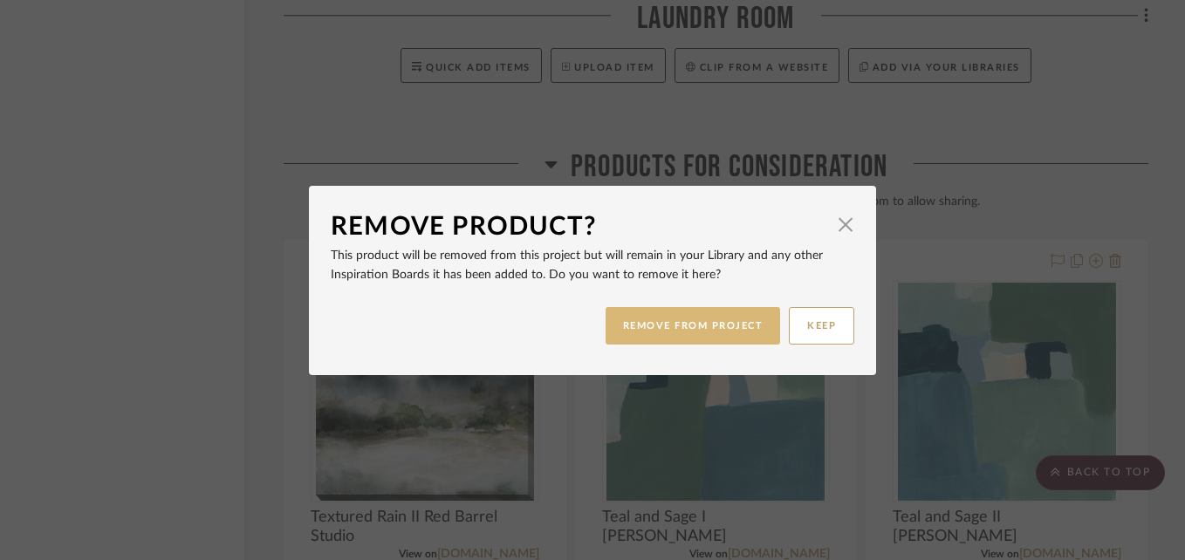
click at [695, 311] on button "REMOVE FROM PROJECT" at bounding box center [693, 326] width 175 height 38
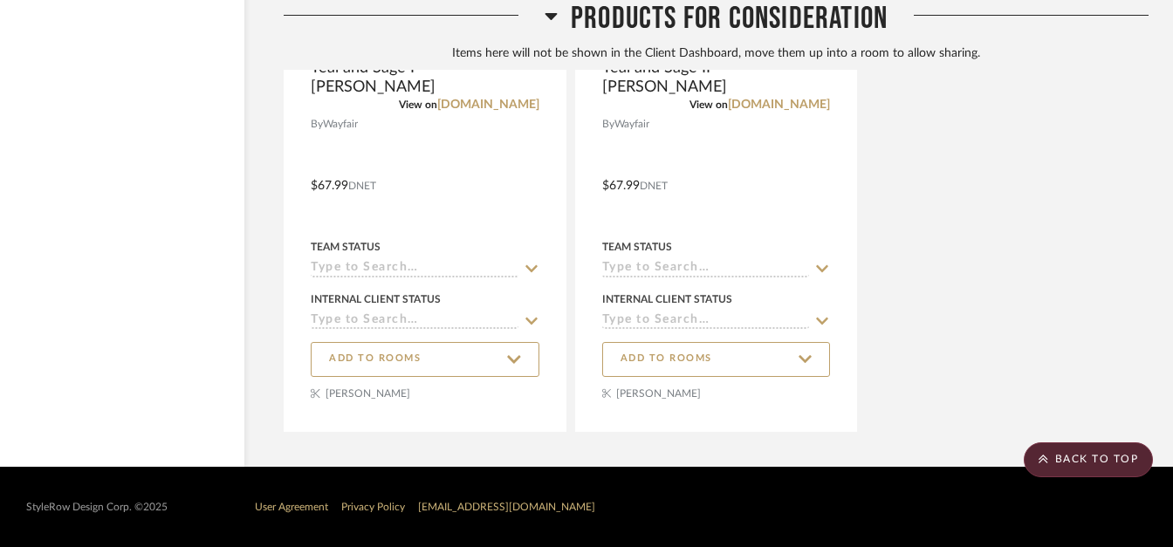
scroll to position [14438, 84]
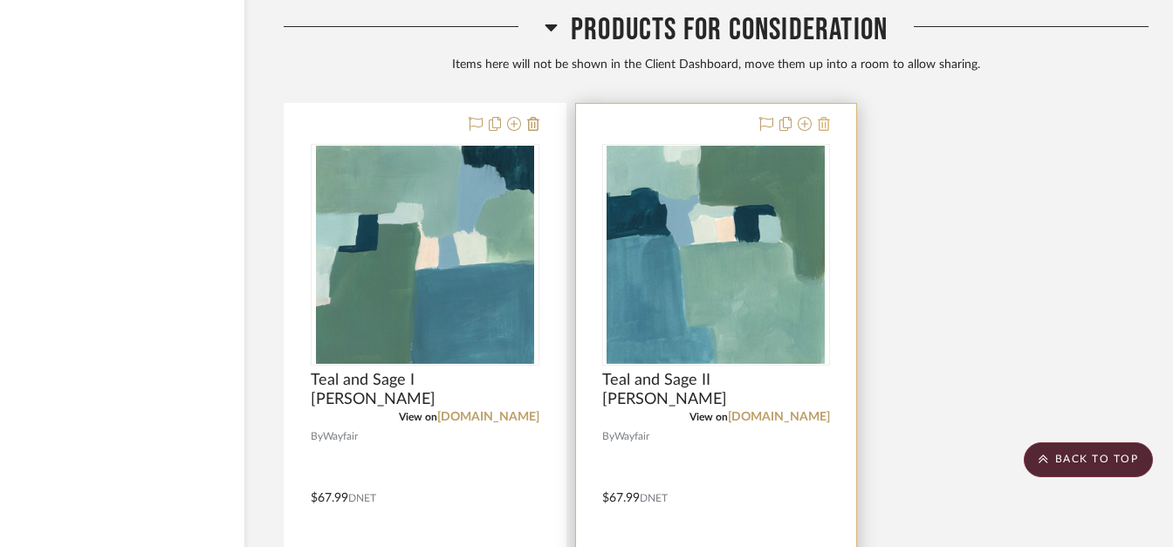
click at [827, 124] on icon at bounding box center [824, 124] width 12 height 14
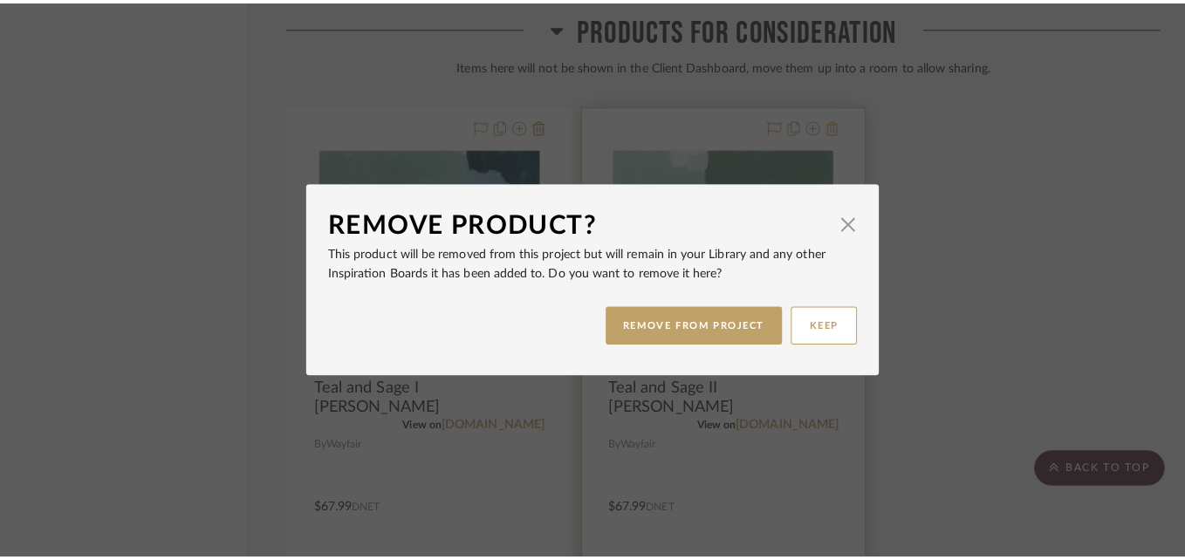
scroll to position [0, 0]
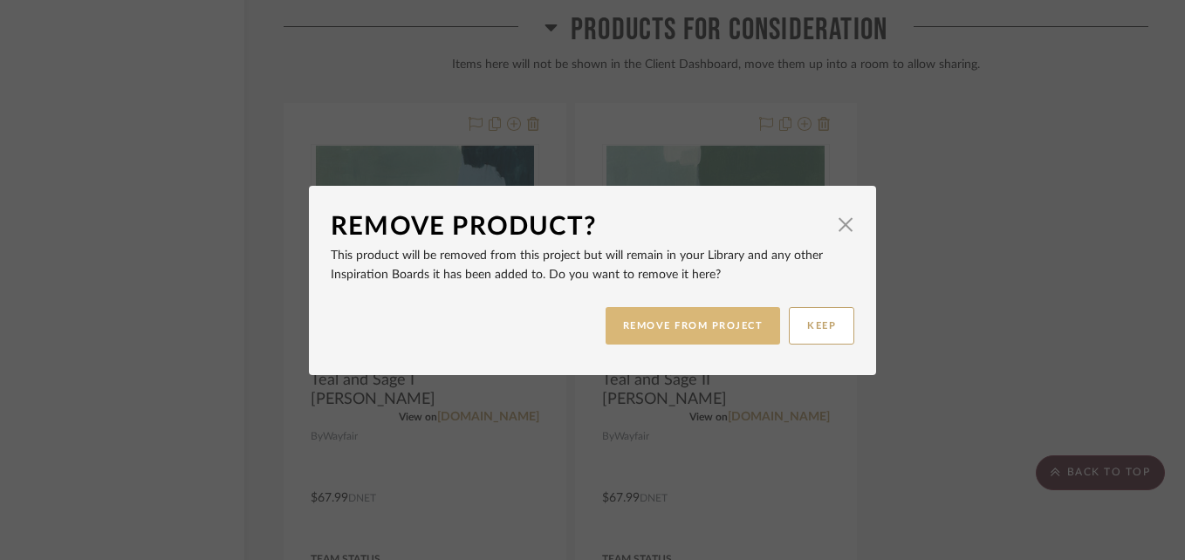
click at [724, 317] on button "REMOVE FROM PROJECT" at bounding box center [693, 326] width 175 height 38
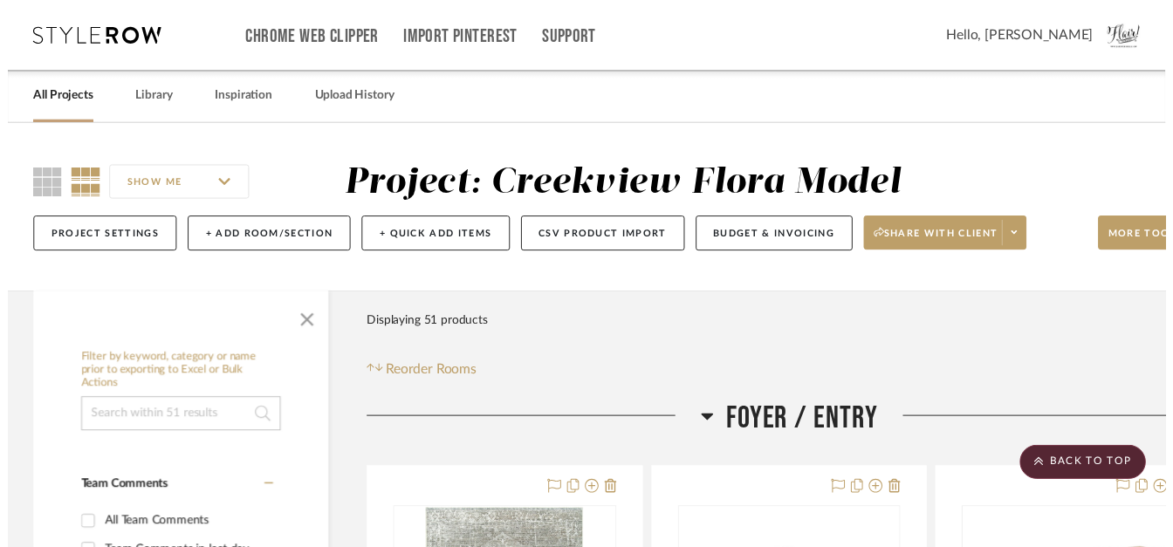
scroll to position [14438, 84]
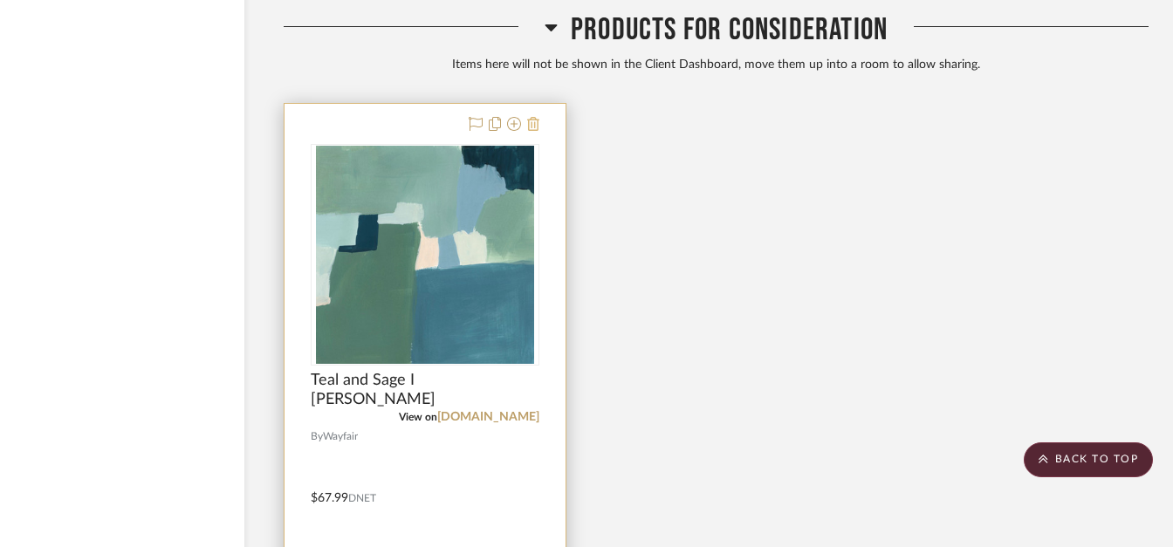
click at [534, 128] on icon at bounding box center [533, 124] width 12 height 14
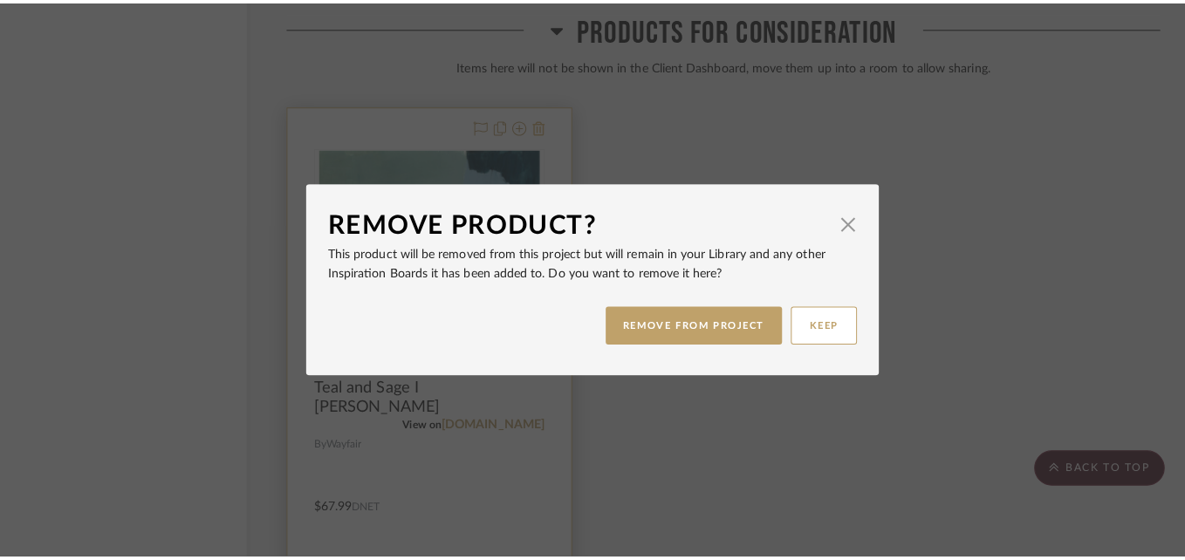
scroll to position [0, 0]
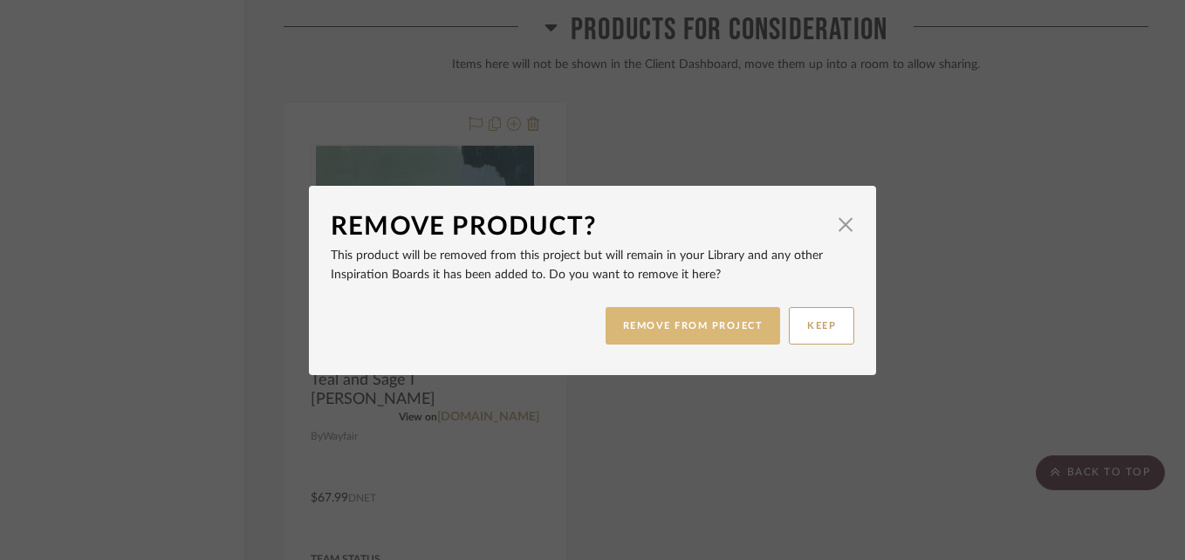
click at [639, 318] on button "REMOVE FROM PROJECT" at bounding box center [693, 326] width 175 height 38
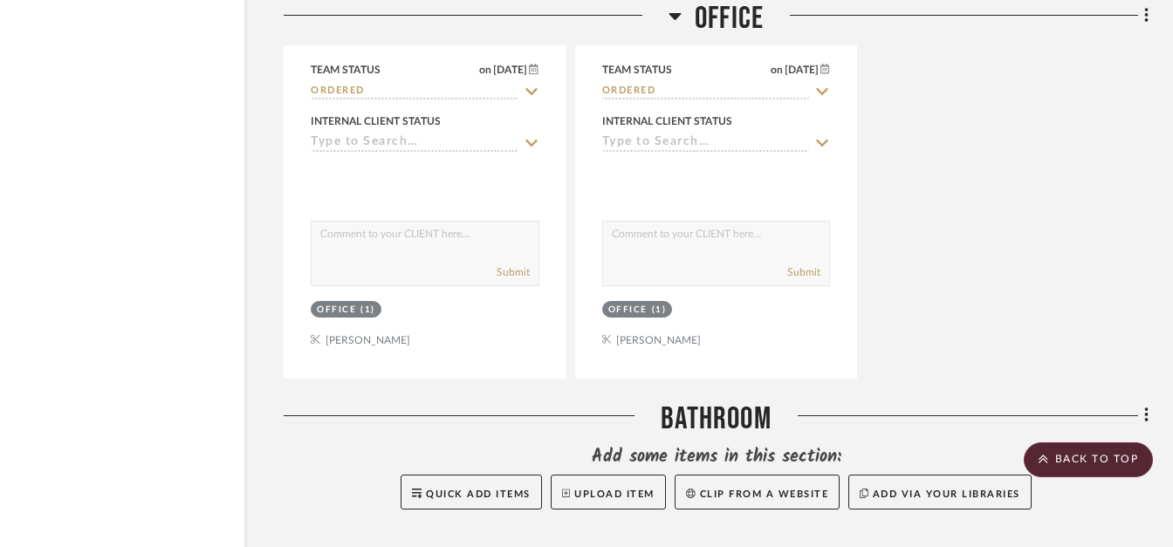
scroll to position [13698, 84]
